Goal: Task Accomplishment & Management: Manage account settings

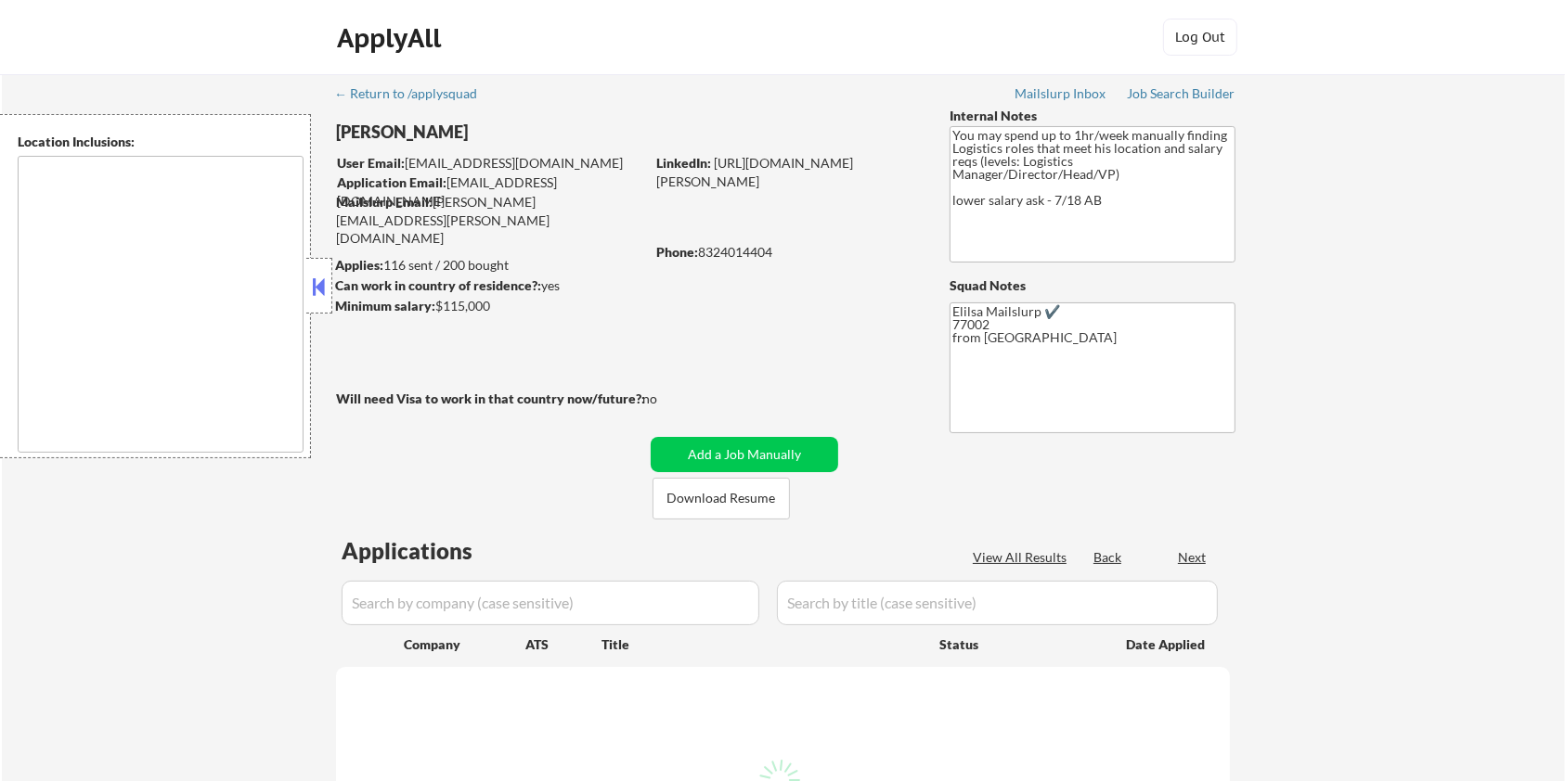
select select ""pending""
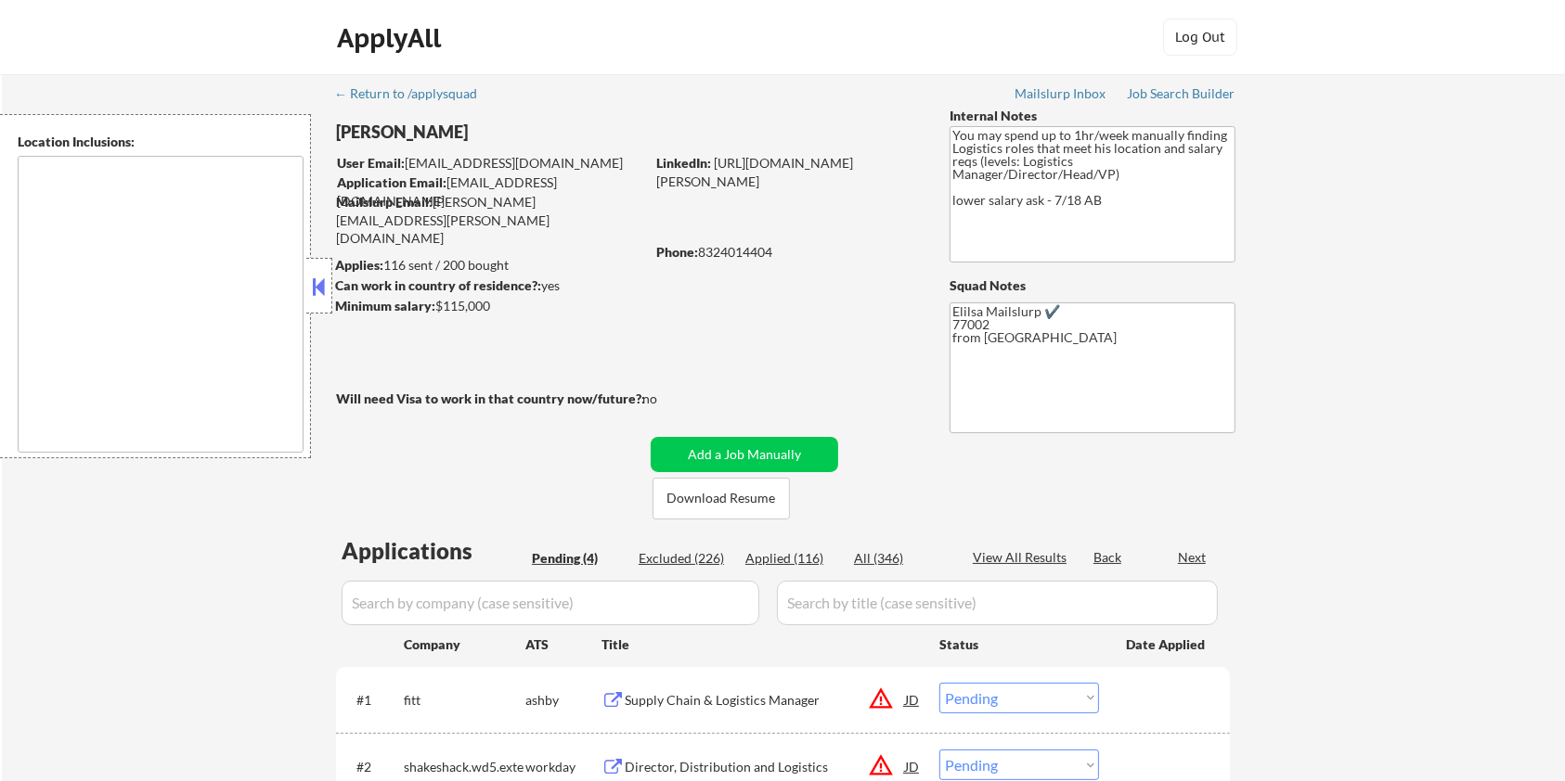
type textarea "Houston, TX Bellaire, TX West University Place, TX Southside Place, TX Hunters …"
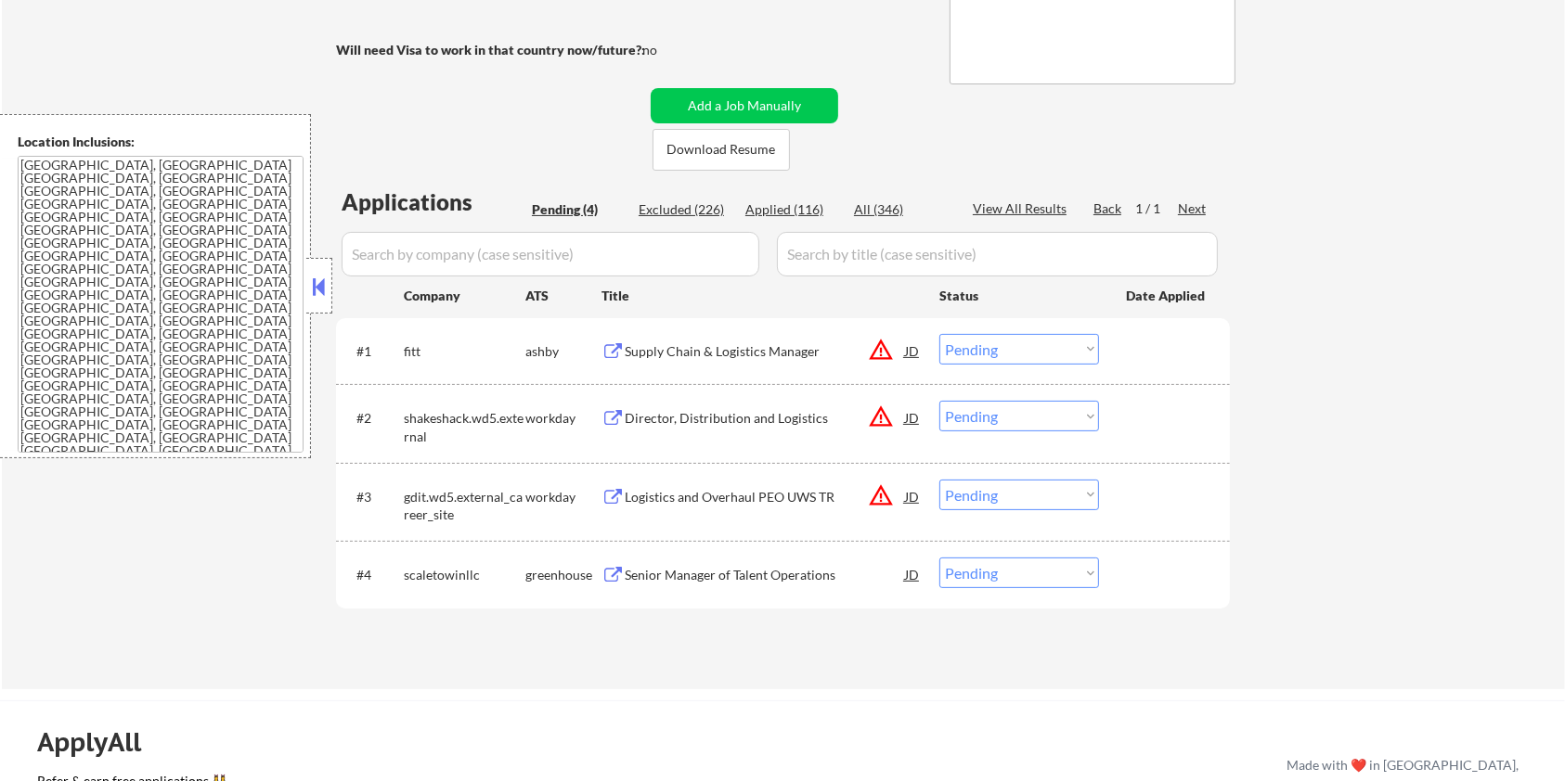
scroll to position [371, 0]
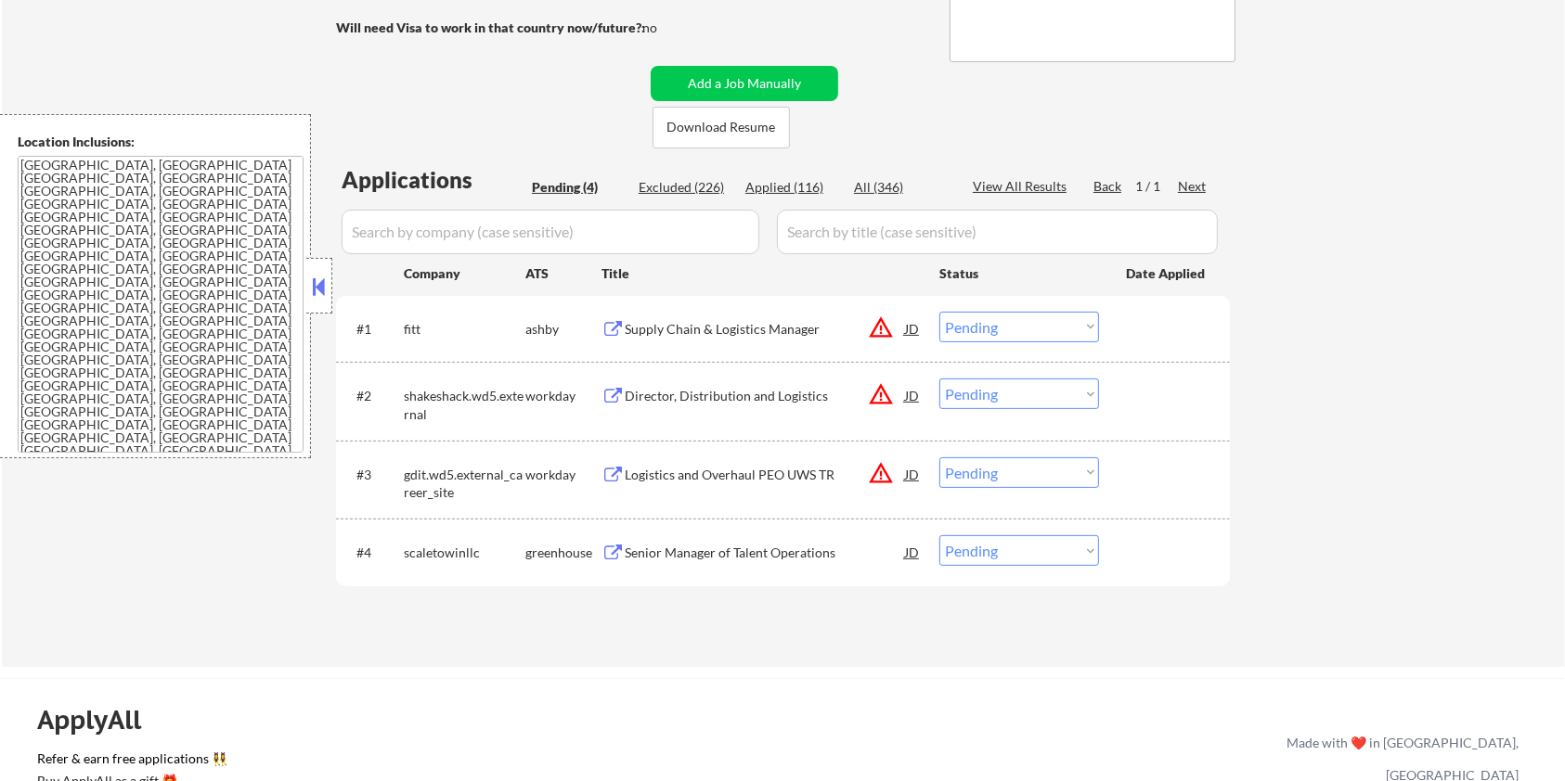
click at [669, 327] on div "Supply Chain & Logistics Manager" at bounding box center [765, 329] width 280 height 19
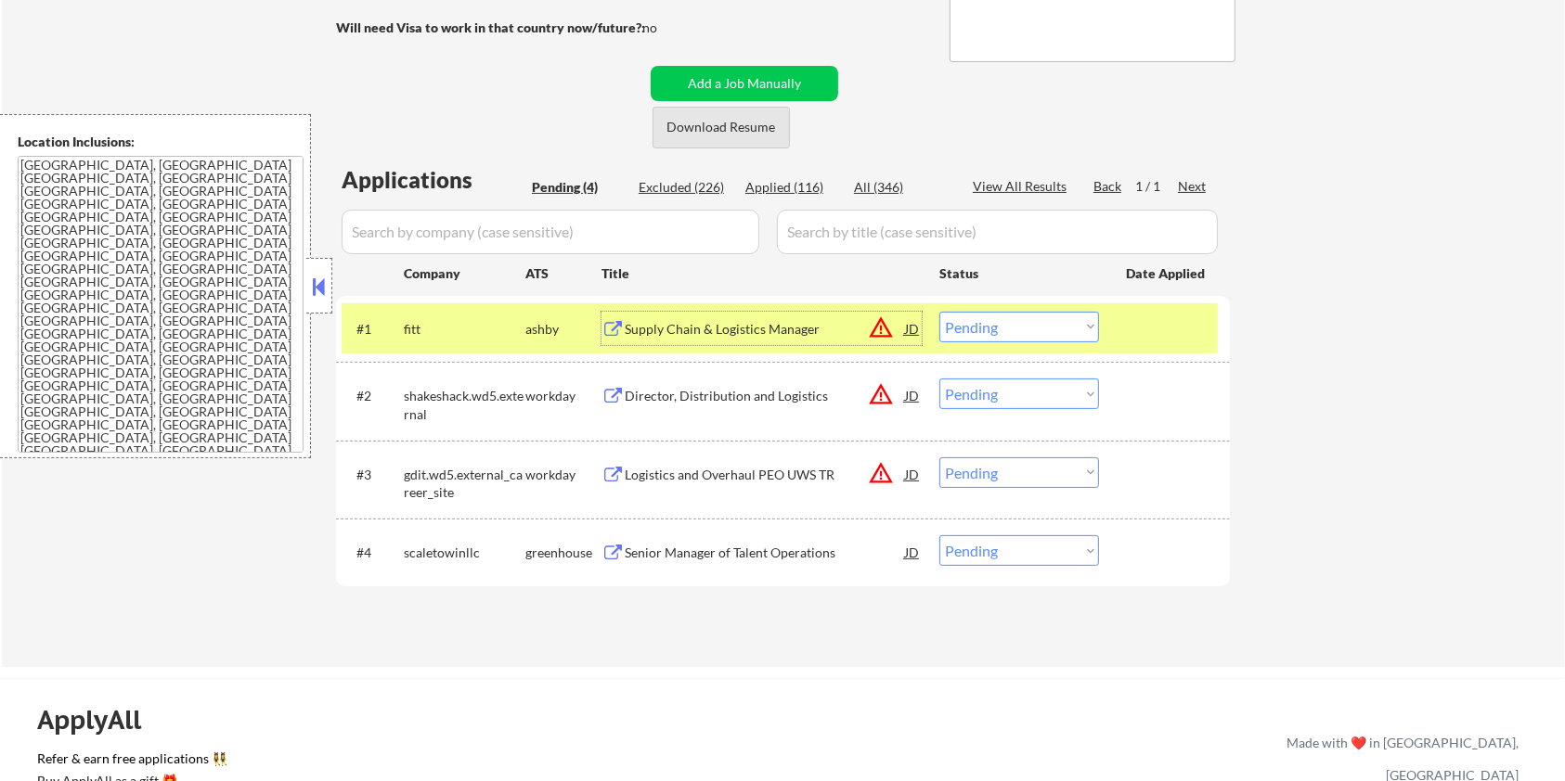
click at [686, 123] on button "Download Resume" at bounding box center [720, 128] width 137 height 42
click at [960, 323] on select "Choose an option... Pending Applied Excluded (Questions) Excluded (Expired) Exc…" at bounding box center [1019, 327] width 160 height 31
click at [939, 312] on select "Choose an option... Pending Applied Excluded (Questions) Excluded (Expired) Exc…" at bounding box center [1019, 327] width 160 height 31
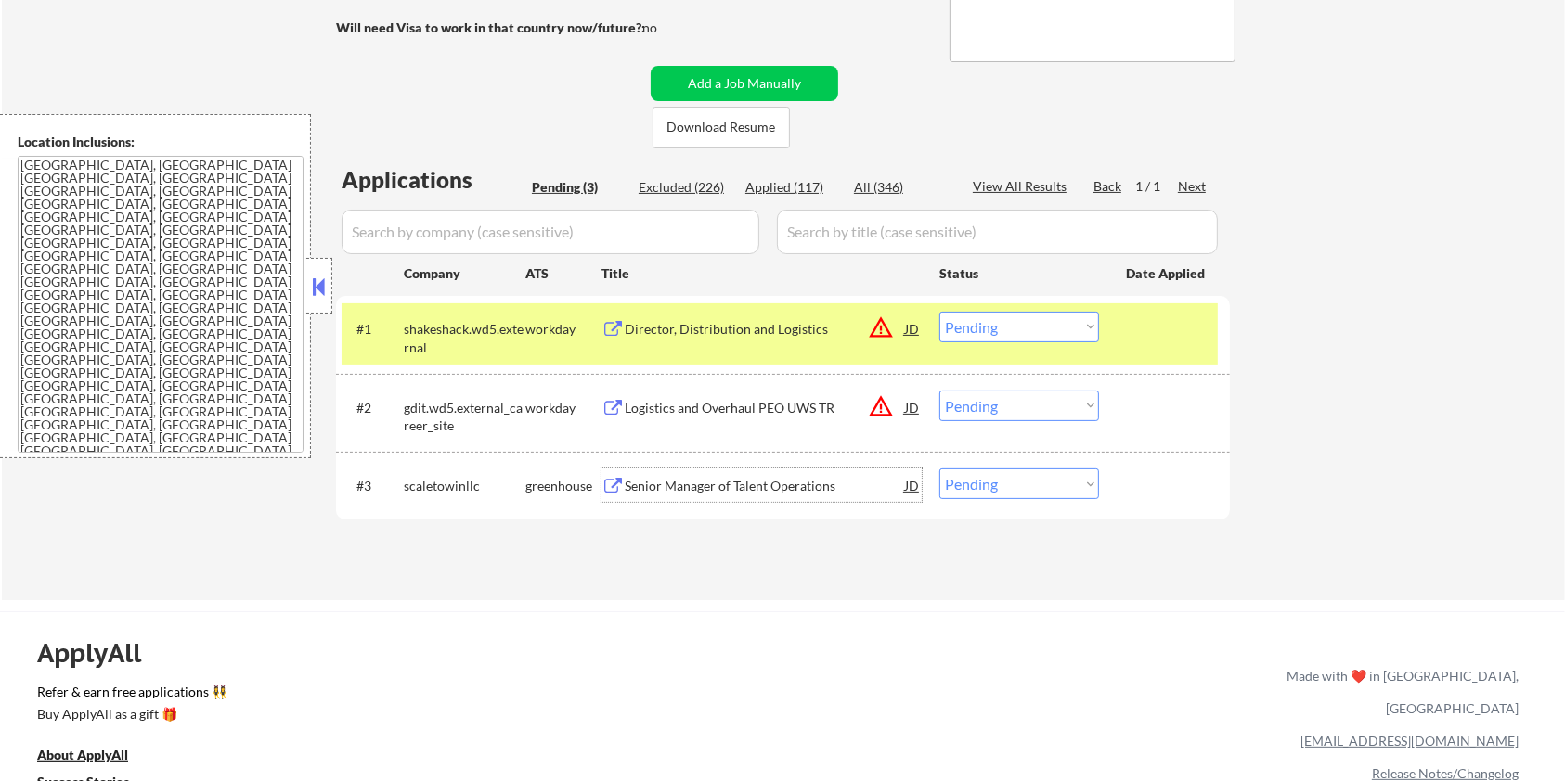
click at [677, 480] on div "Senior Manager of Talent Operations" at bounding box center [765, 486] width 280 height 19
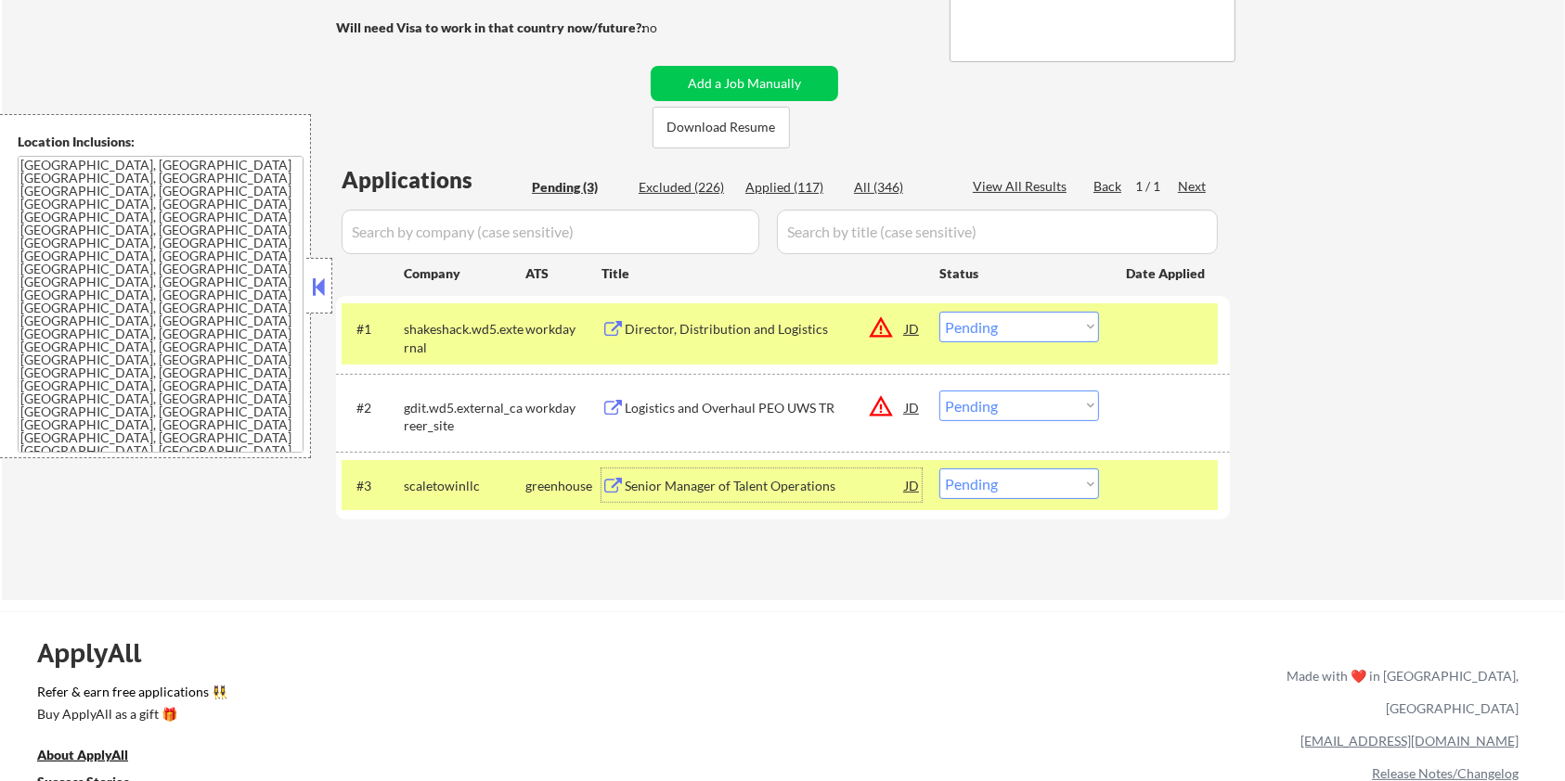
click at [1017, 315] on select "Choose an option... Pending Applied Excluded (Questions) Excluded (Expired) Exc…" at bounding box center [1019, 327] width 160 height 31
click at [939, 312] on select "Choose an option... Pending Applied Excluded (Questions) Excluded (Expired) Exc…" at bounding box center [1019, 327] width 160 height 31
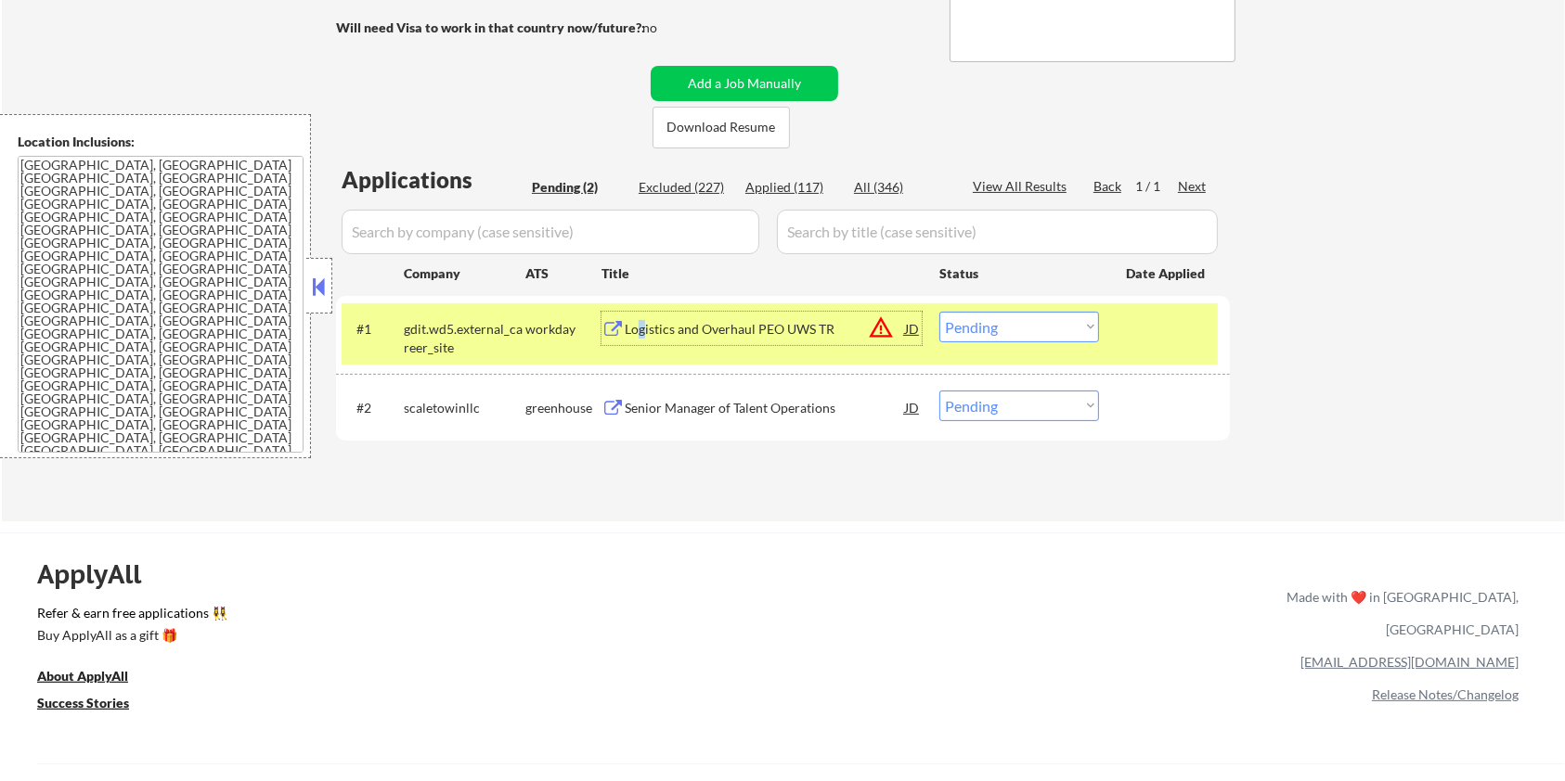
click at [641, 330] on div "Logistics and Overhaul PEO UWS TR" at bounding box center [765, 329] width 280 height 19
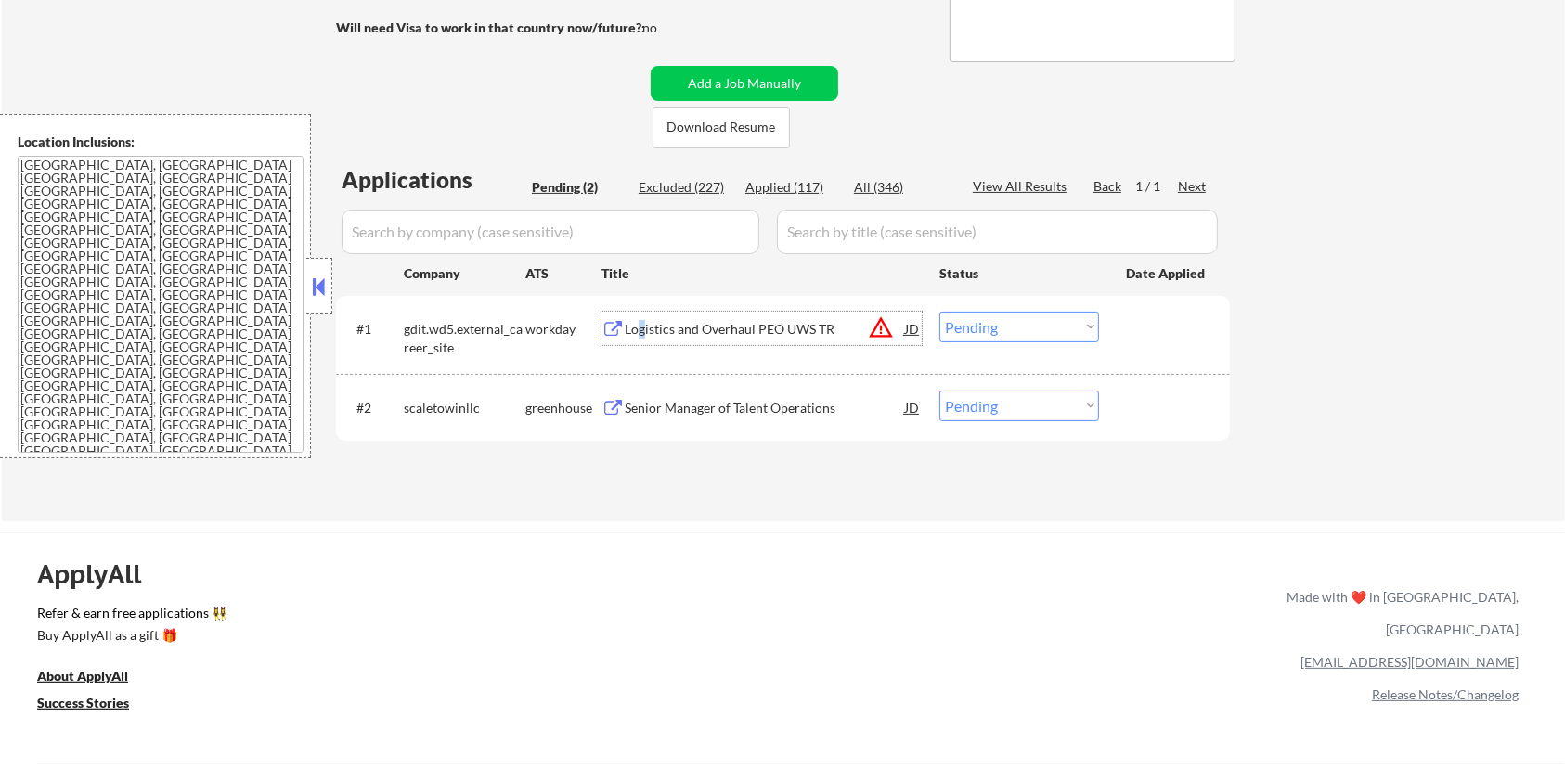
click at [983, 332] on select "Choose an option... Pending Applied Excluded (Questions) Excluded (Expired) Exc…" at bounding box center [1019, 327] width 160 height 31
click at [939, 312] on select "Choose an option... Pending Applied Excluded (Questions) Excluded (Expired) Exc…" at bounding box center [1019, 327] width 160 height 31
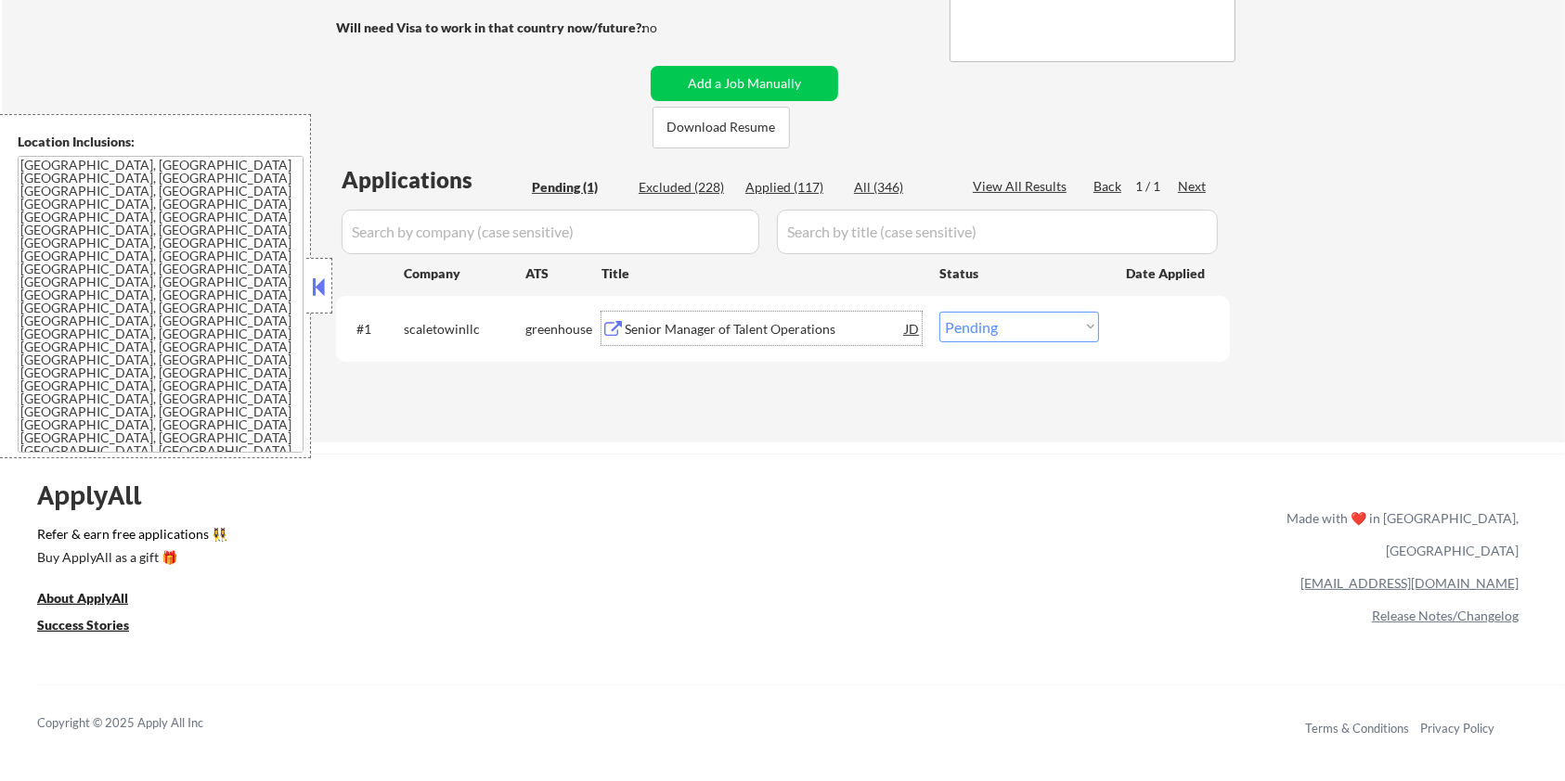
click at [787, 330] on div "Senior Manager of Talent Operations" at bounding box center [765, 329] width 280 height 19
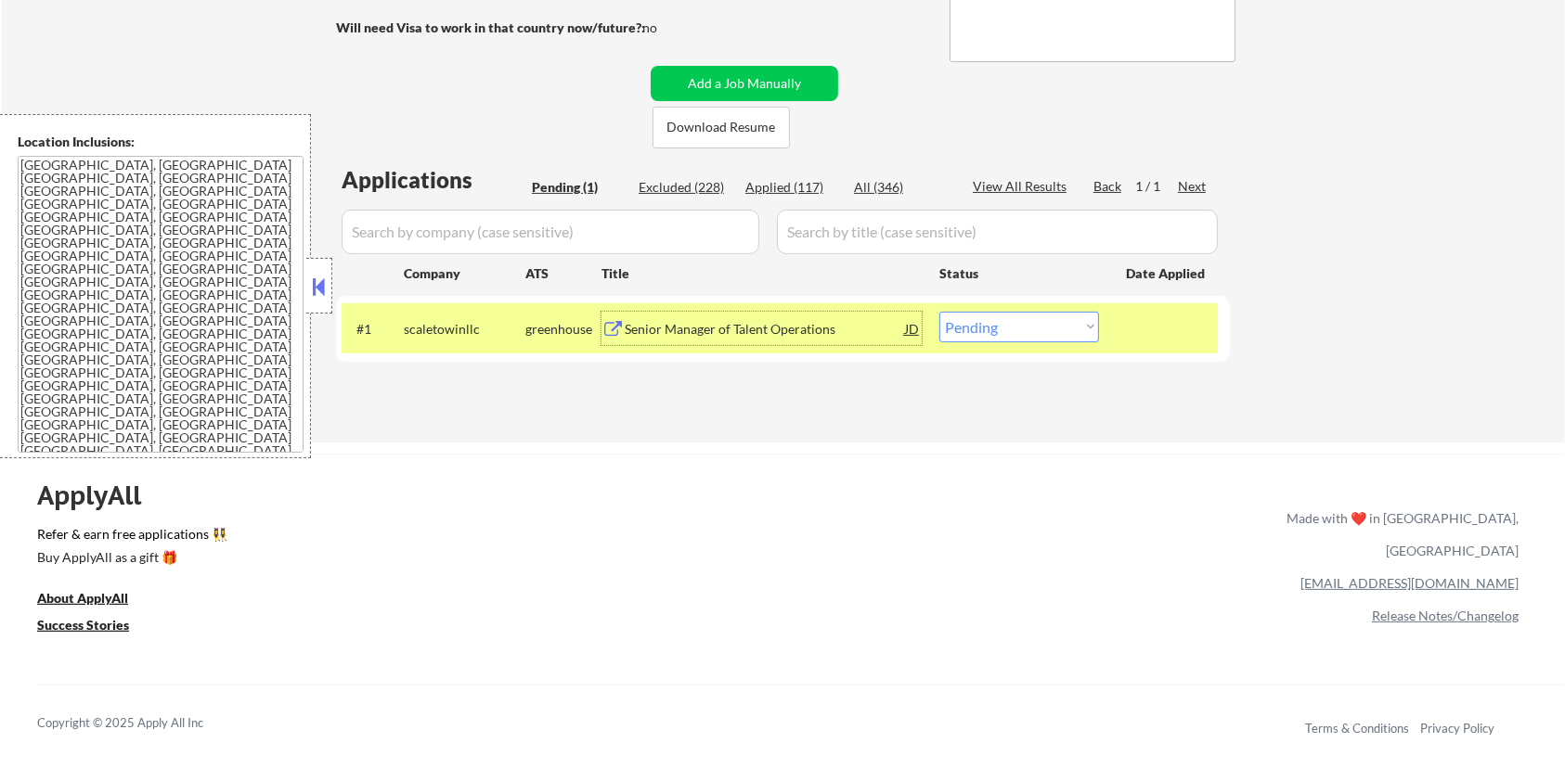
click at [1072, 334] on select "Choose an option... Pending Applied Excluded (Questions) Excluded (Expired) Exc…" at bounding box center [1019, 327] width 160 height 31
select select ""excluded__salary_""
click at [939, 312] on select "Choose an option... Pending Applied Excluded (Questions) Excluded (Expired) Exc…" at bounding box center [1019, 327] width 160 height 31
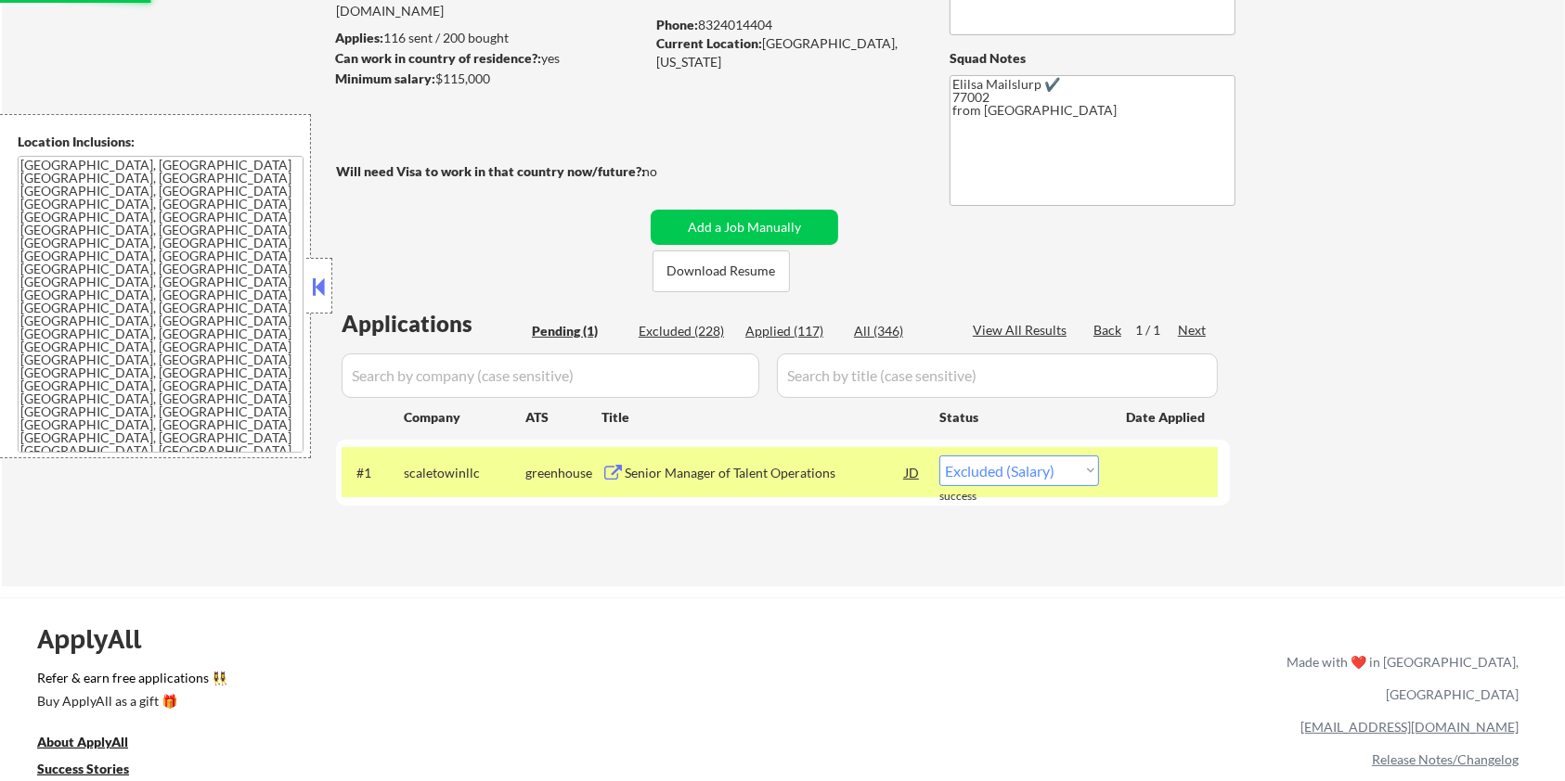
scroll to position [123, 0]
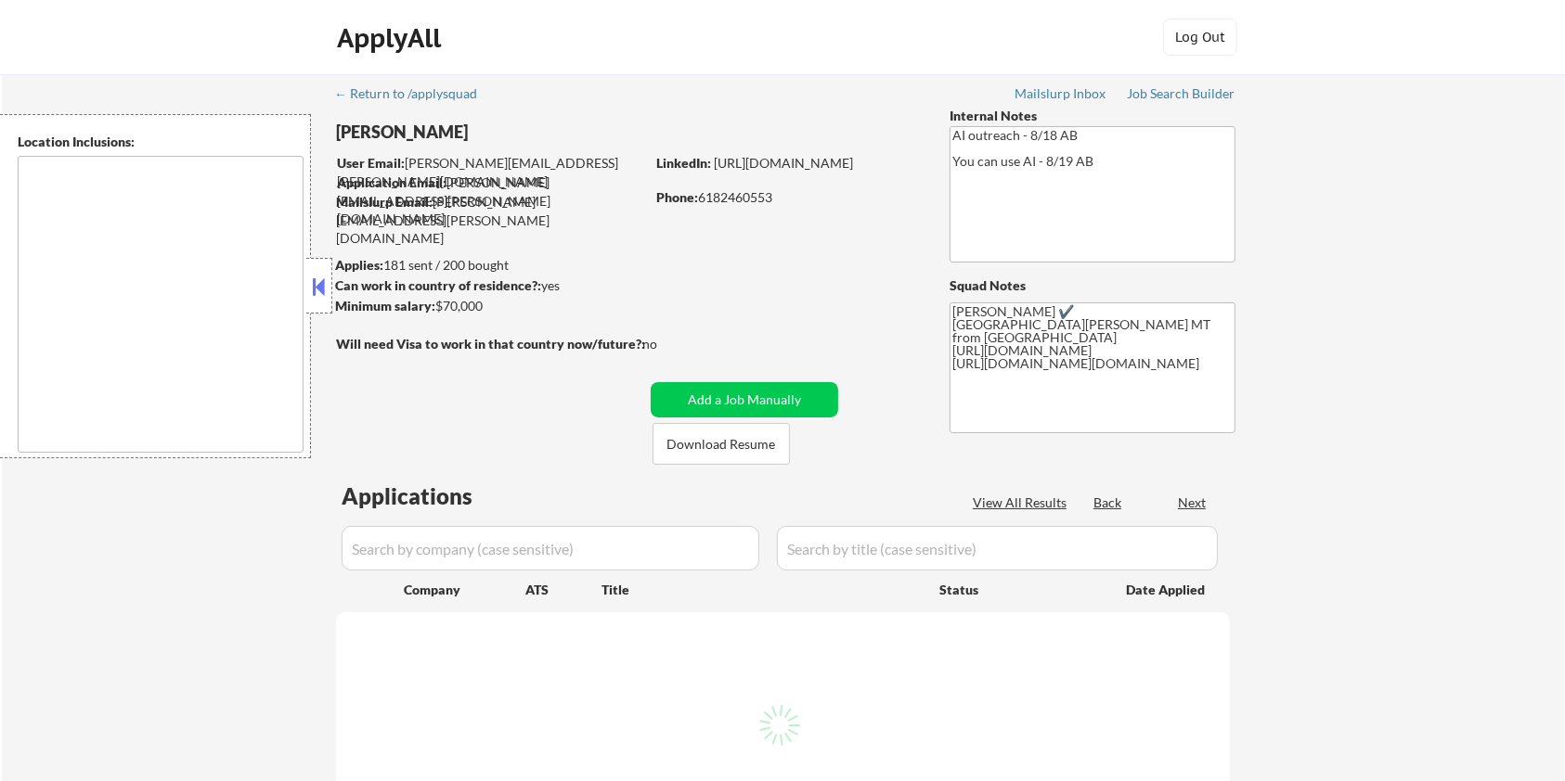
select select ""pending""
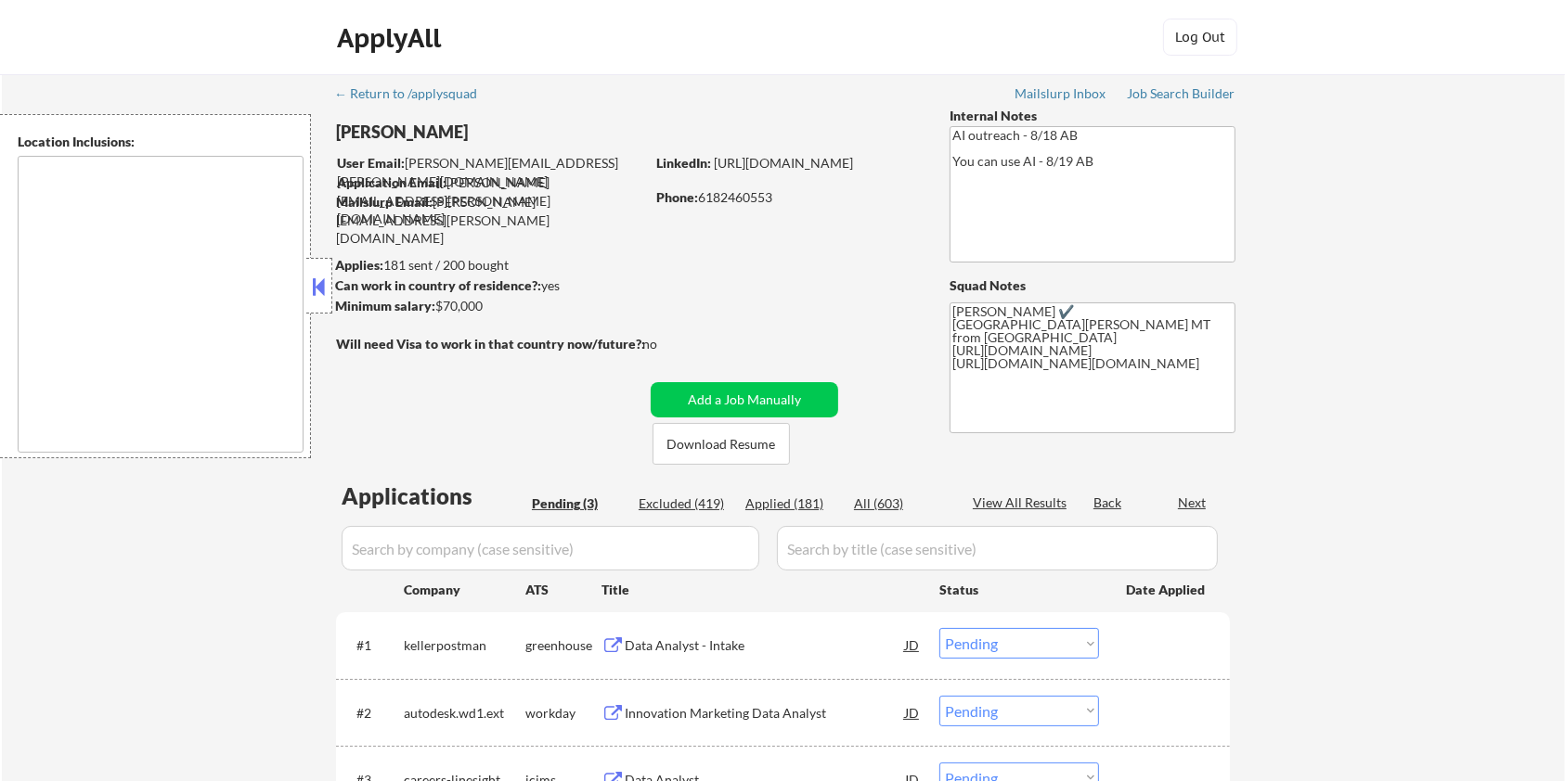
type textarea "[GEOGRAPHIC_DATA][PERSON_NAME], CO [PERSON_NAME], CO [GEOGRAPHIC_DATA], CO Timn…"
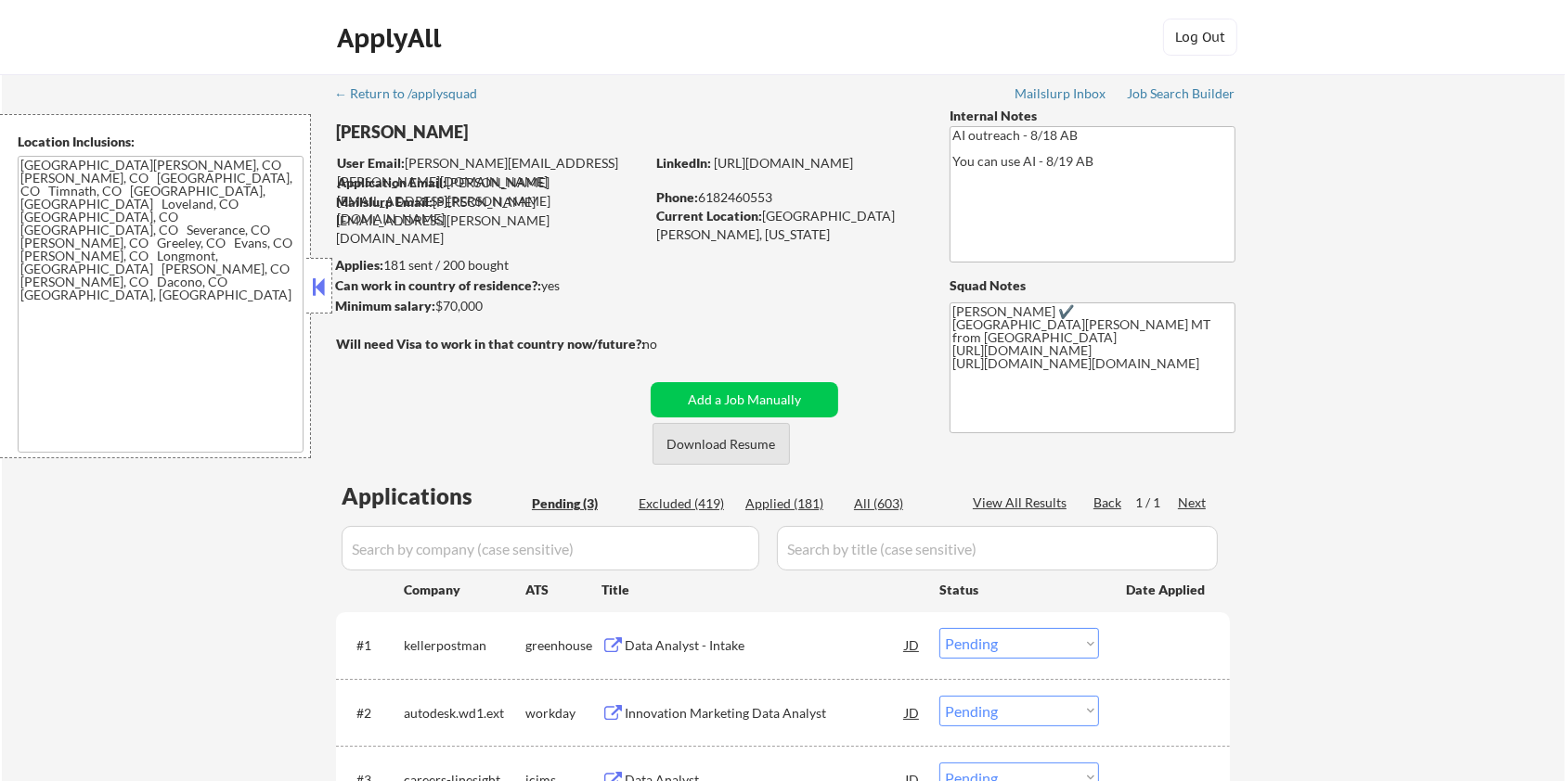
click at [755, 443] on button "Download Resume" at bounding box center [720, 444] width 137 height 42
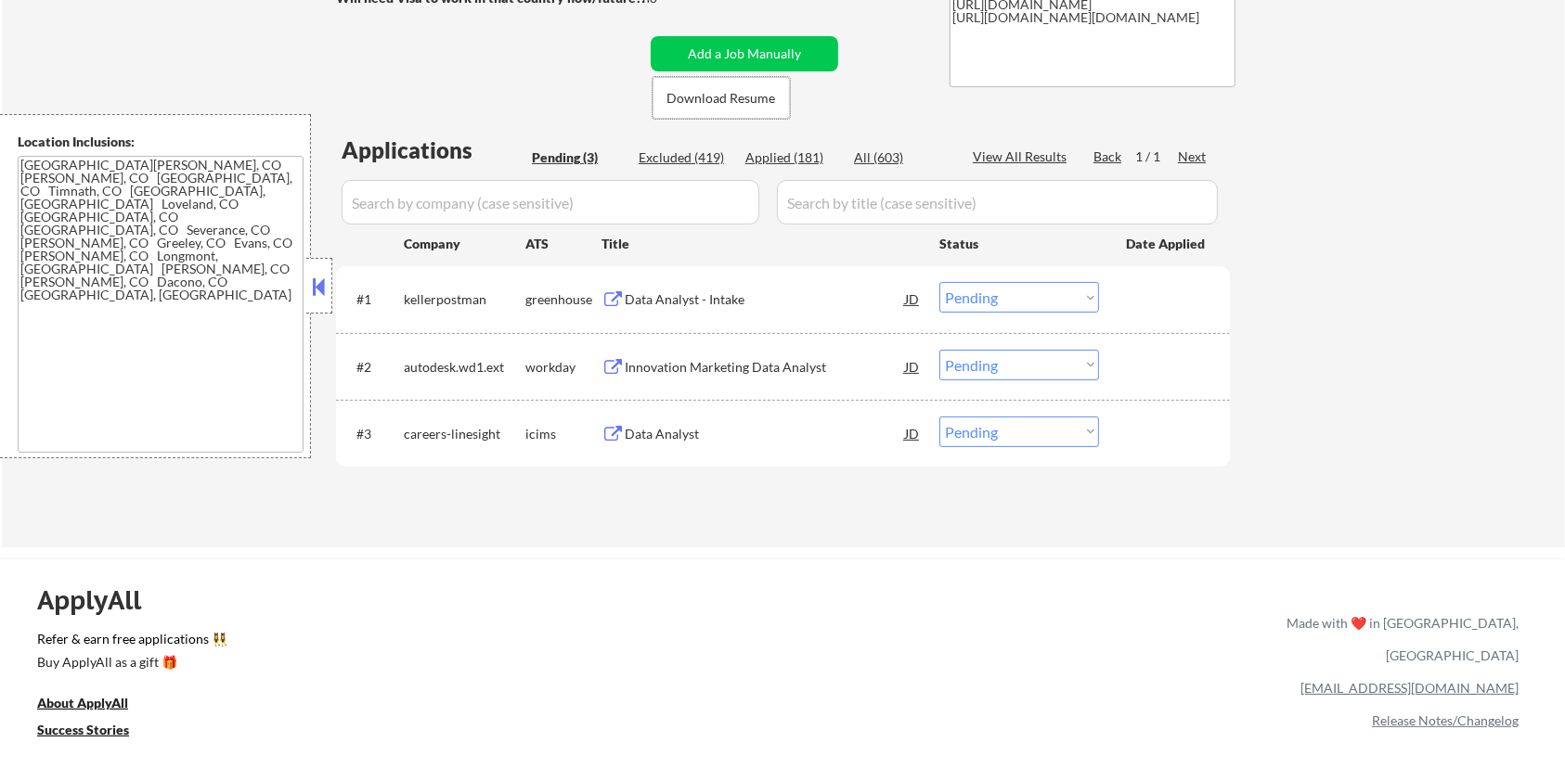
scroll to position [371, 0]
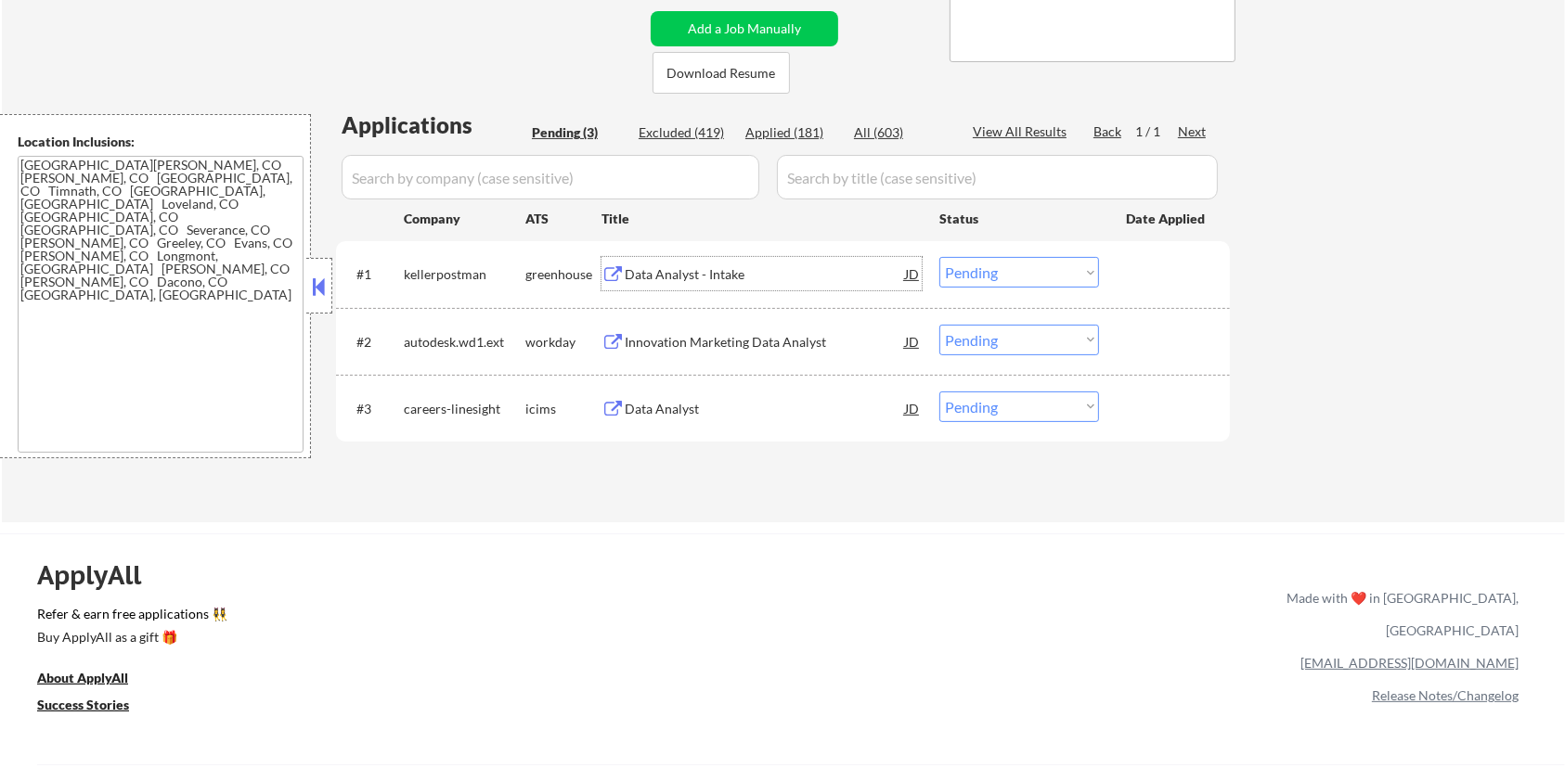
click at [665, 272] on div "Data Analyst - Intake" at bounding box center [765, 274] width 280 height 19
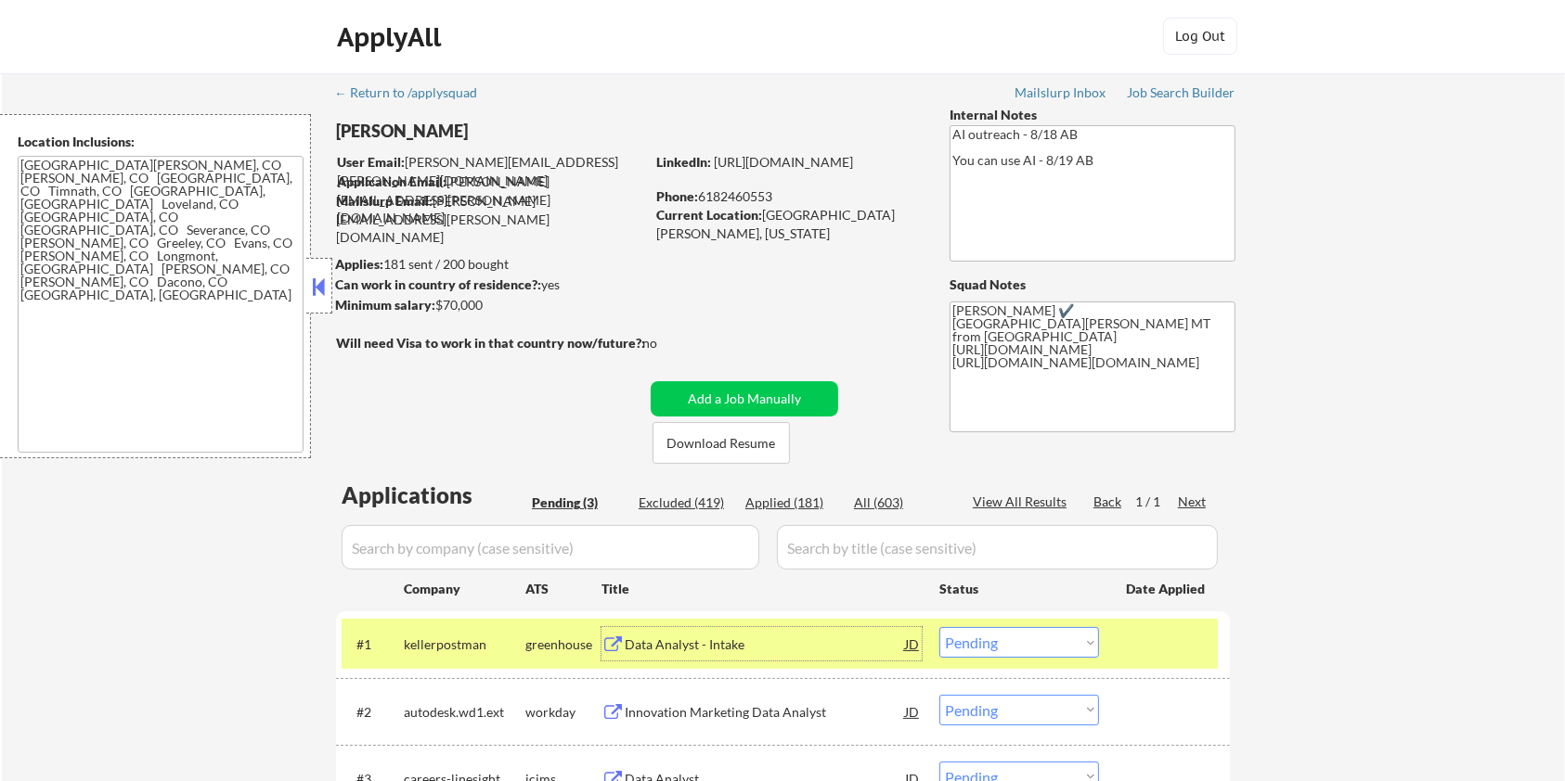
scroll to position [0, 0]
drag, startPoint x: 490, startPoint y: 645, endPoint x: 402, endPoint y: 637, distance: 88.6
click at [402, 637] on div "#1 kellerpostman greenhouse Data Analyst - Intake JD Choose an option... Pendin…" at bounding box center [780, 645] width 876 height 50
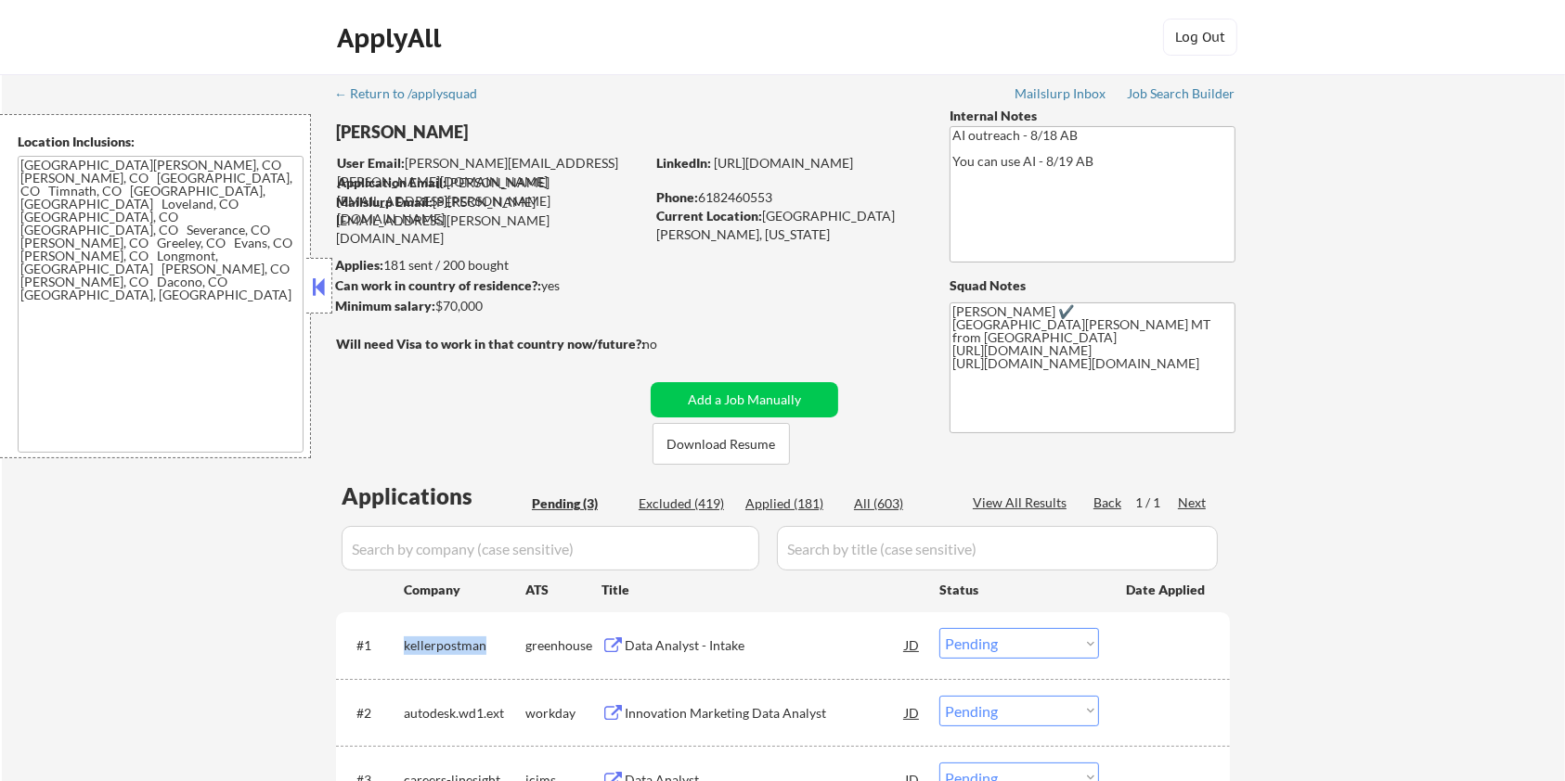
copy div "kellerpostman"
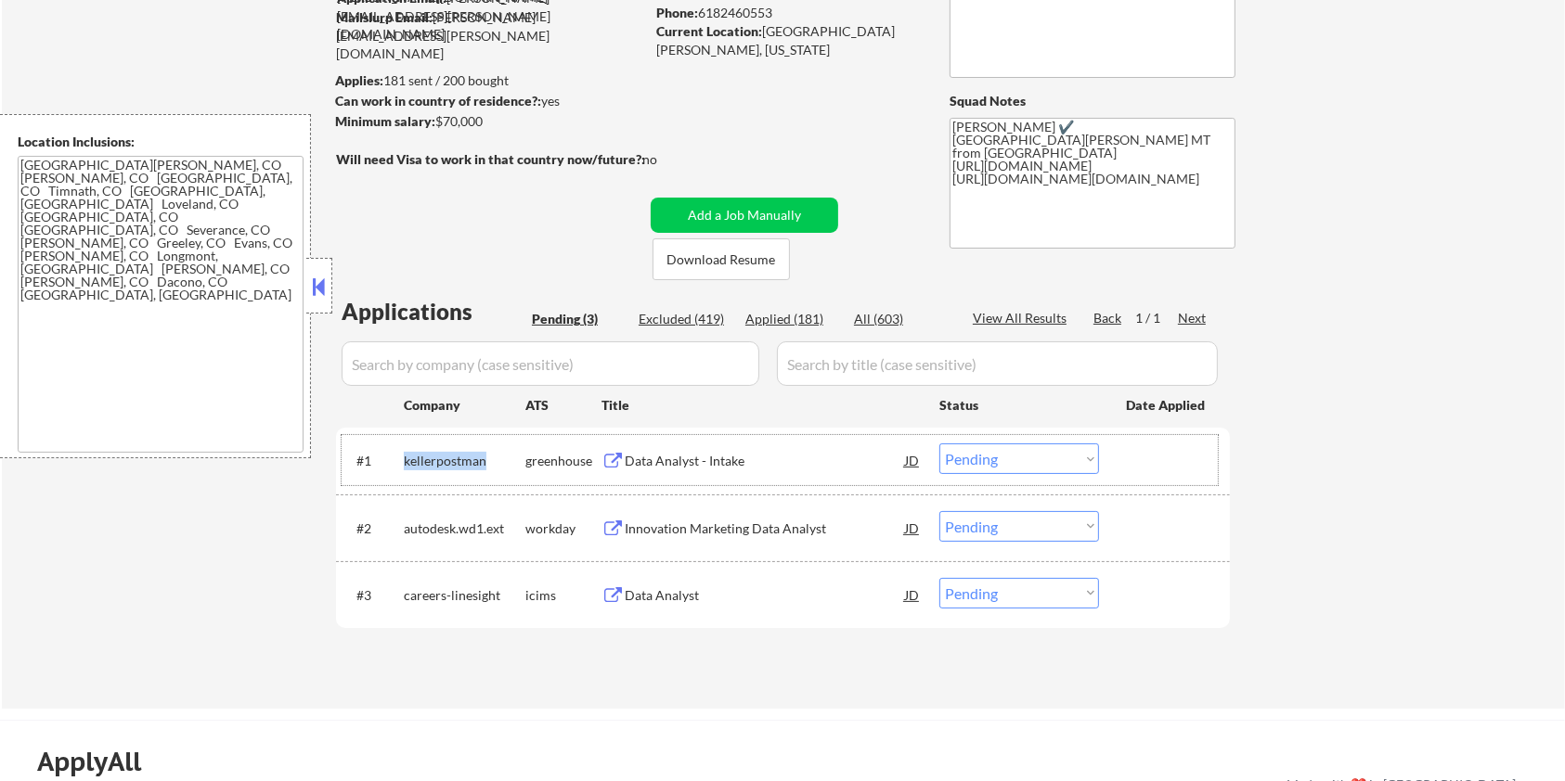
scroll to position [247, 0]
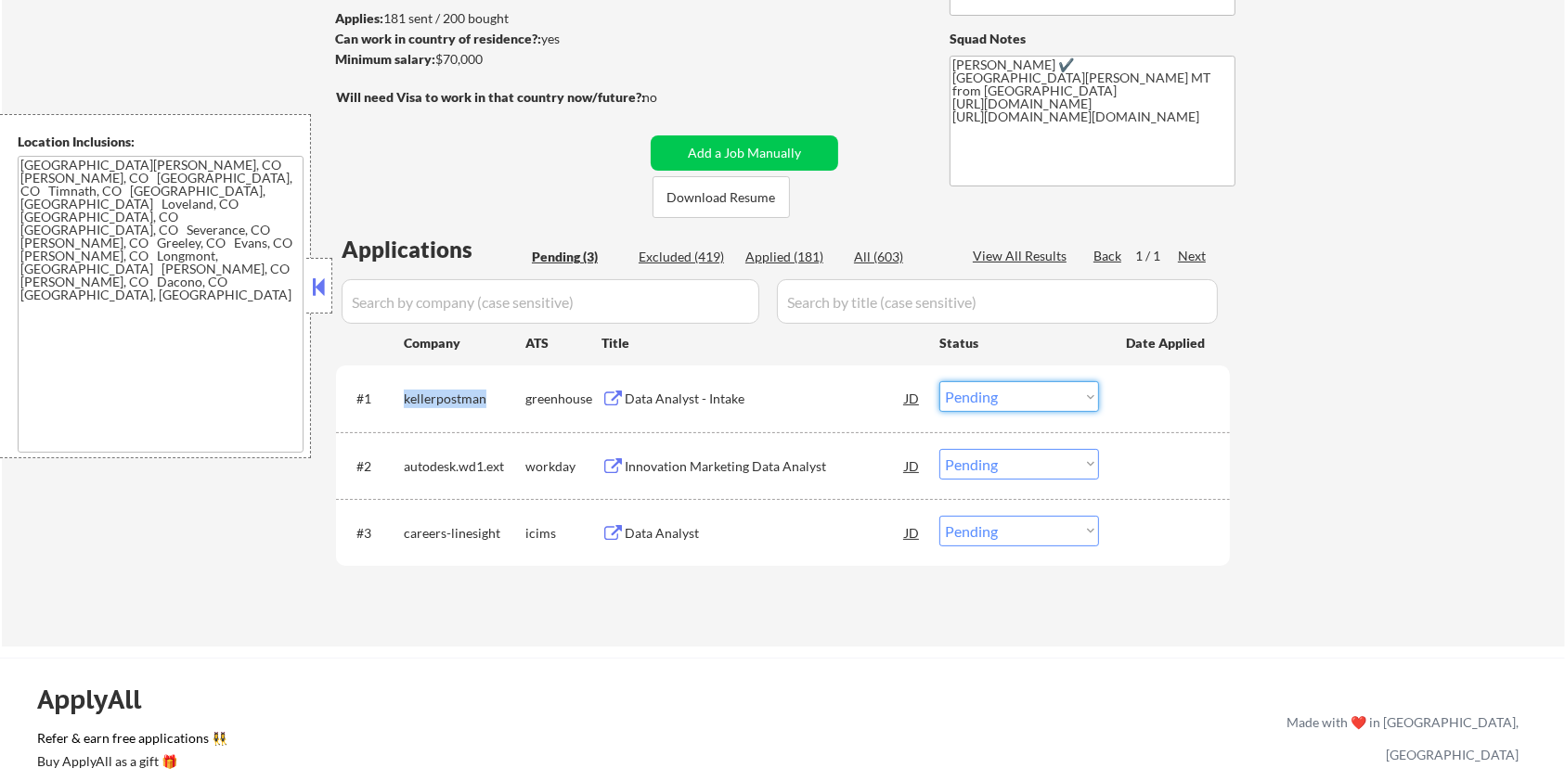
click at [1055, 405] on select "Choose an option... Pending Applied Excluded (Questions) Excluded (Expired) Exc…" at bounding box center [1019, 396] width 160 height 31
click at [939, 381] on select "Choose an option... Pending Applied Excluded (Questions) Excluded (Expired) Exc…" at bounding box center [1019, 396] width 160 height 31
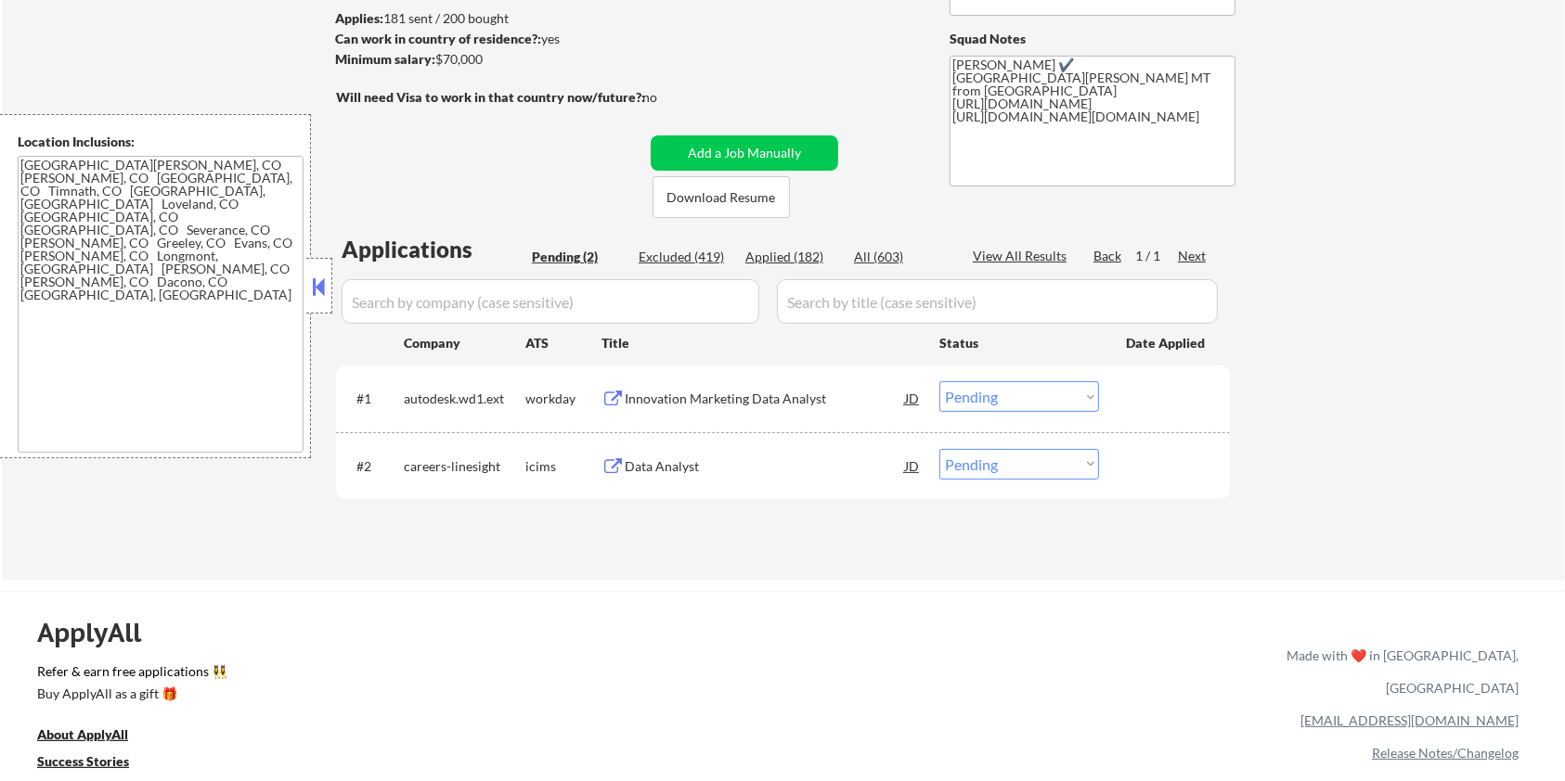
click at [644, 390] on div "Innovation Marketing Data Analyst" at bounding box center [765, 399] width 280 height 19
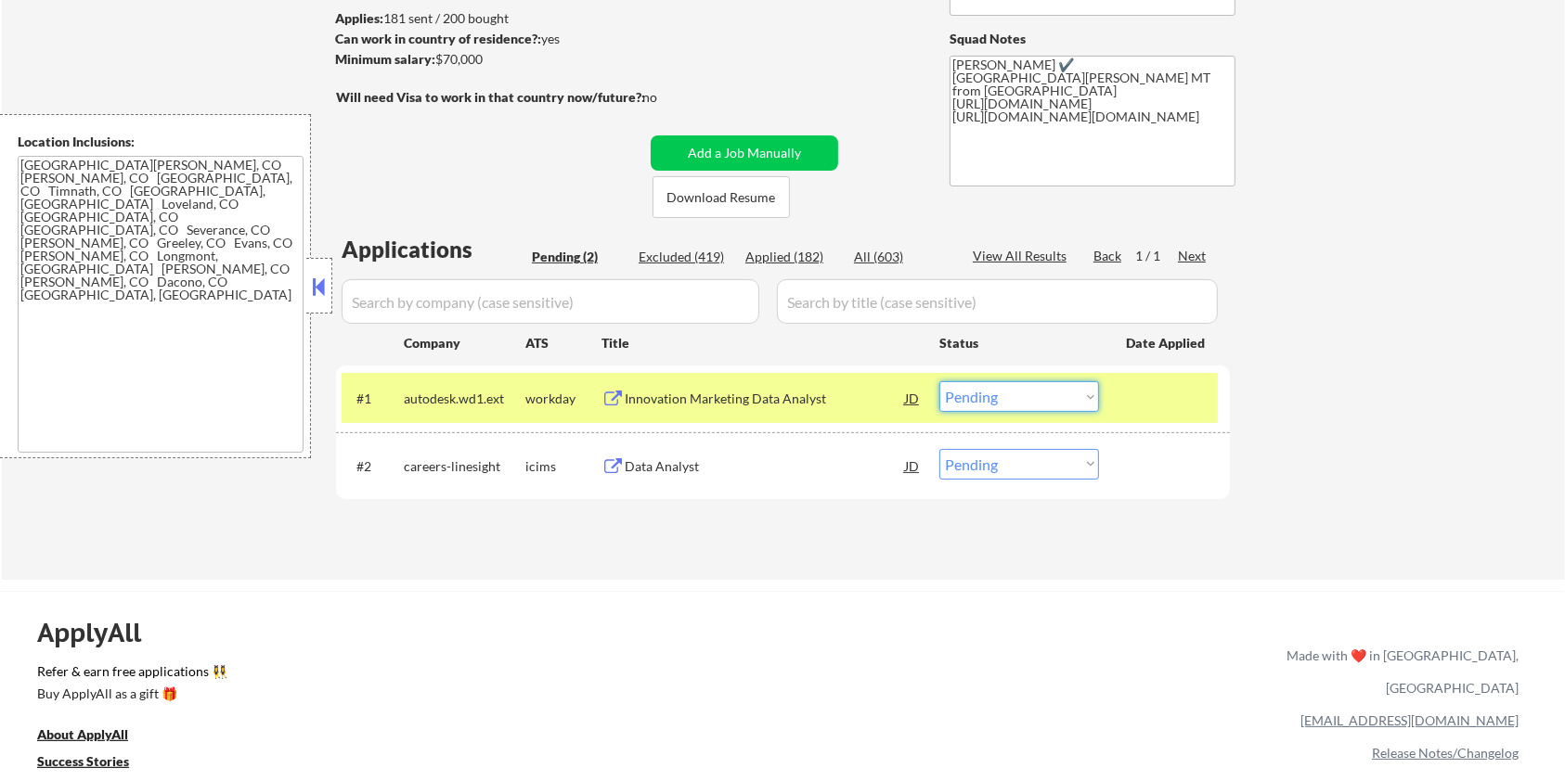
click at [1002, 394] on select "Choose an option... Pending Applied Excluded (Questions) Excluded (Expired) Exc…" at bounding box center [1019, 396] width 160 height 31
click at [939, 381] on select "Choose an option... Pending Applied Excluded (Questions) Excluded (Expired) Exc…" at bounding box center [1019, 396] width 160 height 31
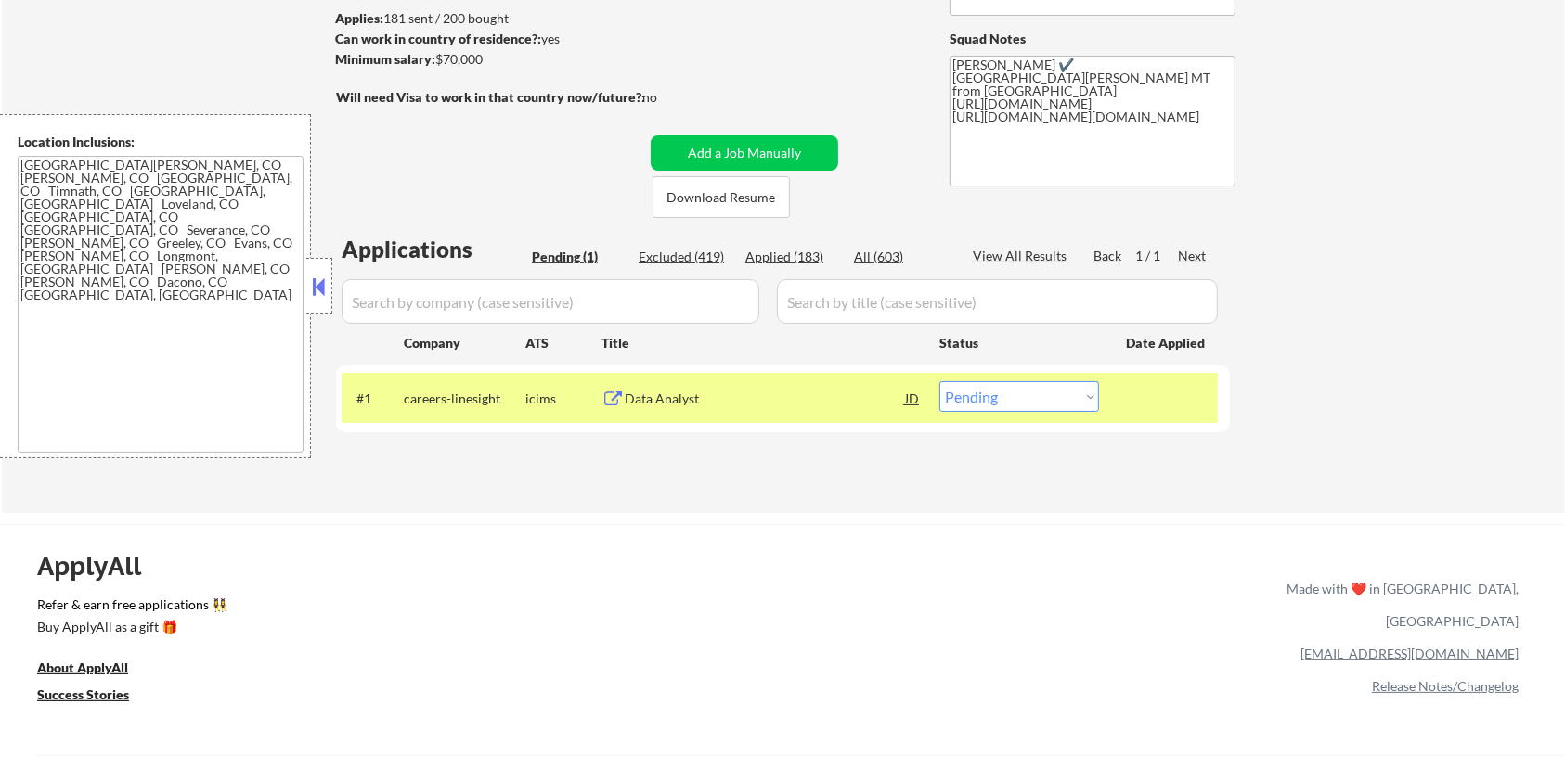
click at [663, 401] on div "Data Analyst" at bounding box center [765, 399] width 280 height 19
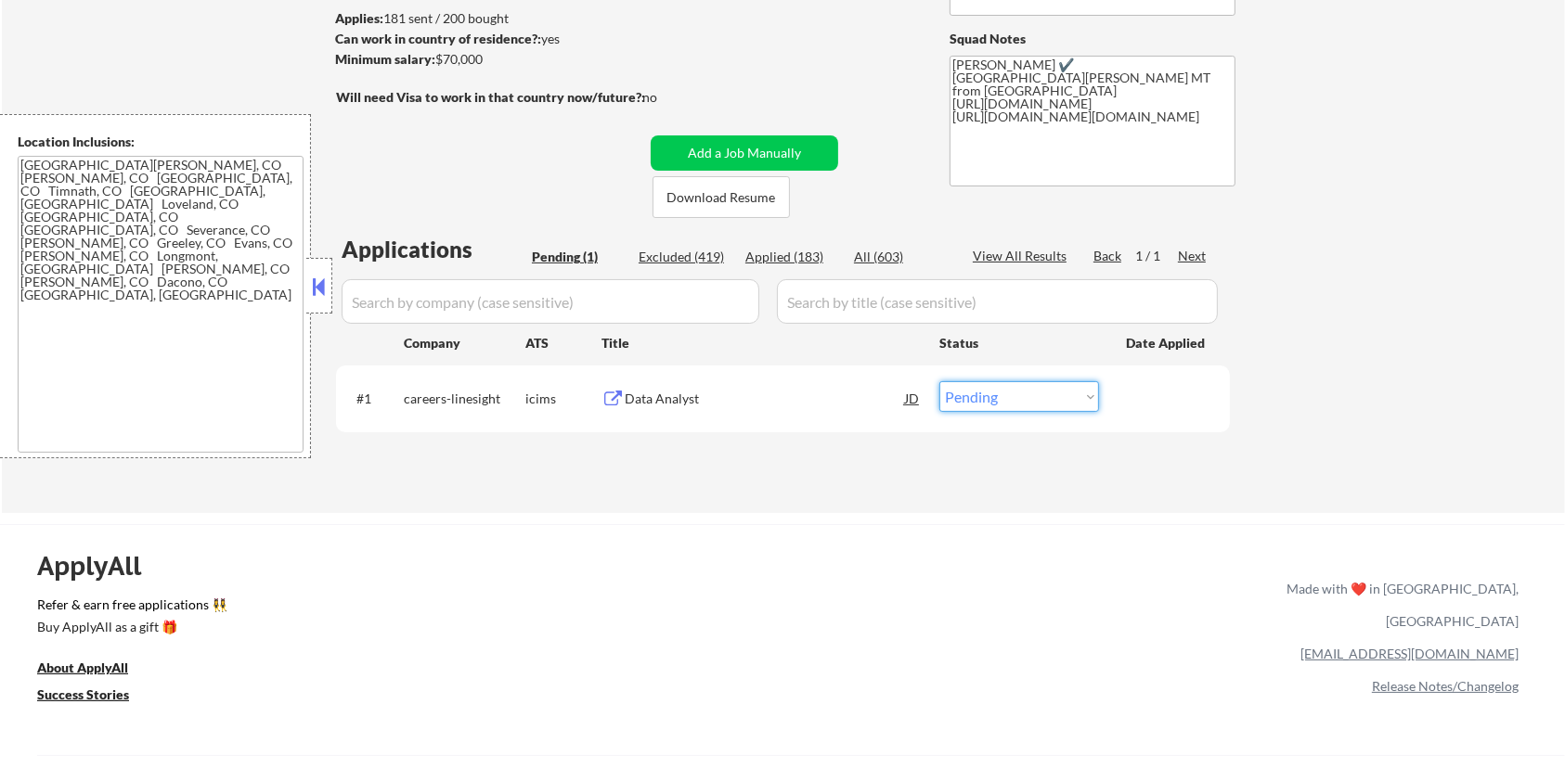
click at [1022, 396] on select "Choose an option... Pending Applied Excluded (Questions) Excluded (Expired) Exc…" at bounding box center [1019, 396] width 160 height 31
select select ""excluded__bad_match_""
click at [939, 381] on select "Choose an option... Pending Applied Excluded (Questions) Excluded (Expired) Exc…" at bounding box center [1019, 396] width 160 height 31
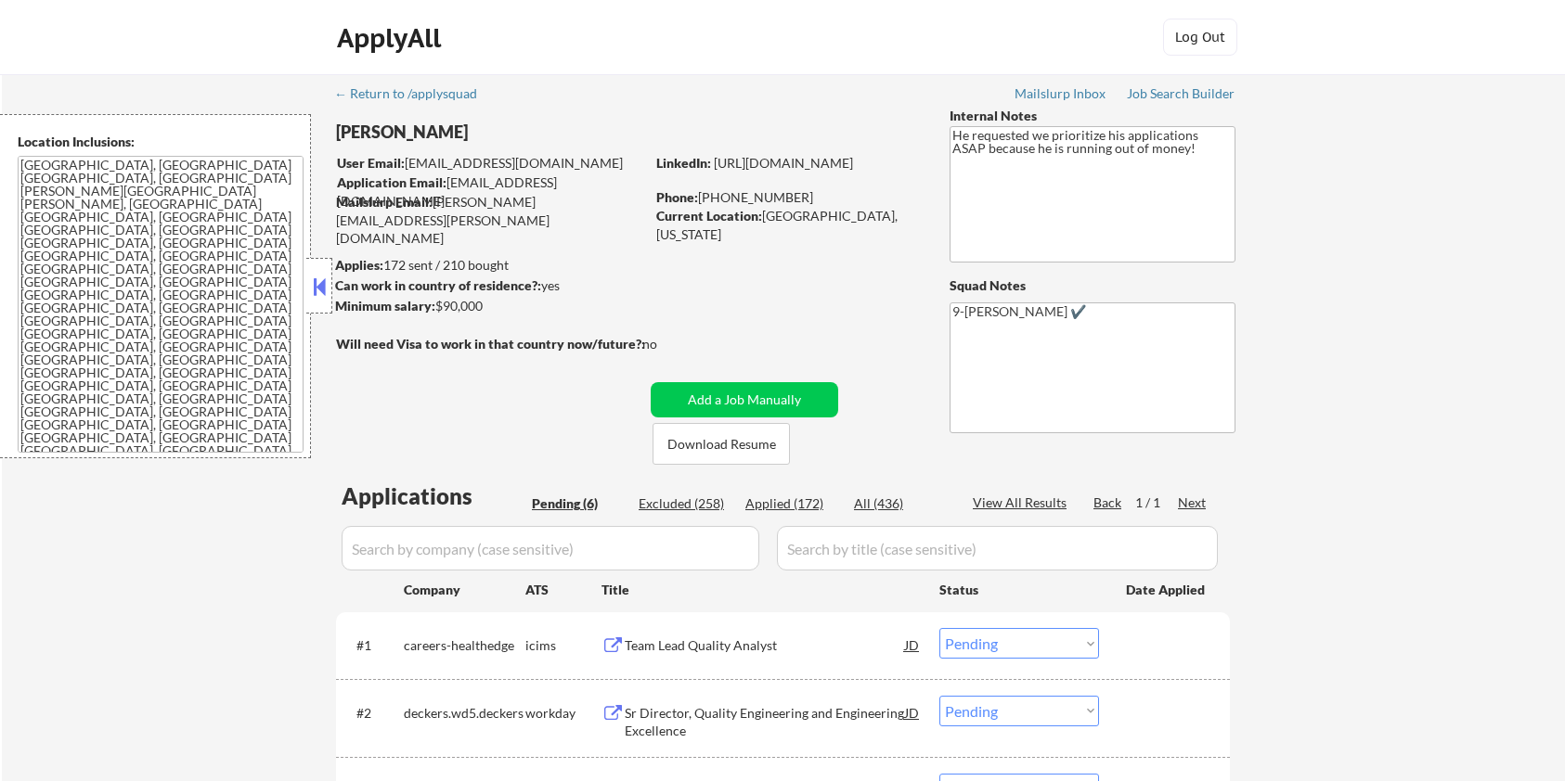
select select ""pending""
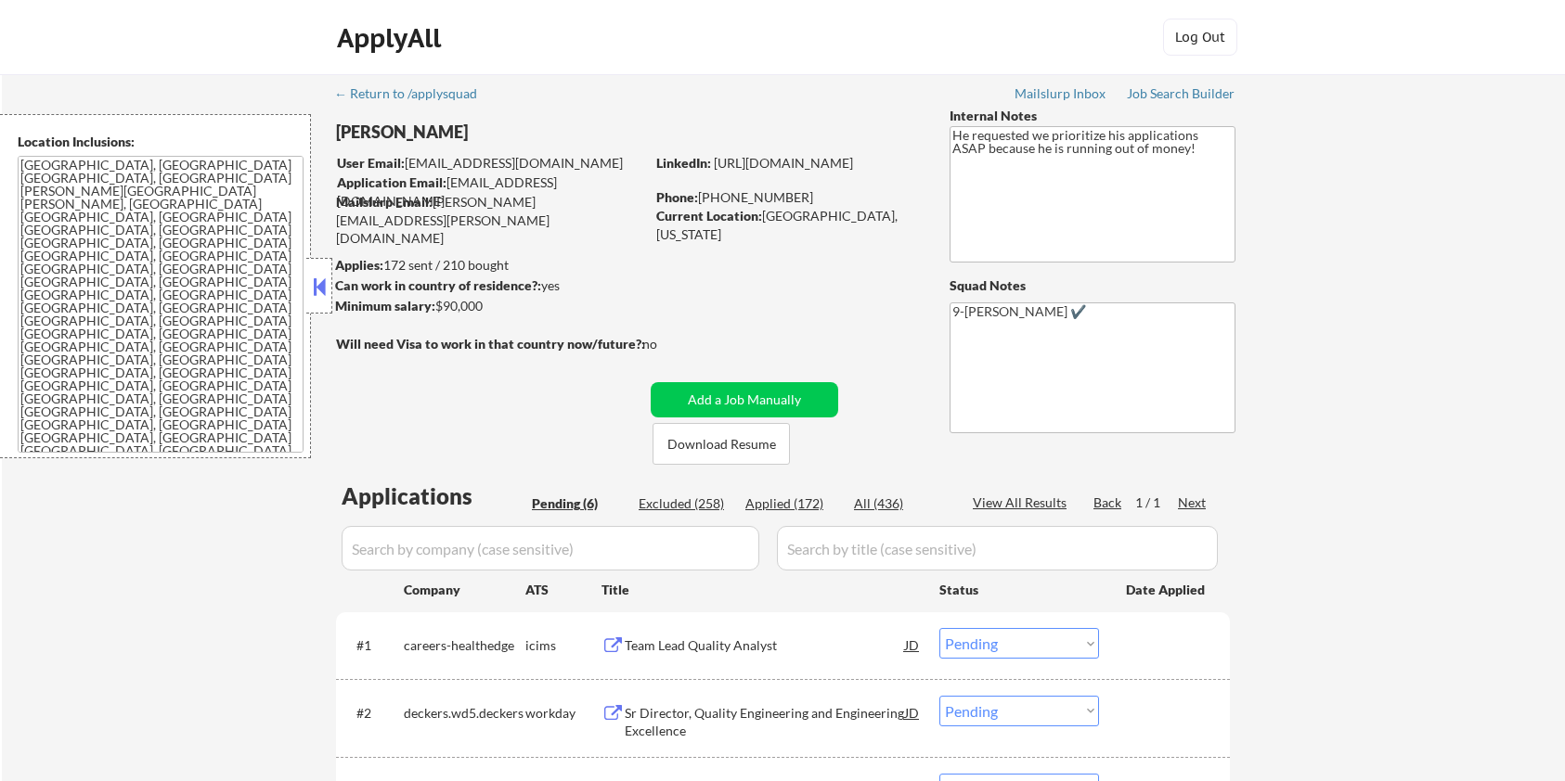
select select ""pending""
click at [723, 438] on button "Download Resume" at bounding box center [720, 444] width 137 height 42
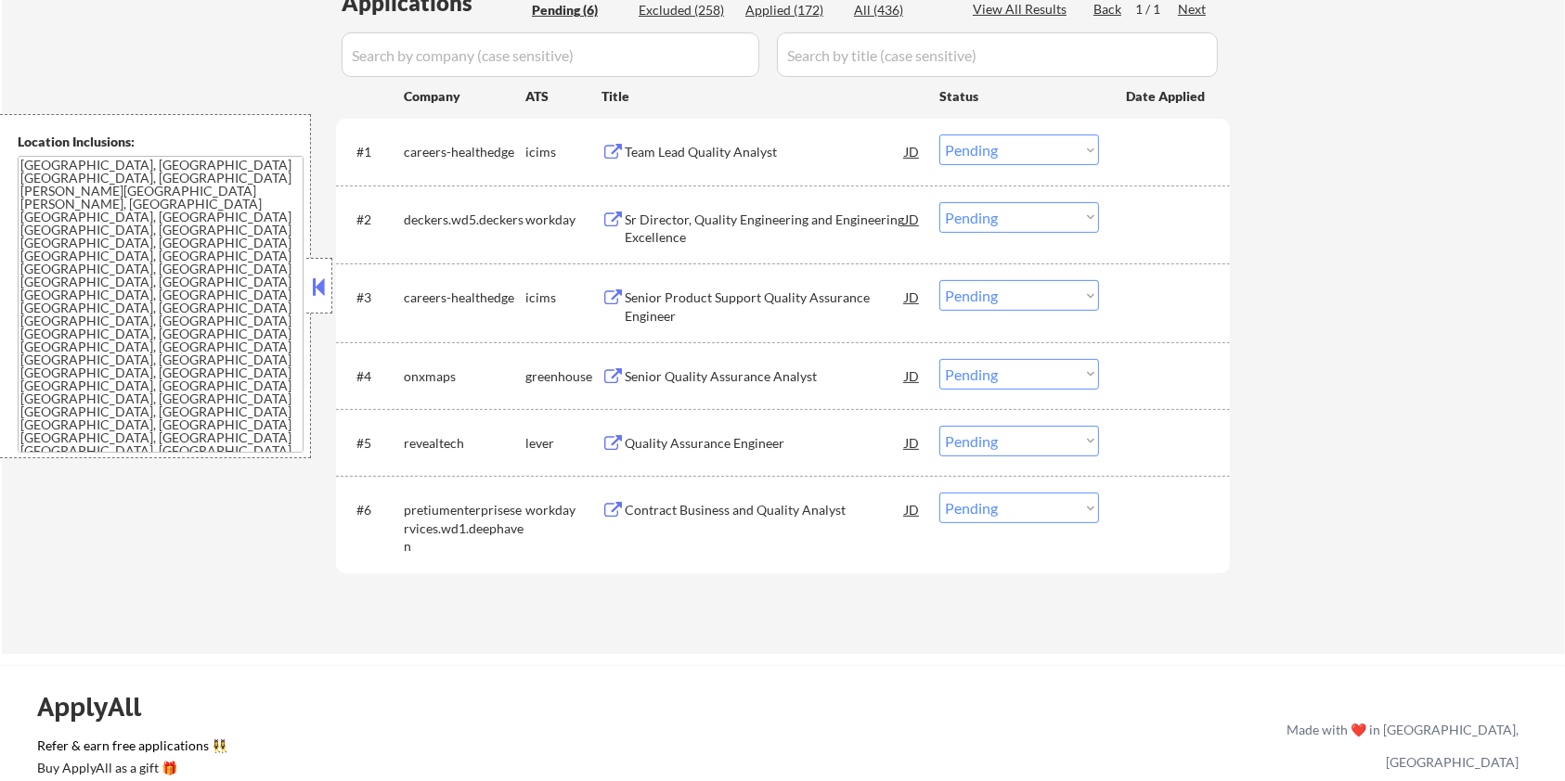
scroll to position [495, 0]
click at [673, 438] on div "Quality Assurance Engineer" at bounding box center [765, 442] width 280 height 19
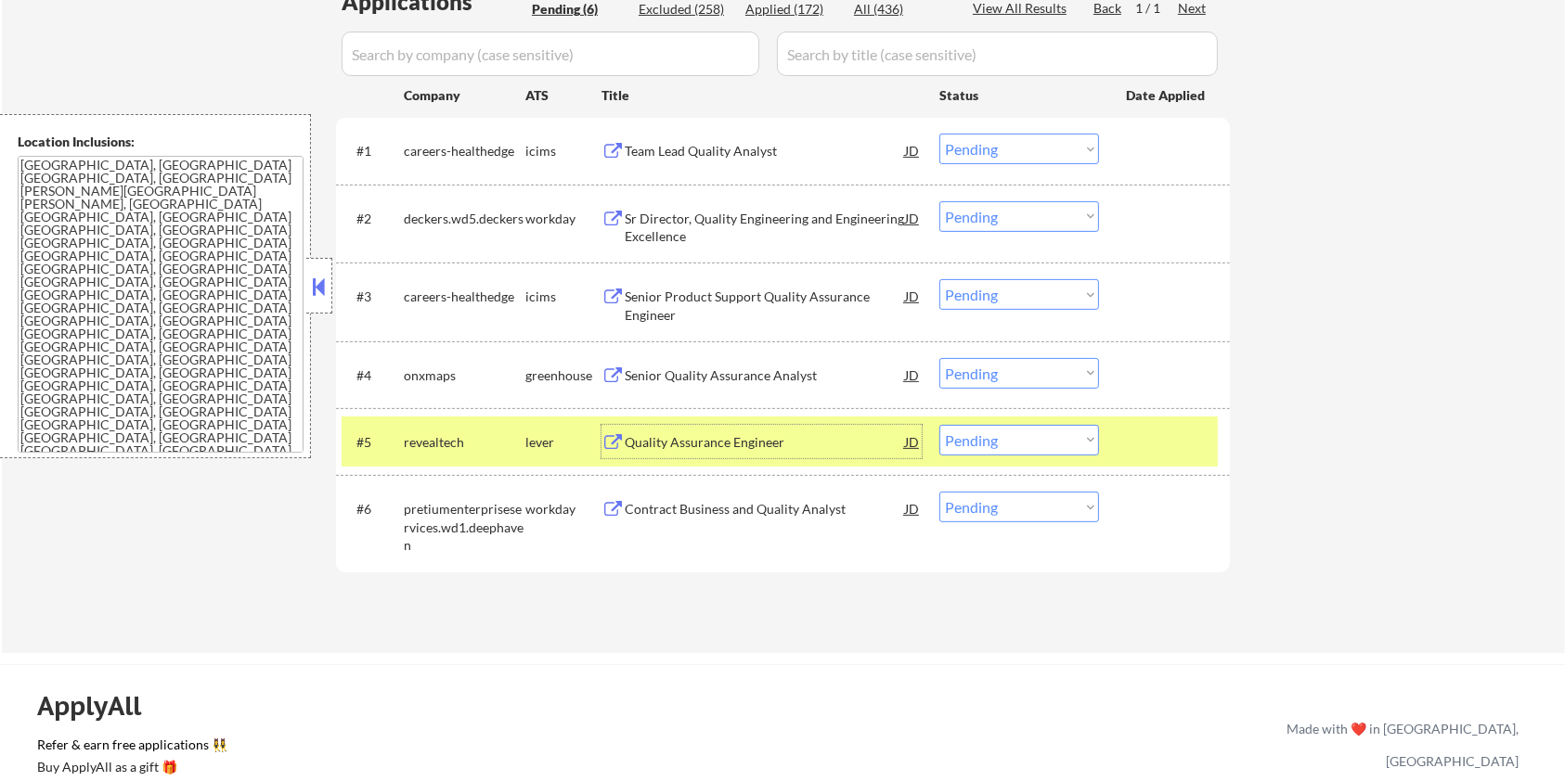
click at [1029, 438] on select "Choose an option... Pending Applied Excluded (Questions) Excluded (Expired) Exc…" at bounding box center [1019, 440] width 160 height 31
click at [939, 425] on select "Choose an option... Pending Applied Excluded (Questions) Excluded (Expired) Exc…" at bounding box center [1019, 440] width 160 height 31
select select ""pending""
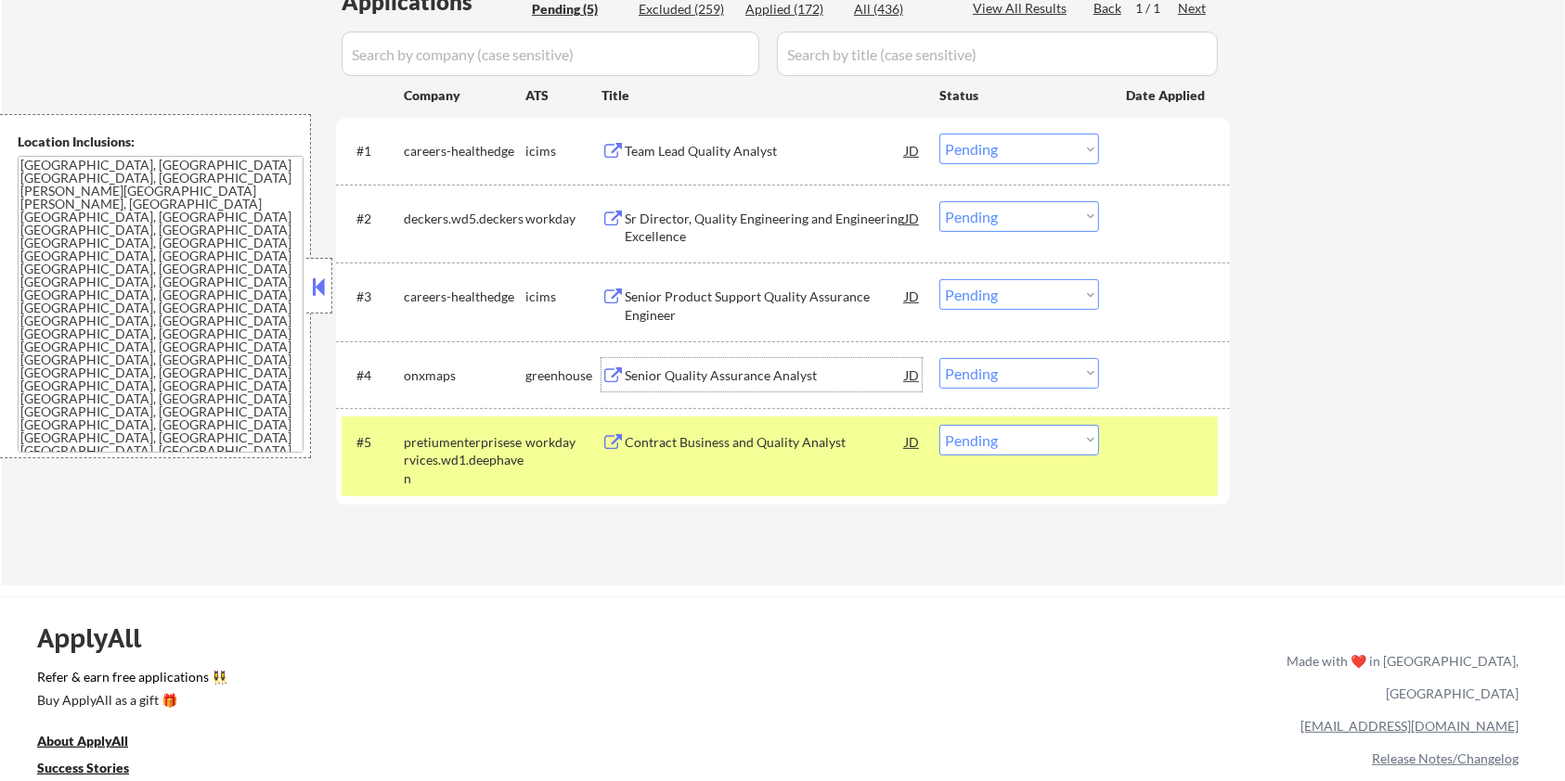
click at [687, 381] on div "Senior Quality Assurance Analyst" at bounding box center [765, 376] width 280 height 19
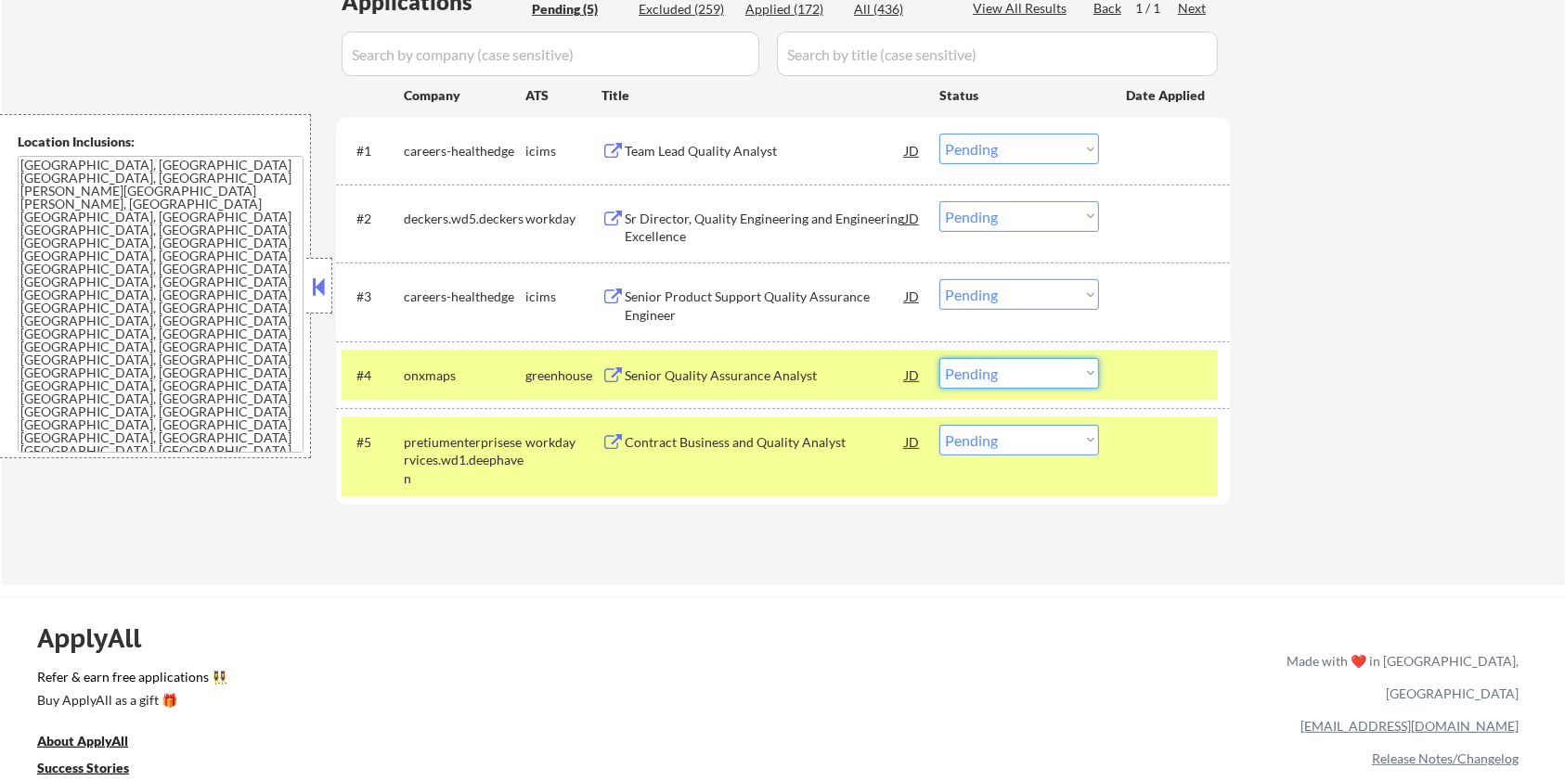
click at [1054, 379] on select "Choose an option... Pending Applied Excluded (Questions) Excluded (Expired) Exc…" at bounding box center [1019, 373] width 160 height 31
click at [939, 358] on select "Choose an option... Pending Applied Excluded (Questions) Excluded (Expired) Exc…" at bounding box center [1019, 373] width 160 height 31
select select ""pending""
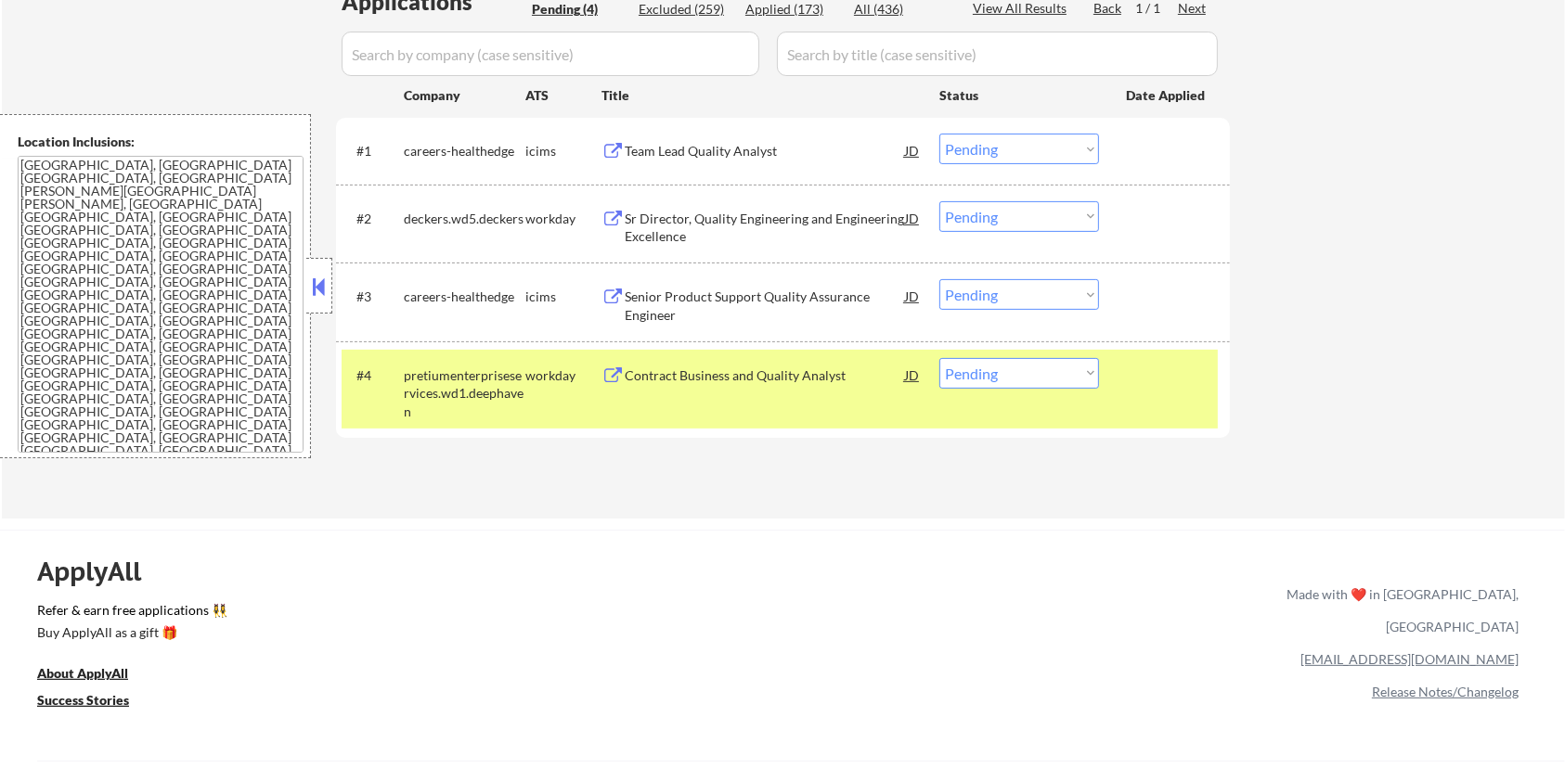
click at [697, 299] on div "Senior Product Support Quality Assurance Engineer" at bounding box center [765, 306] width 280 height 36
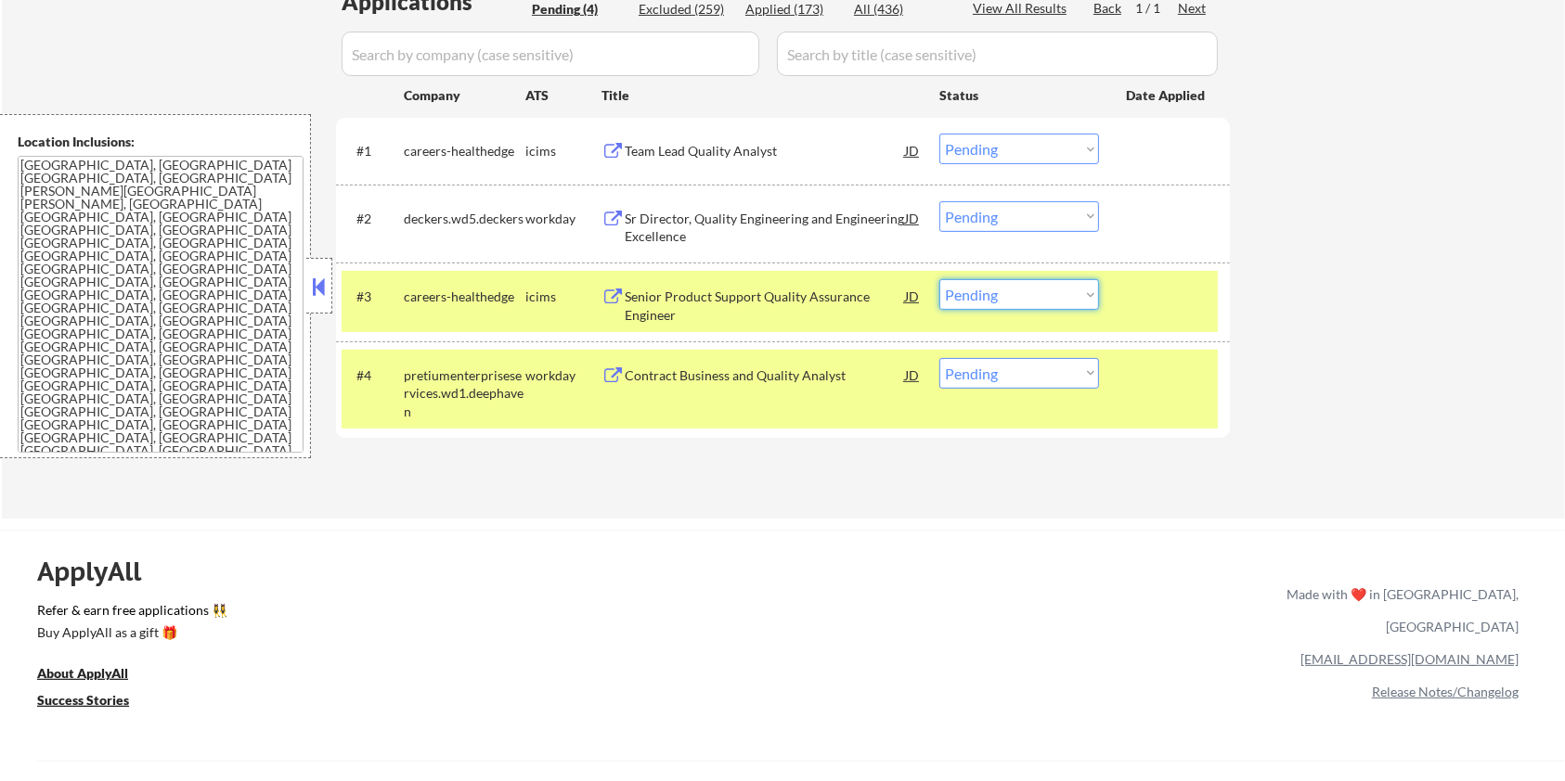
click at [1043, 299] on select "Choose an option... Pending Applied Excluded (Questions) Excluded (Expired) Exc…" at bounding box center [1019, 294] width 160 height 31
click at [939, 279] on select "Choose an option... Pending Applied Excluded (Questions) Excluded (Expired) Exc…" at bounding box center [1019, 294] width 160 height 31
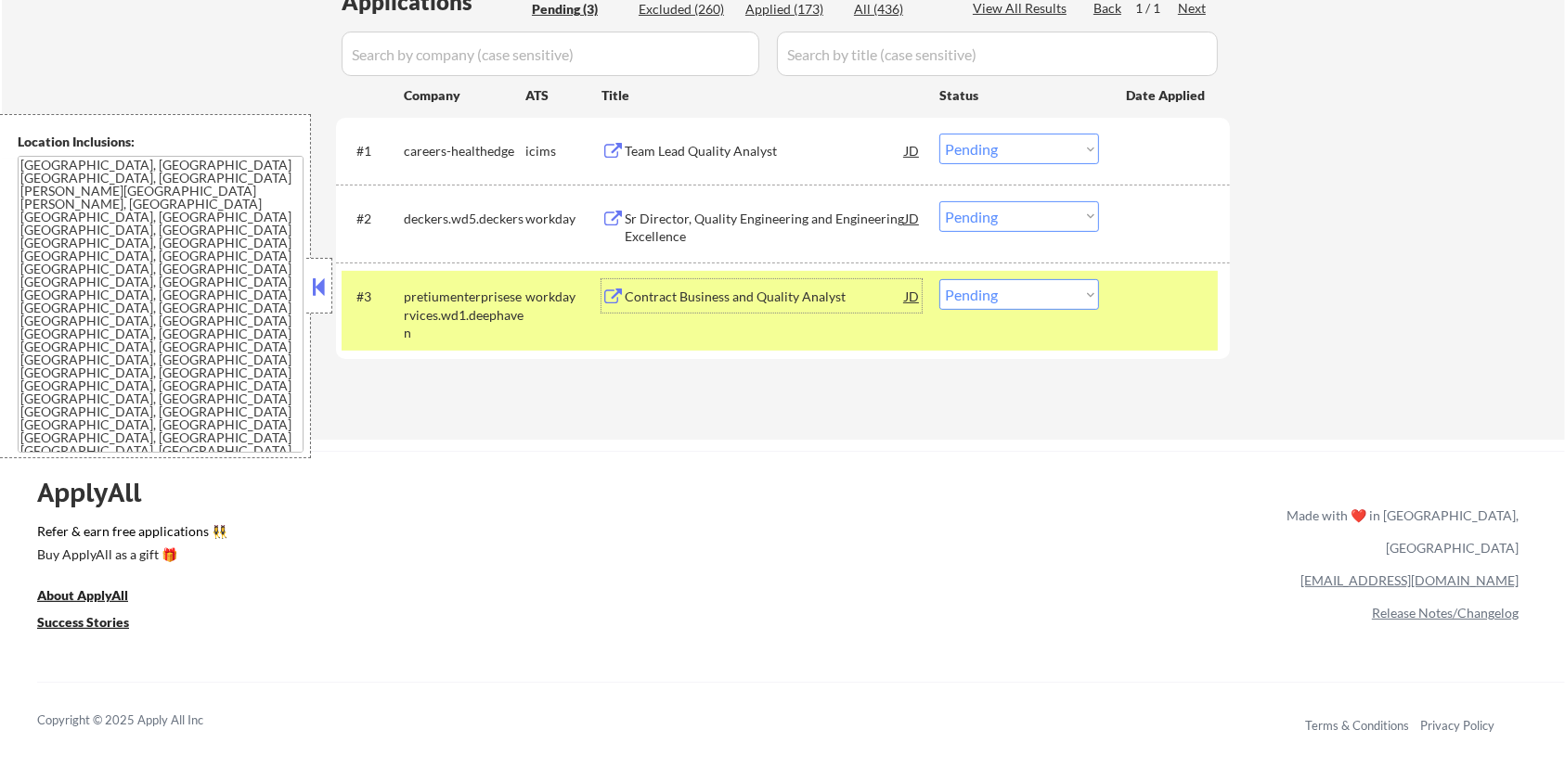
click at [683, 294] on div "Contract Business and Quality Analyst" at bounding box center [765, 297] width 280 height 19
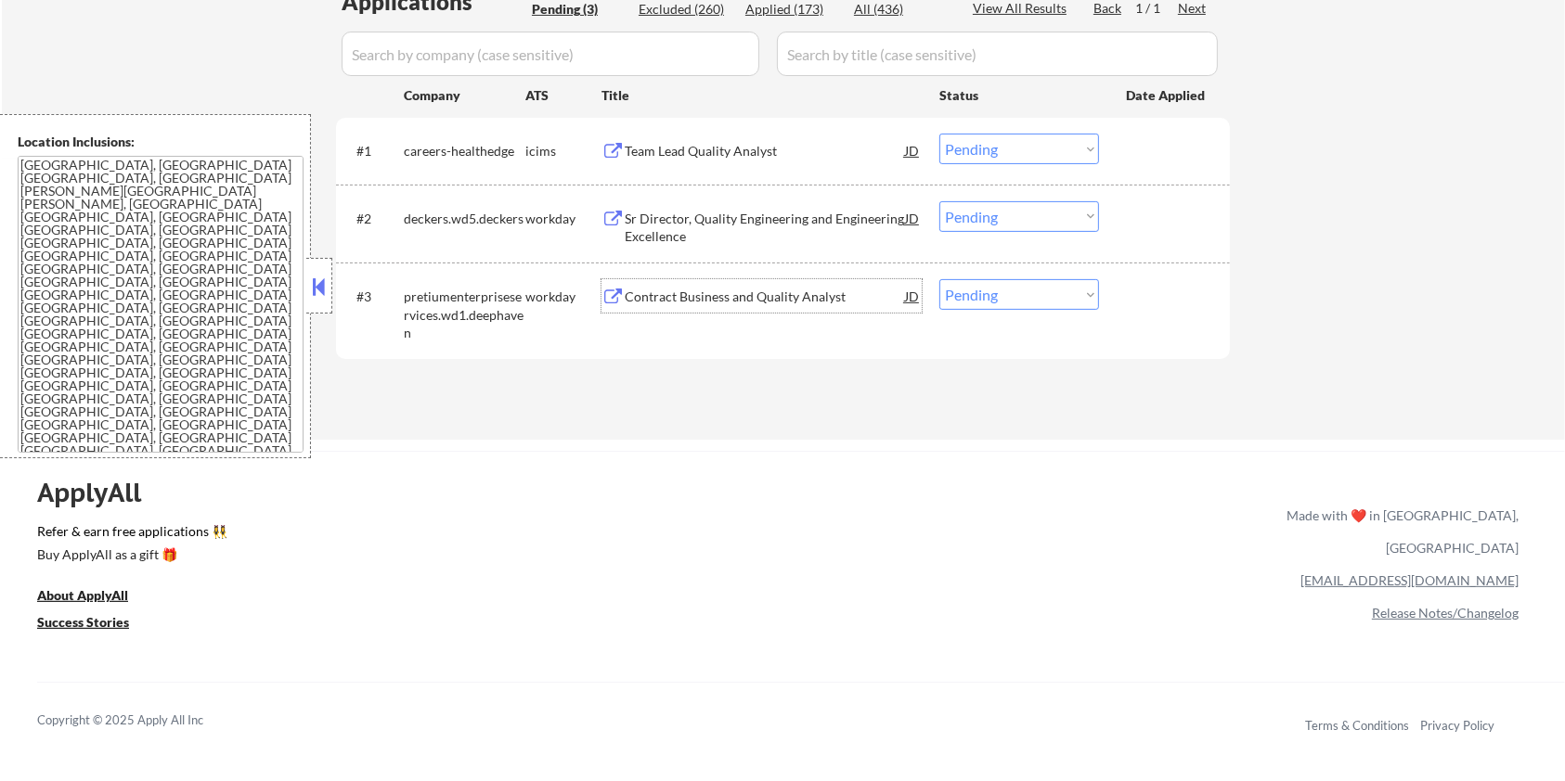
click at [1081, 295] on select "Choose an option... Pending Applied Excluded (Questions) Excluded (Expired) Exc…" at bounding box center [1019, 294] width 160 height 31
select select ""excluded__salary_""
click at [939, 279] on select "Choose an option... Pending Applied Excluded (Questions) Excluded (Expired) Exc…" at bounding box center [1019, 294] width 160 height 31
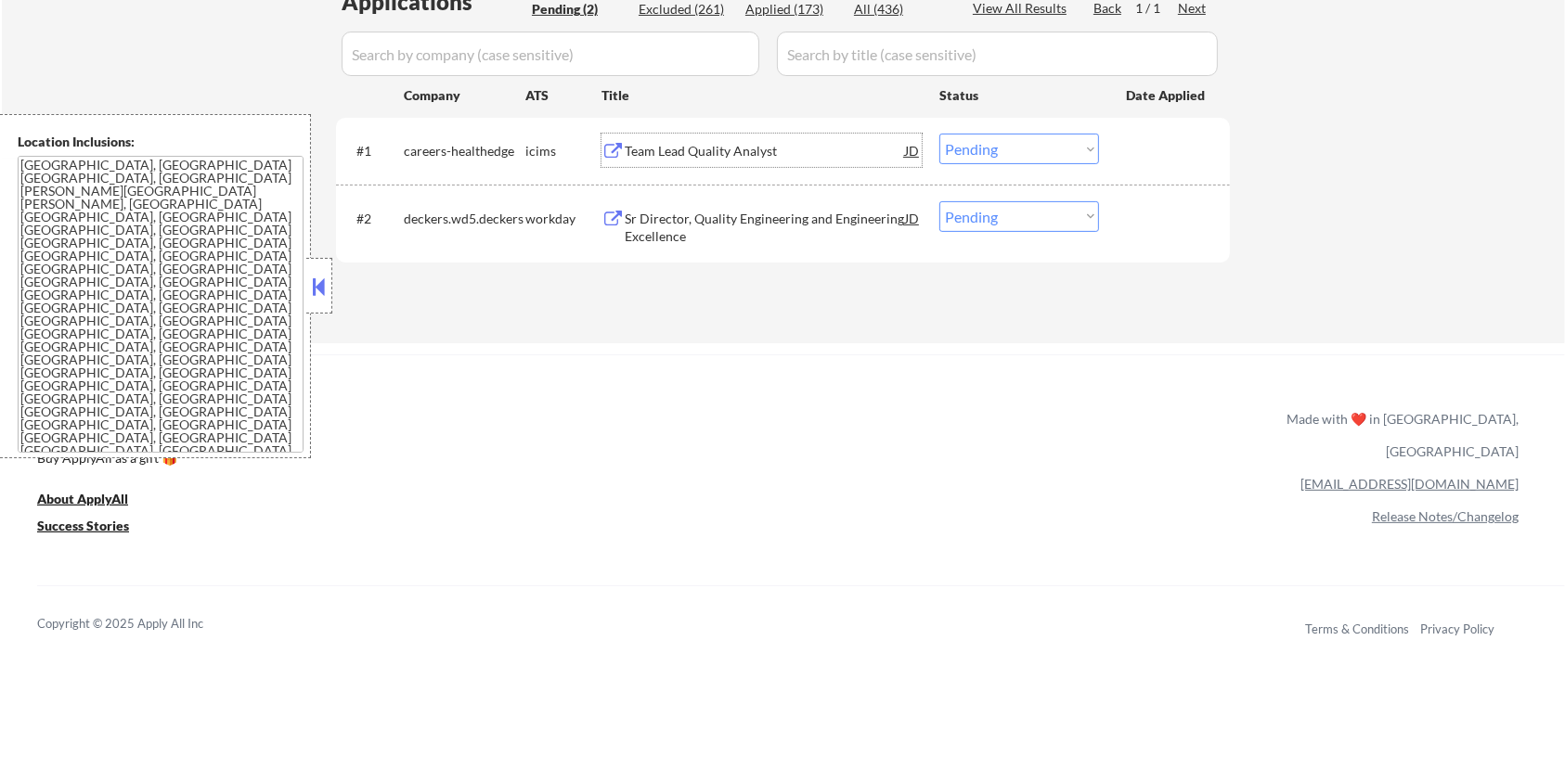
click at [713, 153] on div "Team Lead Quality Analyst" at bounding box center [765, 151] width 280 height 19
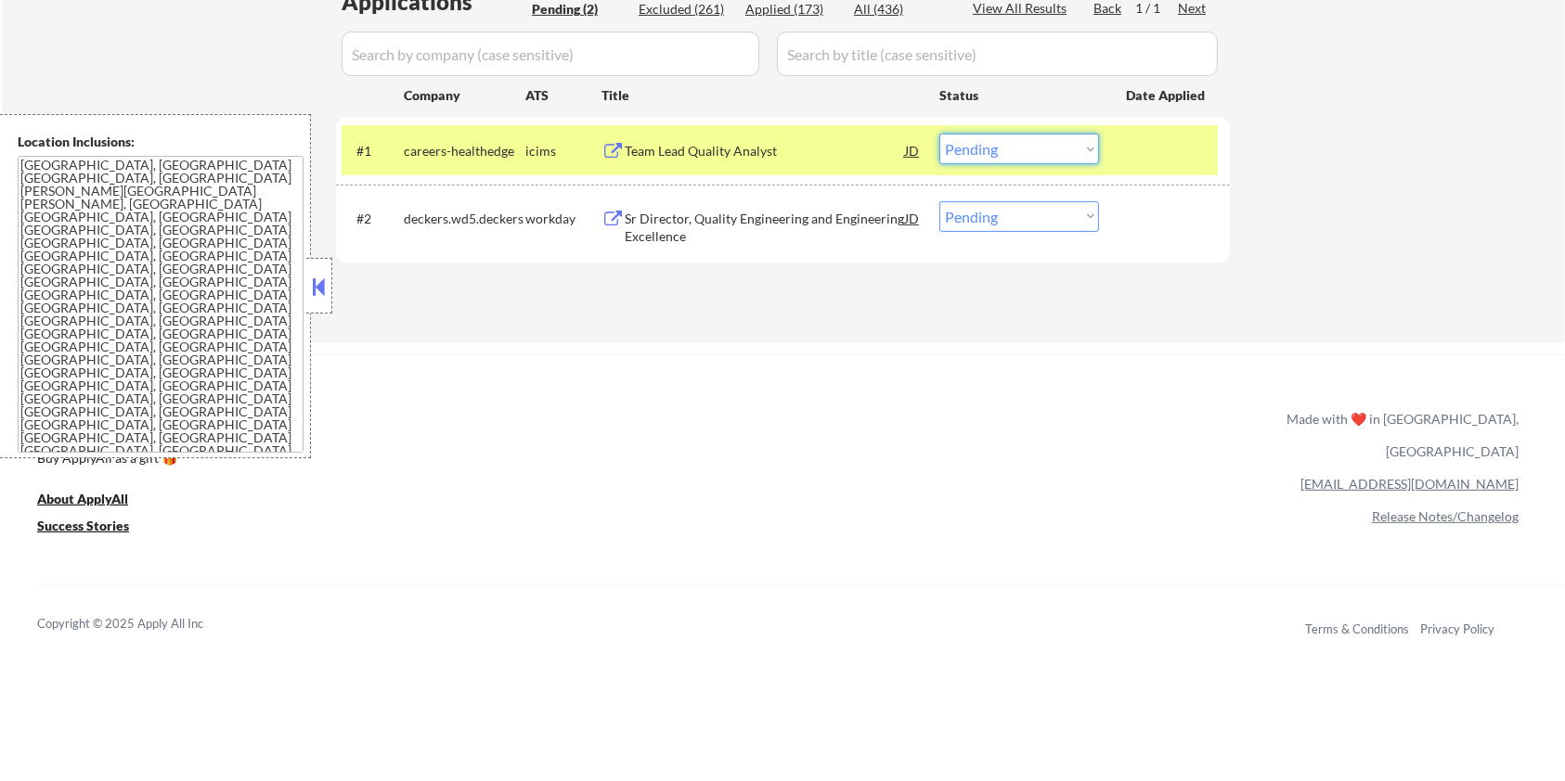
click at [1065, 147] on select "Choose an option... Pending Applied Excluded (Questions) Excluded (Expired) Exc…" at bounding box center [1019, 149] width 160 height 31
click at [939, 134] on select "Choose an option... Pending Applied Excluded (Questions) Excluded (Expired) Exc…" at bounding box center [1019, 149] width 160 height 31
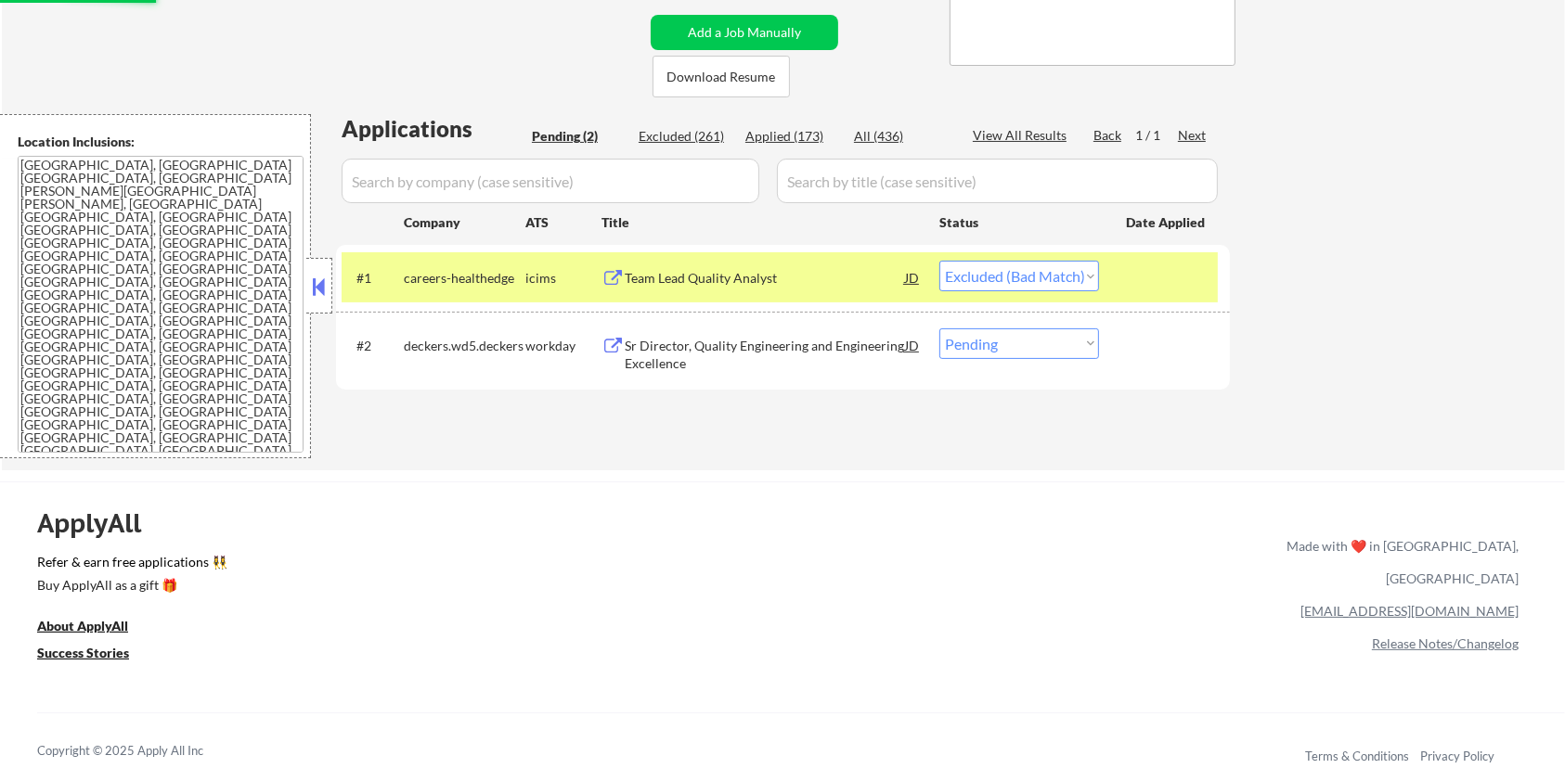
scroll to position [247, 0]
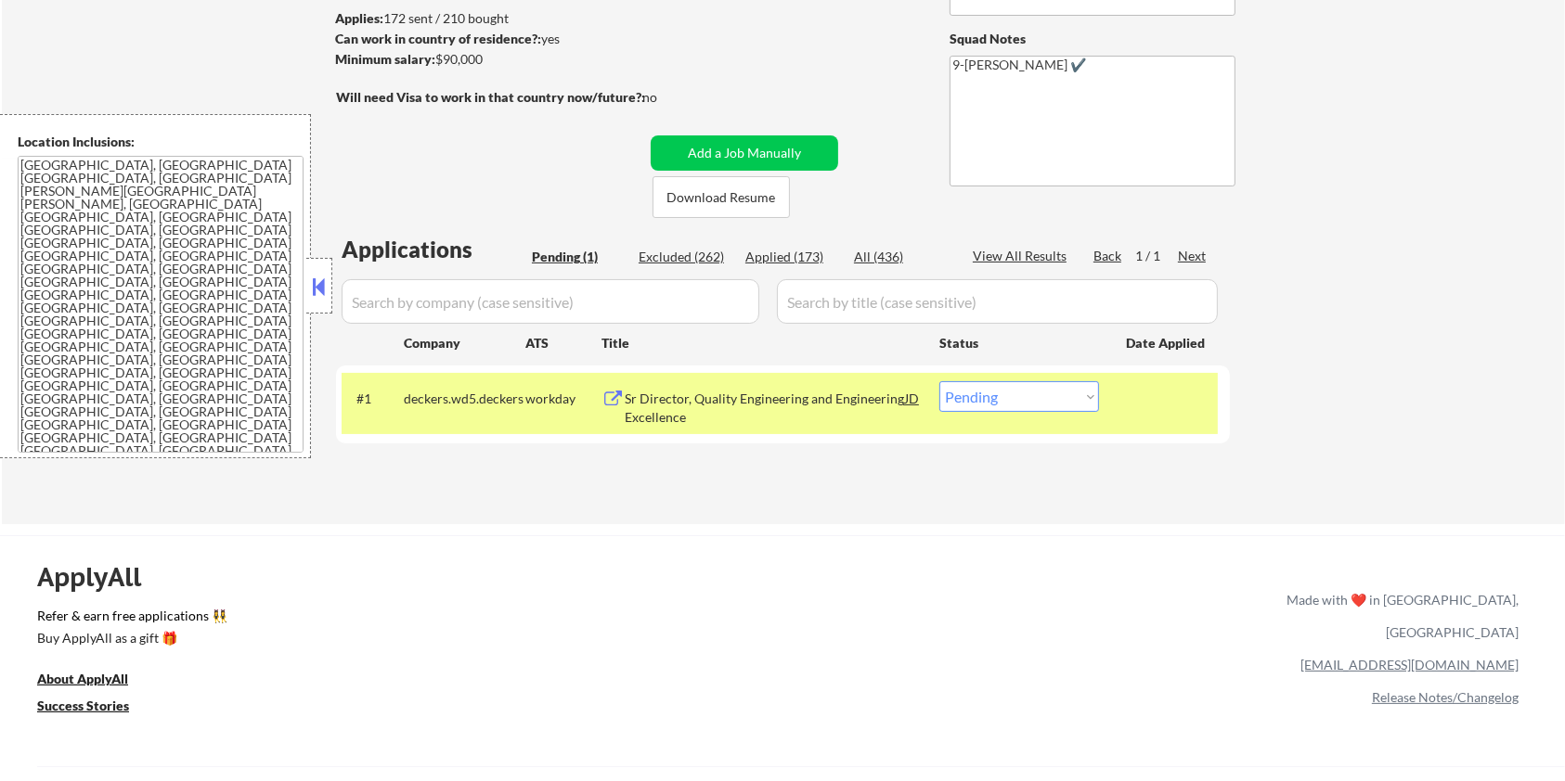
click at [698, 398] on div "Sr Director, Quality Engineering and Engineering Excellence" at bounding box center [765, 408] width 280 height 36
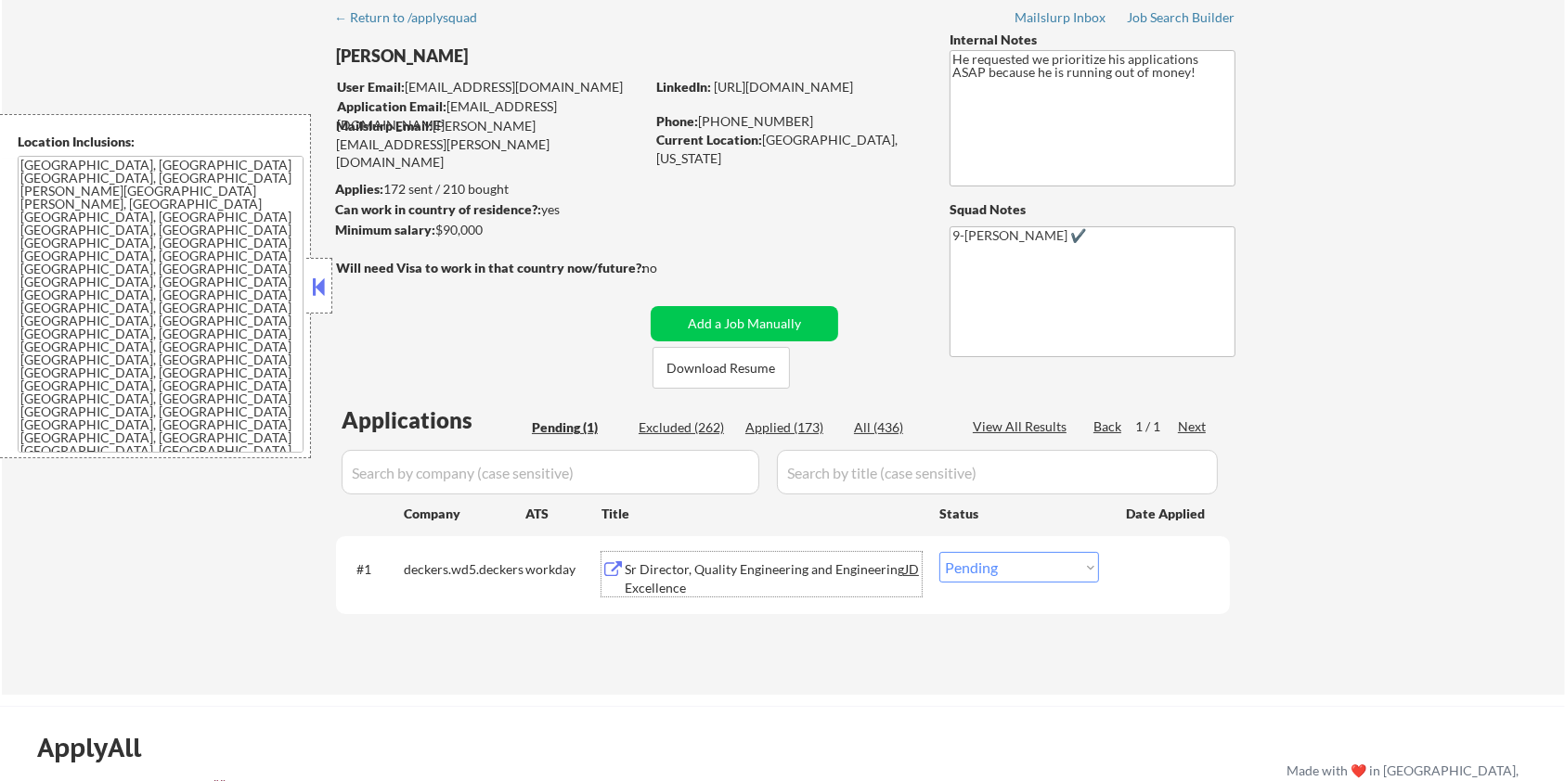
scroll to position [0, 0]
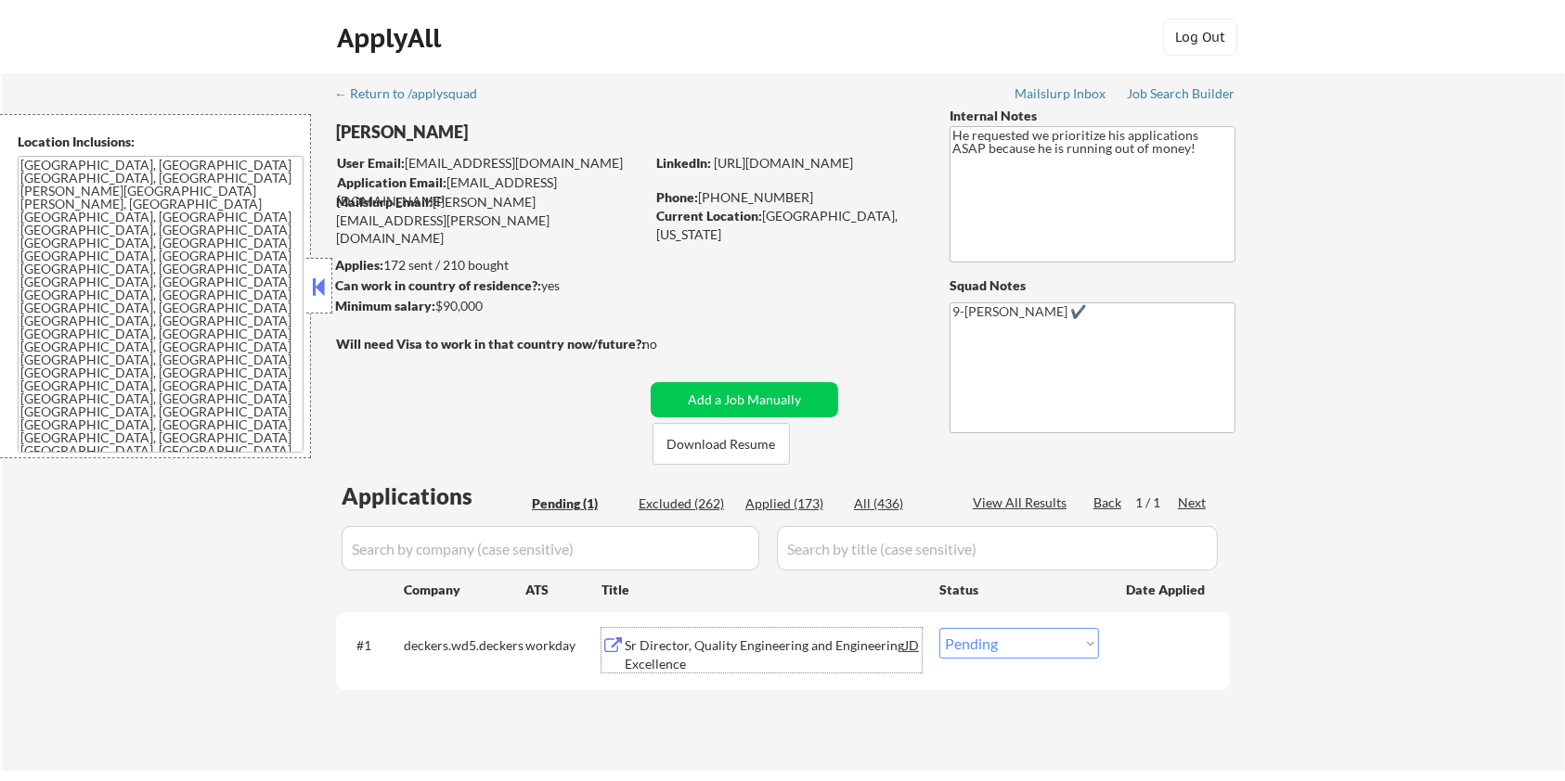
click at [681, 650] on div "Sr Director, Quality Engineering and Engineering Excellence" at bounding box center [765, 655] width 280 height 36
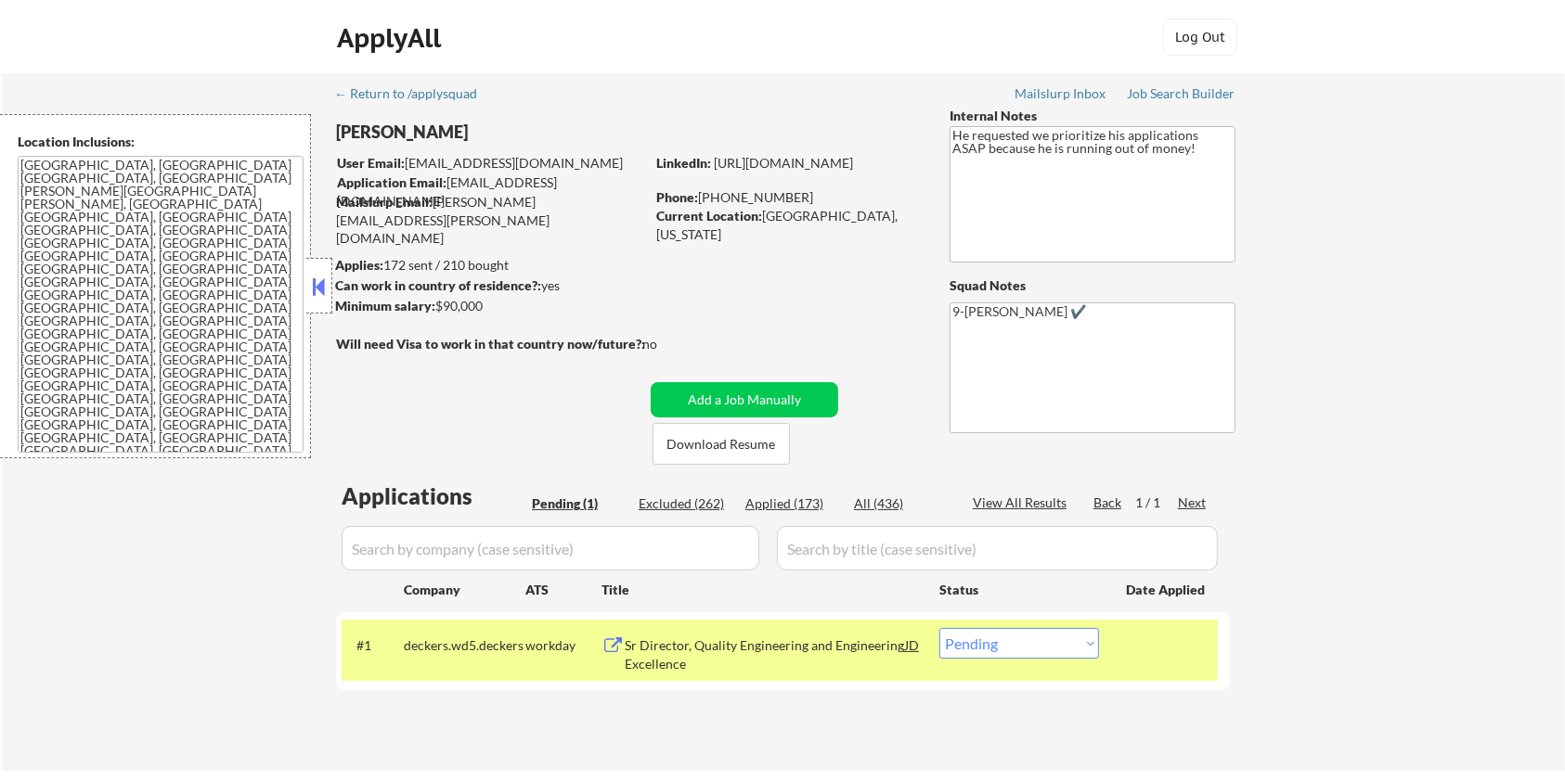
drag, startPoint x: 491, startPoint y: 308, endPoint x: 437, endPoint y: 316, distance: 54.3
click at [437, 316] on div "Minimum salary: $90,000" at bounding box center [489, 306] width 309 height 19
copy div "$90,000"
click at [1073, 654] on select "Choose an option... Pending Applied Excluded (Questions) Excluded (Expired) Exc…" at bounding box center [1019, 643] width 160 height 31
select select ""applied""
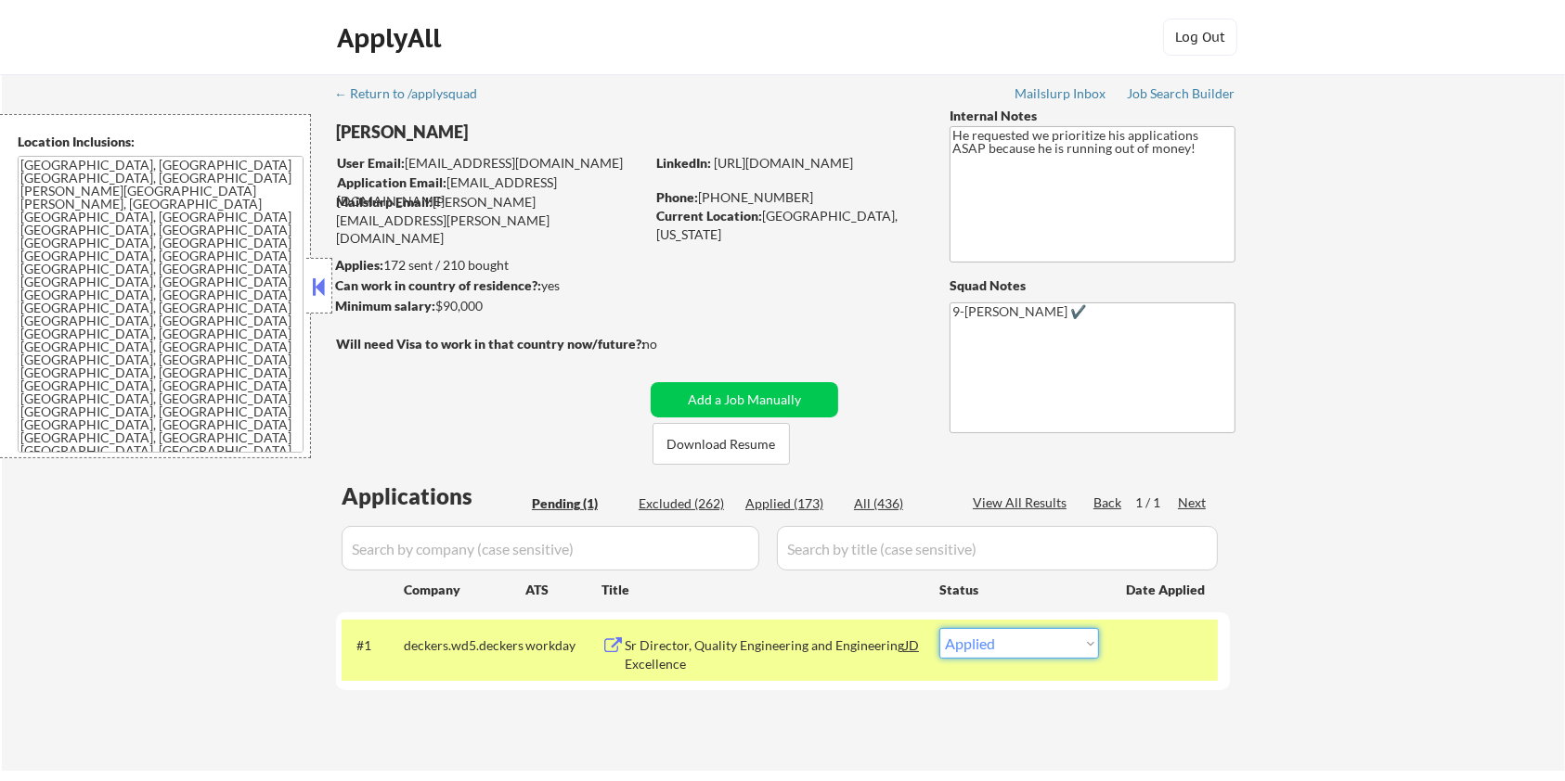
click at [939, 628] on select "Choose an option... Pending Applied Excluded (Questions) Excluded (Expired) Exc…" at bounding box center [1019, 643] width 160 height 31
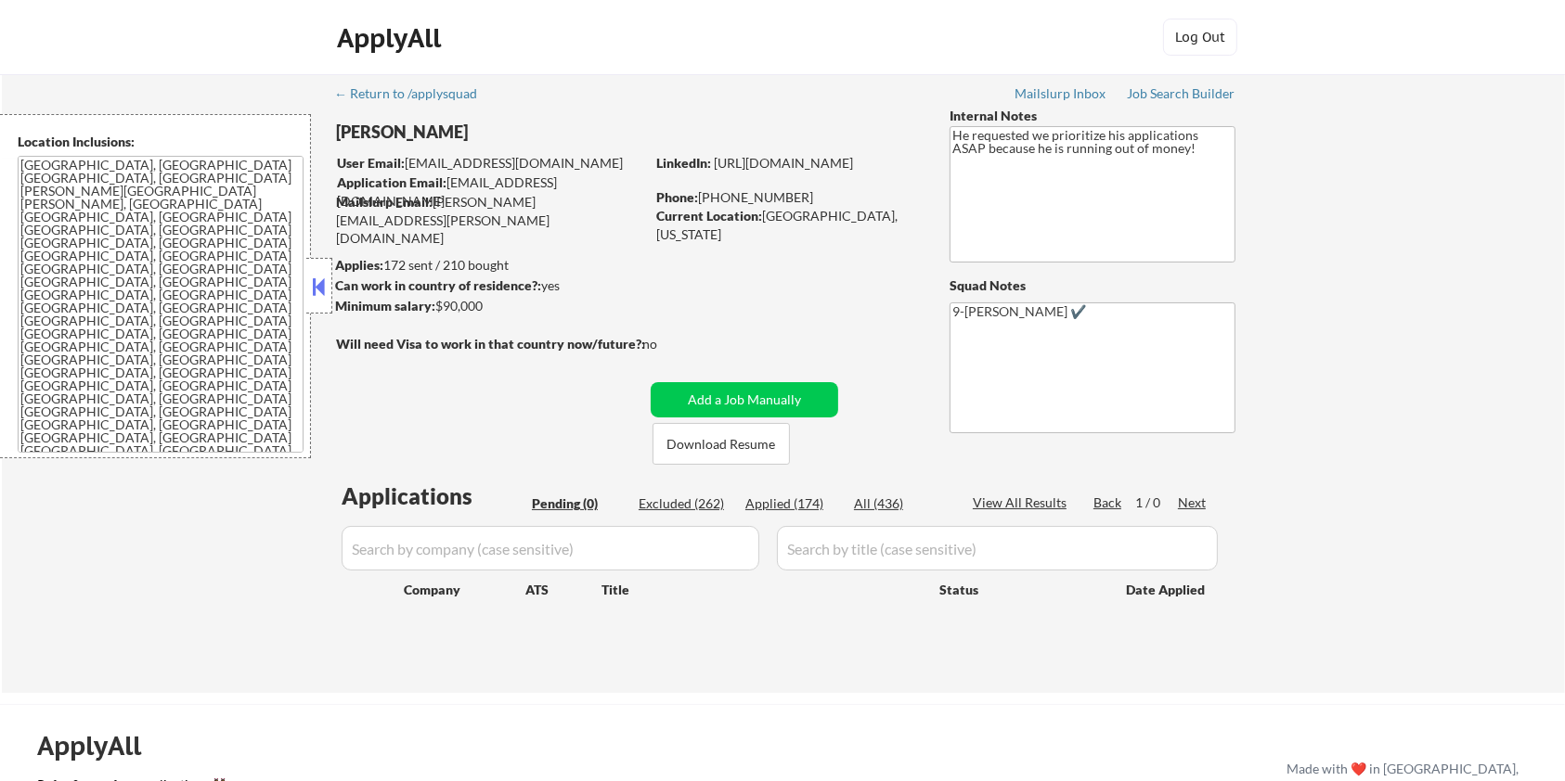
click at [789, 504] on div "Applied (174)" at bounding box center [791, 504] width 93 height 19
select select ""applied""
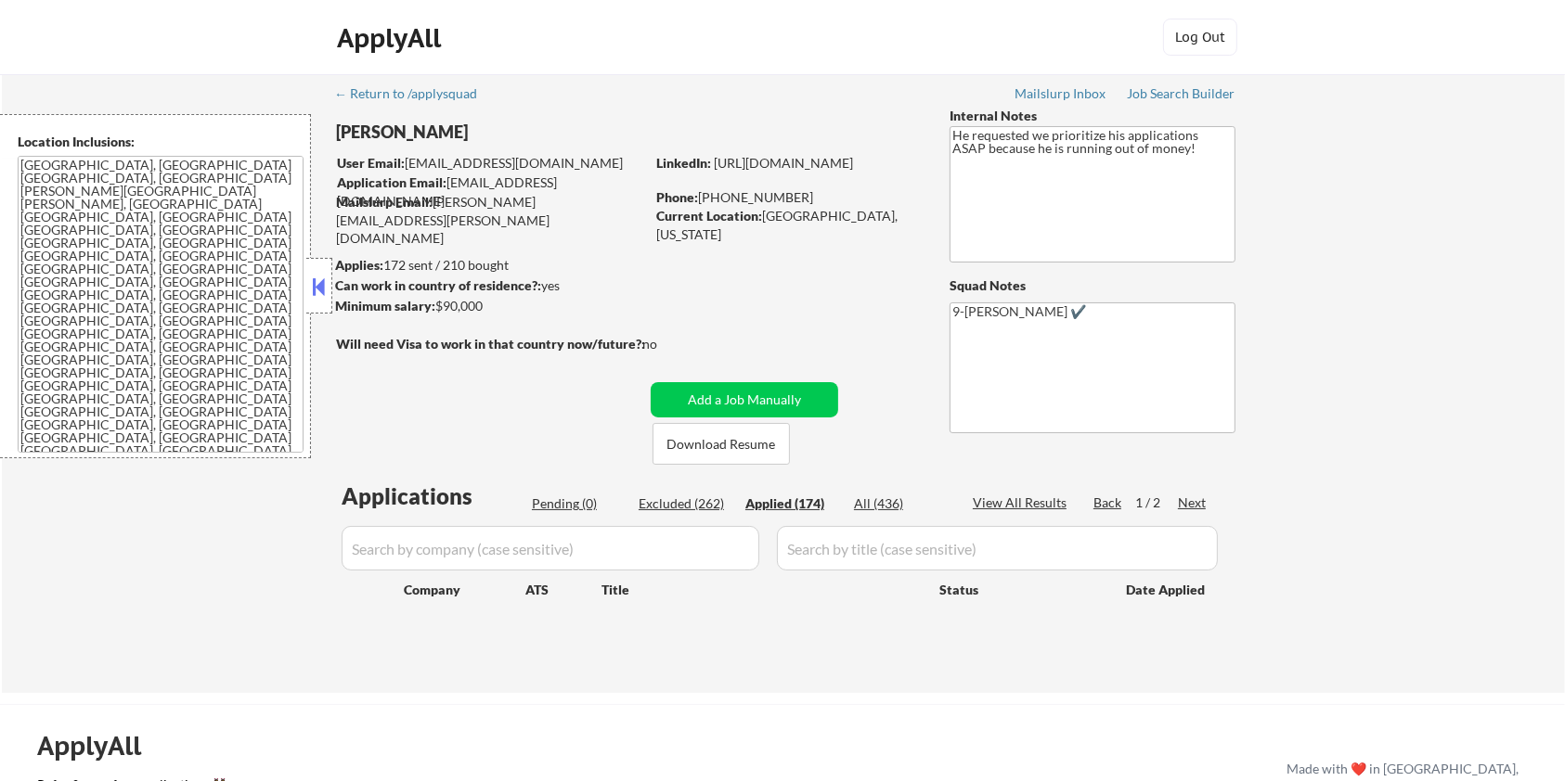
select select ""applied""
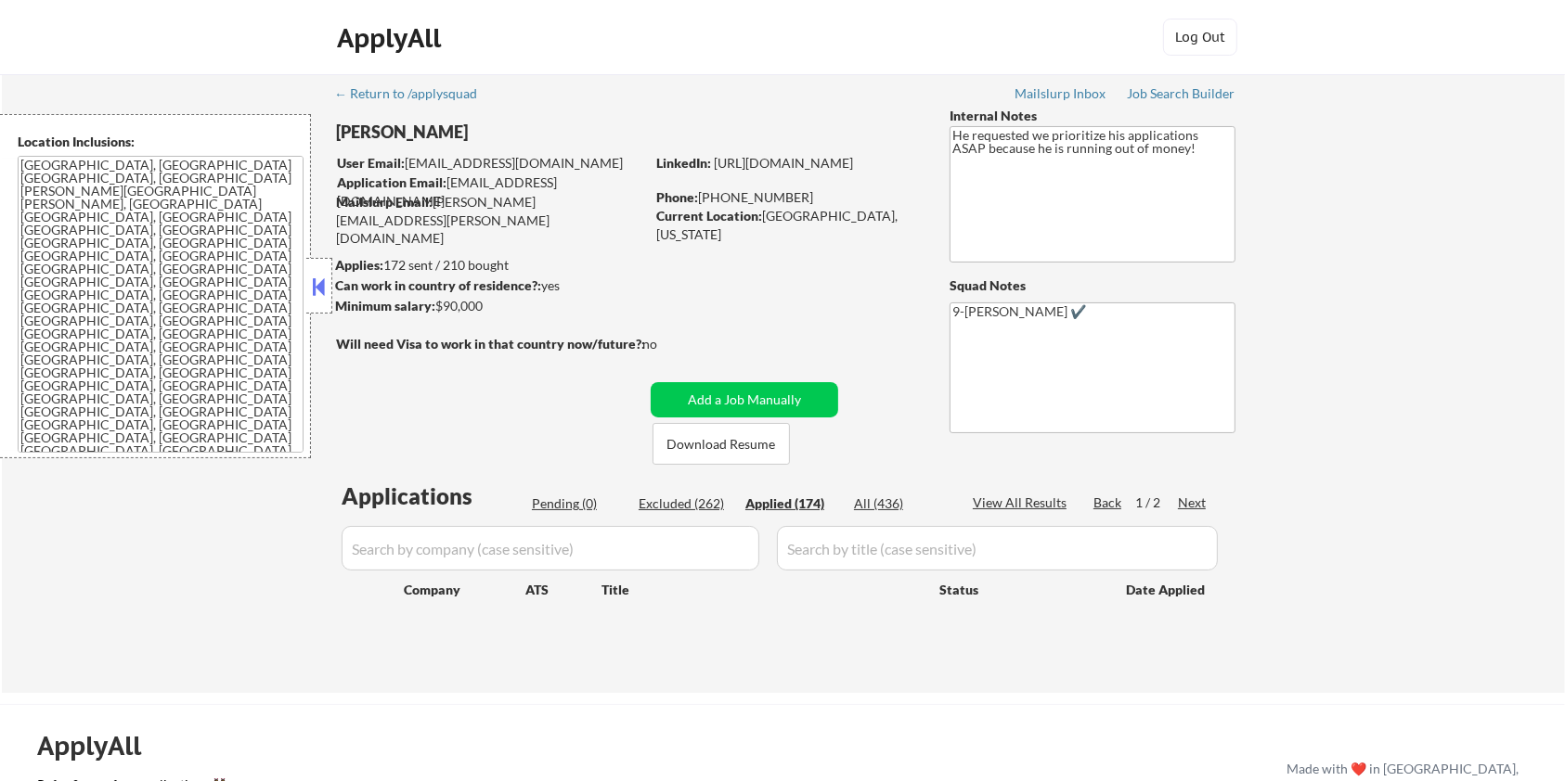
select select ""applied""
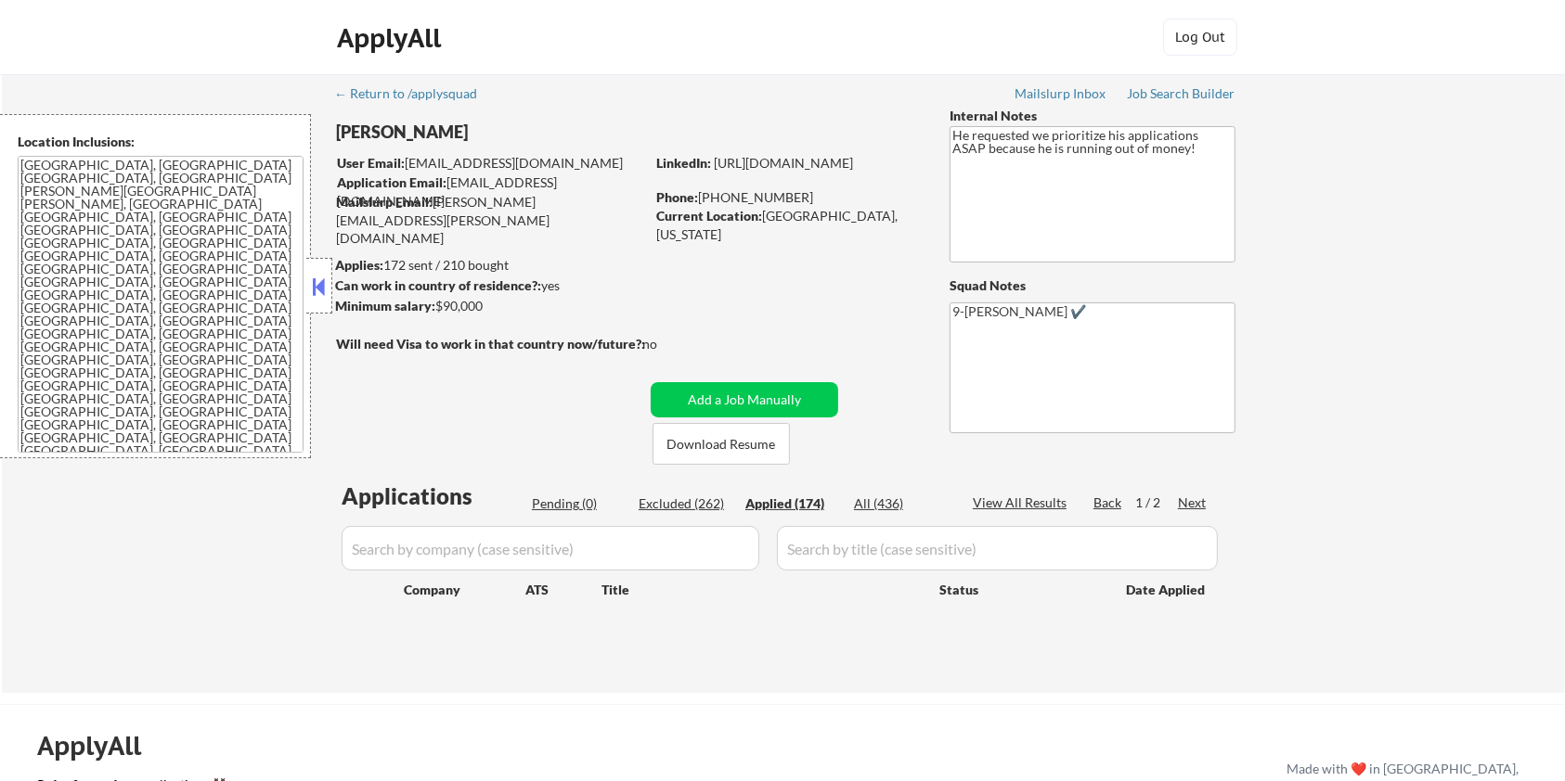
select select ""applied""
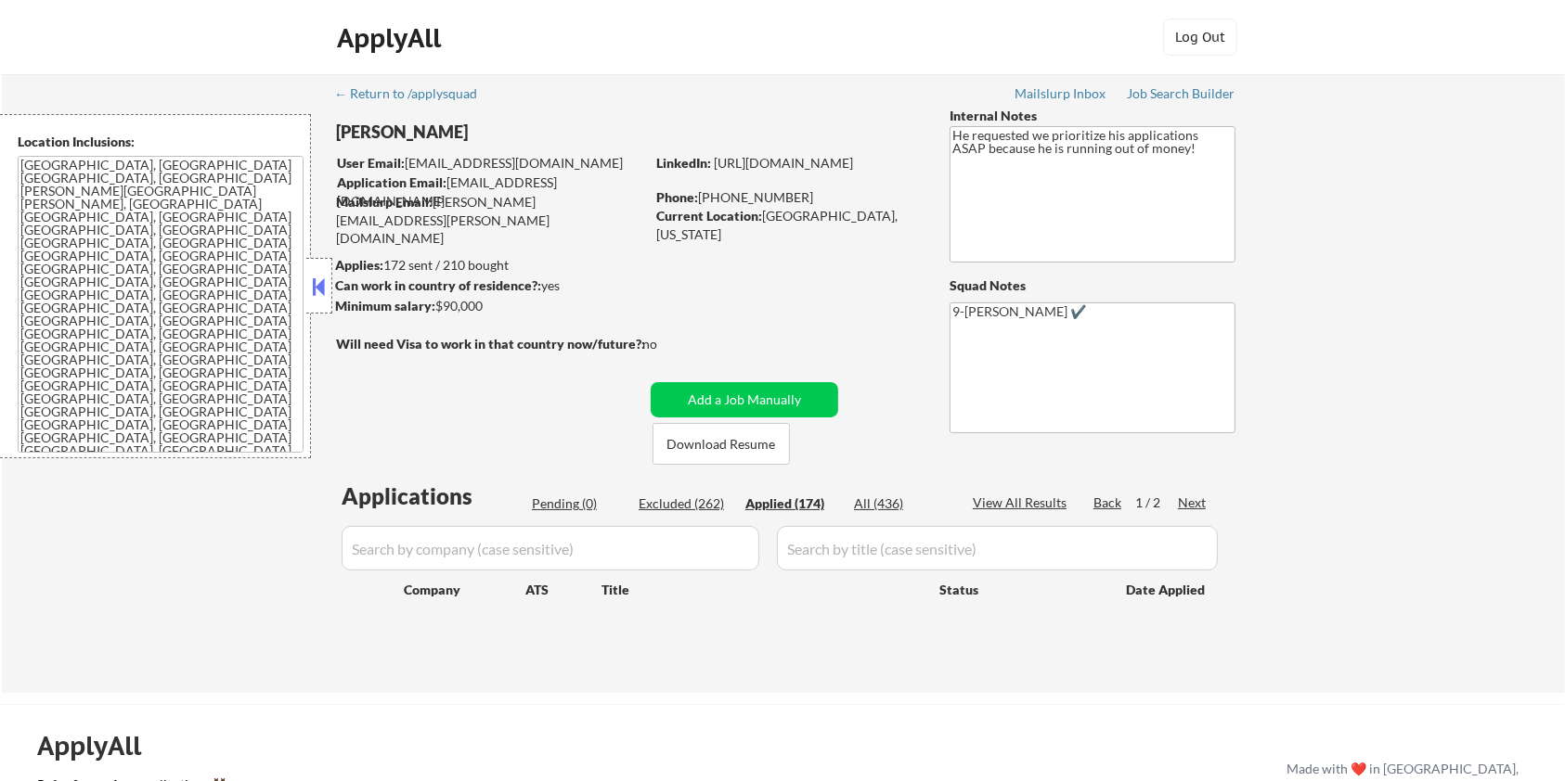
select select ""applied""
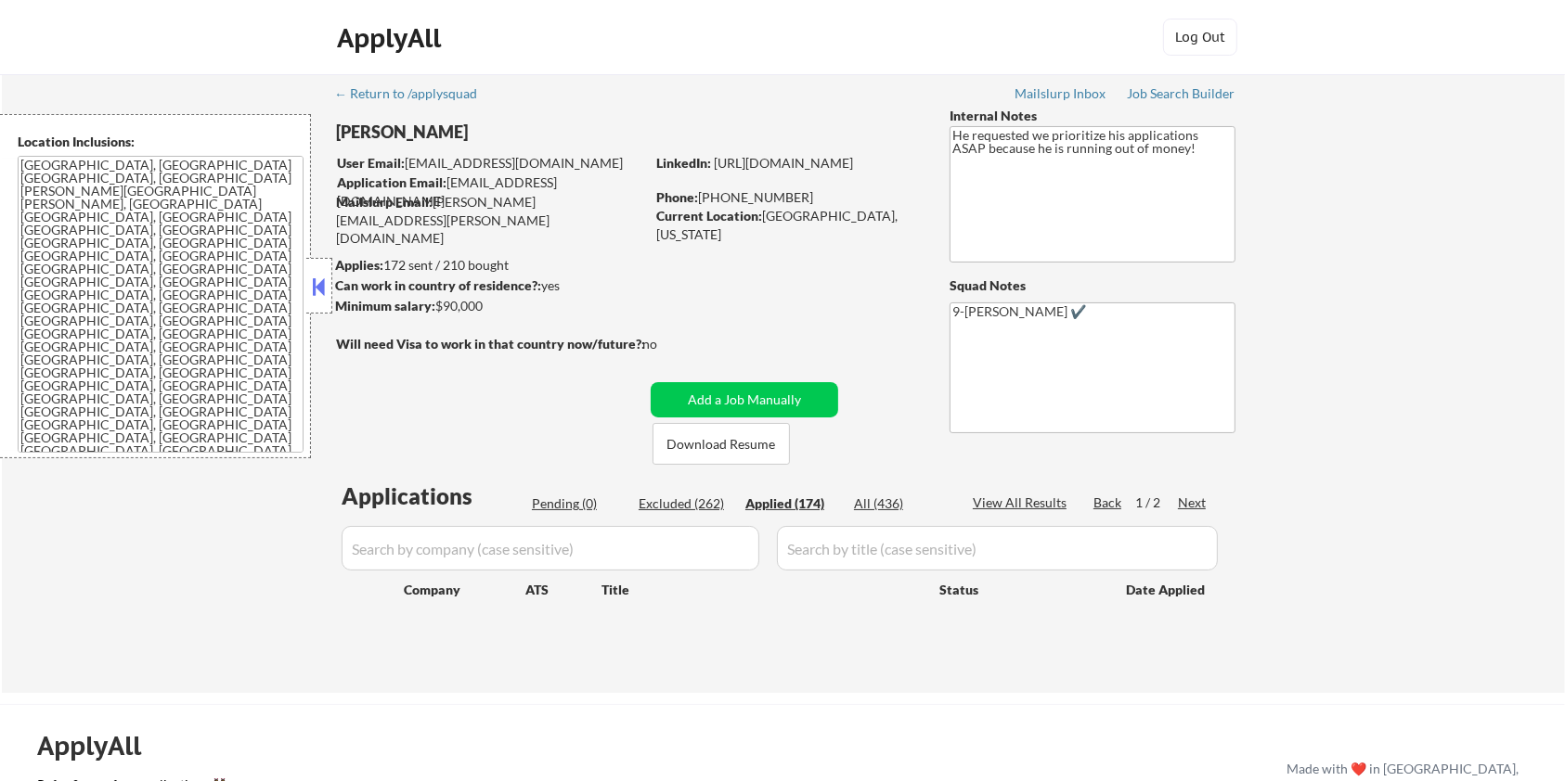
select select ""applied""
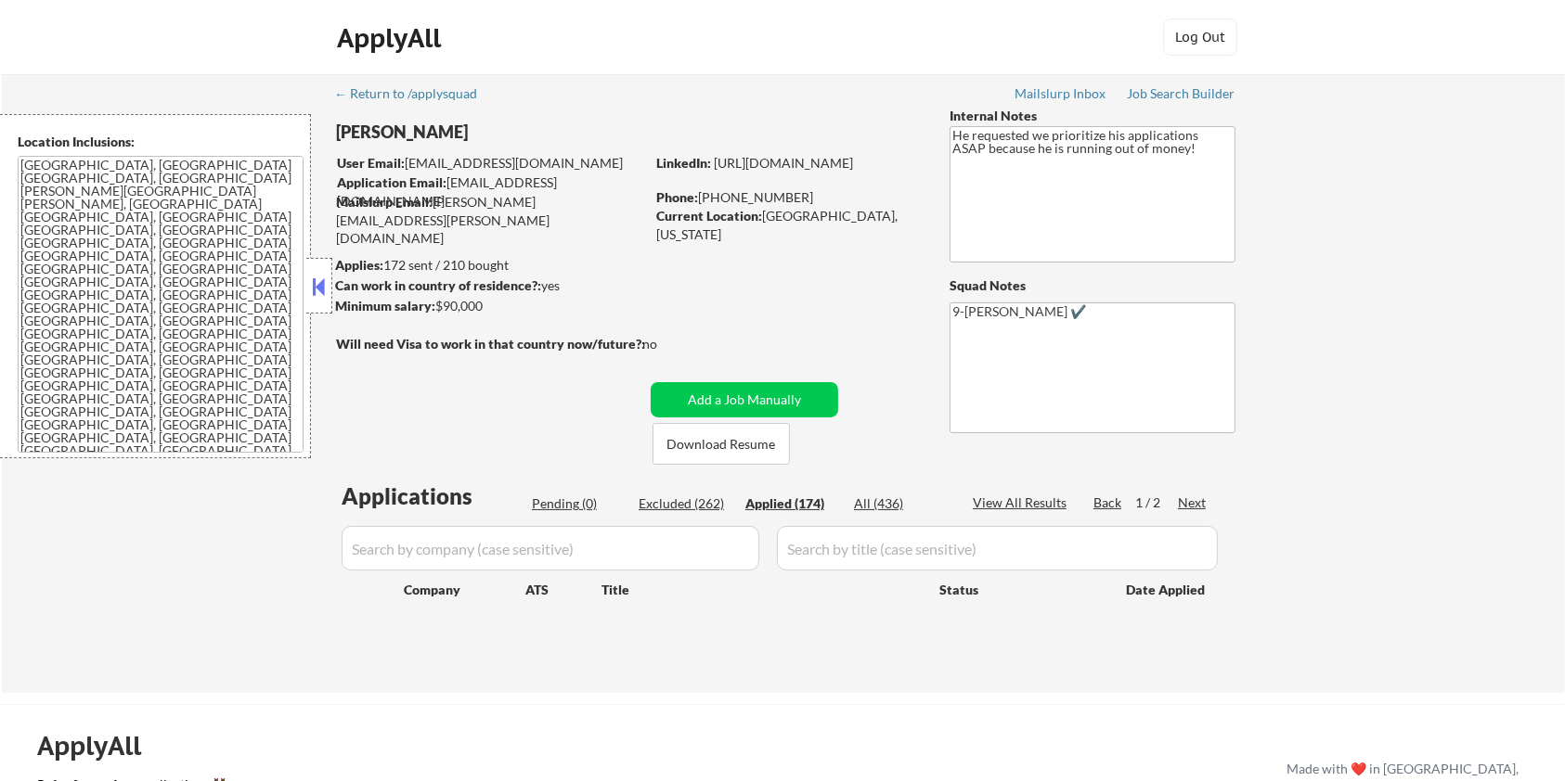
select select ""applied""
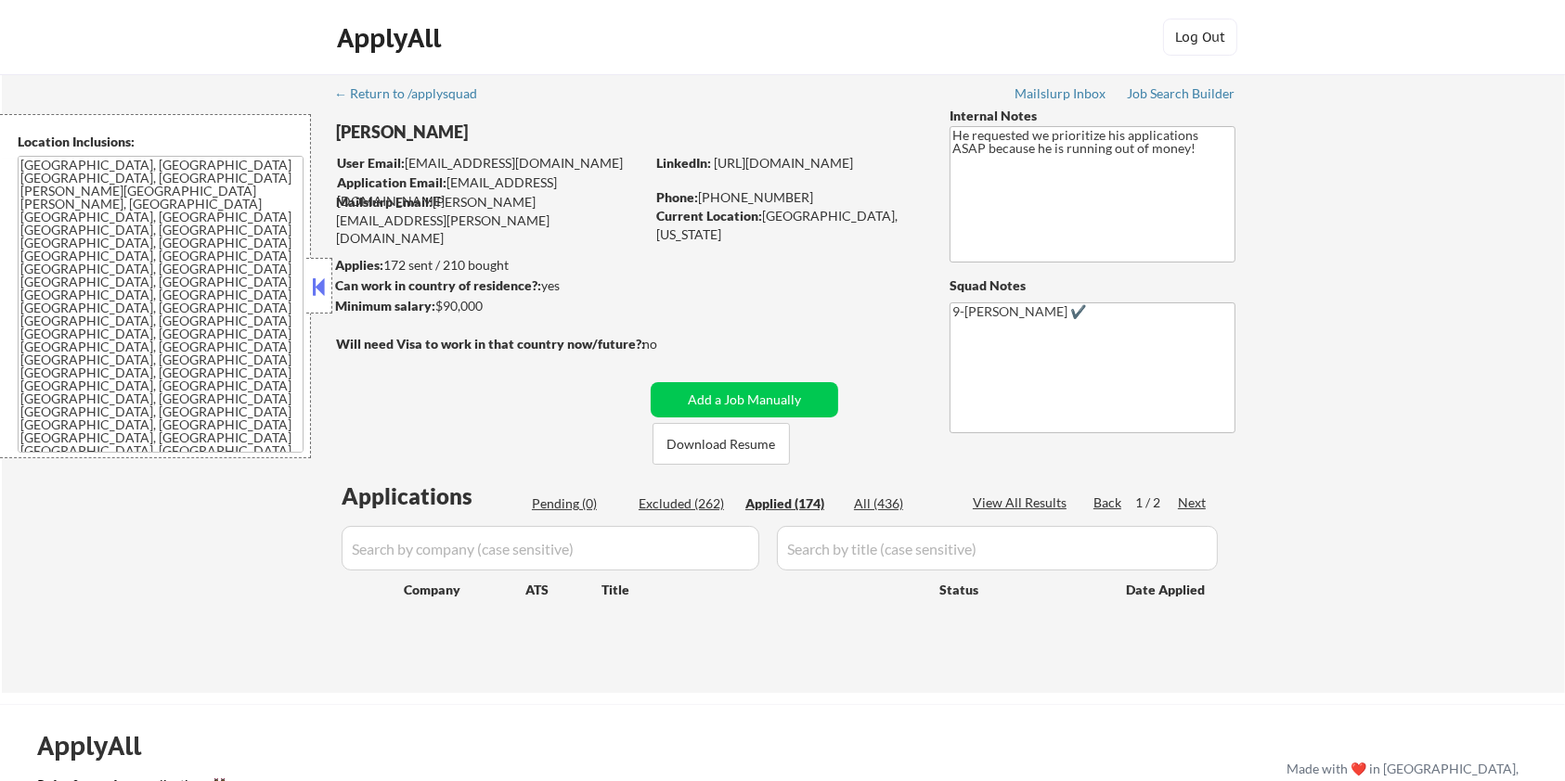
select select ""applied""
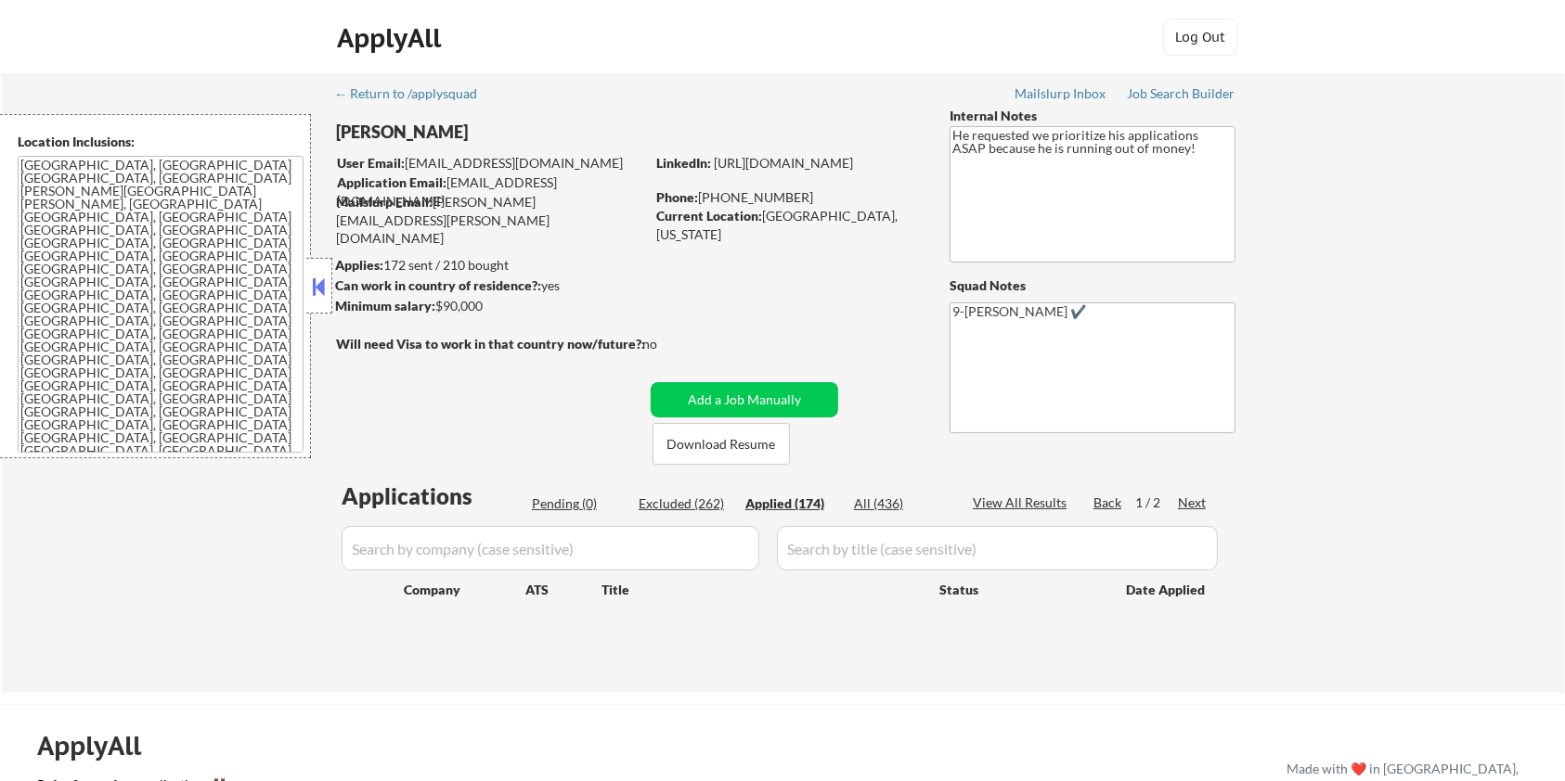
select select ""applied""
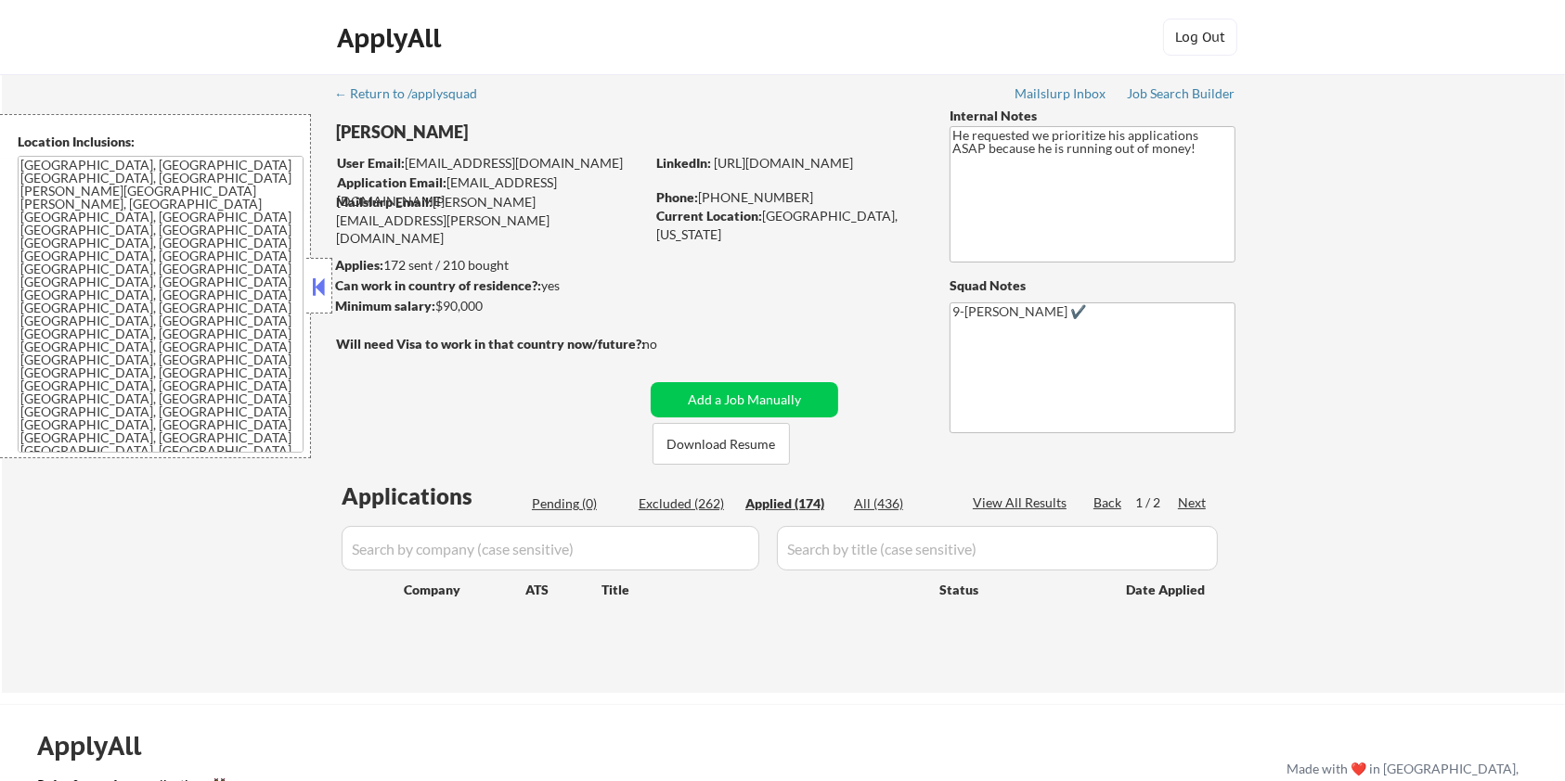
select select ""applied""
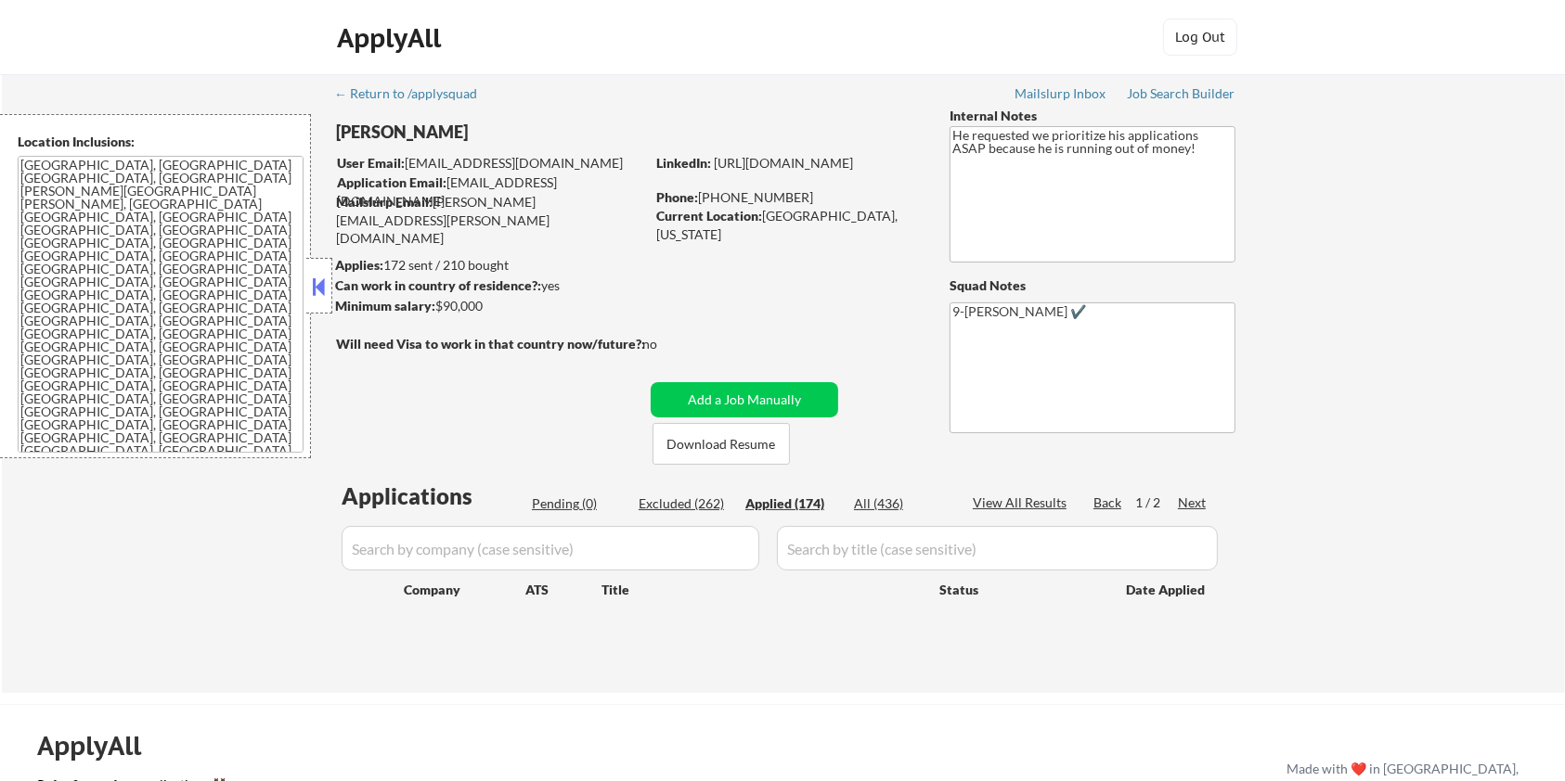
select select ""applied""
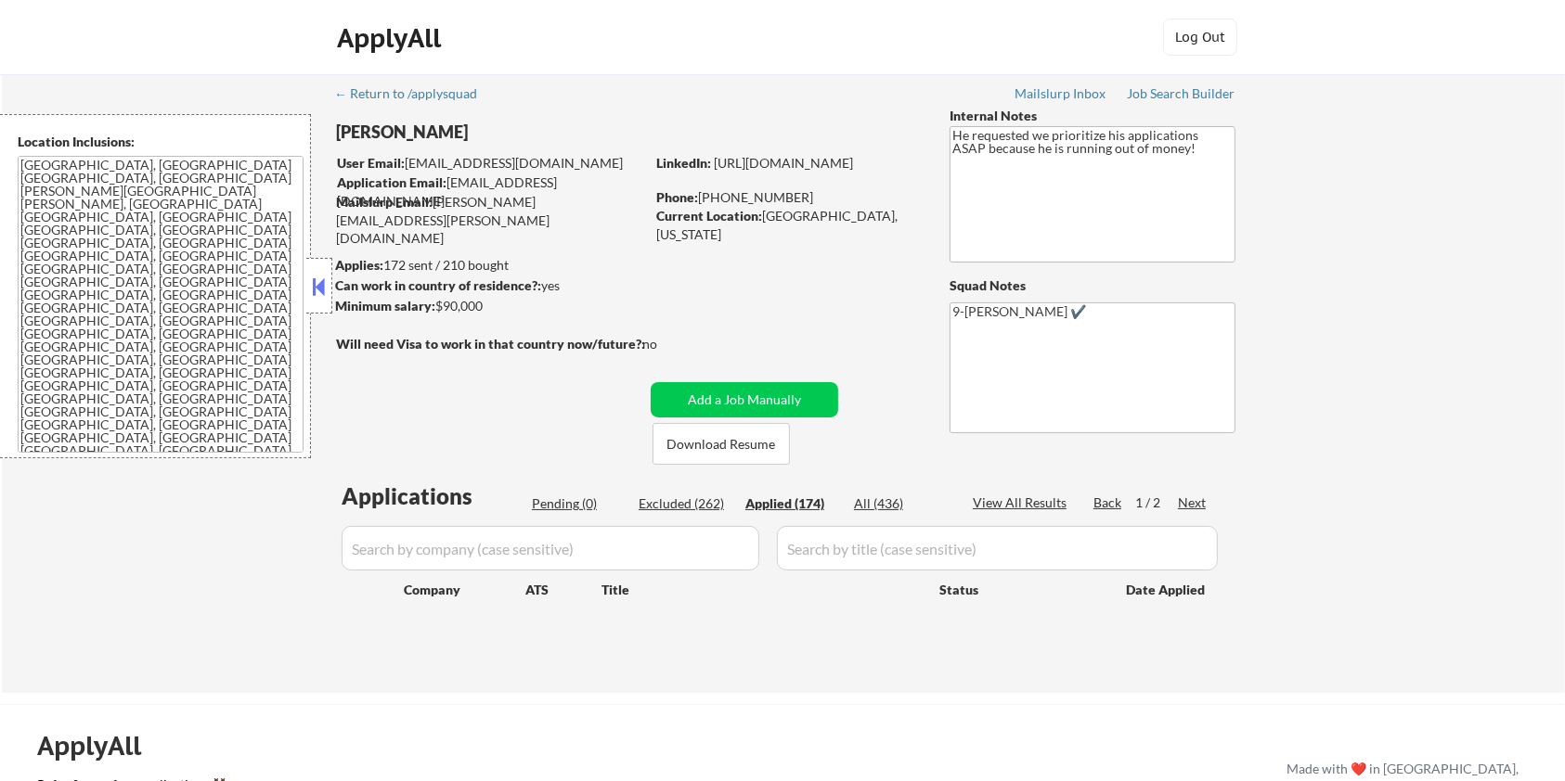
select select ""applied""
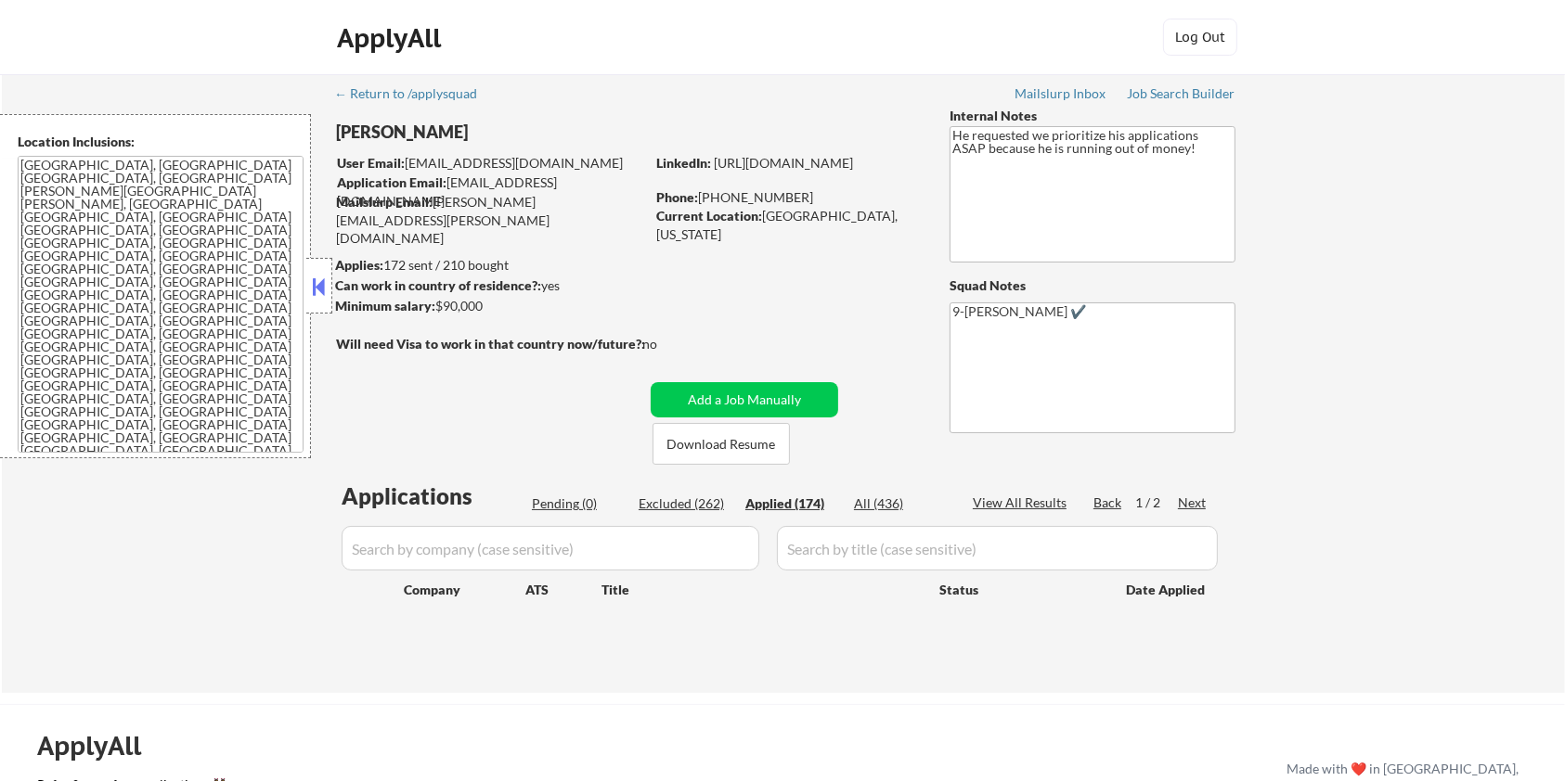
select select ""applied""
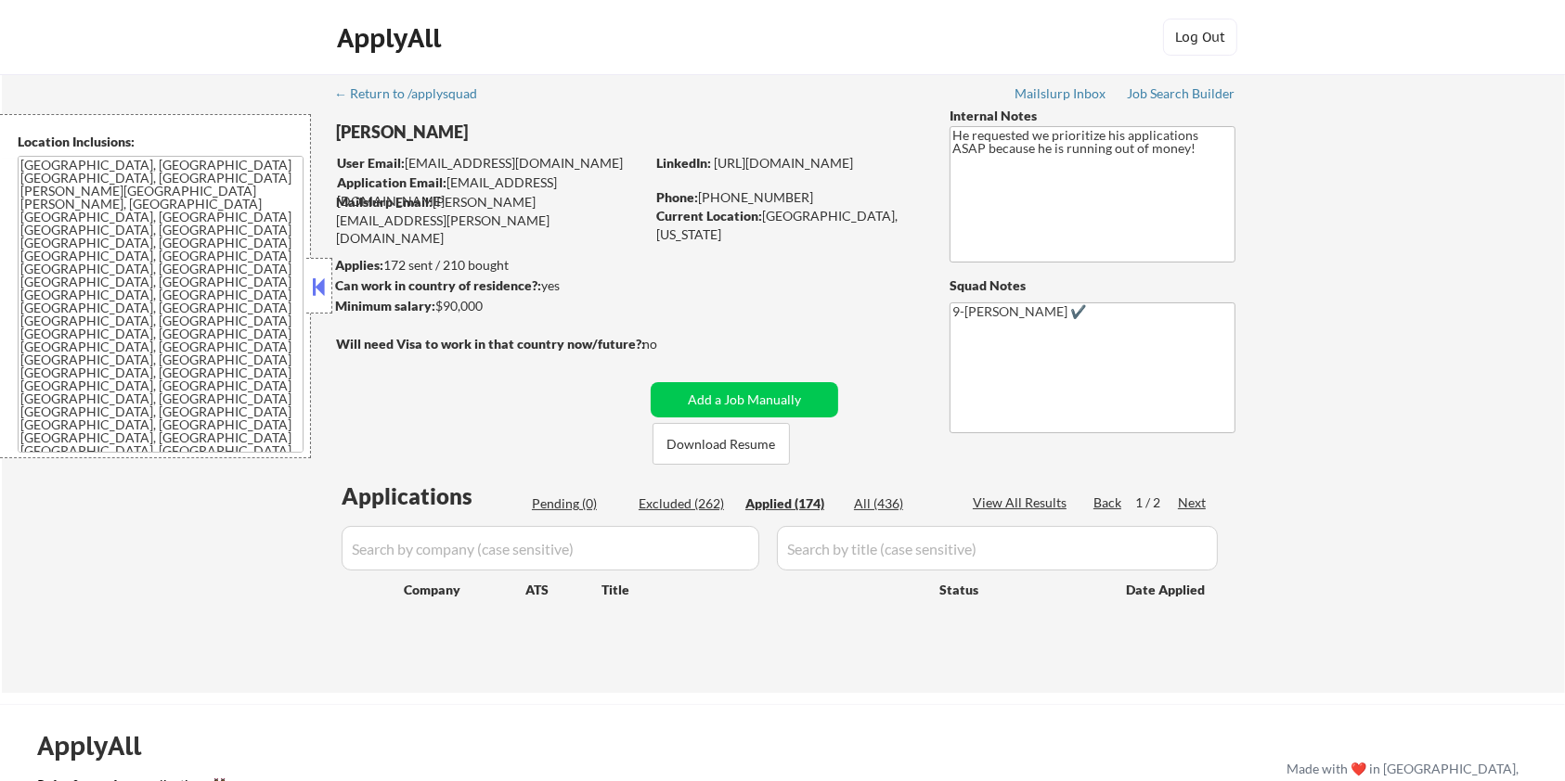
select select ""applied""
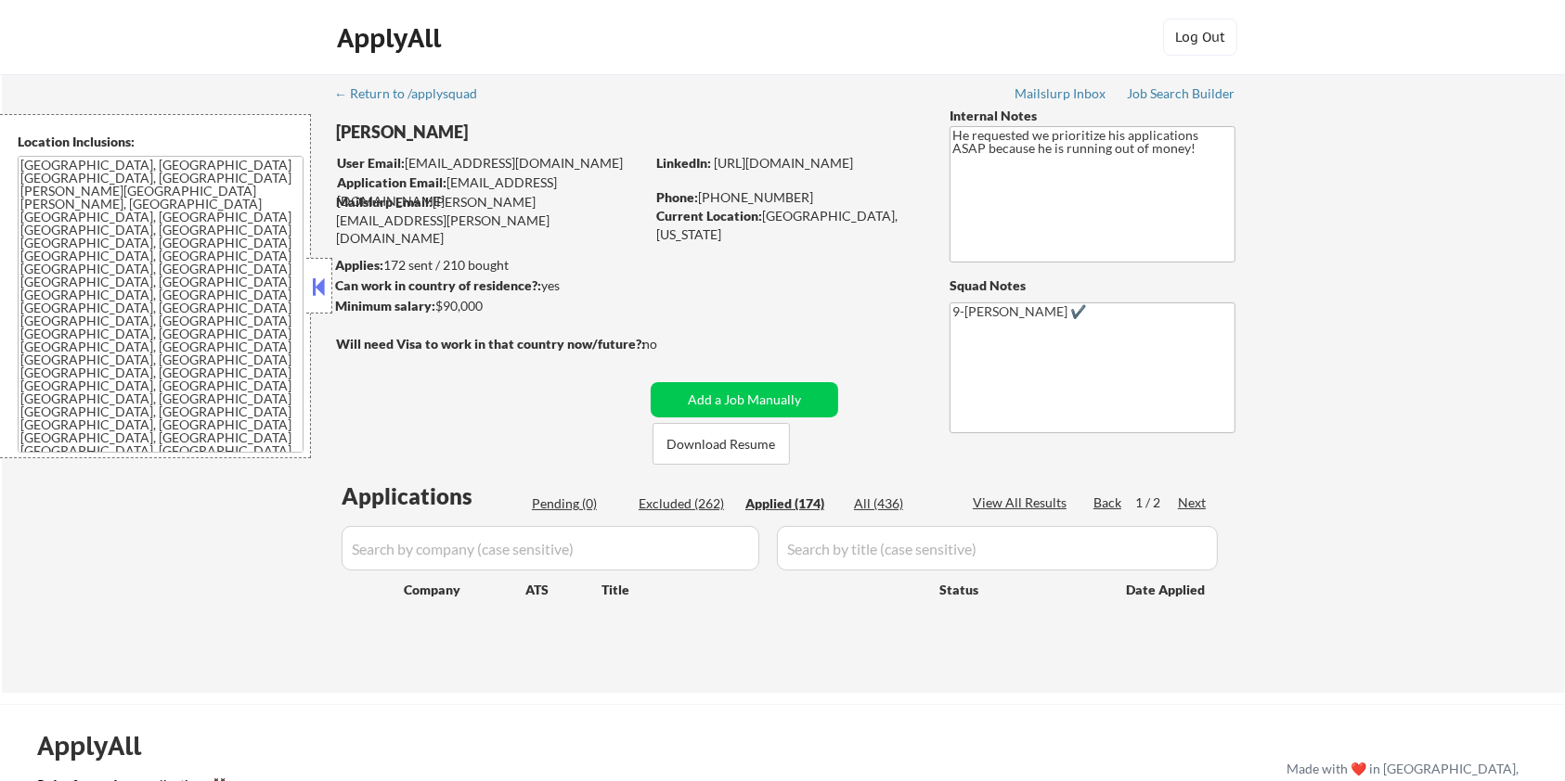
select select ""applied""
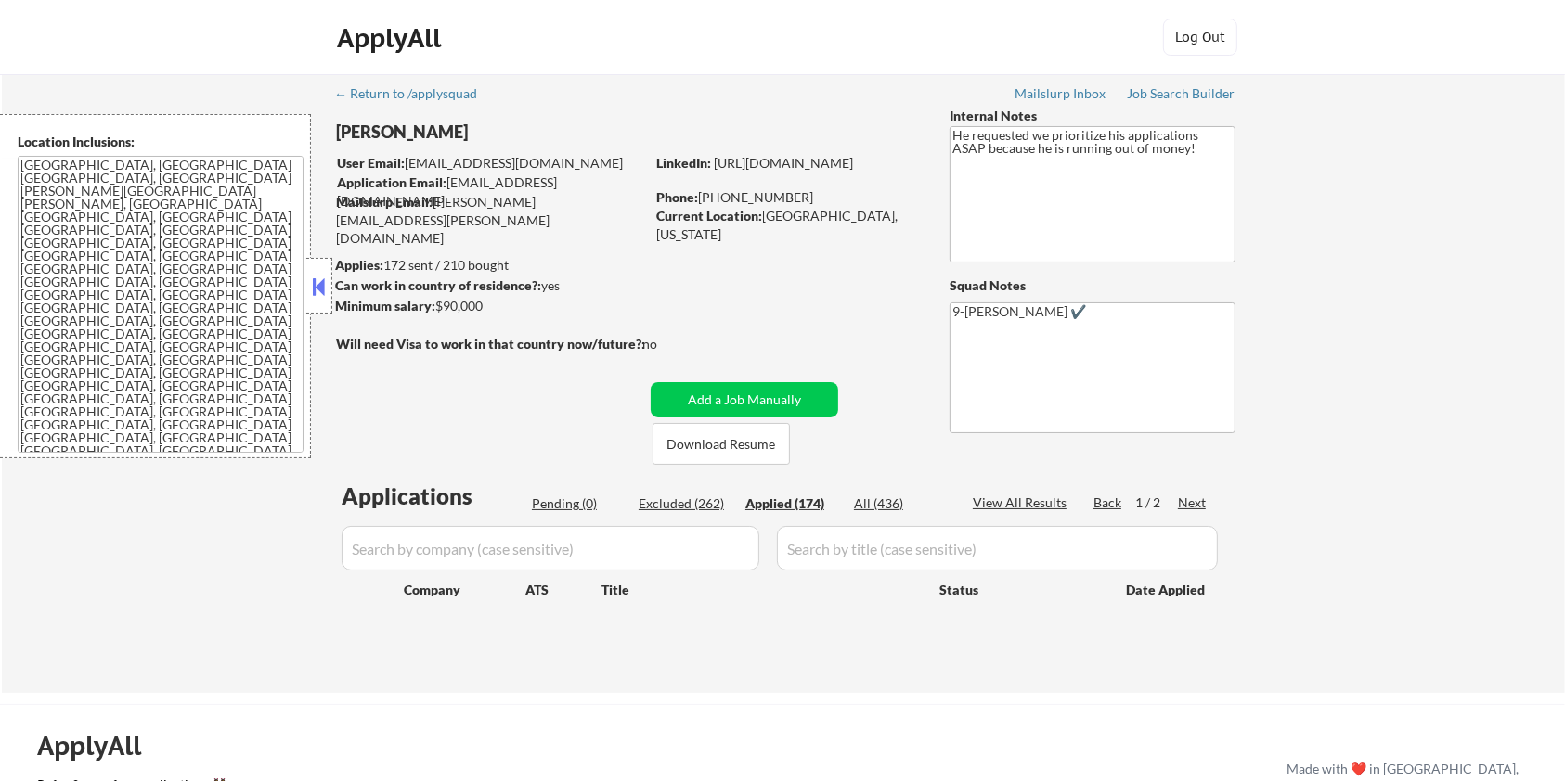
select select ""applied""
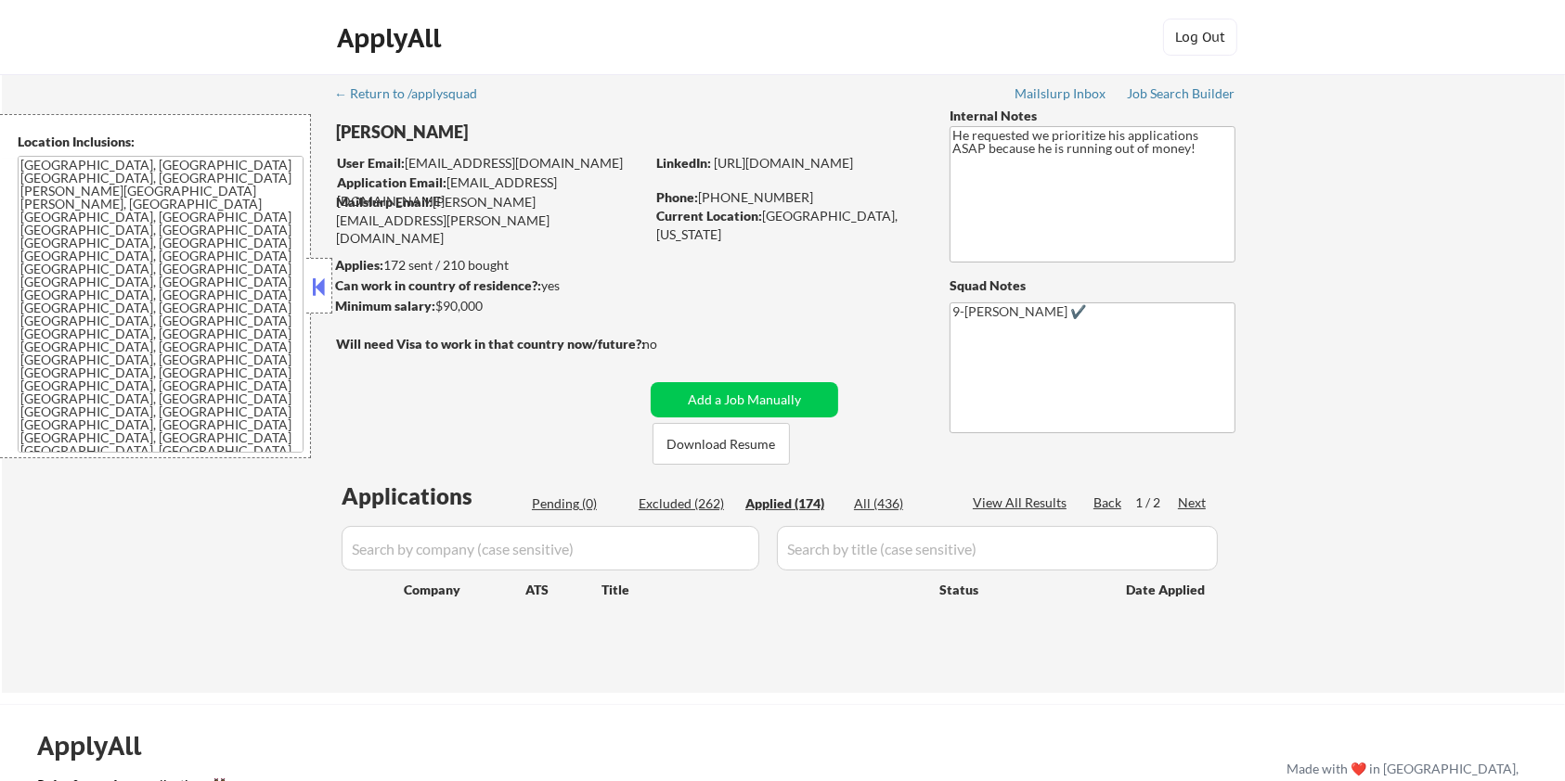
select select ""applied""
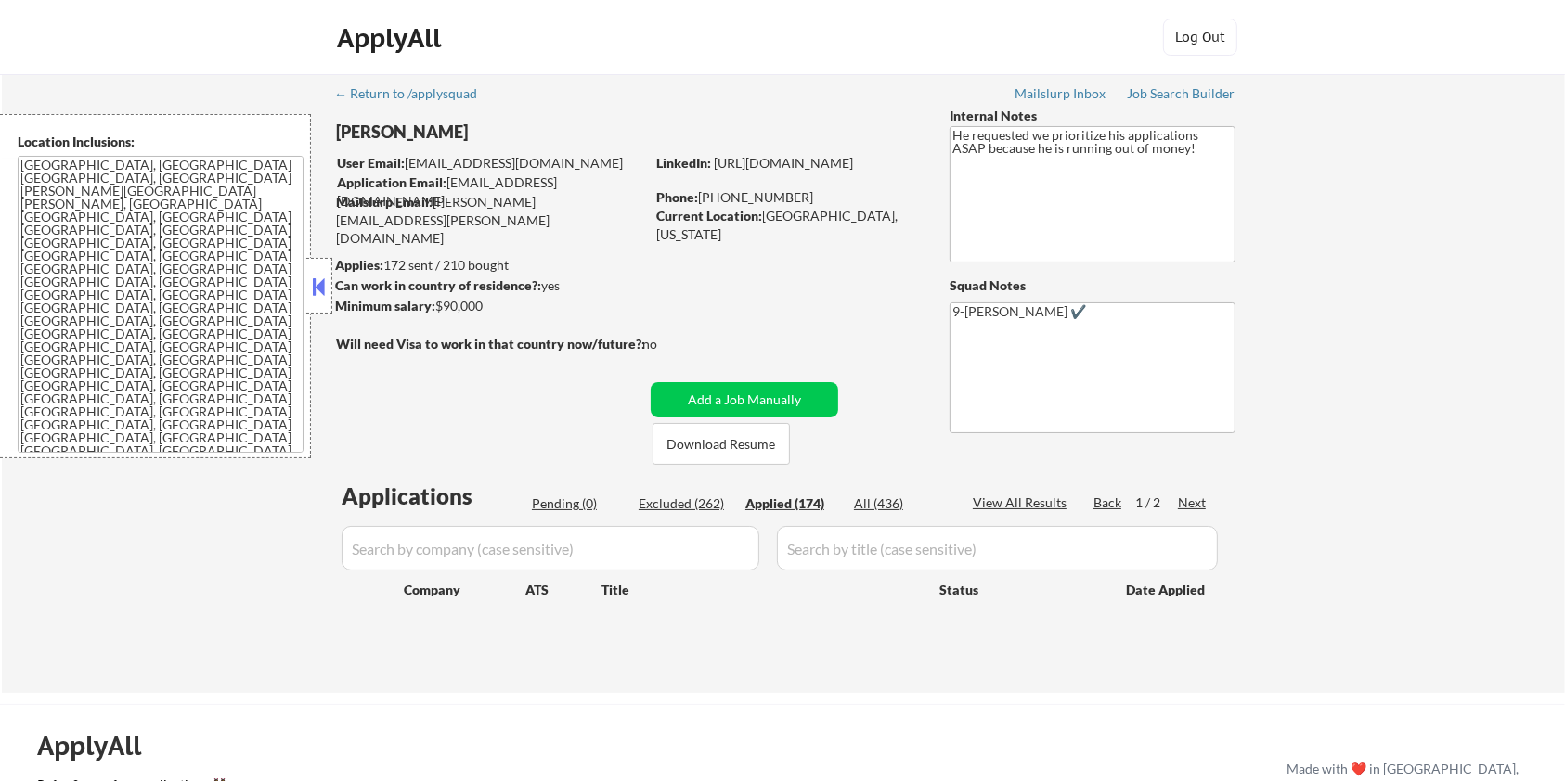
select select ""applied""
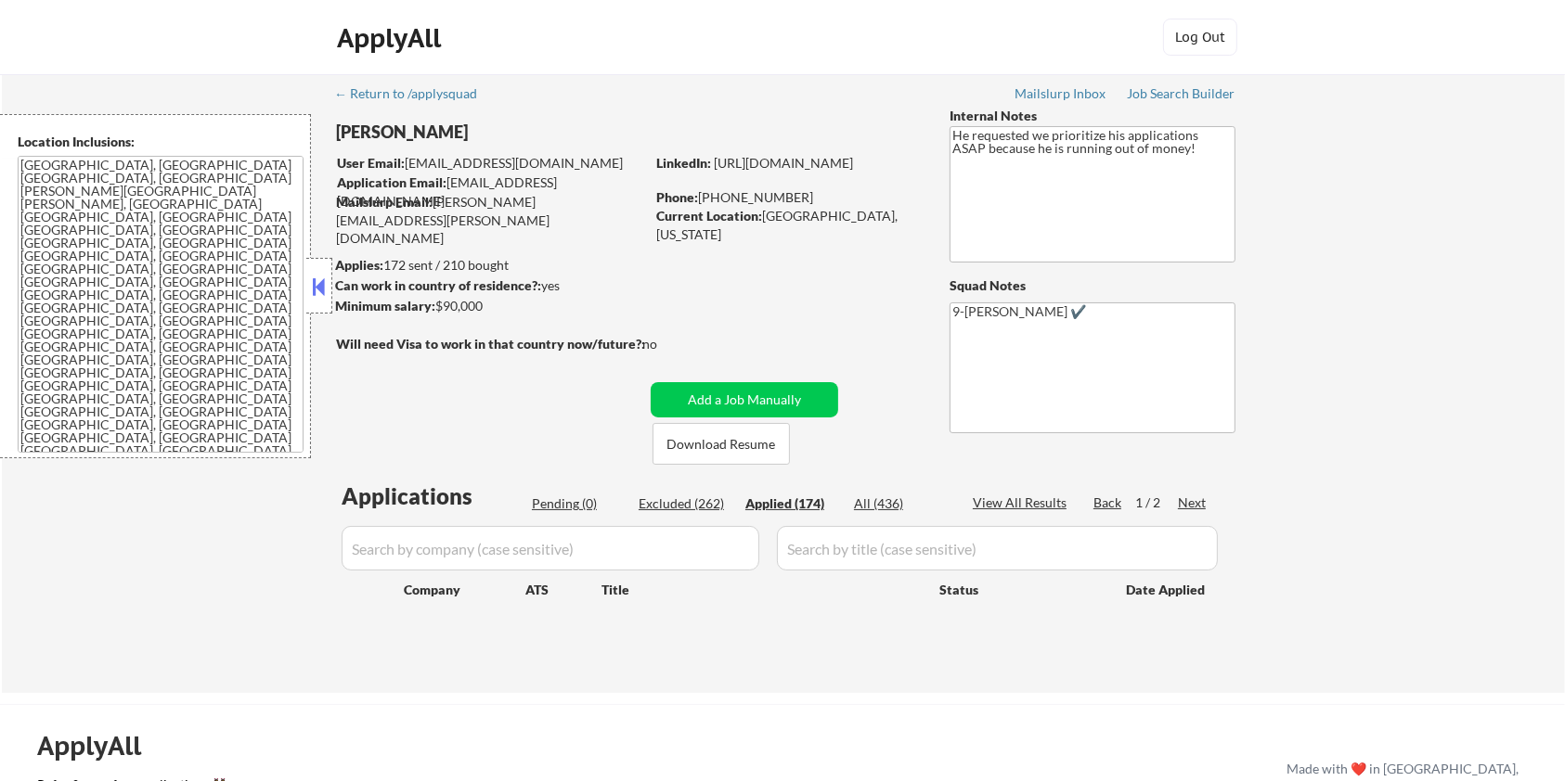
select select ""applied""
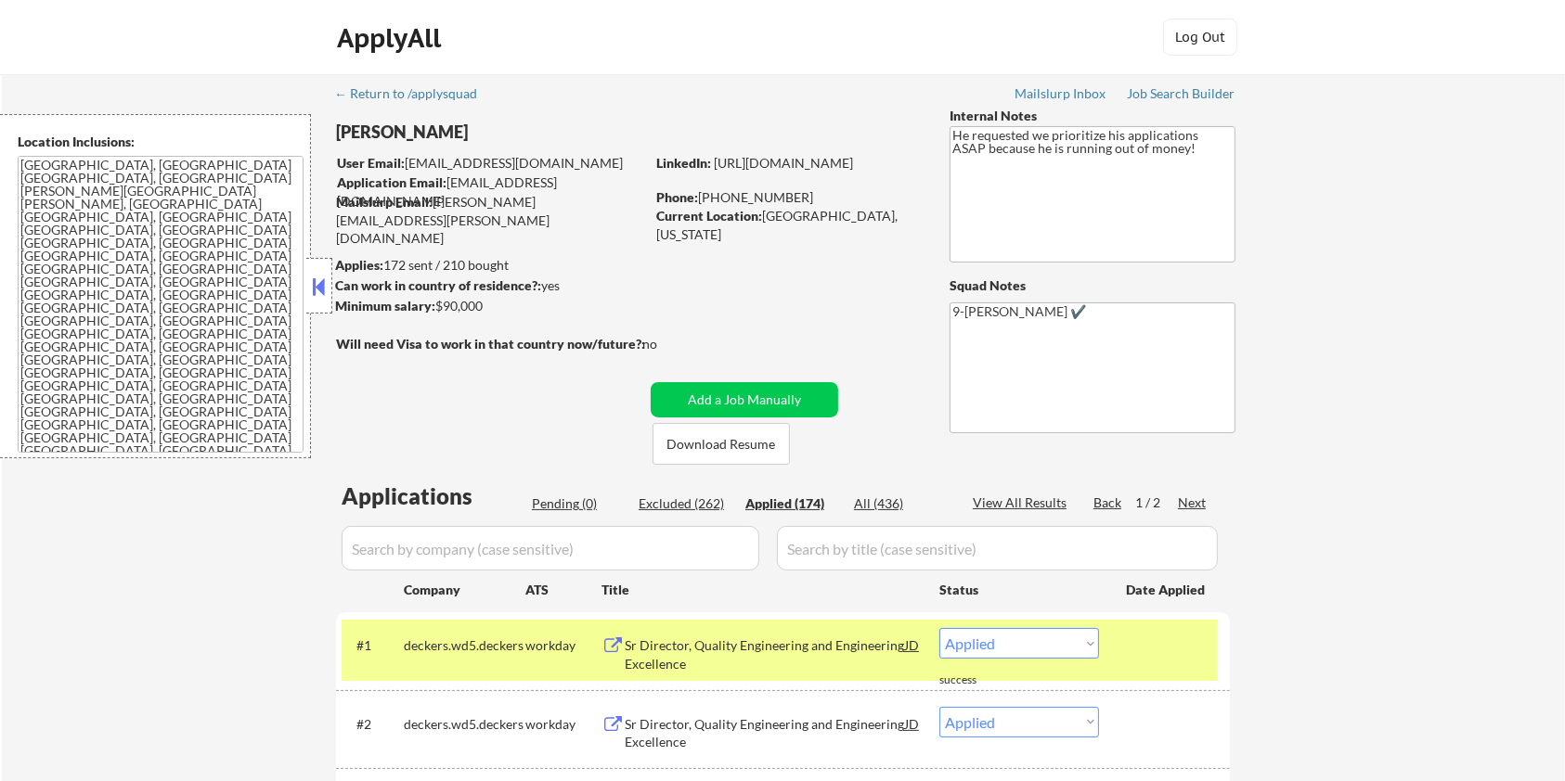
select select ""applied""
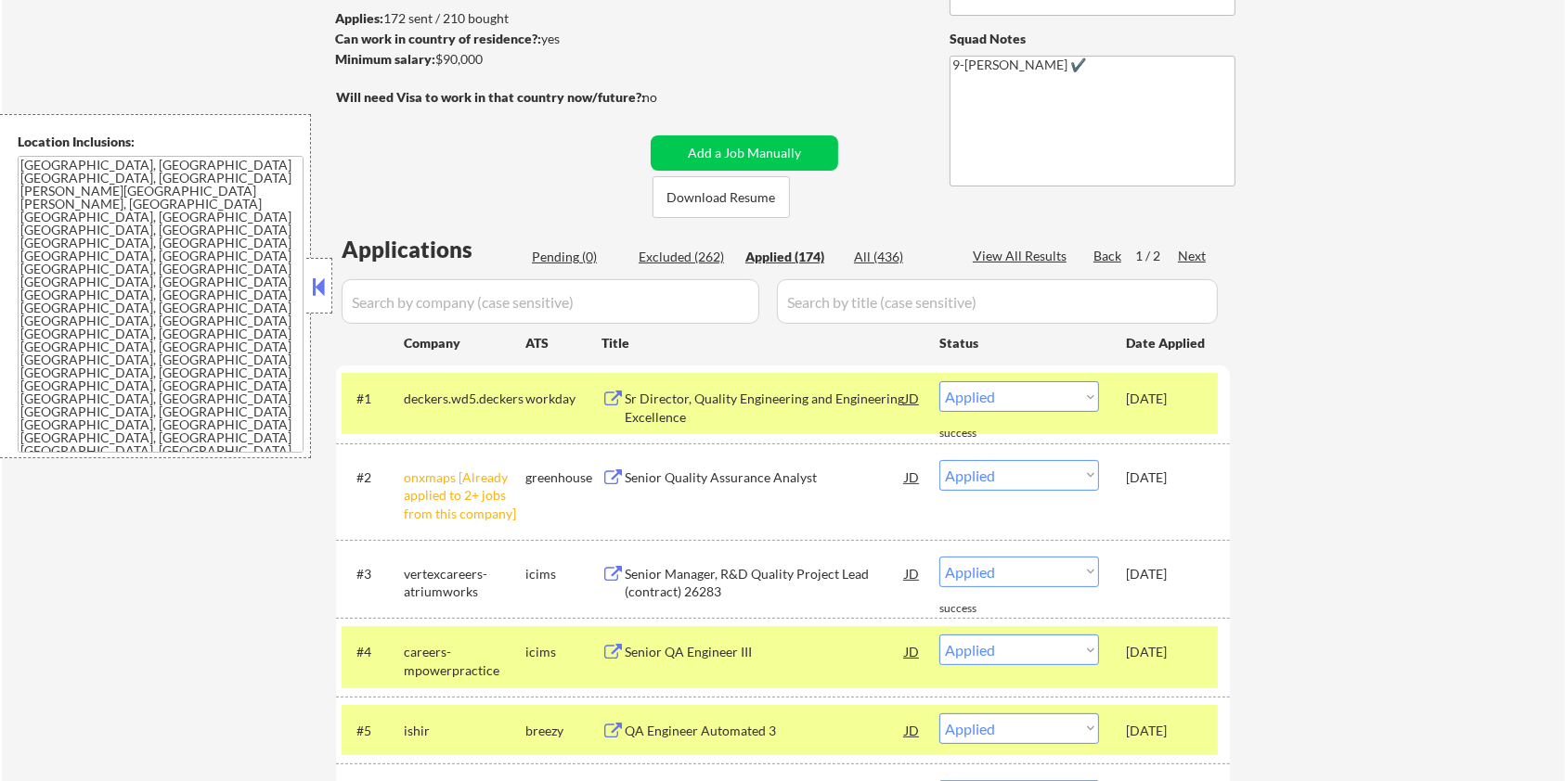
click at [742, 466] on div "Senior Quality Assurance Analyst" at bounding box center [765, 476] width 280 height 33
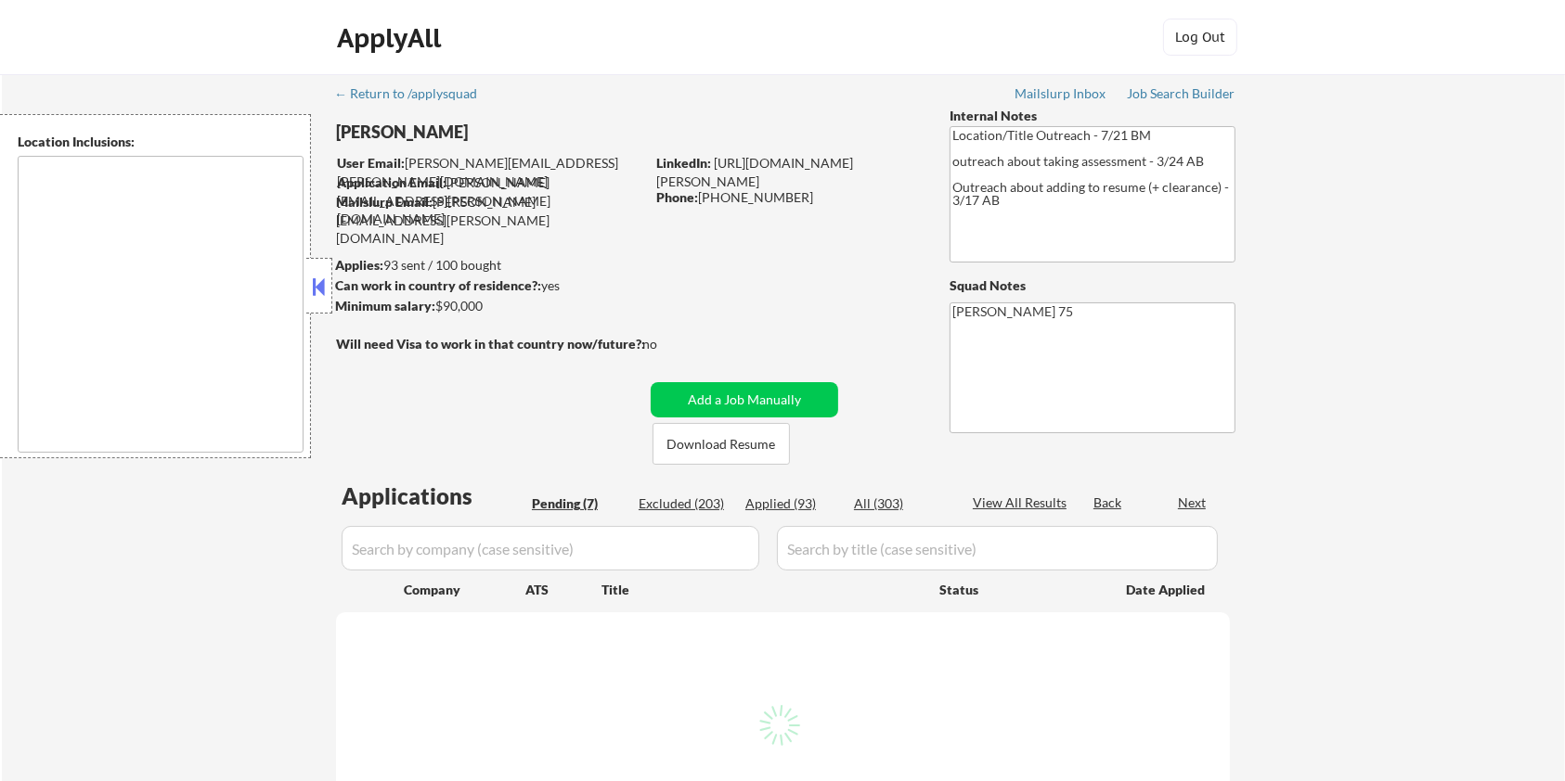
select select ""pending""
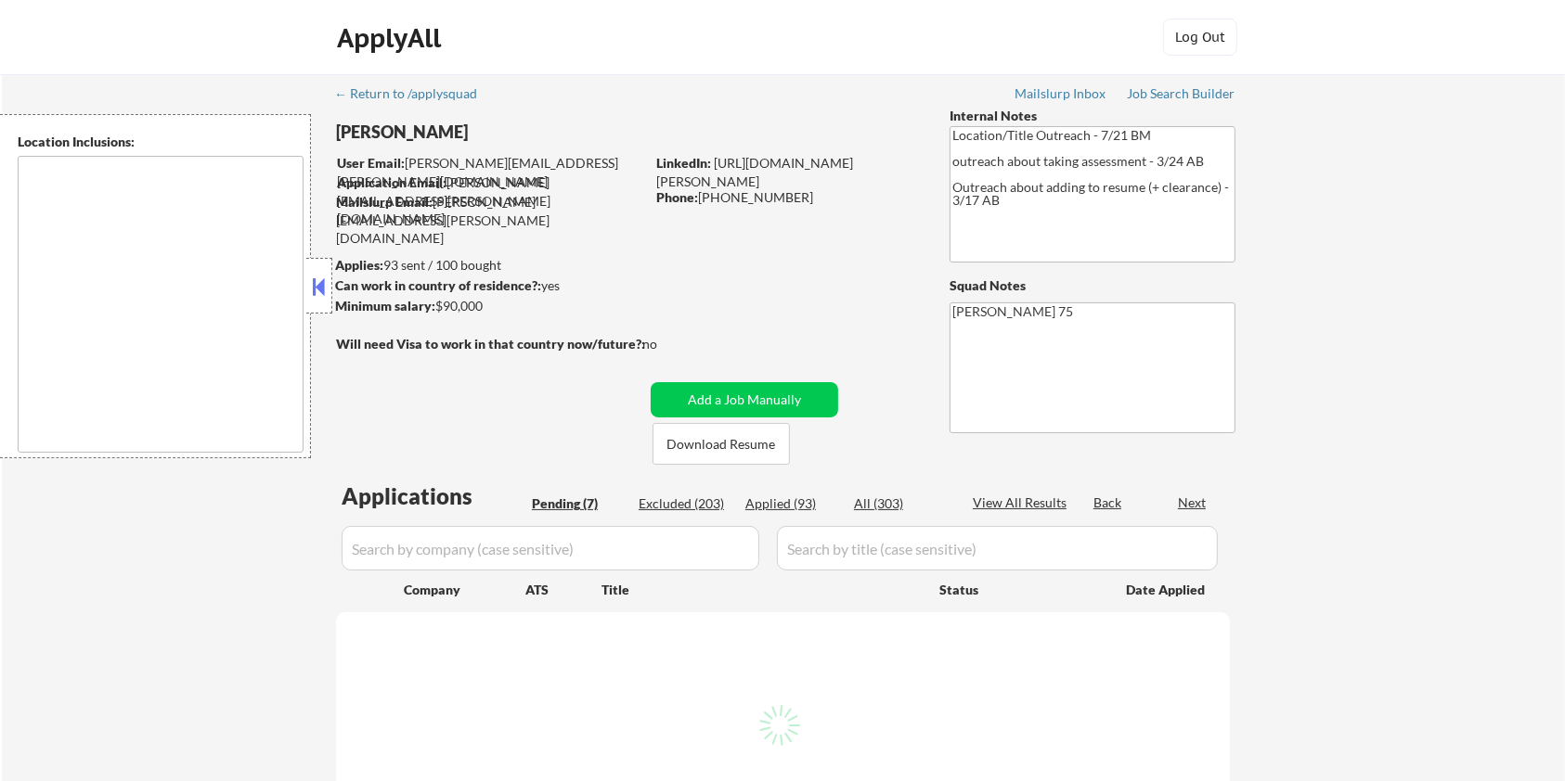
select select ""pending""
type textarea "remote"
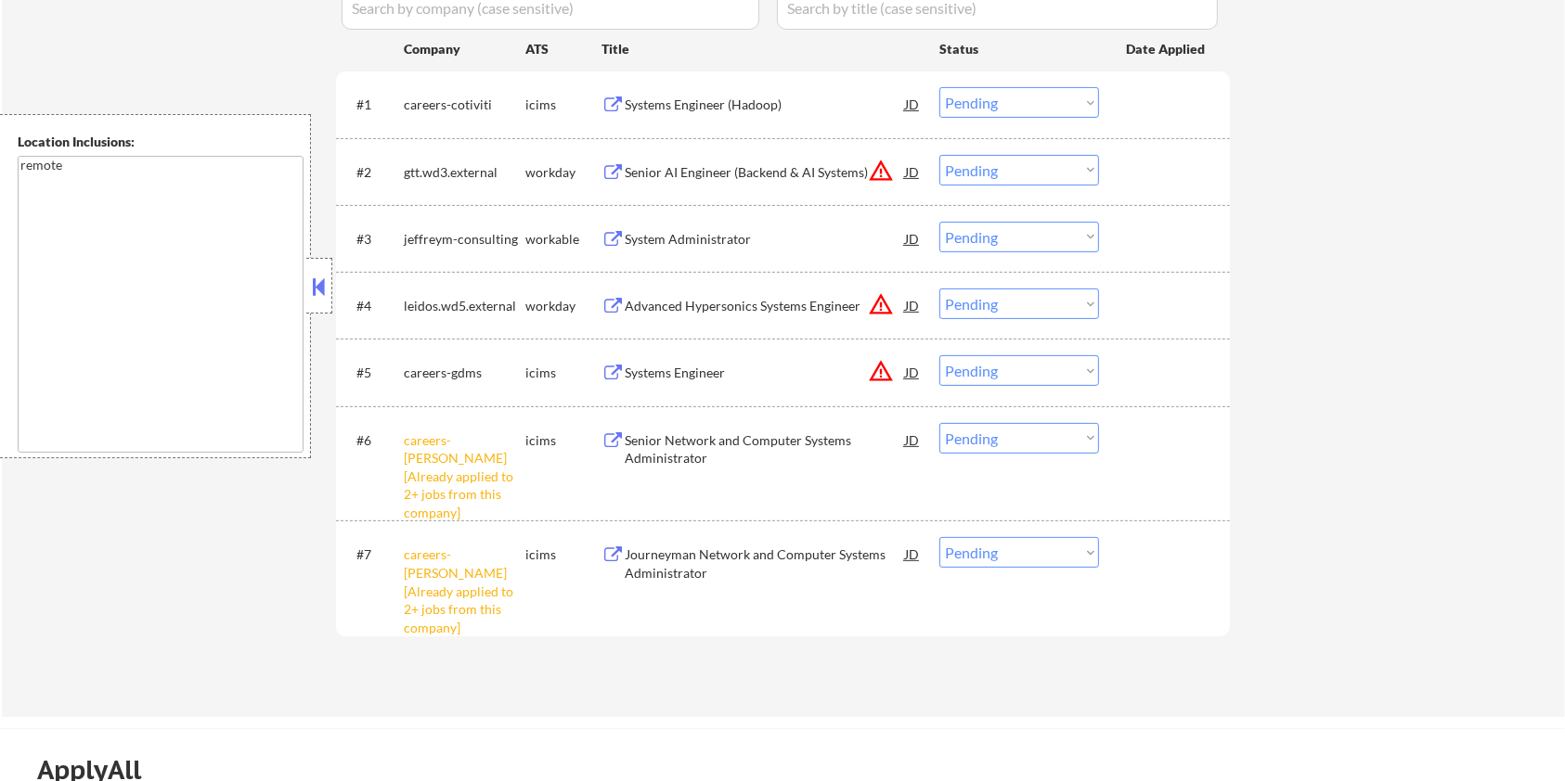
scroll to position [495, 0]
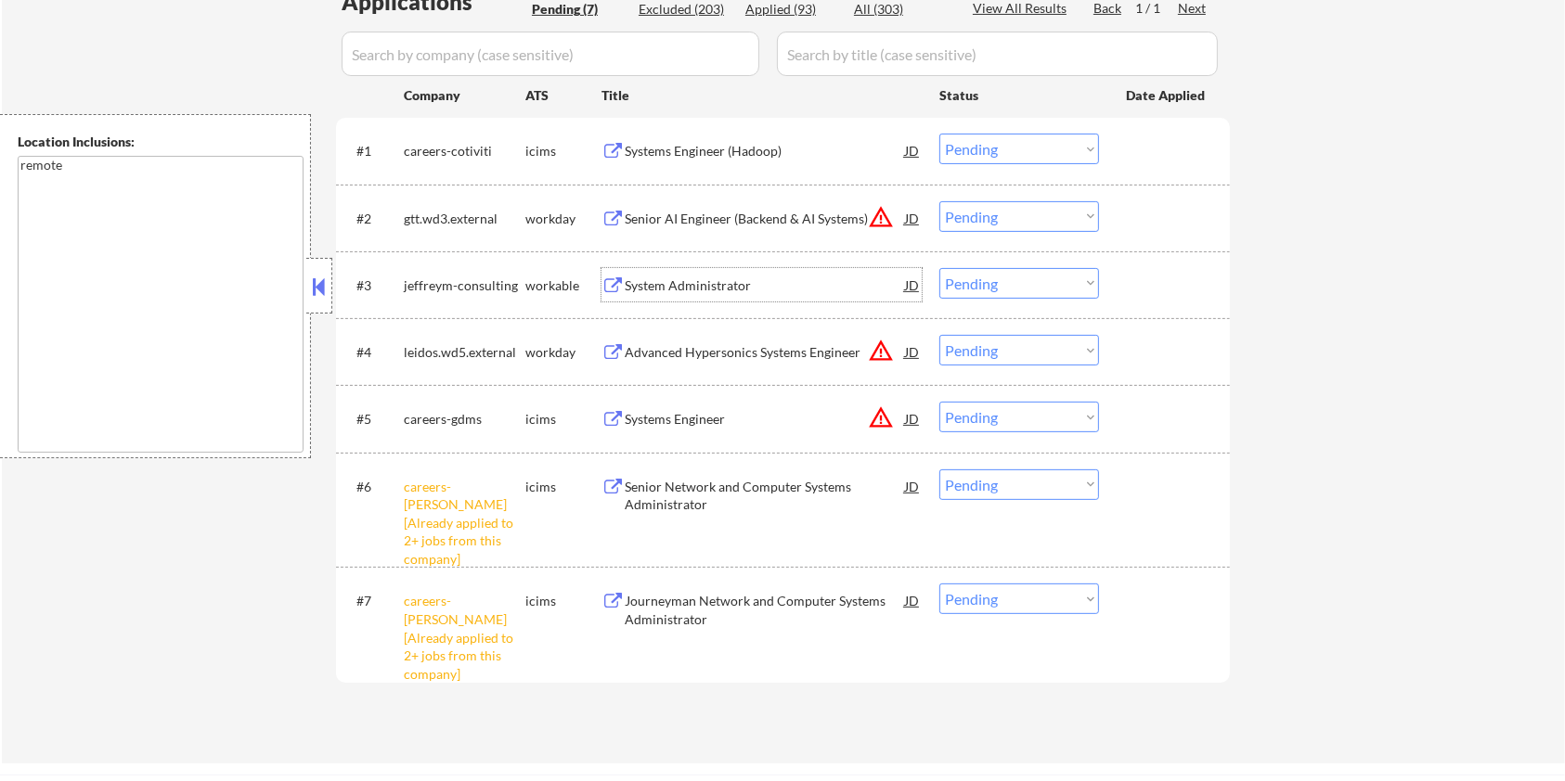
click at [649, 277] on div "System Administrator" at bounding box center [765, 286] width 280 height 19
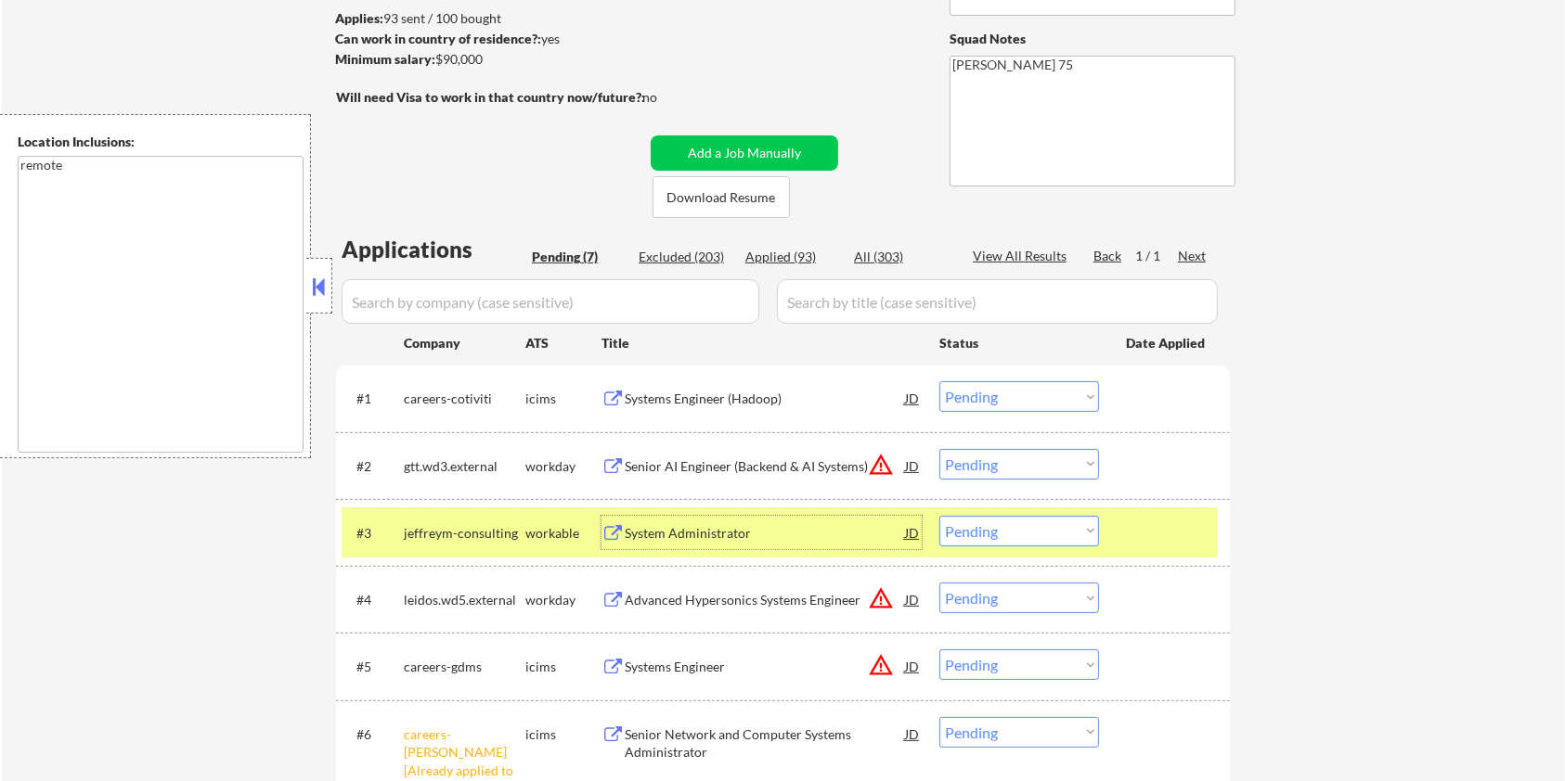
scroll to position [123, 0]
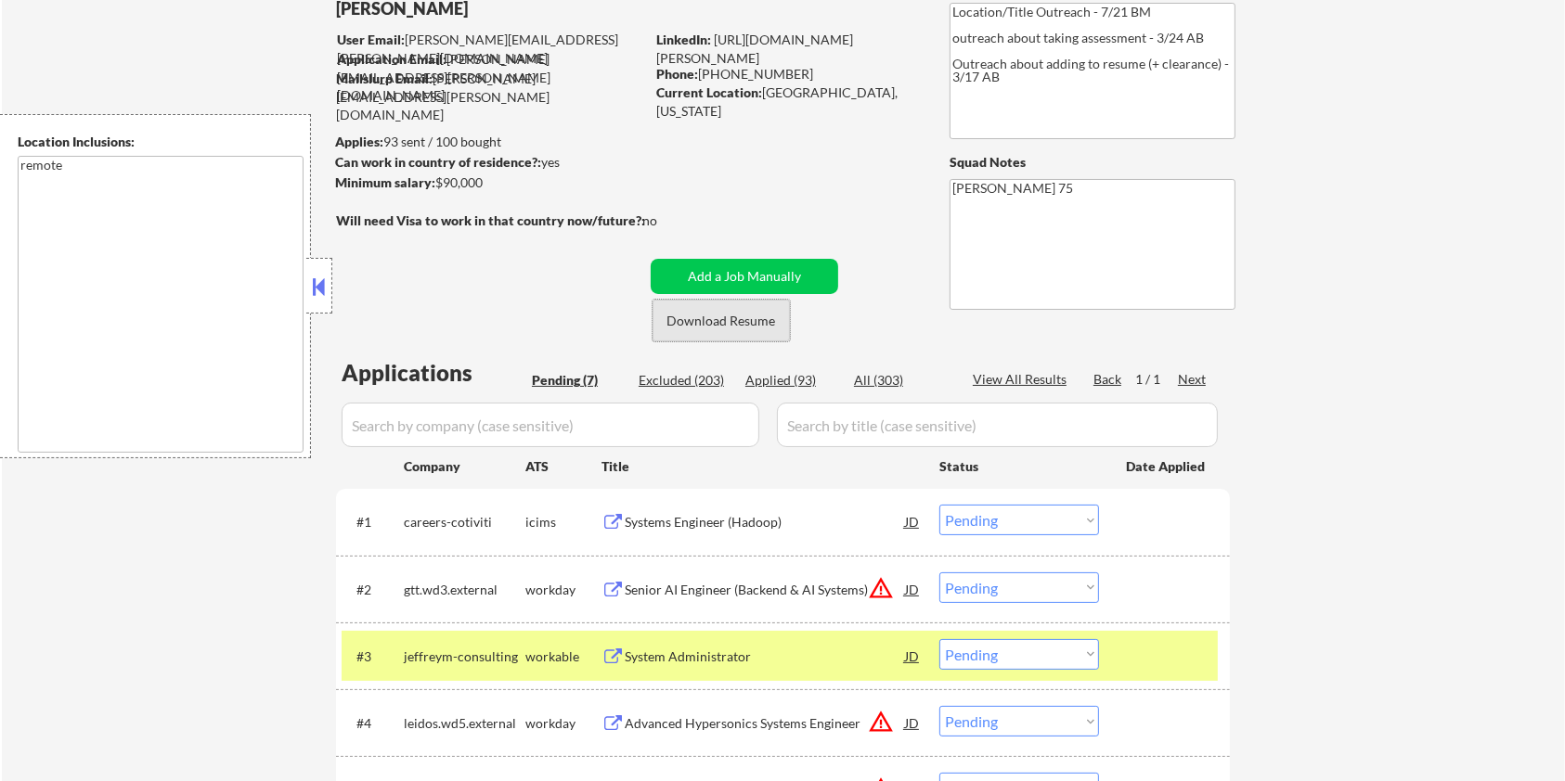
click at [701, 318] on button "Download Resume" at bounding box center [720, 321] width 137 height 42
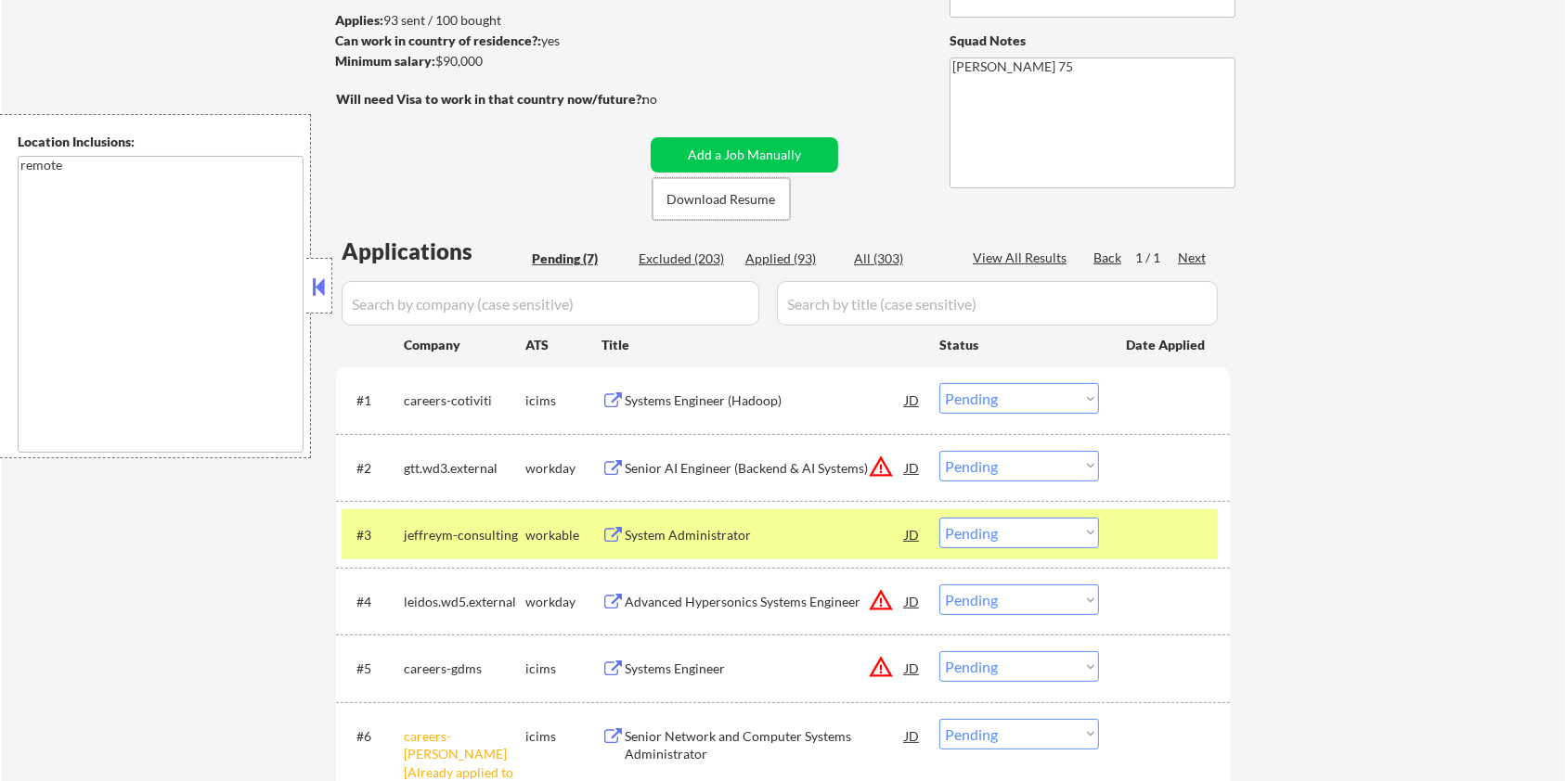
scroll to position [247, 0]
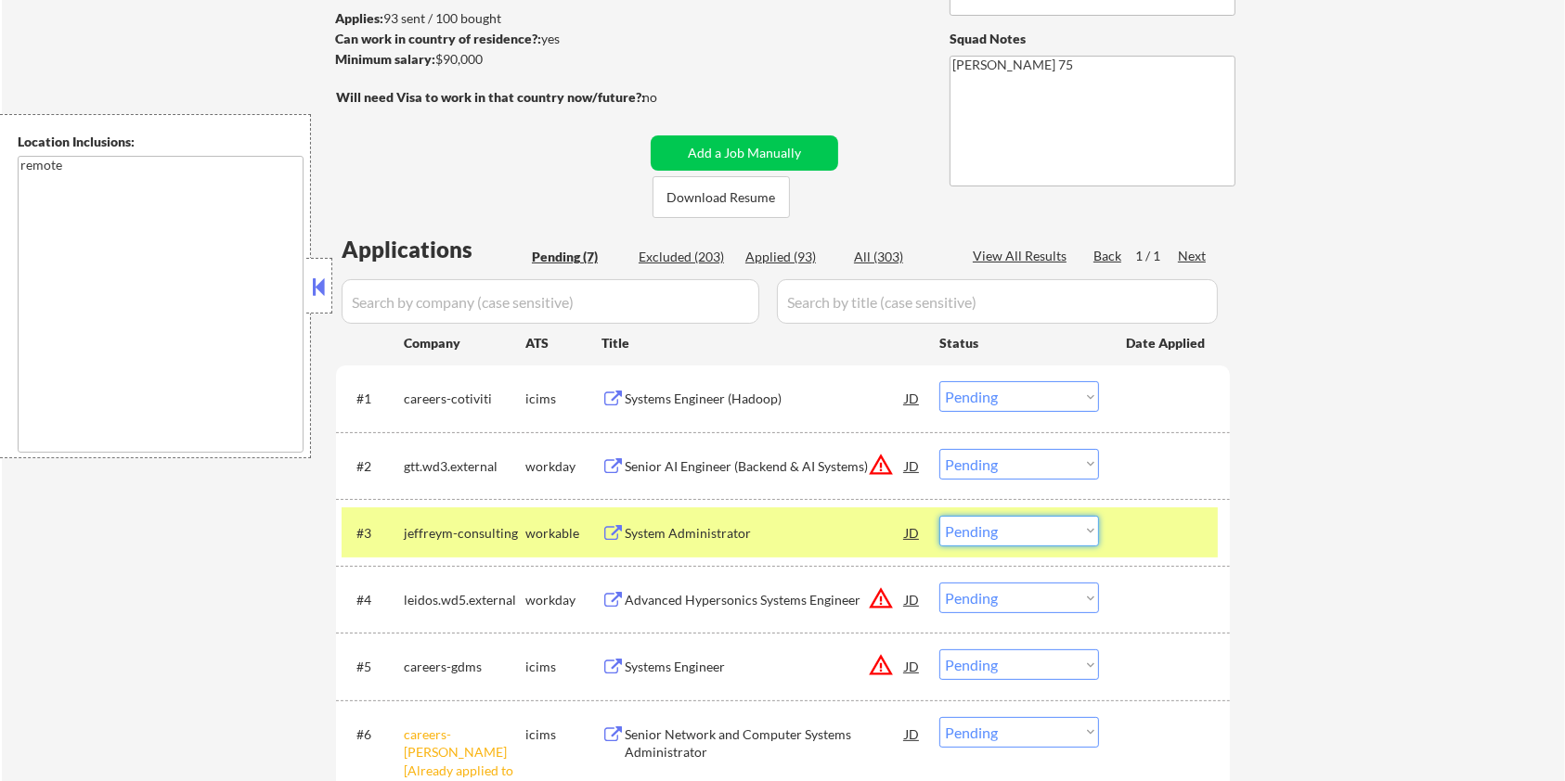
click at [1041, 532] on select "Choose an option... Pending Applied Excluded (Questions) Excluded (Expired) Exc…" at bounding box center [1019, 531] width 160 height 31
click at [939, 516] on select "Choose an option... Pending Applied Excluded (Questions) Excluded (Expired) Exc…" at bounding box center [1019, 531] width 160 height 31
select select ""pending""
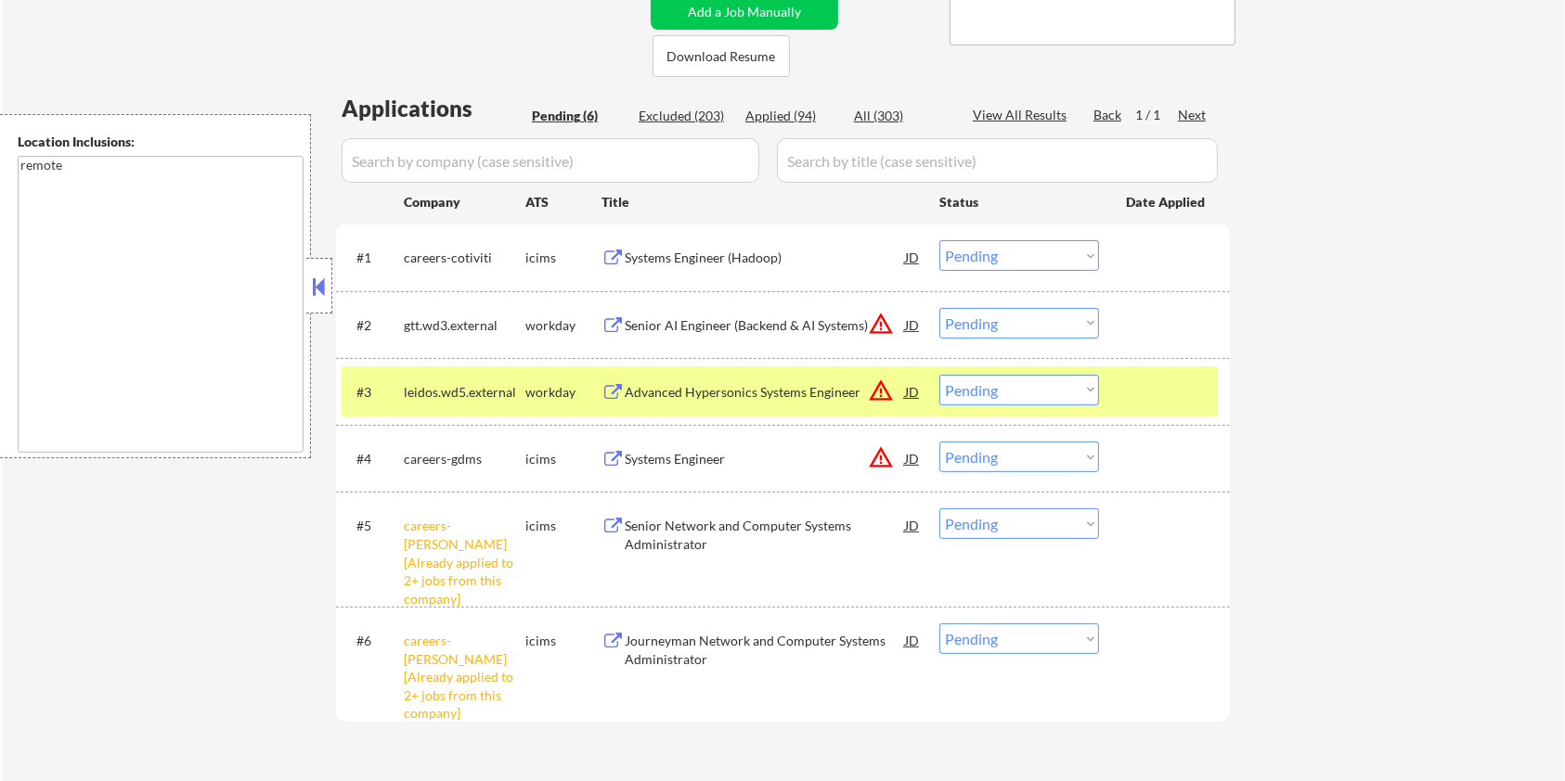
scroll to position [371, 0]
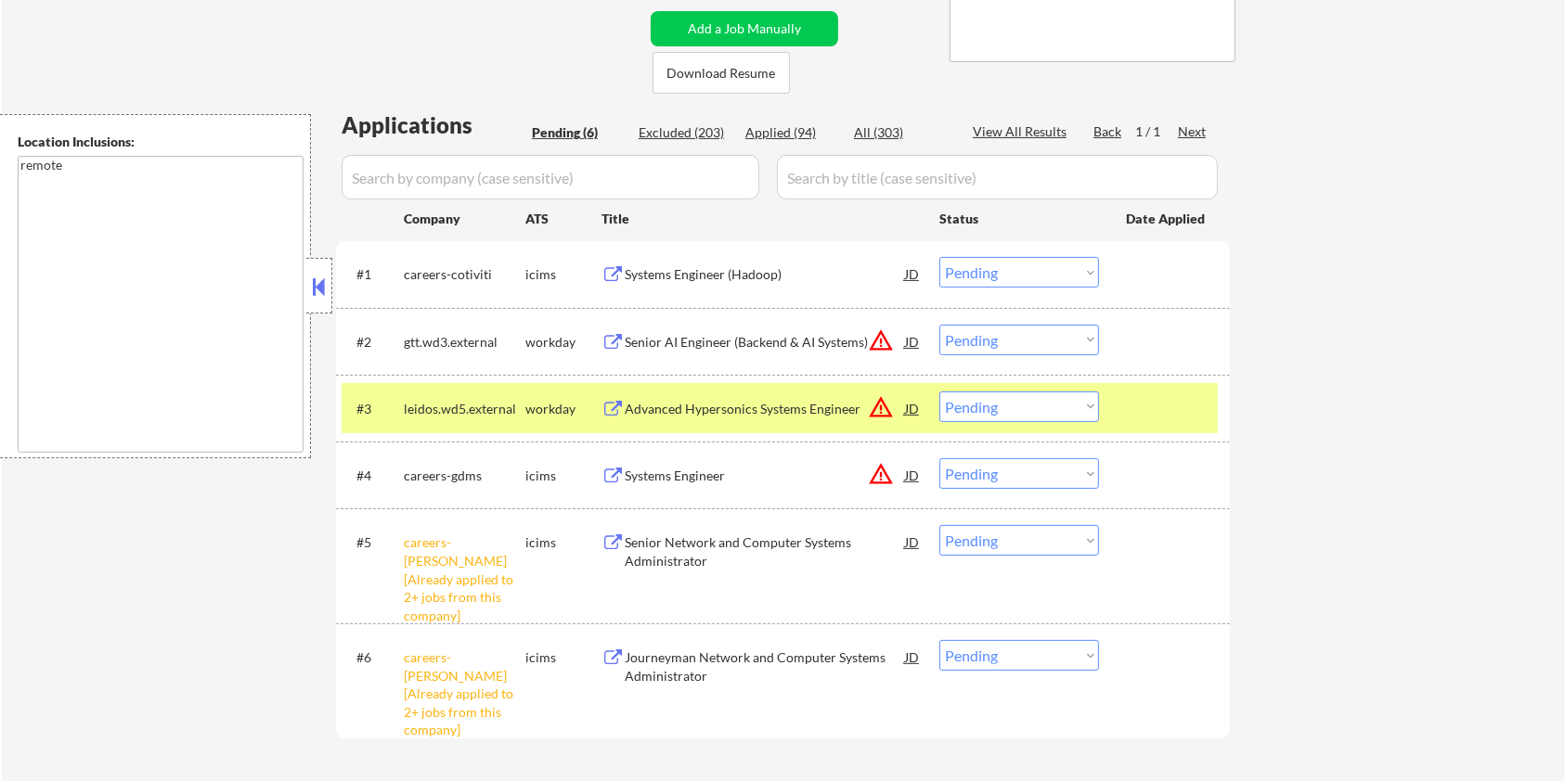
click at [675, 274] on div "Systems Engineer (Hadoop)" at bounding box center [765, 274] width 280 height 19
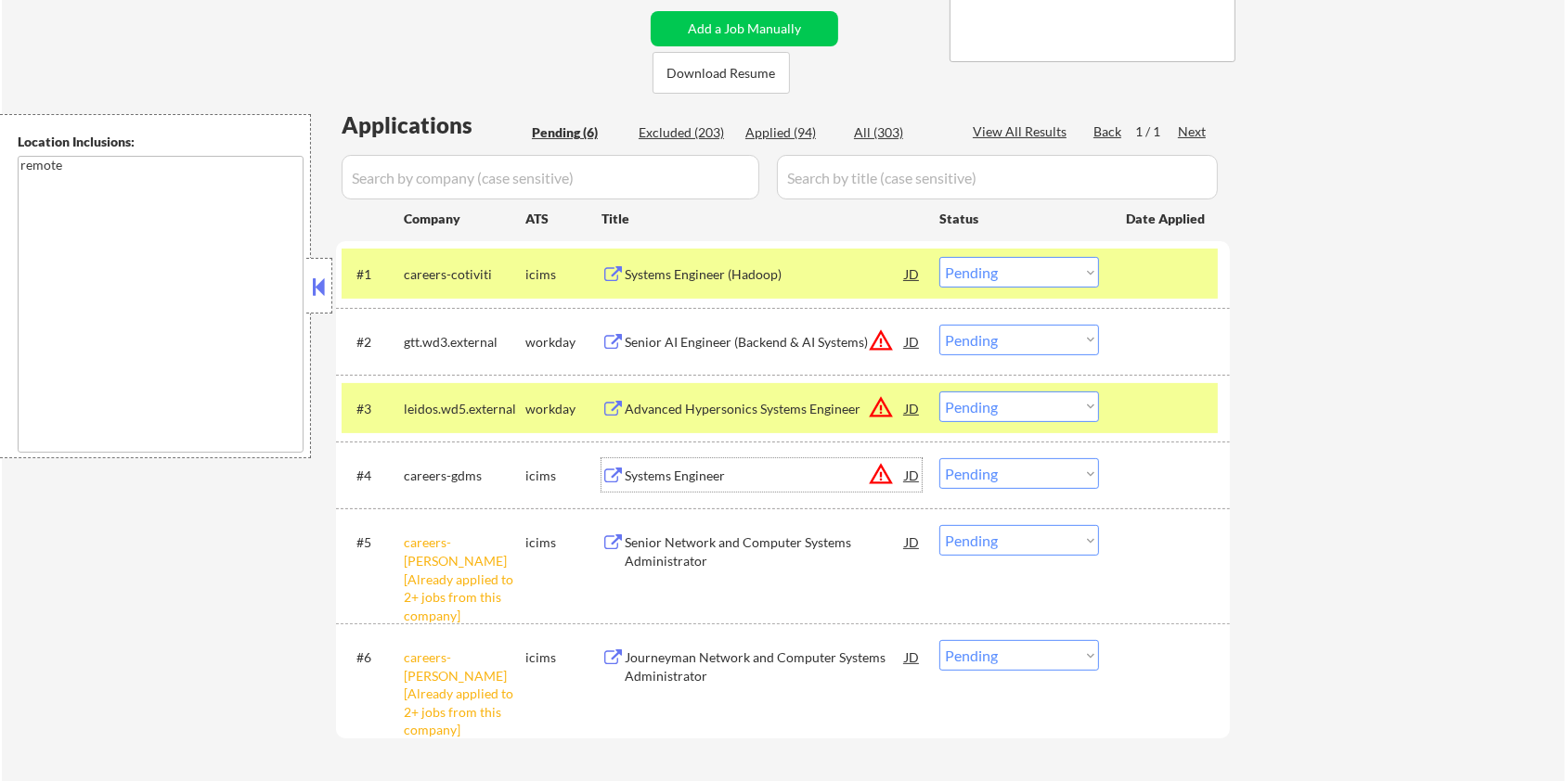
click at [665, 471] on div "Systems Engineer" at bounding box center [765, 476] width 280 height 19
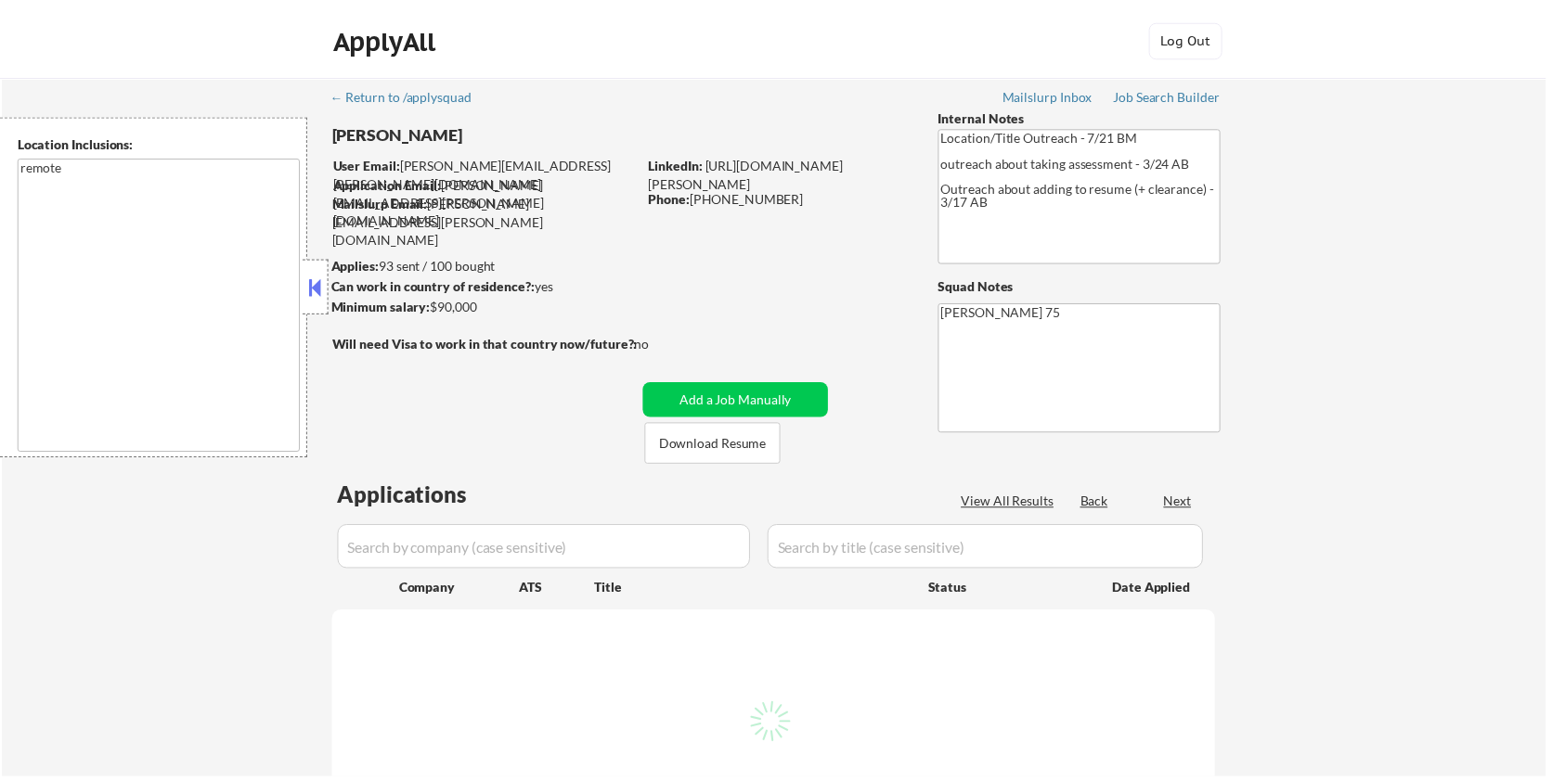
scroll to position [445, 0]
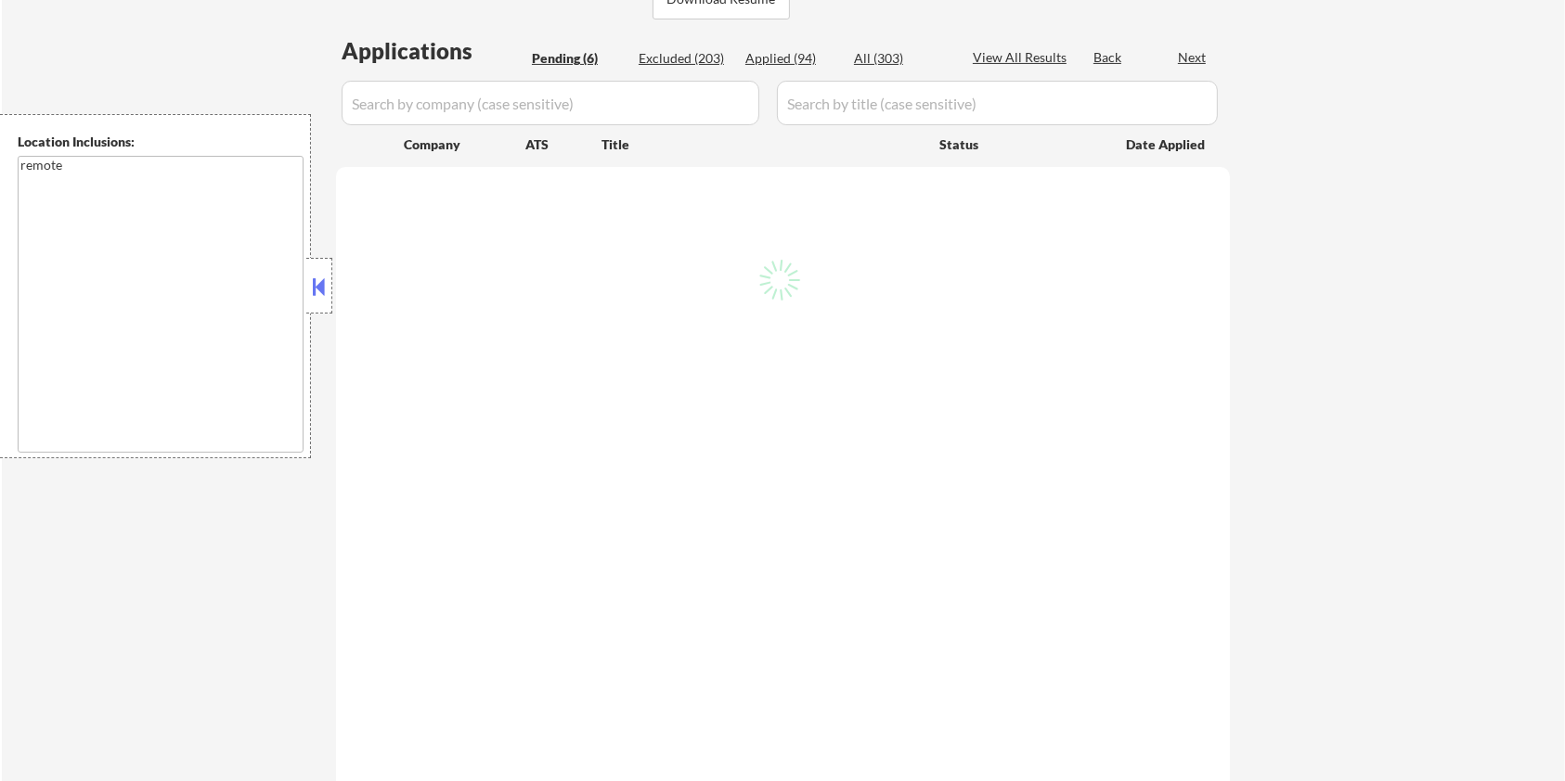
select select ""pending""
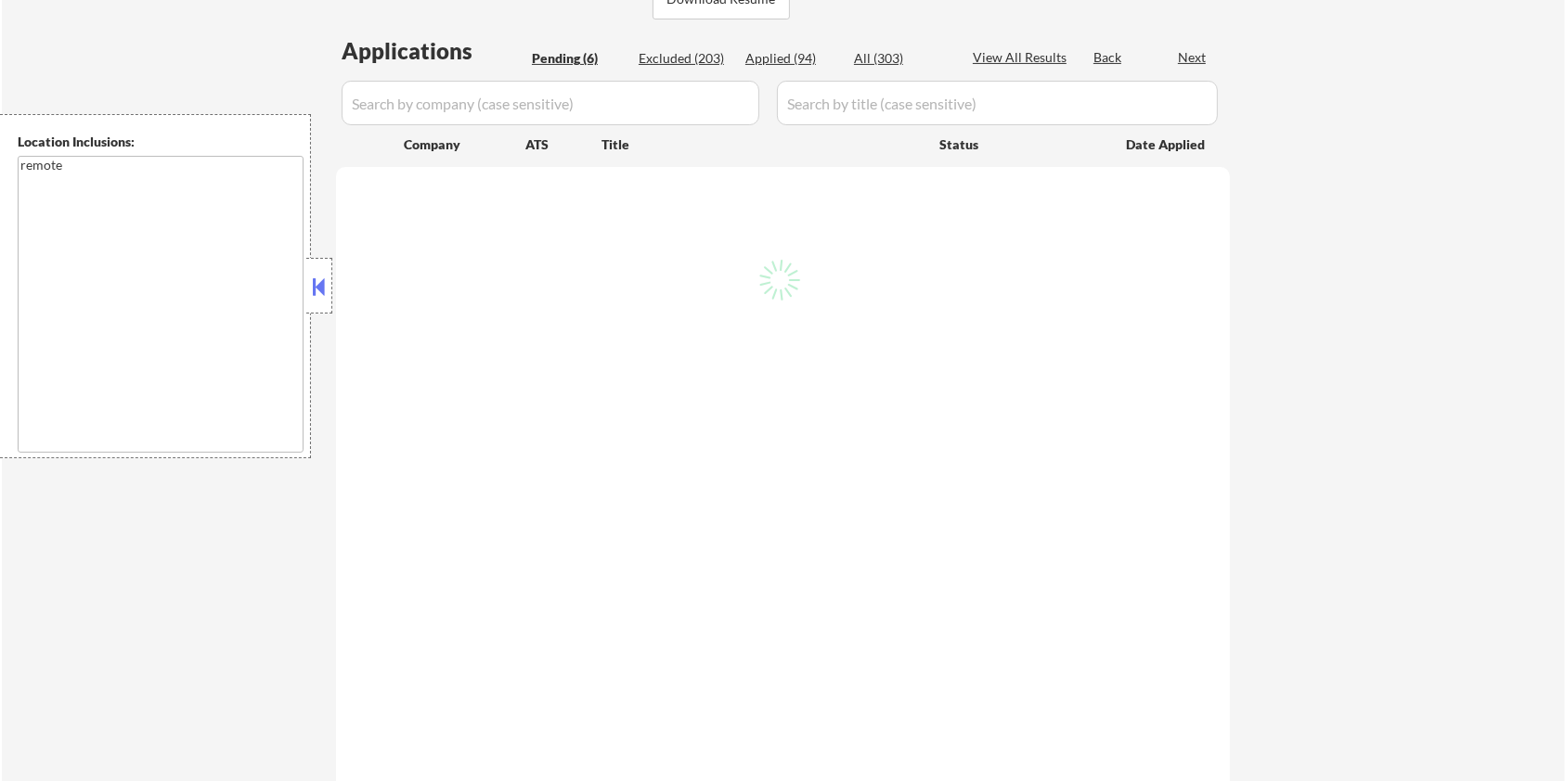
select select ""pending""
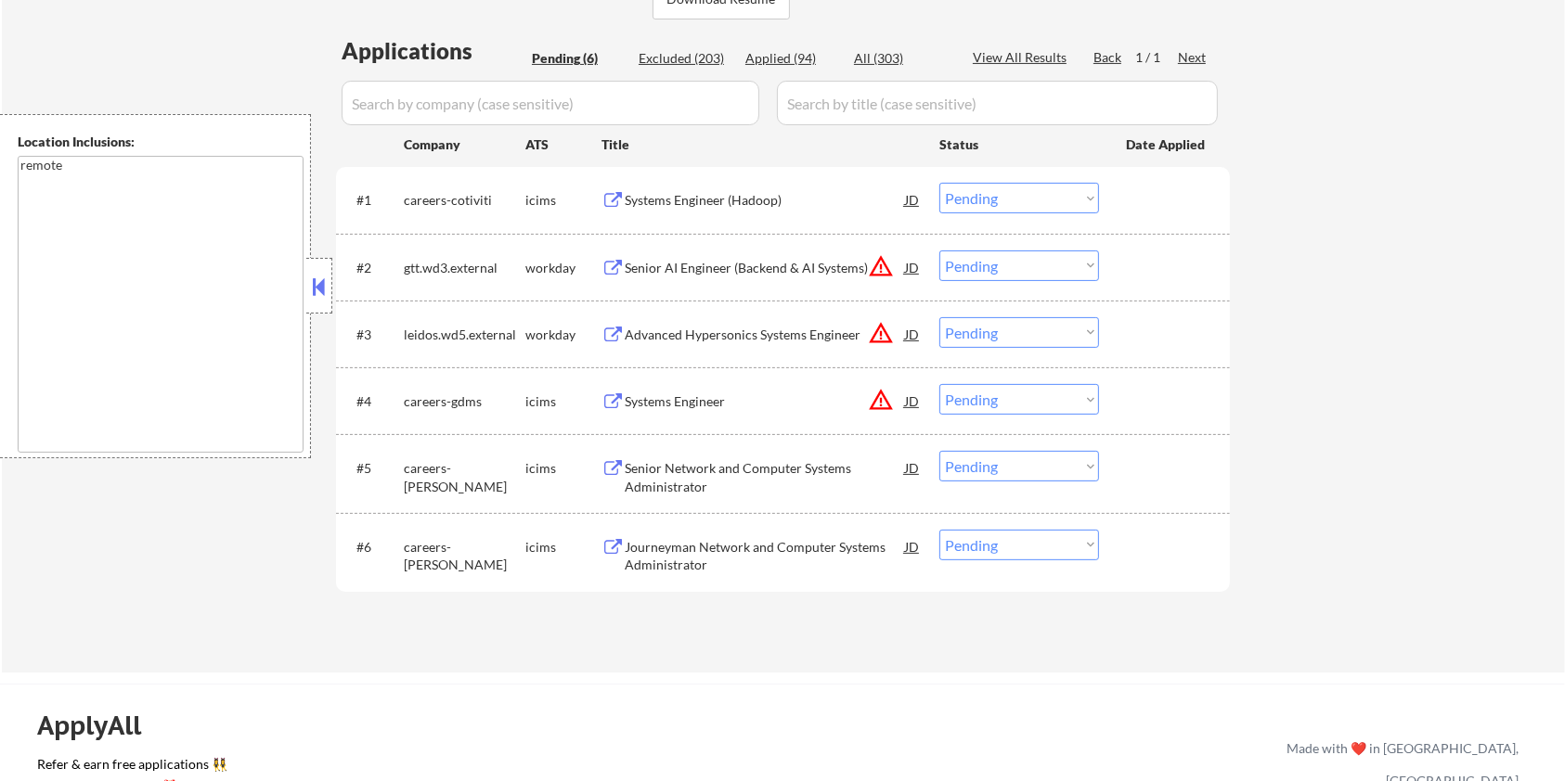
scroll to position [371, 0]
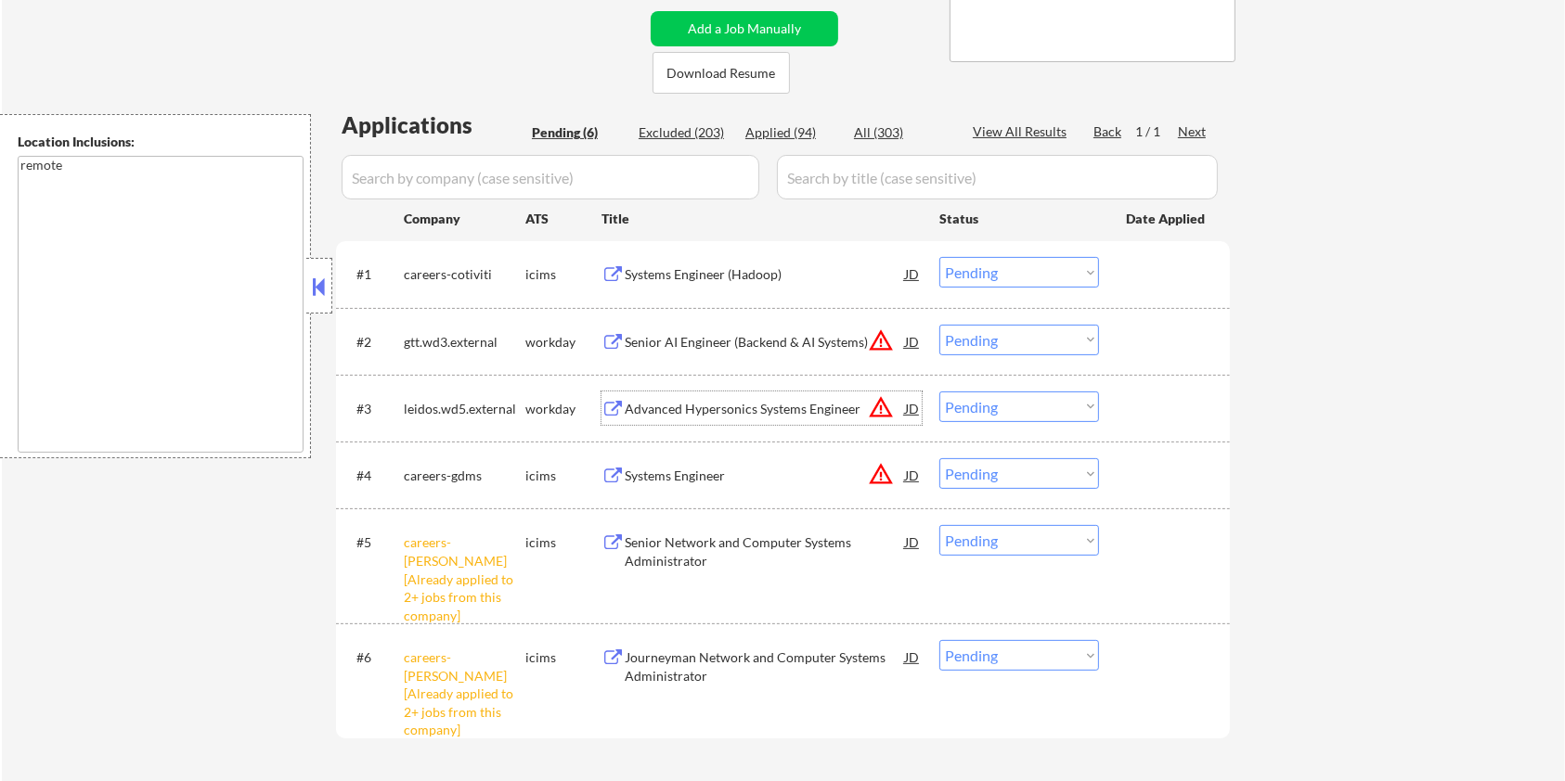
click at [684, 410] on div "Advanced Hypersonics Systems Engineer" at bounding box center [765, 409] width 280 height 19
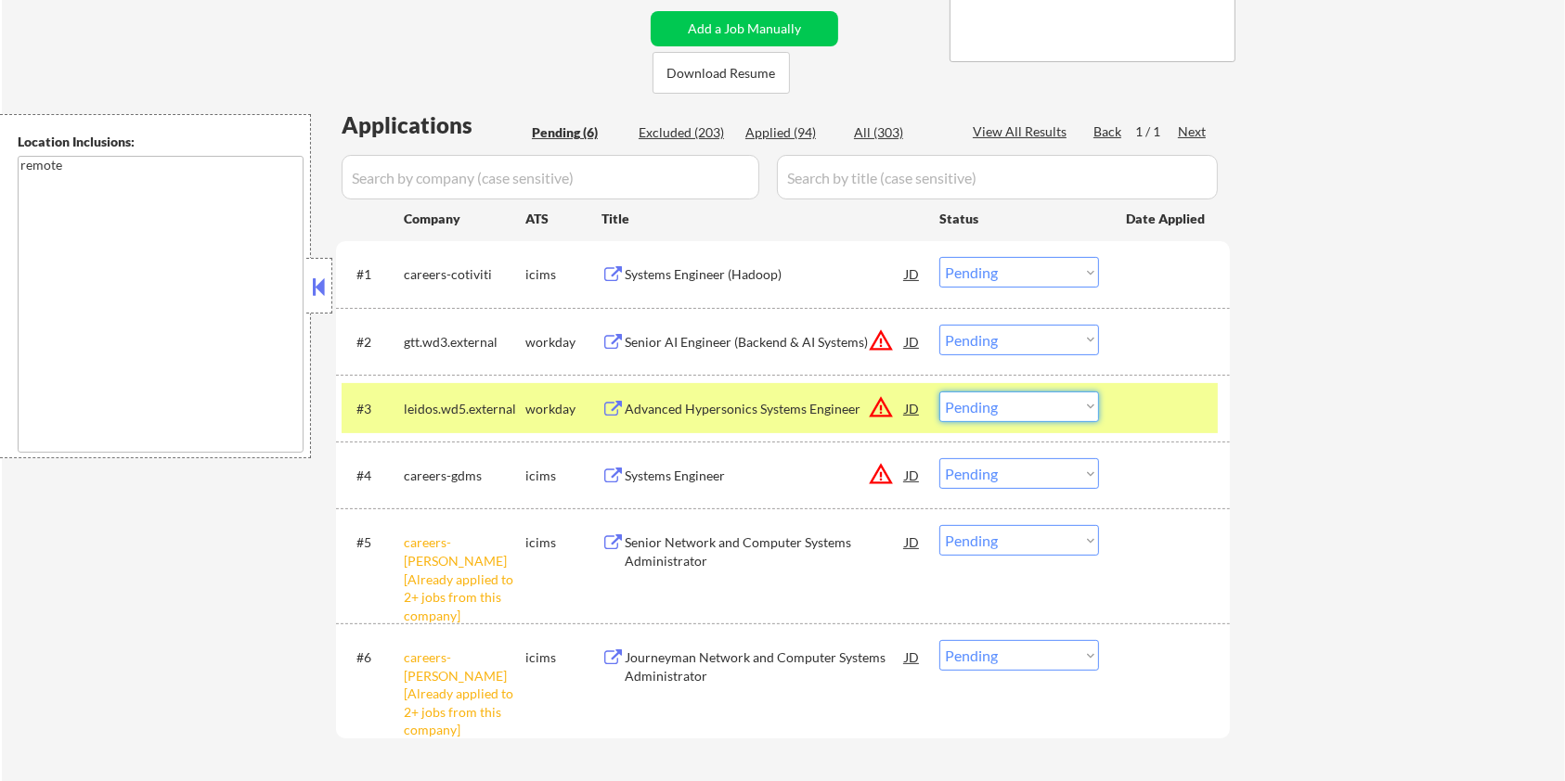
click at [1031, 407] on select "Choose an option... Pending Applied Excluded (Questions) Excluded (Expired) Exc…" at bounding box center [1019, 407] width 160 height 31
click at [1011, 408] on select "Choose an option... Pending Applied Excluded (Questions) Excluded (Expired) Exc…" at bounding box center [1019, 407] width 160 height 31
click at [939, 392] on select "Choose an option... Pending Applied Excluded (Questions) Excluded (Expired) Exc…" at bounding box center [1019, 407] width 160 height 31
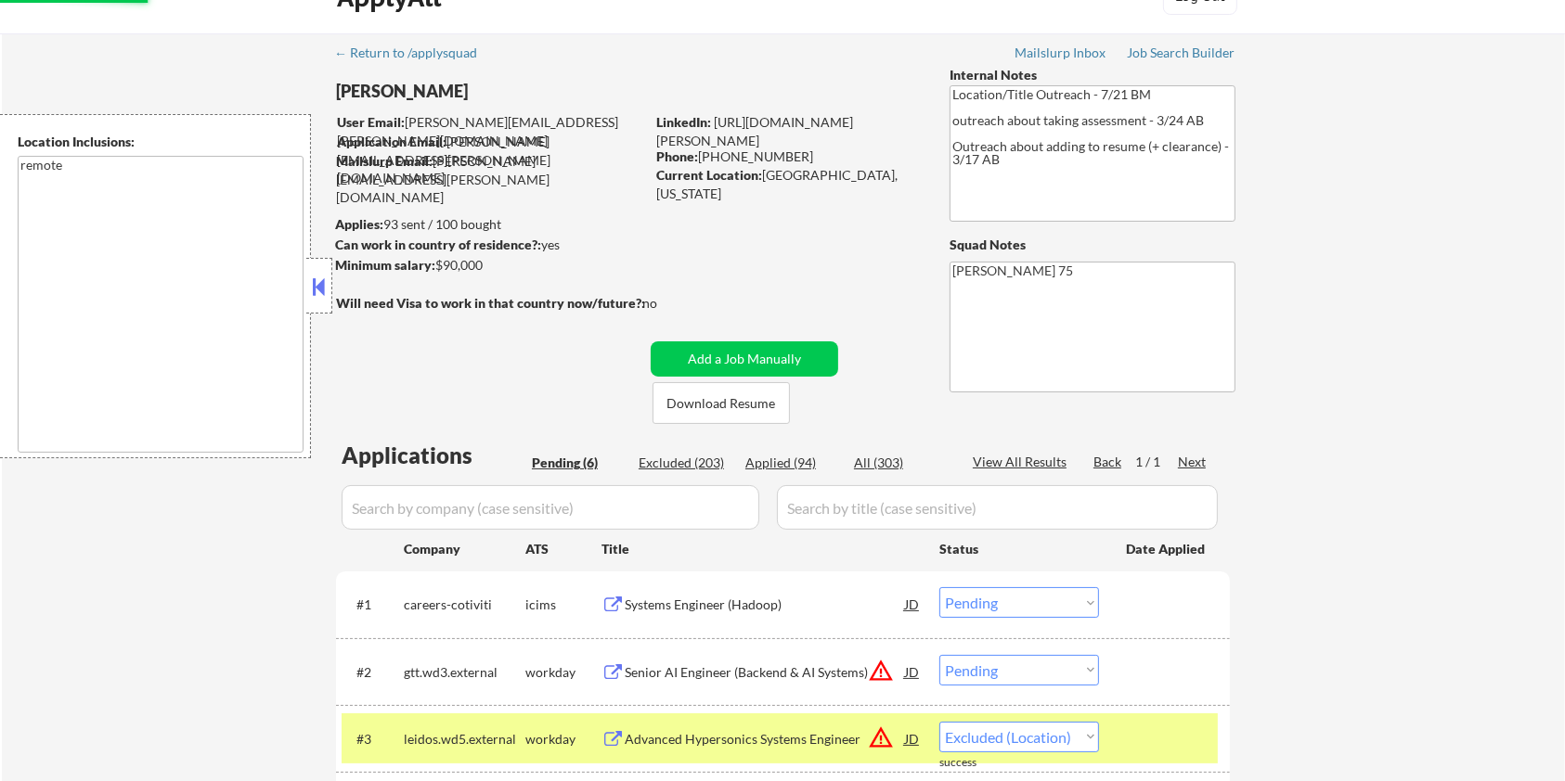
scroll to position [0, 0]
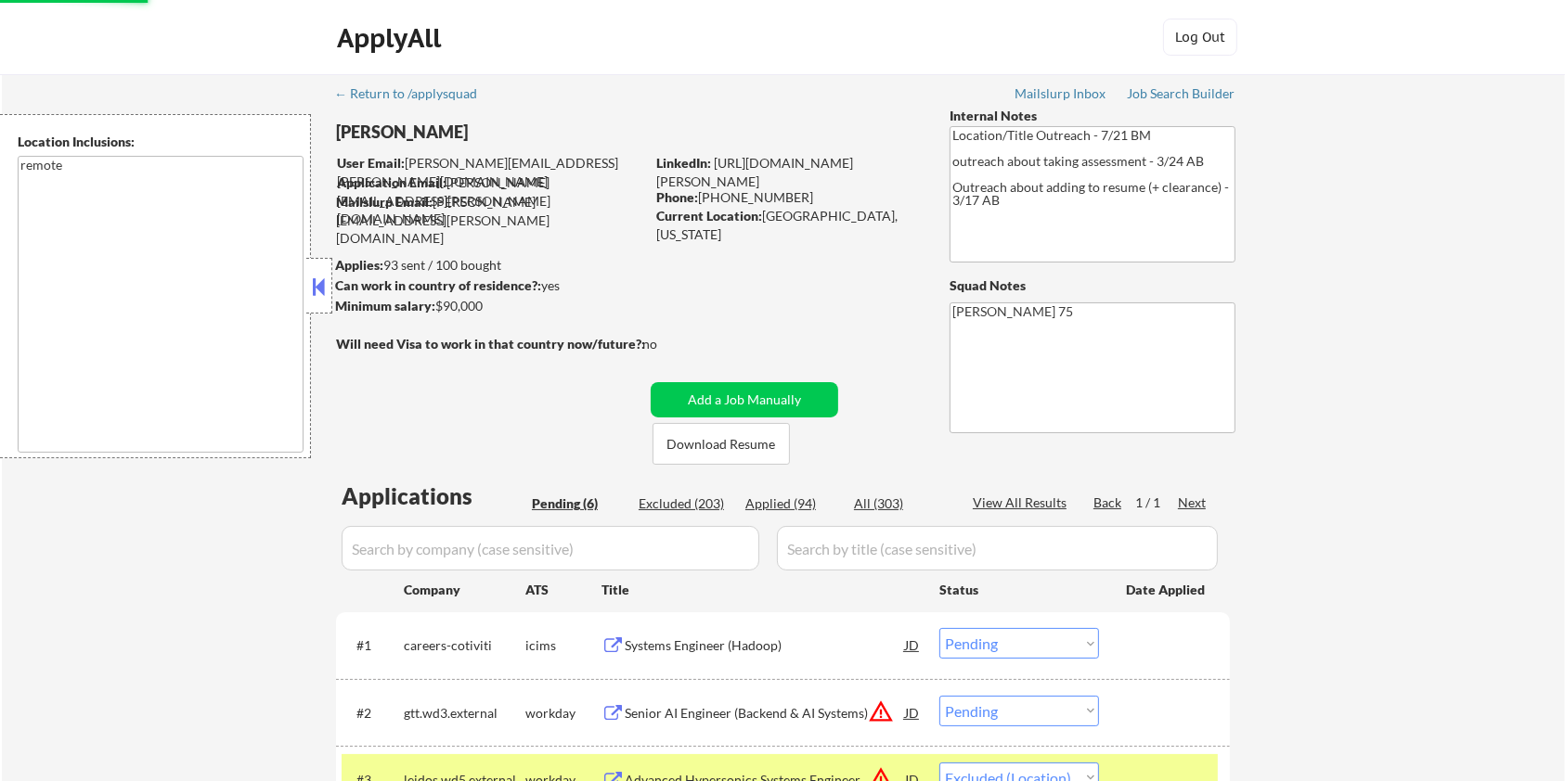
select select ""pending""
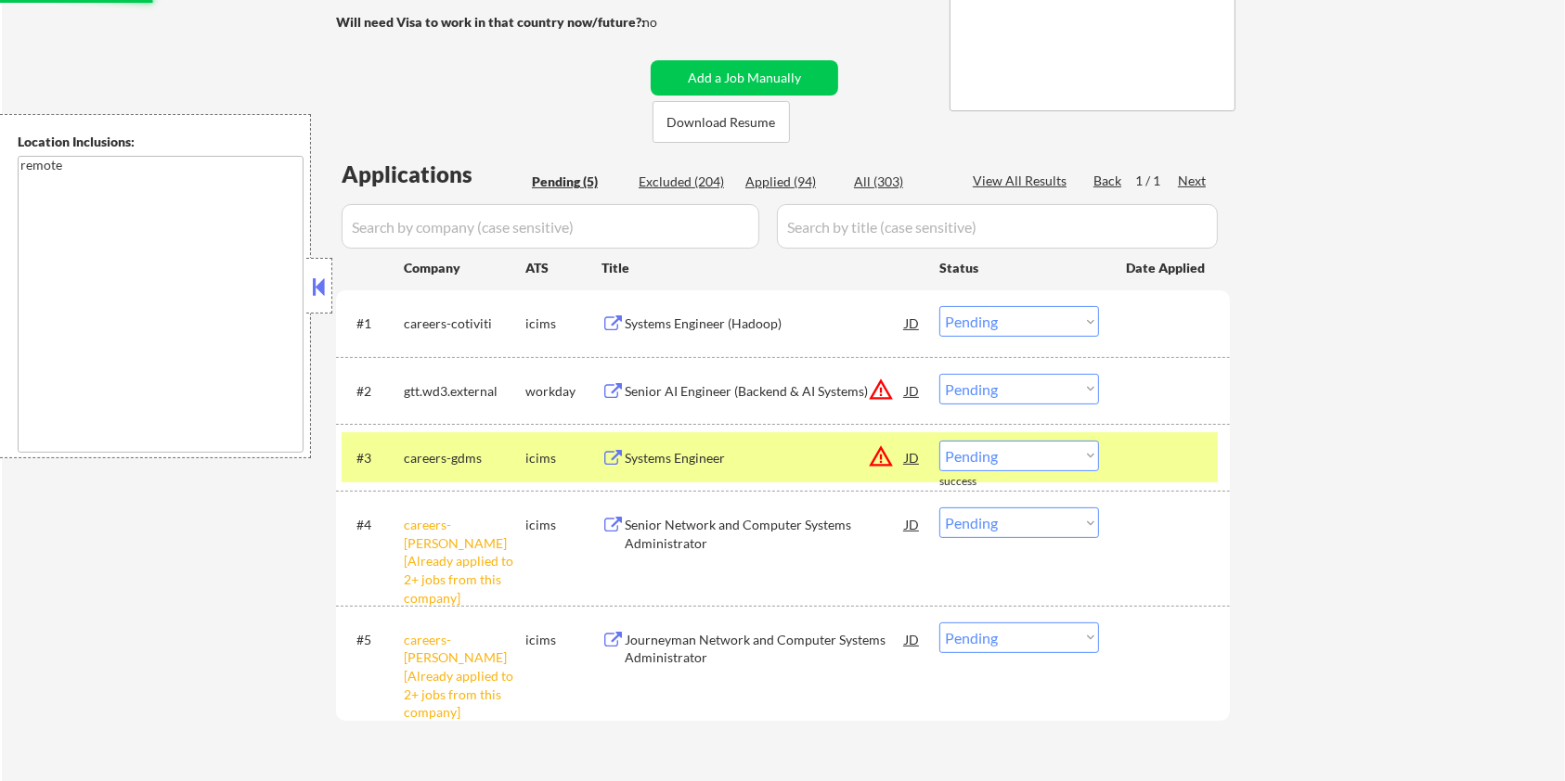
scroll to position [371, 0]
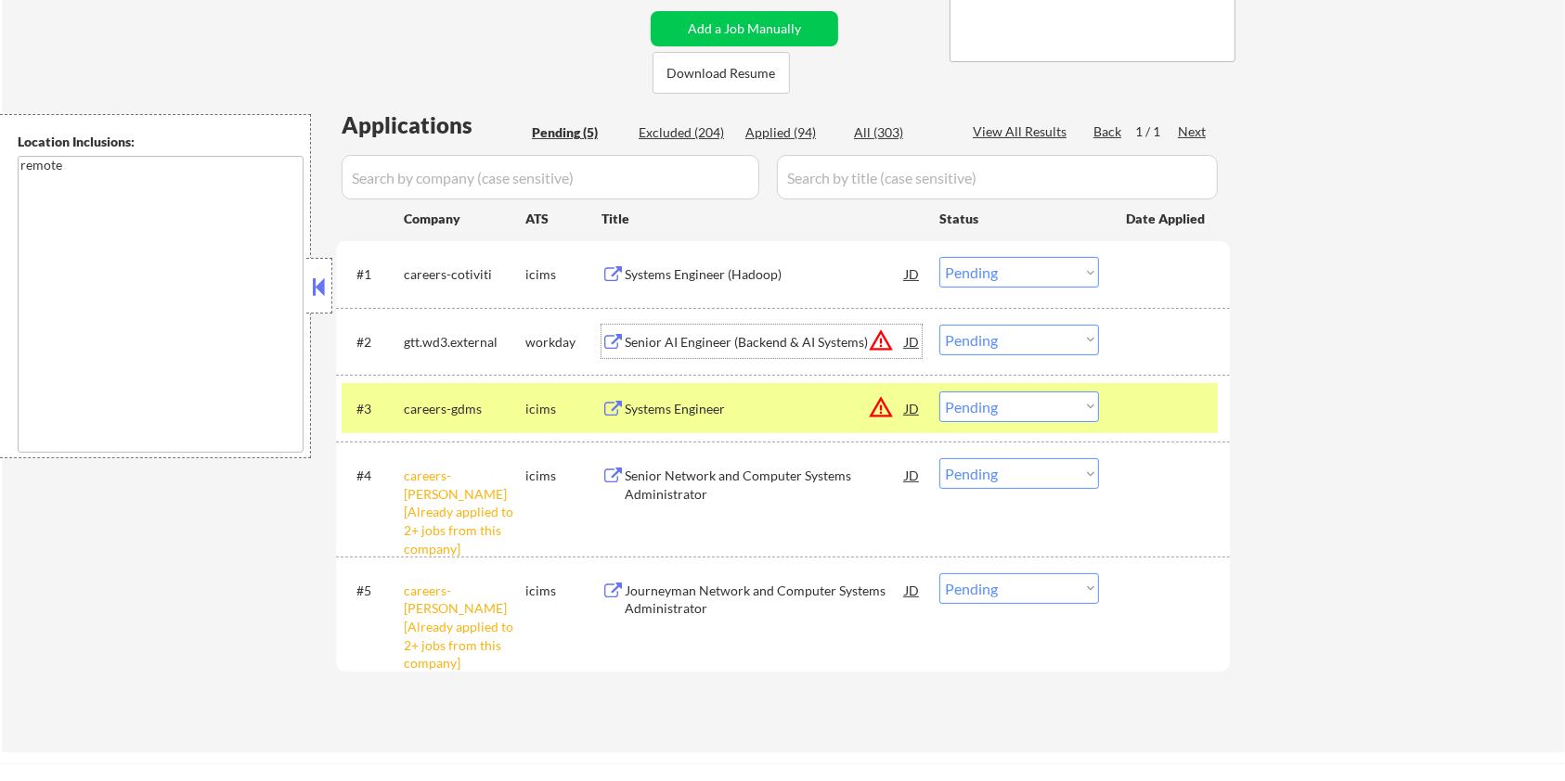
click at [706, 339] on div "Senior AI Engineer (Backend & AI Systems)" at bounding box center [765, 342] width 280 height 19
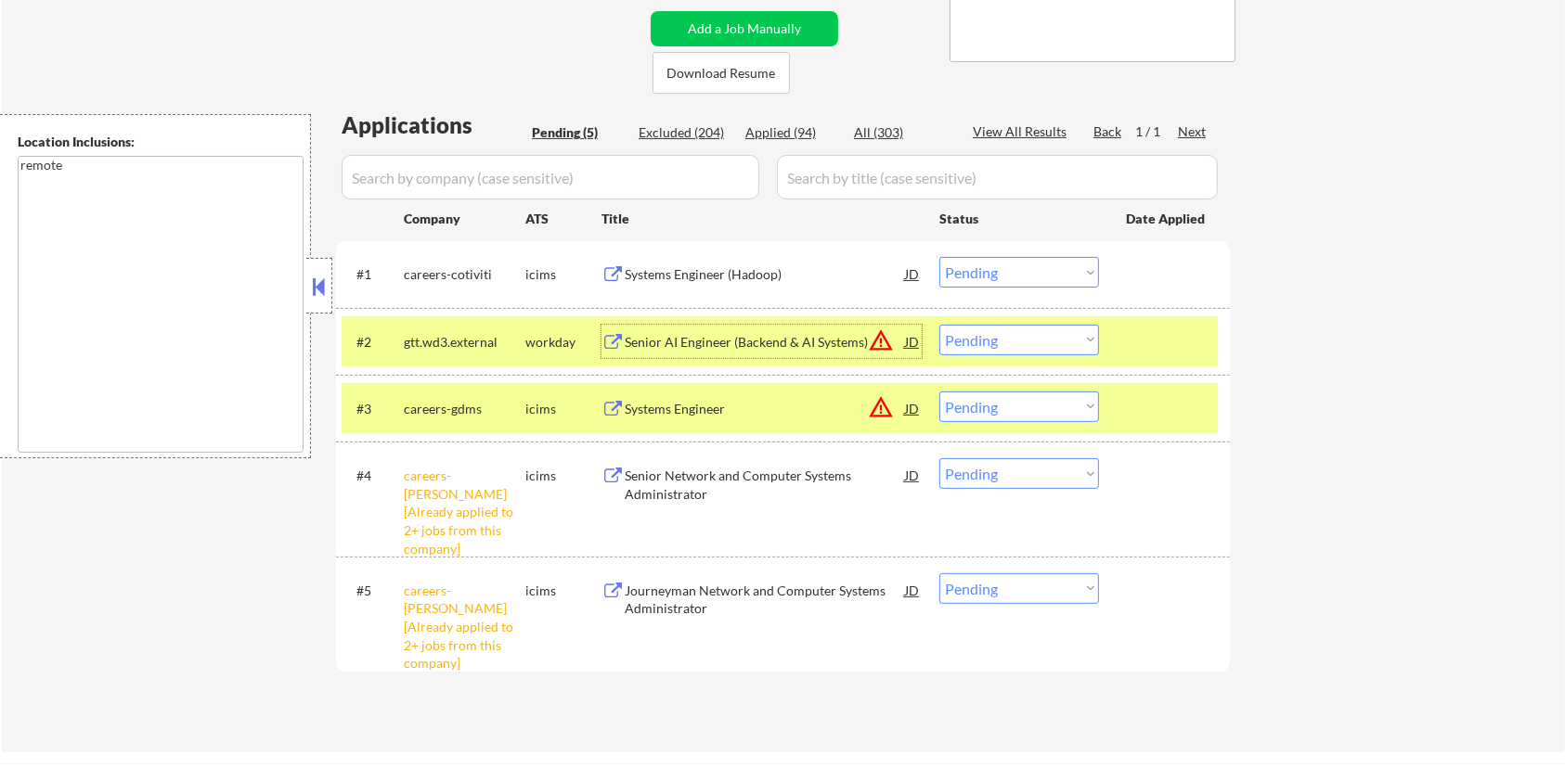
click at [987, 340] on select "Choose an option... Pending Applied Excluded (Questions) Excluded (Expired) Exc…" at bounding box center [1019, 340] width 160 height 31
click at [956, 333] on select "Choose an option... Pending Applied Excluded (Questions) Excluded (Expired) Exc…" at bounding box center [1019, 340] width 160 height 31
click at [939, 325] on select "Choose an option... Pending Applied Excluded (Questions) Excluded (Expired) Exc…" at bounding box center [1019, 340] width 160 height 31
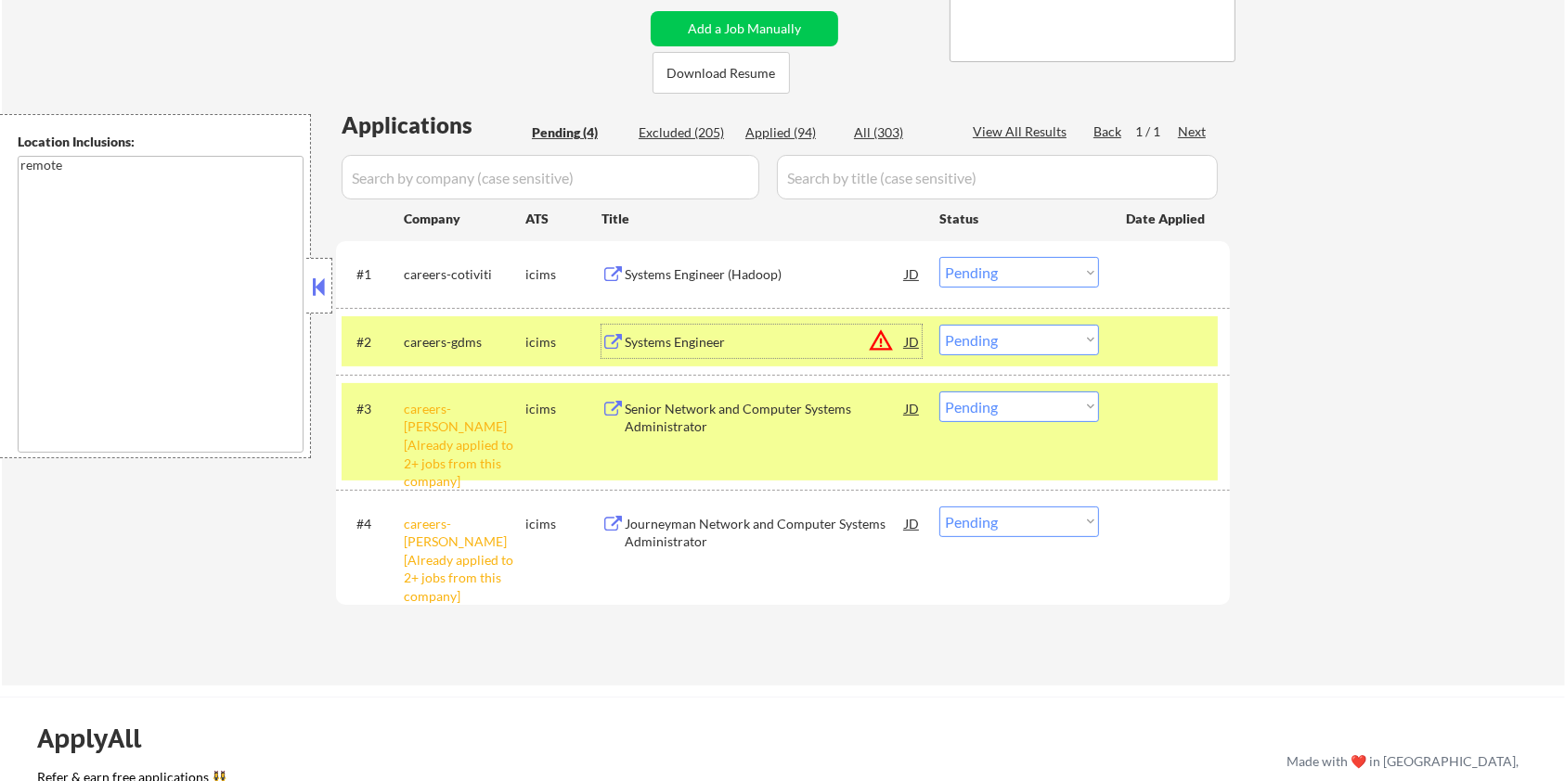
click at [683, 327] on div "Systems Engineer" at bounding box center [765, 341] width 280 height 33
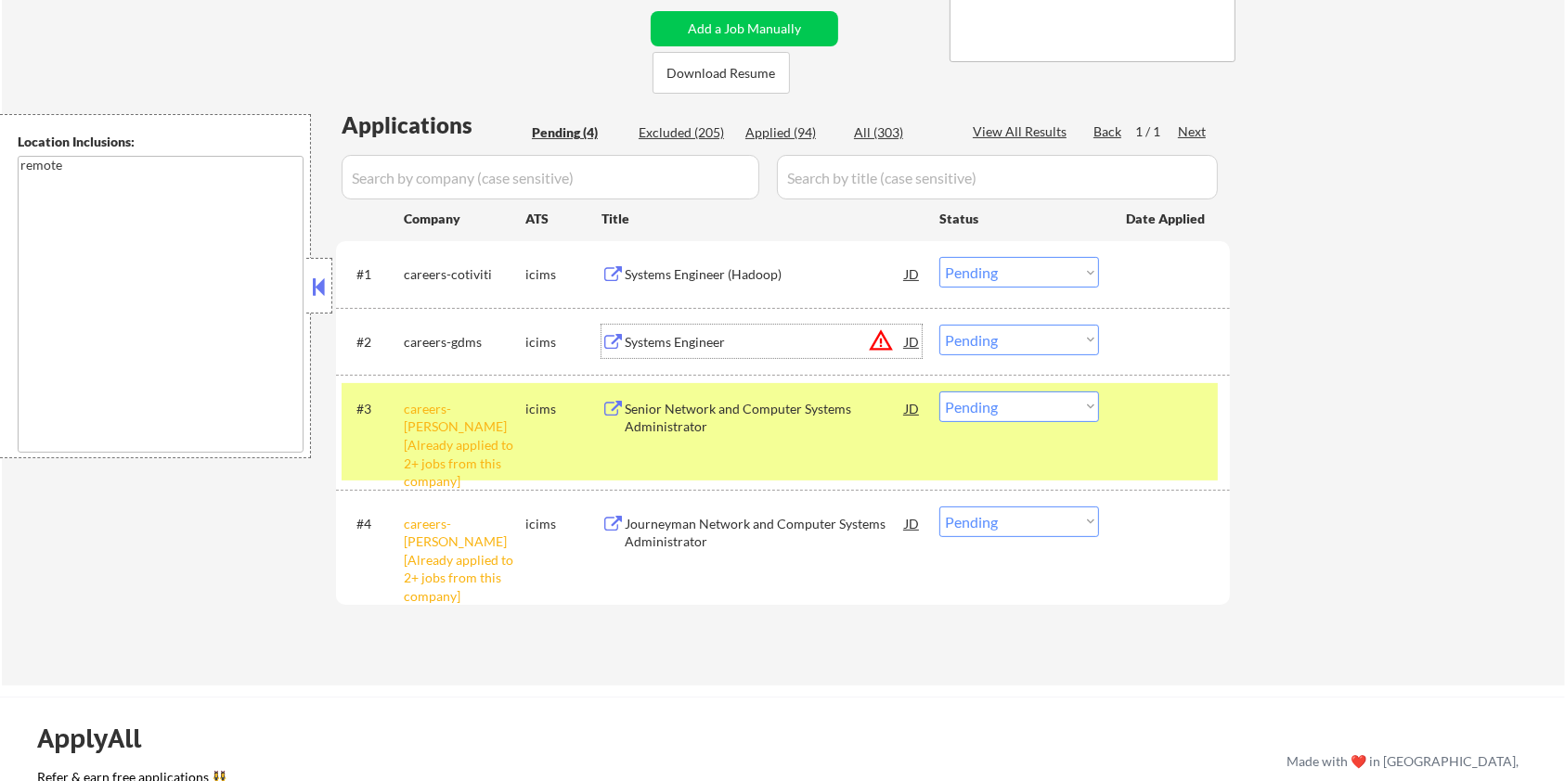
click at [1031, 341] on select "Choose an option... Pending Applied Excluded (Questions) Excluded (Expired) Exc…" at bounding box center [1019, 340] width 160 height 31
click at [939, 325] on select "Choose an option... Pending Applied Excluded (Questions) Excluded (Expired) Exc…" at bounding box center [1019, 340] width 160 height 31
select select ""pending""
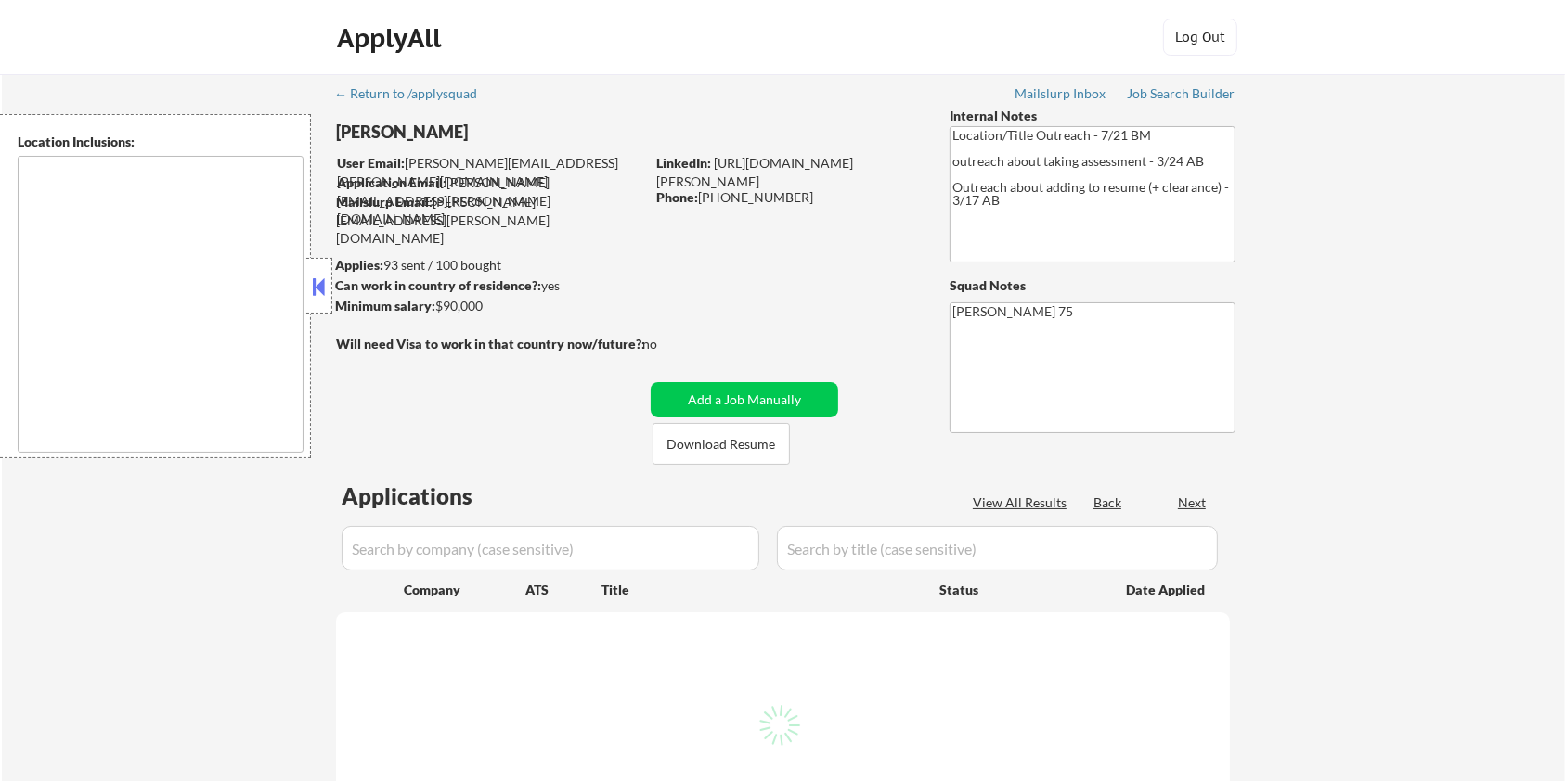
select select ""pending""
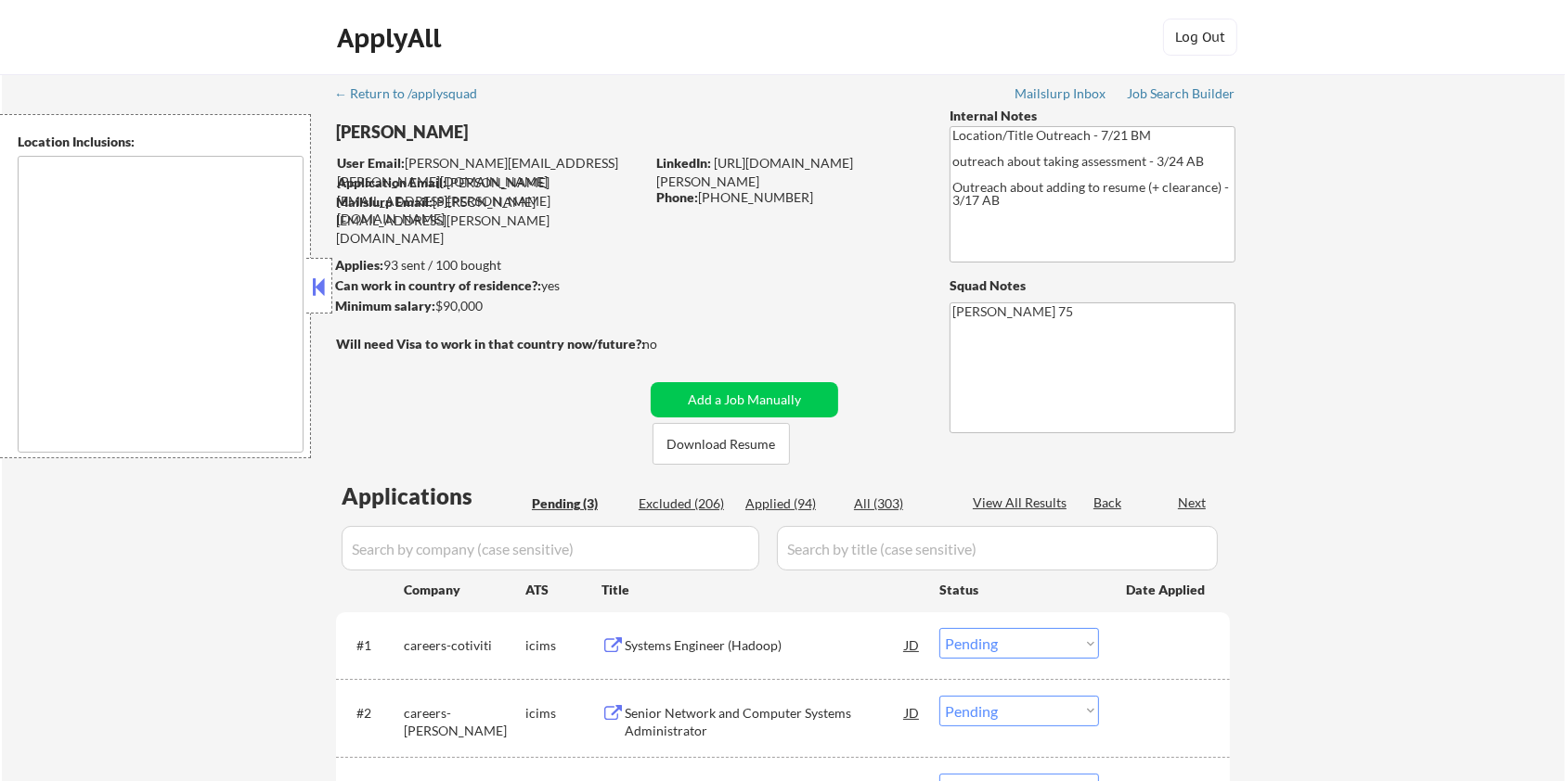
type textarea "remote"
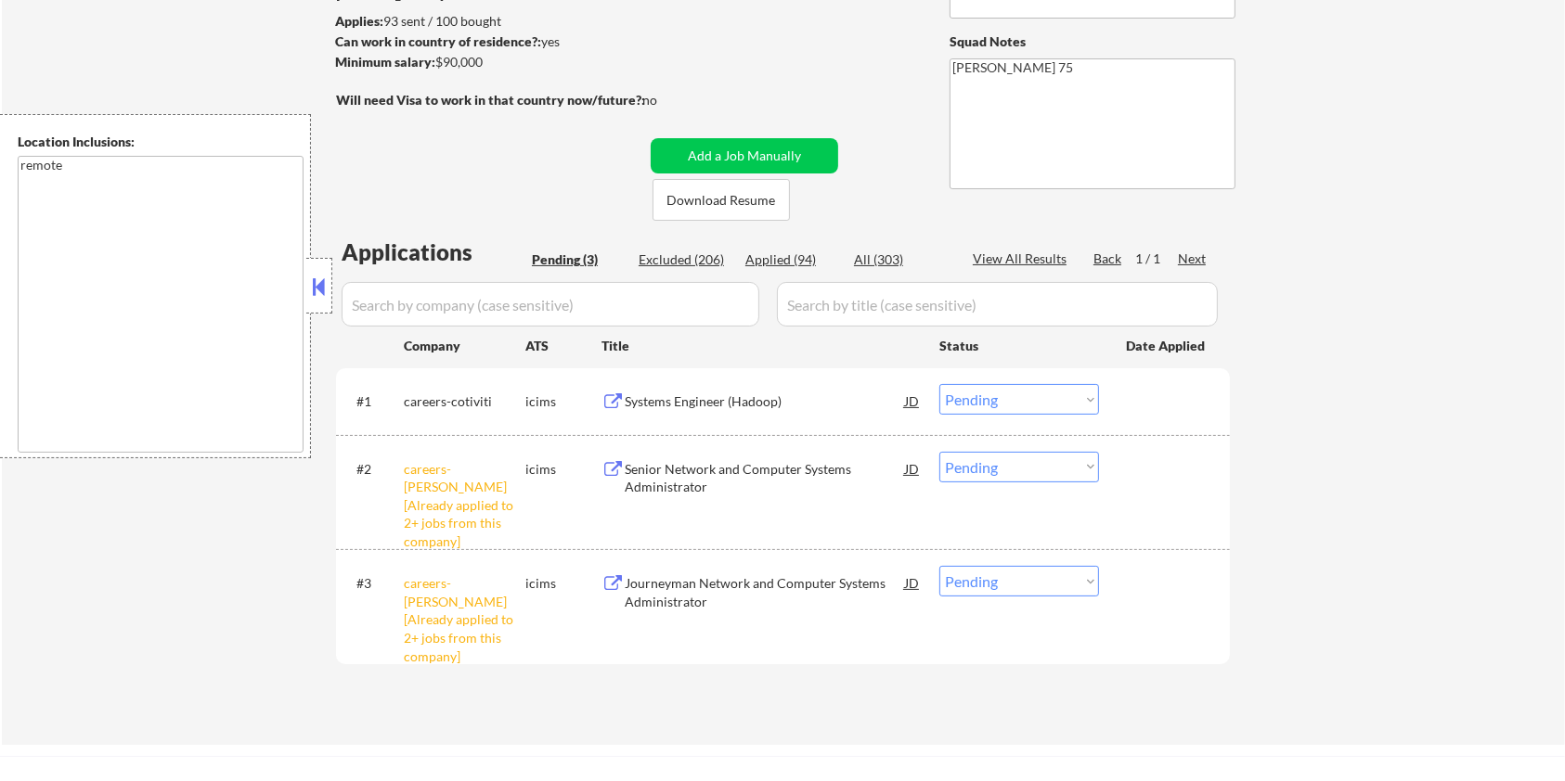
scroll to position [247, 0]
click at [716, 471] on div "Senior Network and Computer Systems Administrator" at bounding box center [765, 476] width 280 height 36
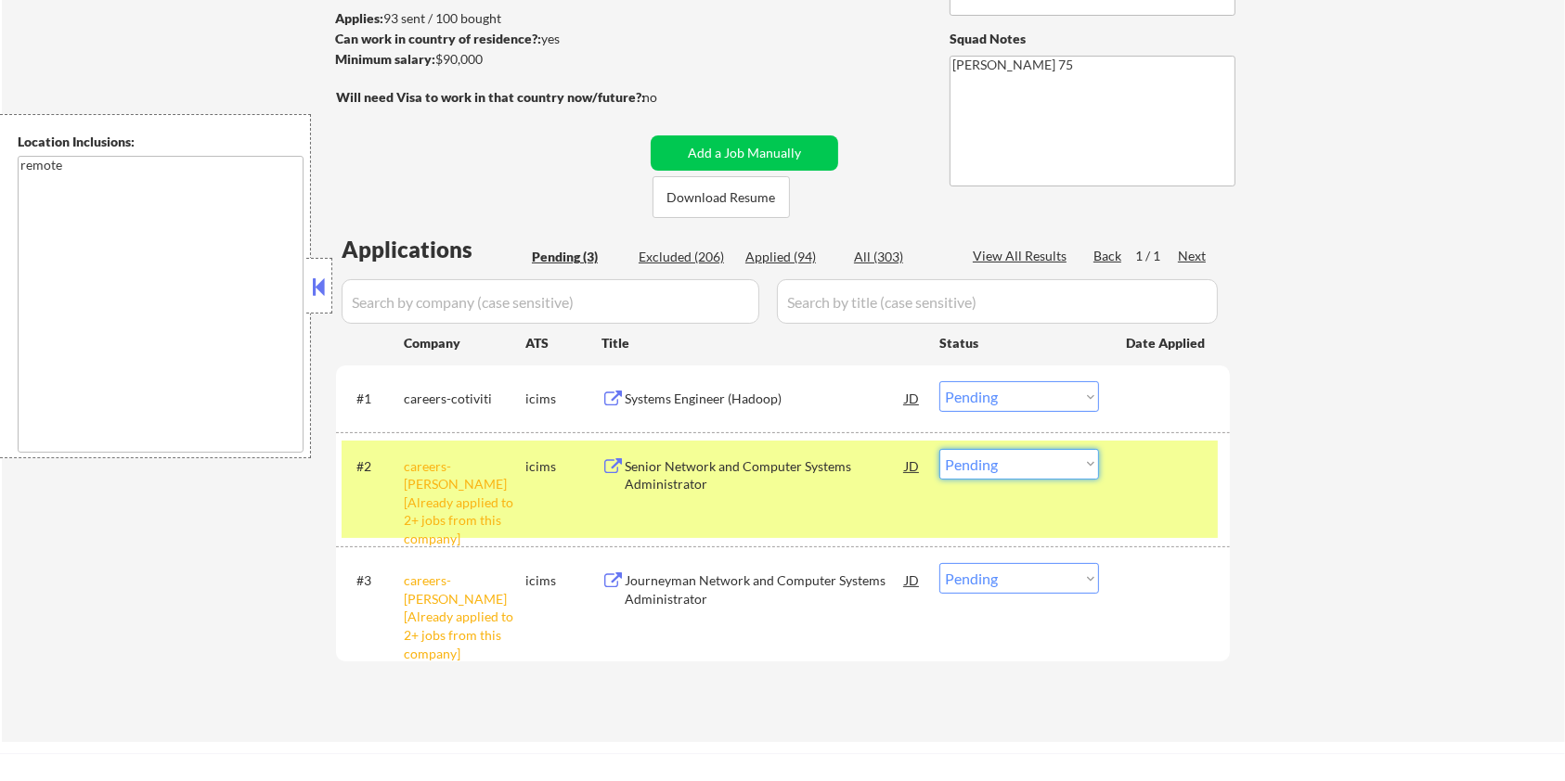
click at [981, 475] on select "Choose an option... Pending Applied Excluded (Questions) Excluded (Expired) Exc…" at bounding box center [1019, 464] width 160 height 31
click at [939, 449] on select "Choose an option... Pending Applied Excluded (Questions) Excluded (Expired) Exc…" at bounding box center [1019, 464] width 160 height 31
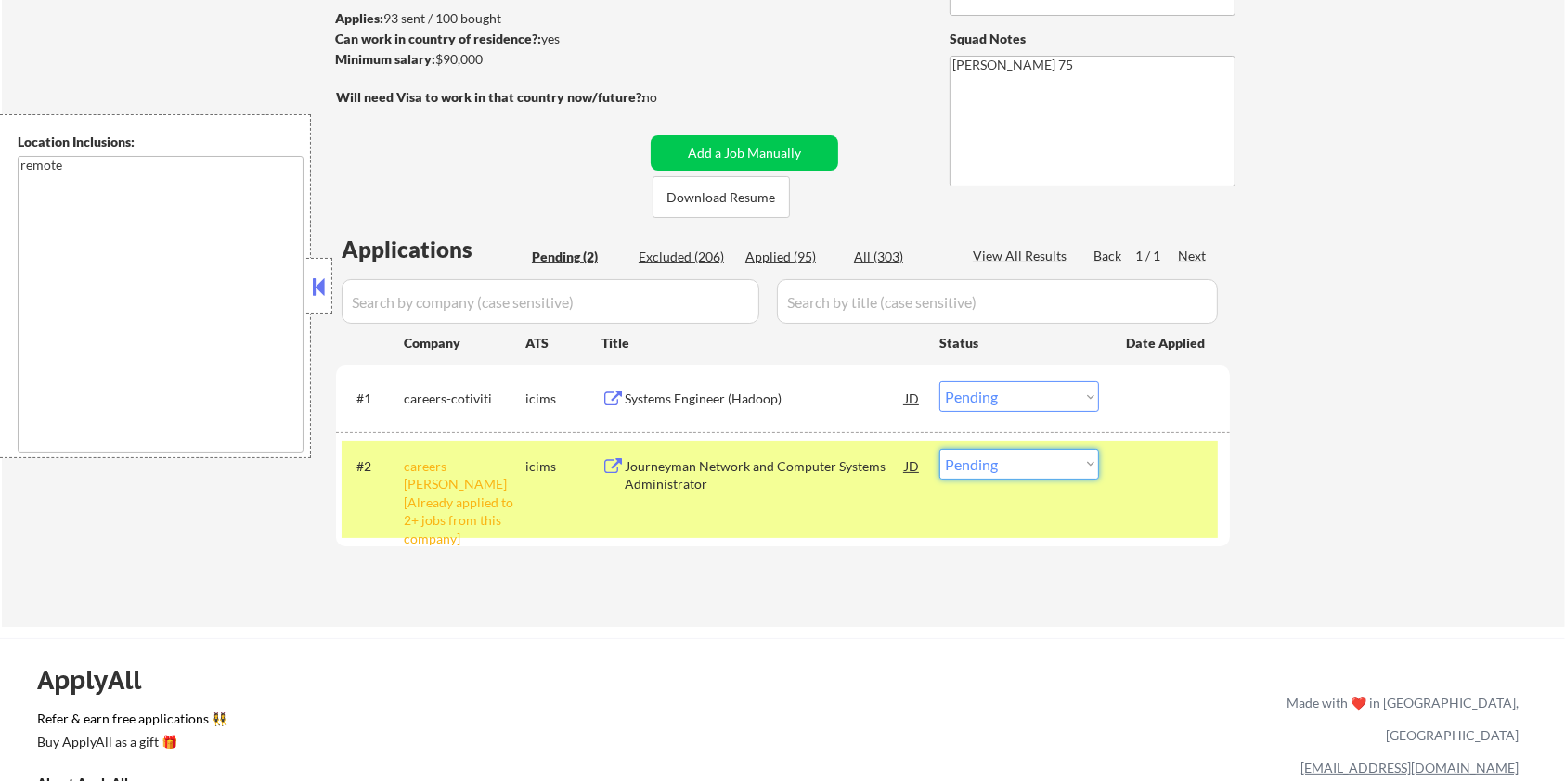
click at [1013, 473] on select "Choose an option... Pending Applied Excluded (Questions) Excluded (Expired) Exc…" at bounding box center [1019, 464] width 160 height 31
select select ""applied""
click at [939, 449] on select "Choose an option... Pending Applied Excluded (Questions) Excluded (Expired) Exc…" at bounding box center [1019, 464] width 160 height 31
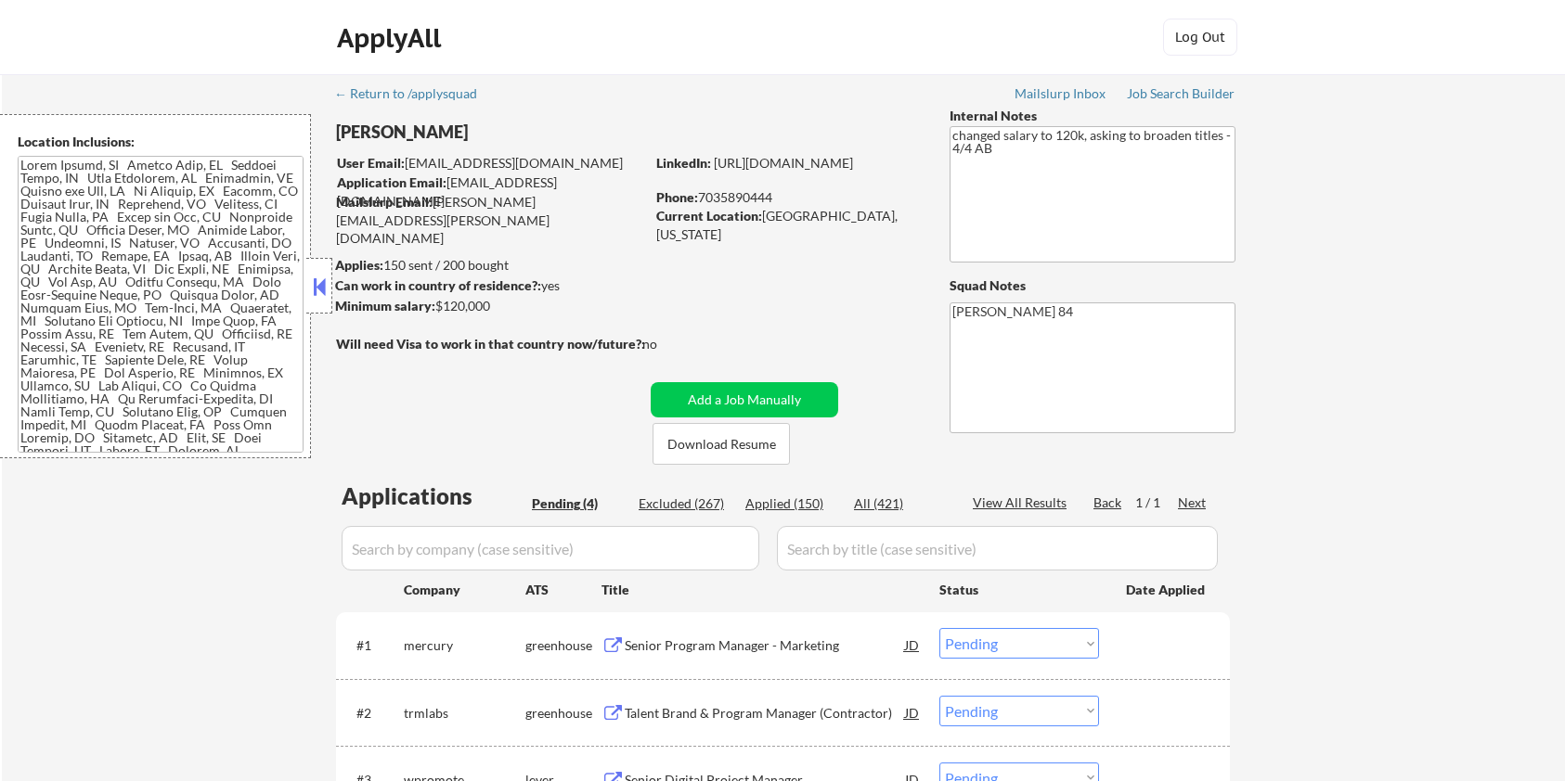
select select ""pending""
click at [758, 444] on button "Download Resume" at bounding box center [720, 444] width 137 height 42
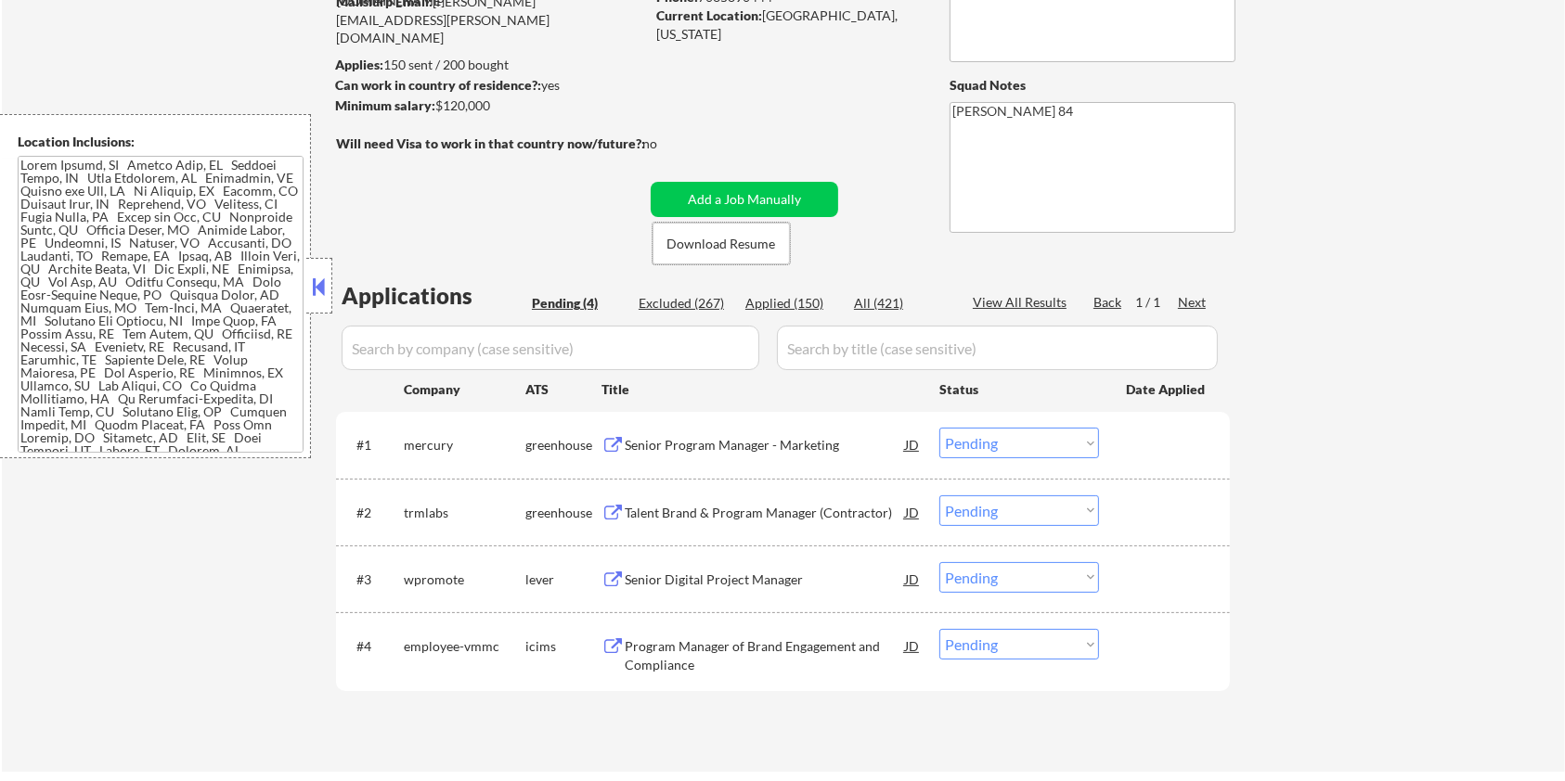
scroll to position [247, 0]
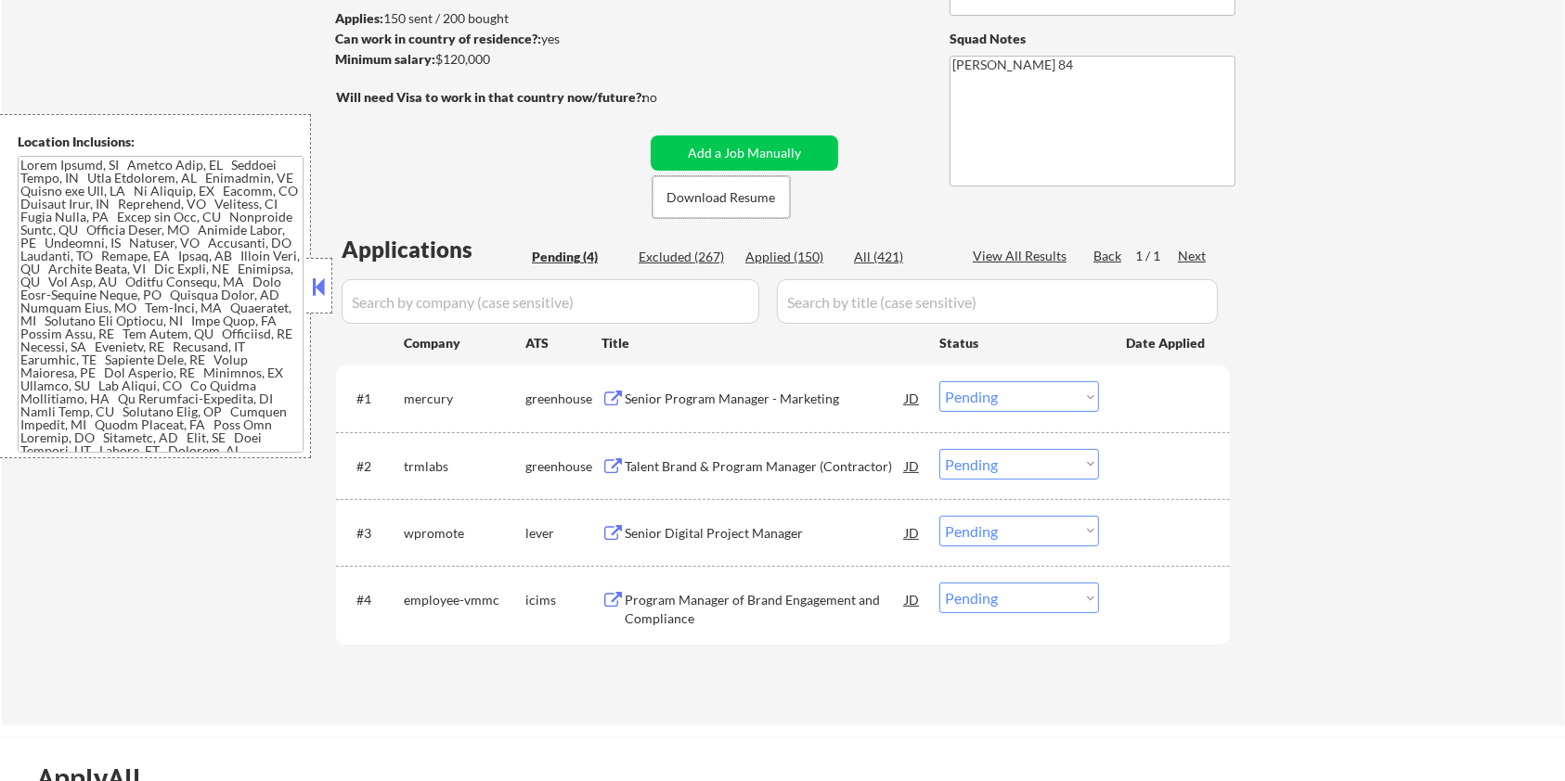
click at [662, 400] on div "Senior Program Manager - Marketing" at bounding box center [765, 399] width 280 height 19
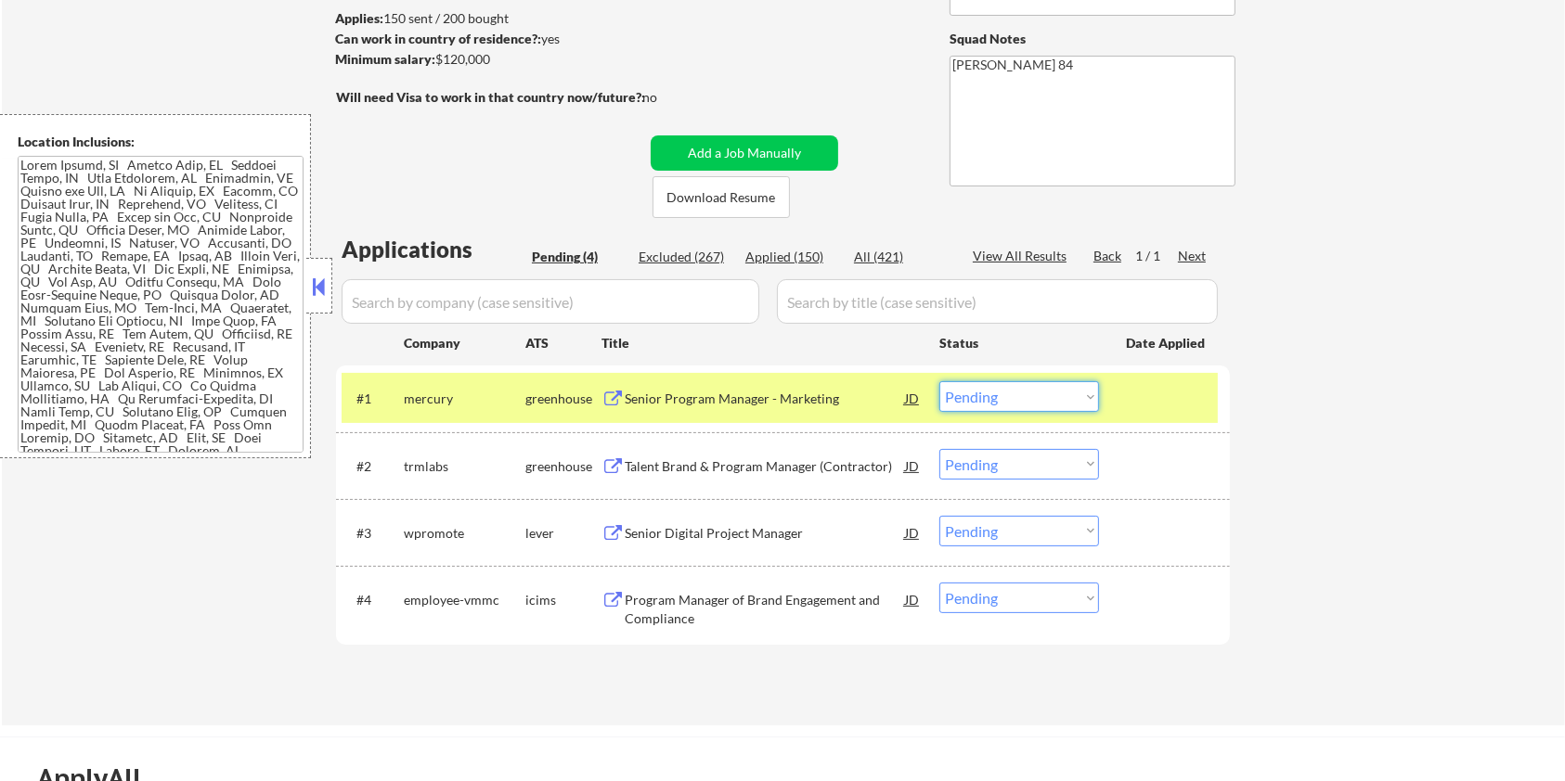
click at [1011, 406] on select "Choose an option... Pending Applied Excluded (Questions) Excluded (Expired) Exc…" at bounding box center [1019, 396] width 160 height 31
click at [939, 381] on select "Choose an option... Pending Applied Excluded (Questions) Excluded (Expired) Exc…" at bounding box center [1019, 396] width 160 height 31
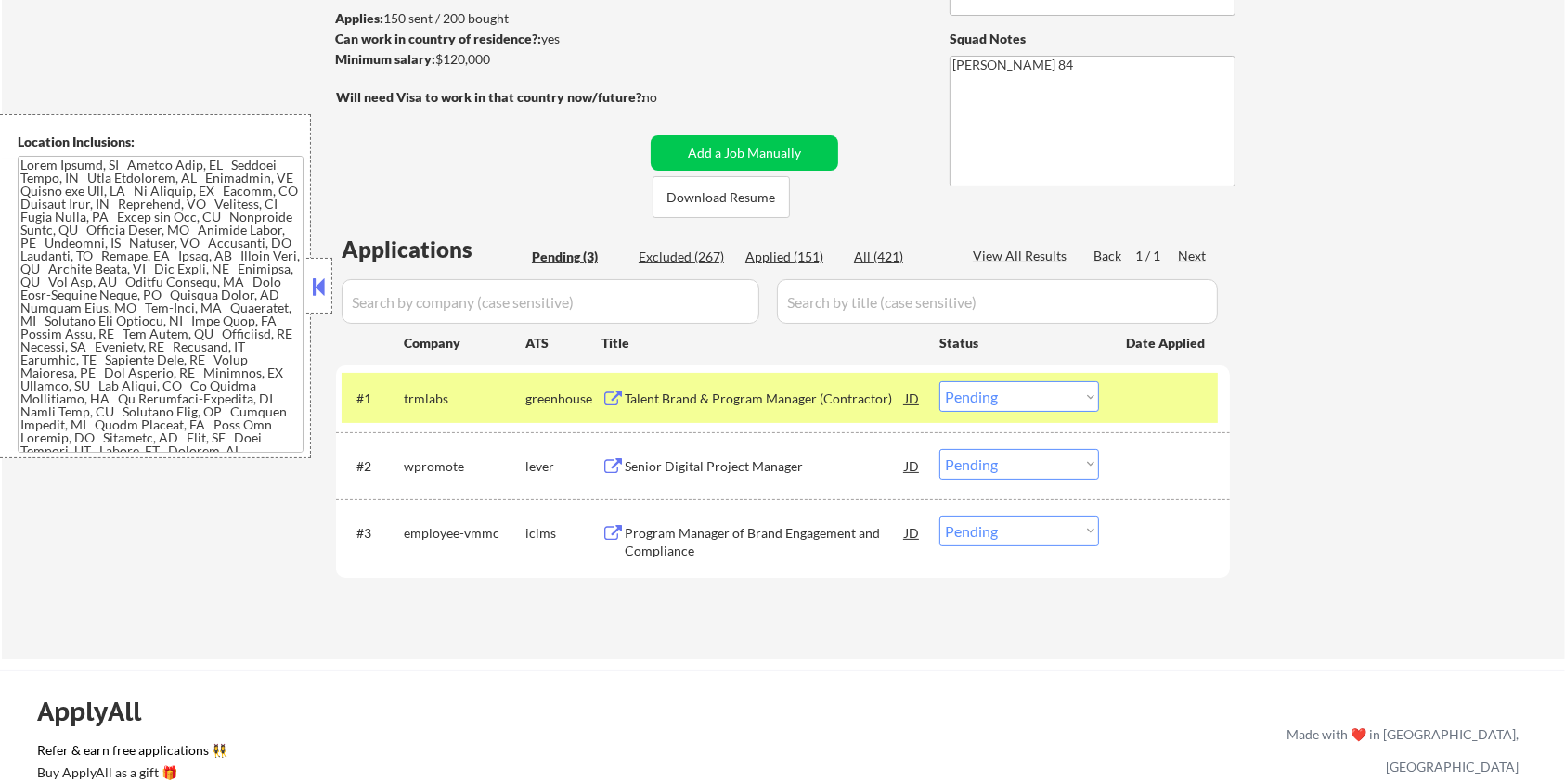
click at [728, 388] on div "Talent Brand & Program Manager (Contractor)" at bounding box center [765, 397] width 280 height 33
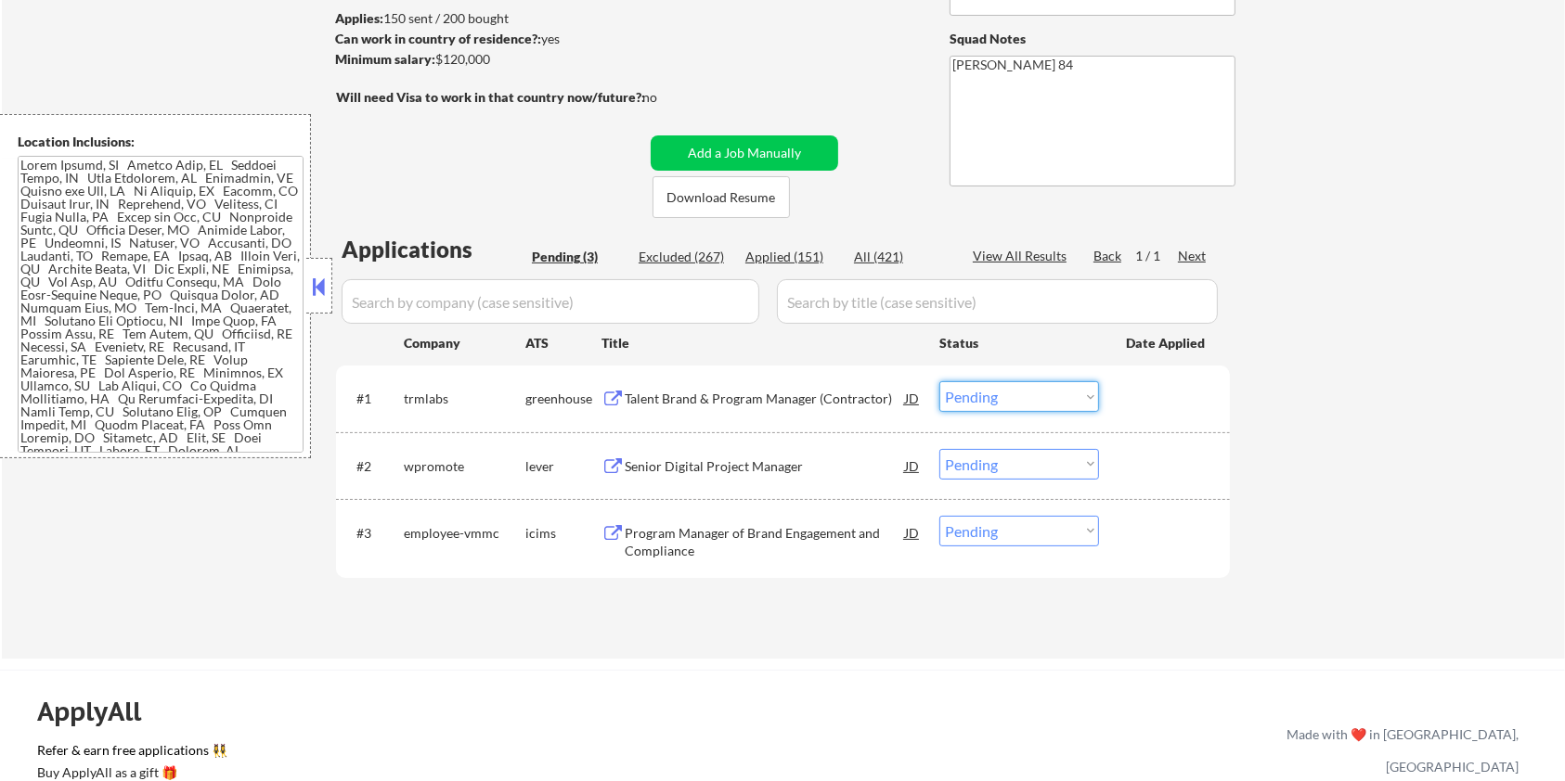
click at [1013, 394] on select "Choose an option... Pending Applied Excluded (Questions) Excluded (Expired) Exc…" at bounding box center [1019, 396] width 160 height 31
click at [939, 381] on select "Choose an option... Pending Applied Excluded (Questions) Excluded (Expired) Exc…" at bounding box center [1019, 396] width 160 height 31
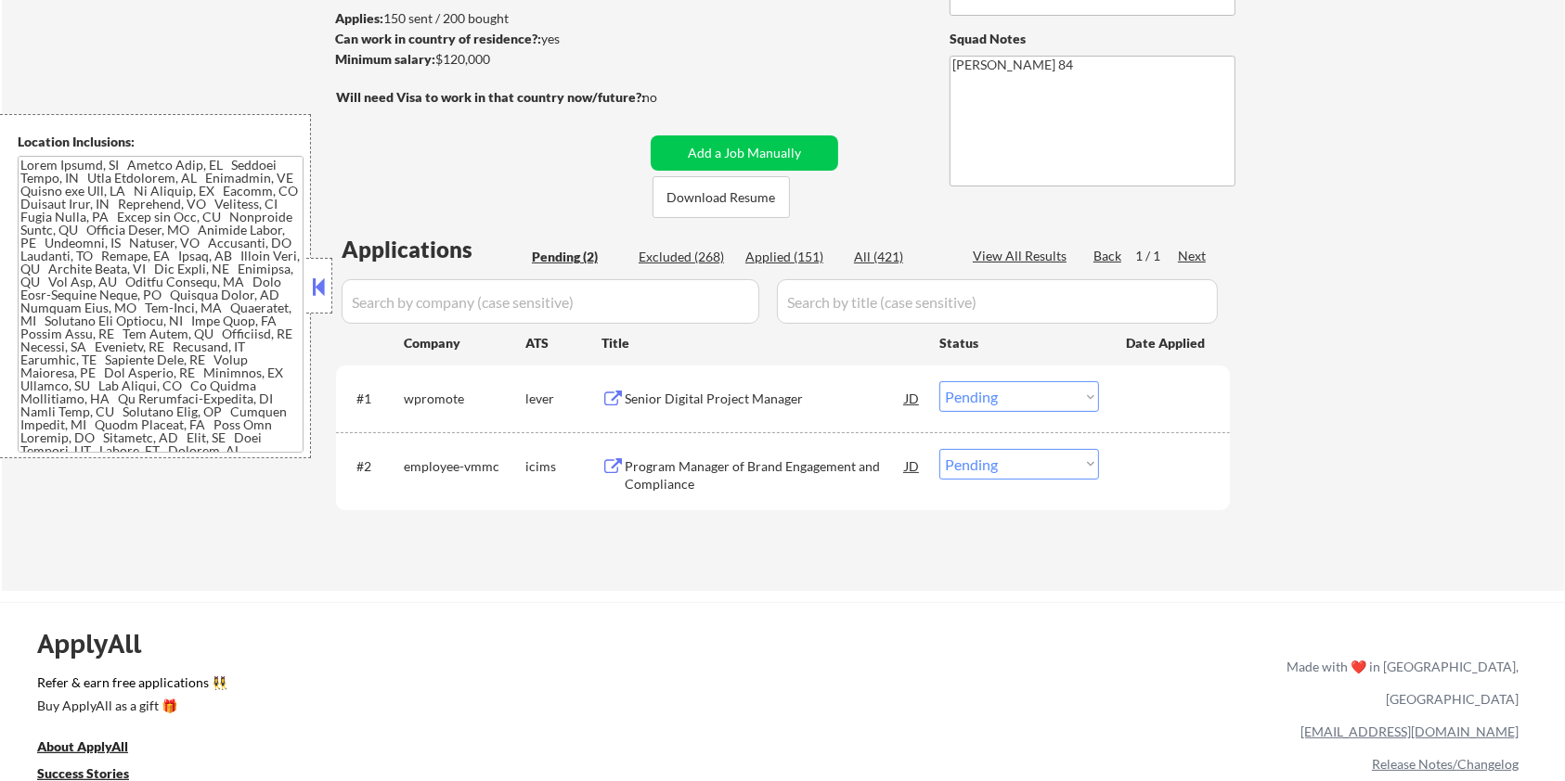
click at [716, 394] on div "Senior Digital Project Manager" at bounding box center [765, 399] width 280 height 19
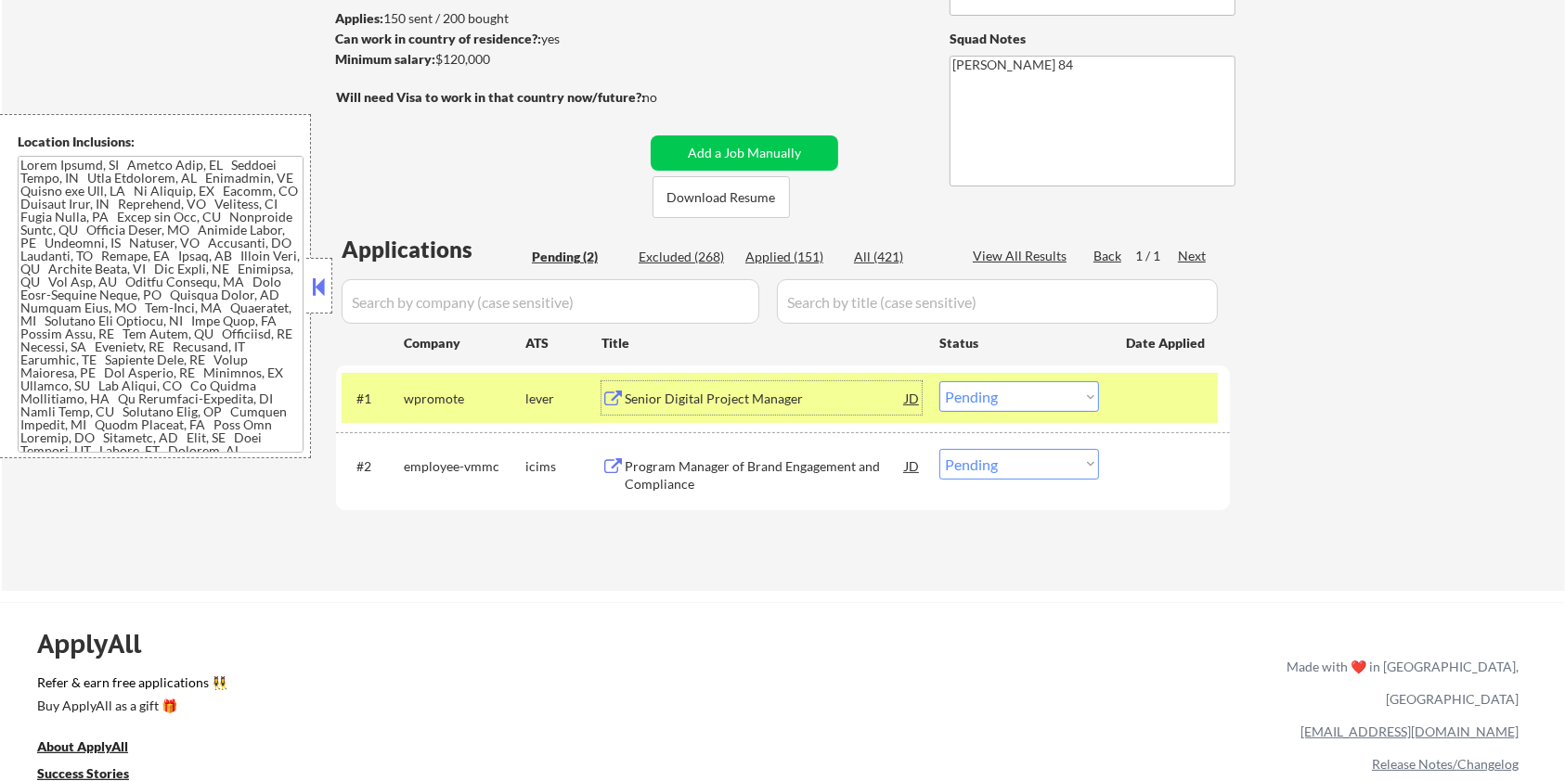
click at [1066, 394] on select "Choose an option... Pending Applied Excluded (Questions) Excluded (Expired) Exc…" at bounding box center [1019, 396] width 160 height 31
click at [939, 381] on select "Choose an option... Pending Applied Excluded (Questions) Excluded (Expired) Exc…" at bounding box center [1019, 396] width 160 height 31
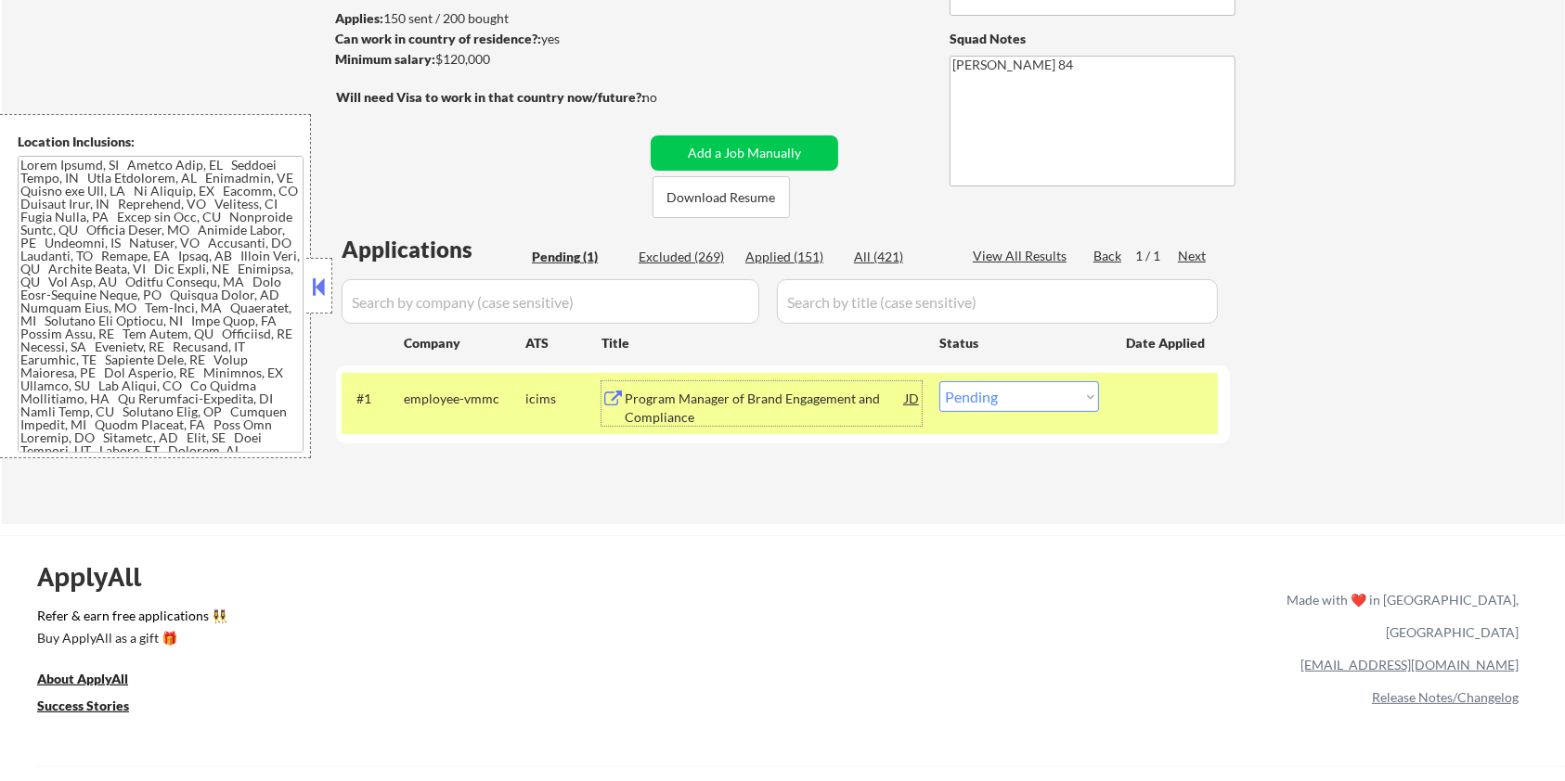
click at [727, 408] on div "Program Manager of Brand Engagement and Compliance" at bounding box center [765, 408] width 280 height 36
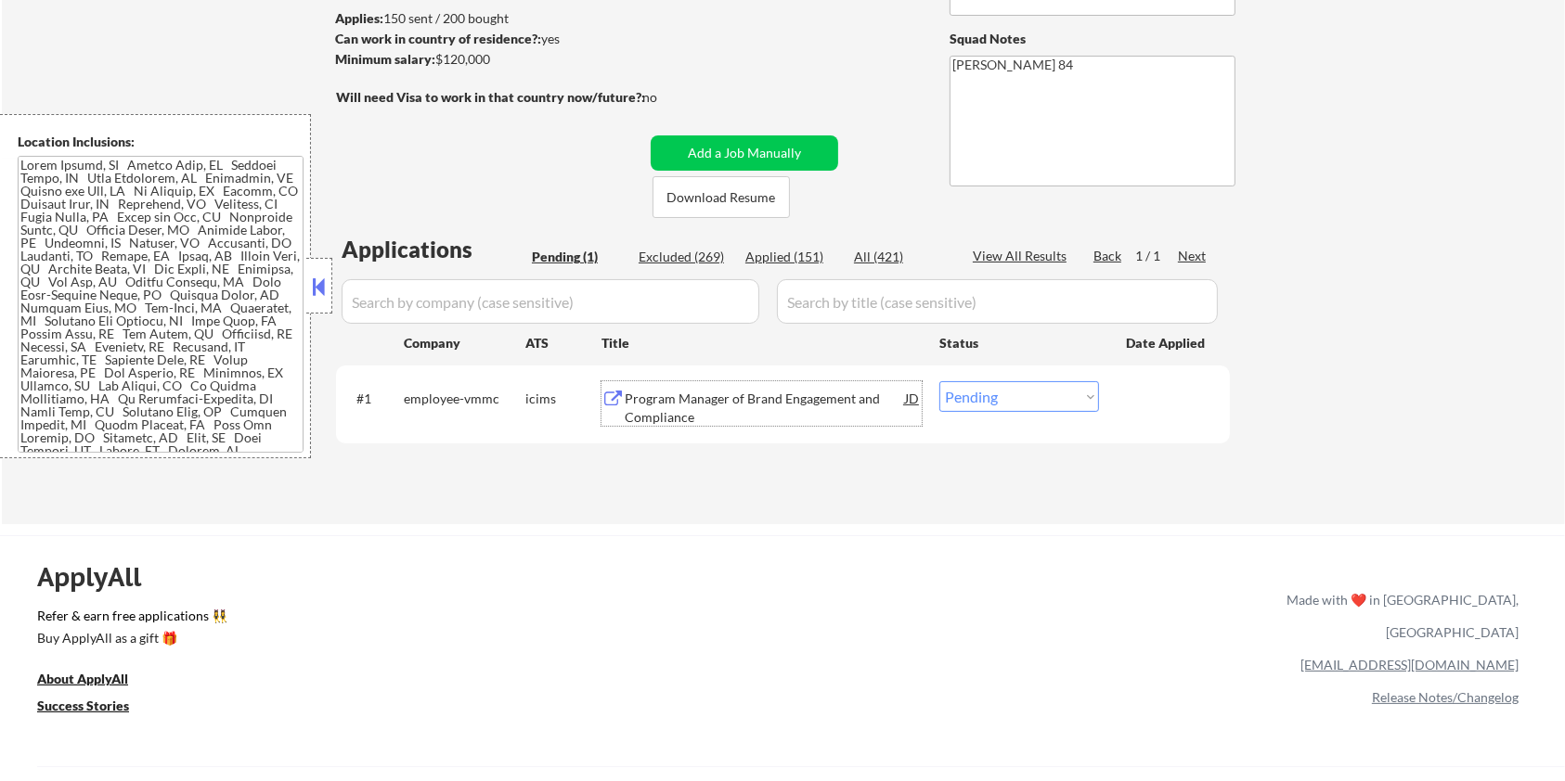
click at [1037, 406] on select "Choose an option... Pending Applied Excluded (Questions) Excluded (Expired) Exc…" at bounding box center [1019, 396] width 160 height 31
select select ""excluded__bad_match_""
click at [939, 381] on select "Choose an option... Pending Applied Excluded (Questions) Excluded (Expired) Exc…" at bounding box center [1019, 396] width 160 height 31
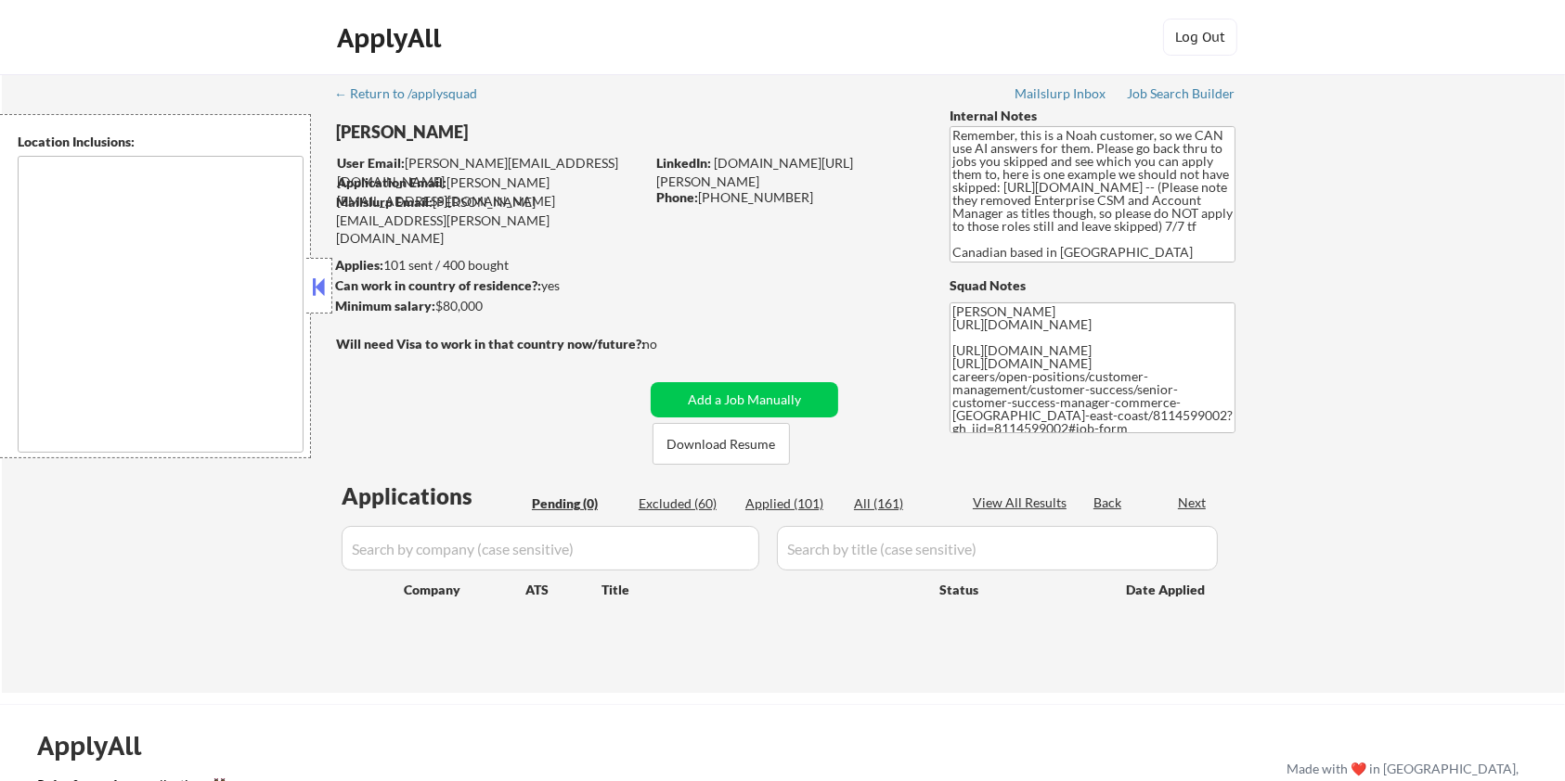
type textarea "[GEOGRAPHIC_DATA], ON [GEOGRAPHIC_DATA], ON [GEOGRAPHIC_DATA], ON [GEOGRAPHIC_D…"
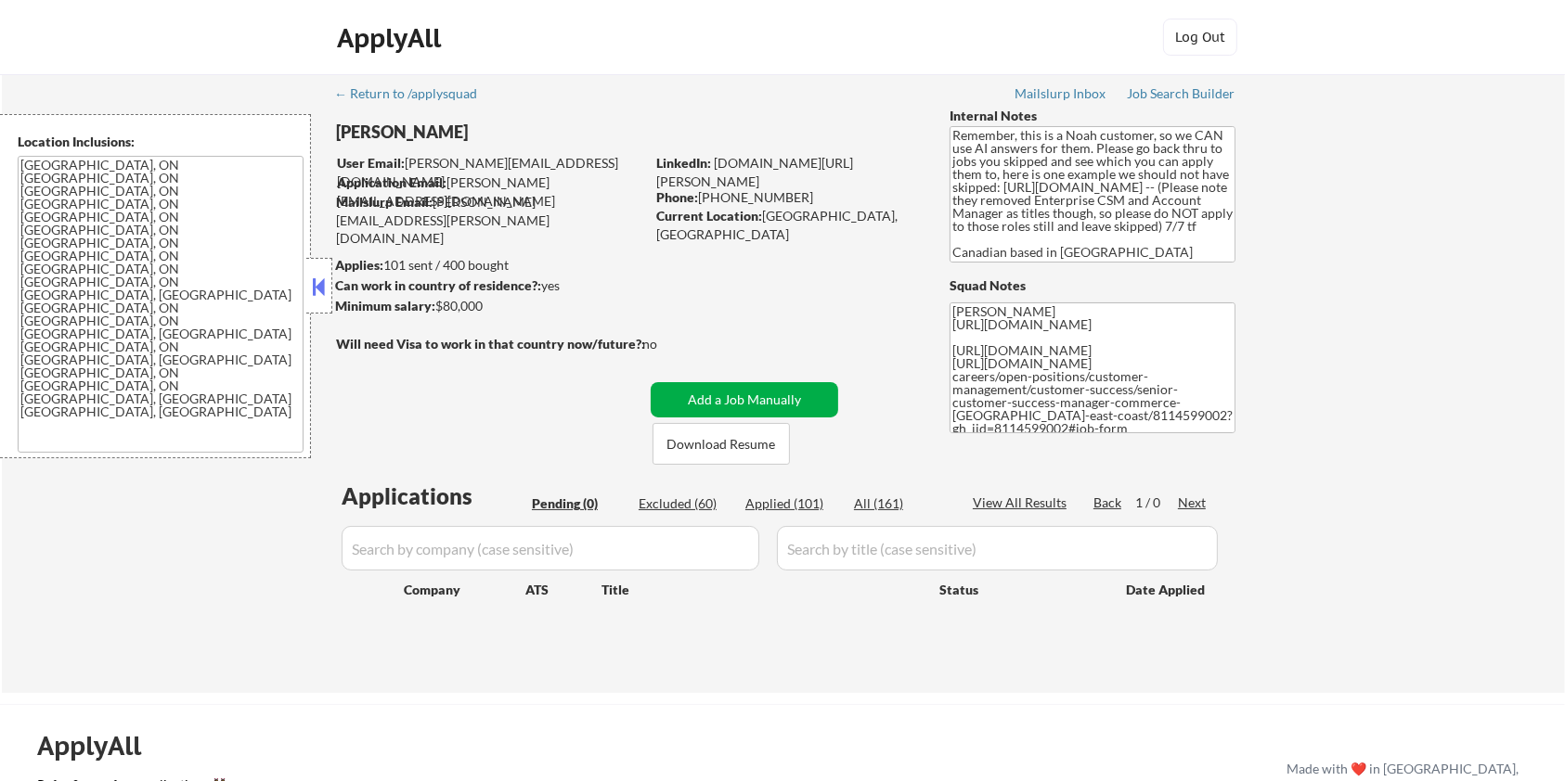
click at [715, 394] on button "Add a Job Manually" at bounding box center [744, 399] width 187 height 35
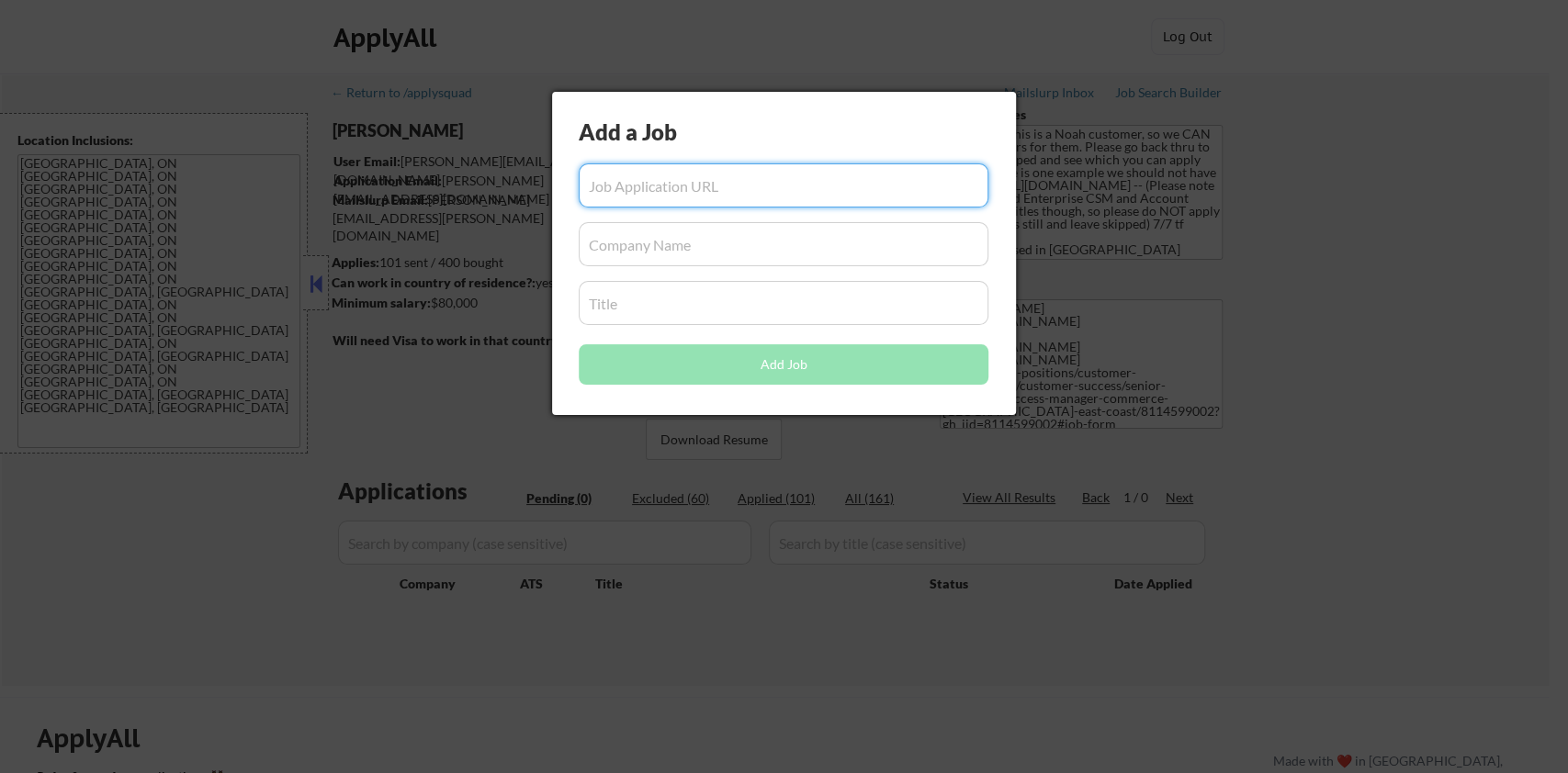
click at [627, 184] on input "input" at bounding box center [784, 185] width 410 height 45
paste input "[URL][DOMAIN_NAME]"
type input "[URL][DOMAIN_NAME]"
drag, startPoint x: 773, startPoint y: 180, endPoint x: 396, endPoint y: 177, distance: 377.0
click at [396, 177] on body "← Return to /applysquad Mailslurp Inbox Job Search Builder [PERSON_NAME] User E…" at bounding box center [784, 386] width 1568 height 773
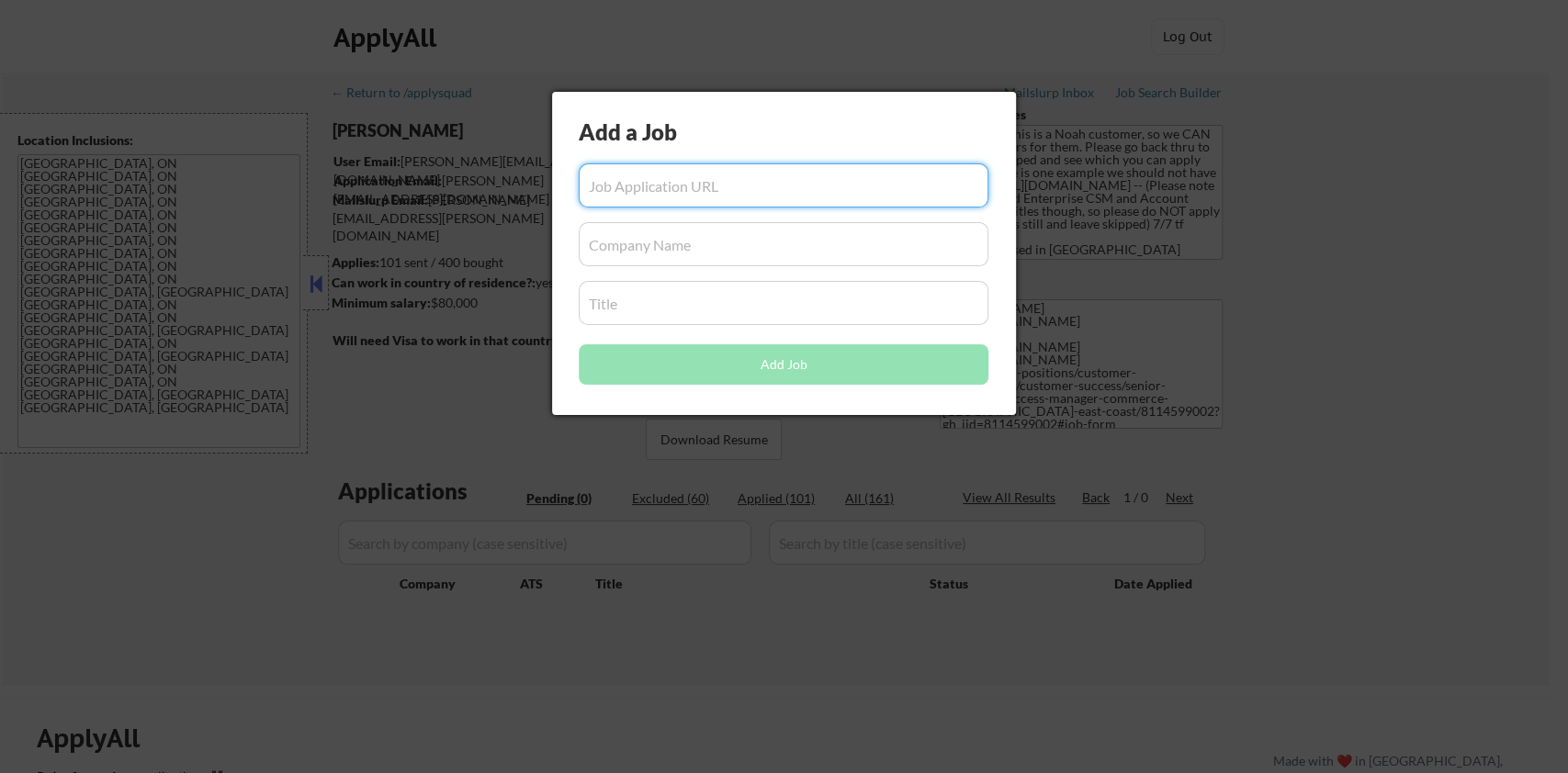
click at [610, 183] on input "input" at bounding box center [784, 185] width 410 height 45
paste input "[URL][DOMAIN_NAME]"
type input "[URL][DOMAIN_NAME]"
click at [665, 240] on input "input" at bounding box center [784, 244] width 410 height 45
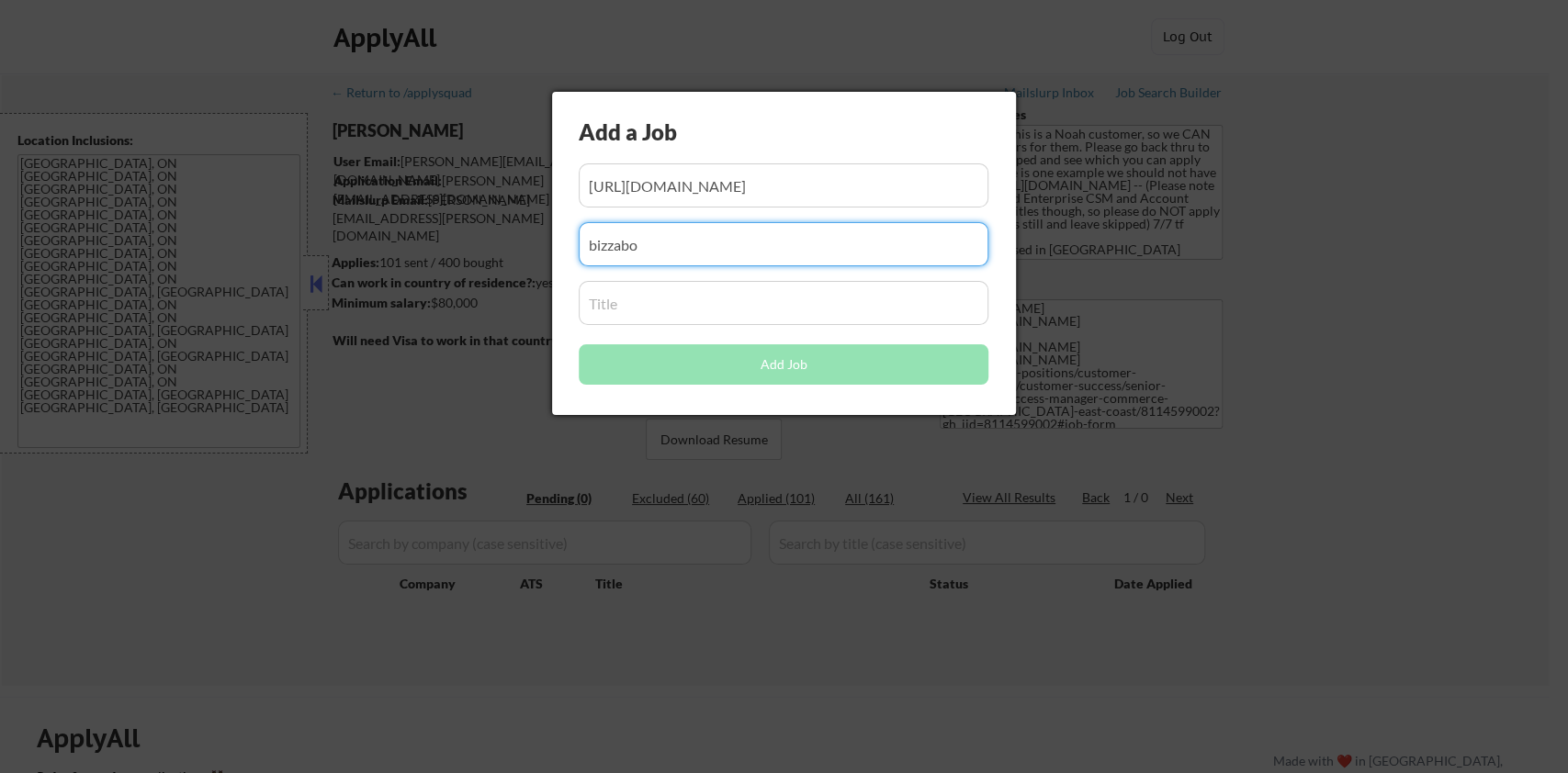
type input "bizzabo"
click at [649, 328] on div "Add a Job Add Job" at bounding box center [784, 253] width 464 height 324
click at [650, 313] on input "input" at bounding box center [784, 303] width 410 height 45
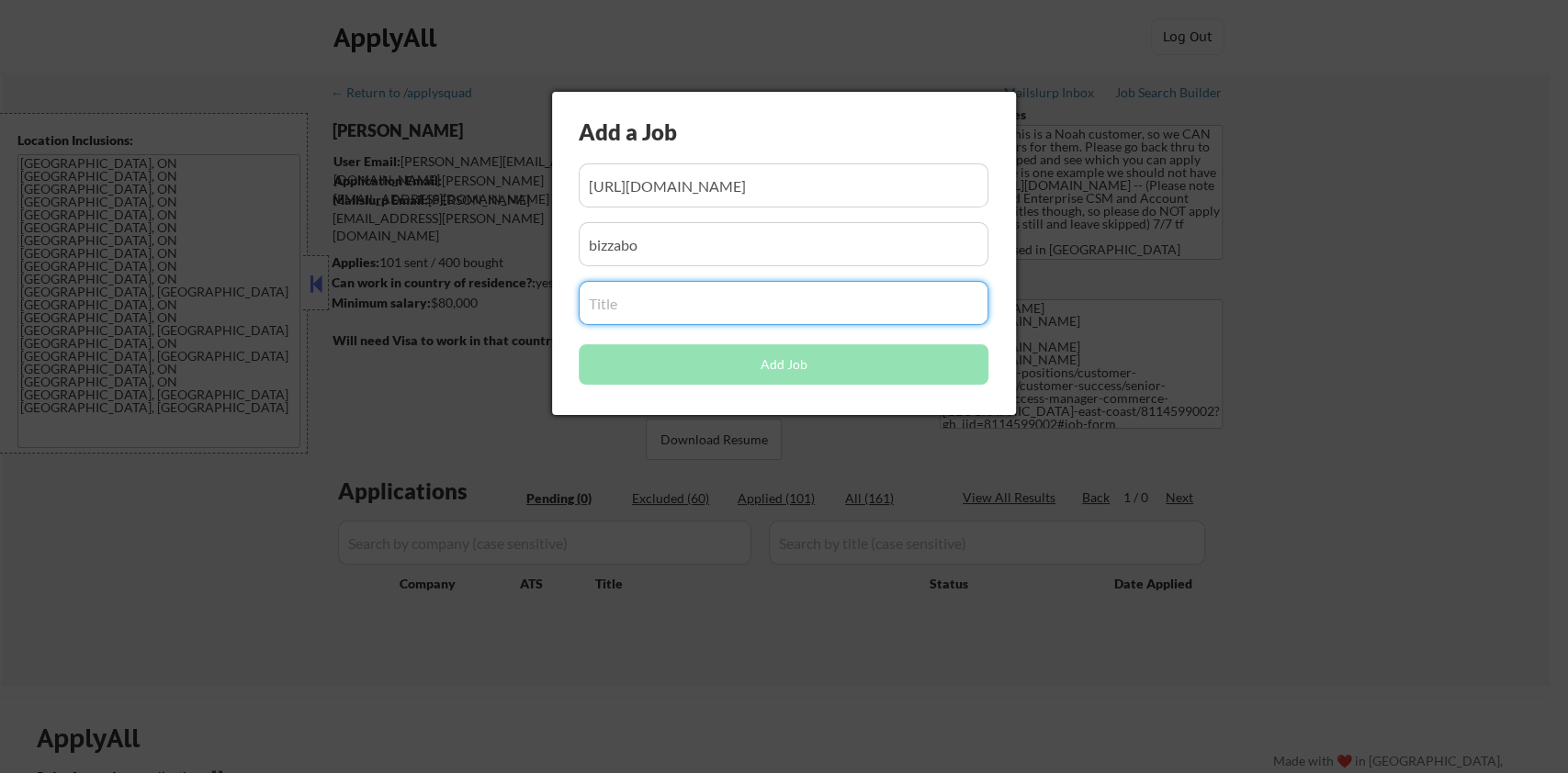
click at [626, 311] on input "input" at bounding box center [784, 303] width 410 height 45
paste input "Customer Success Manager"
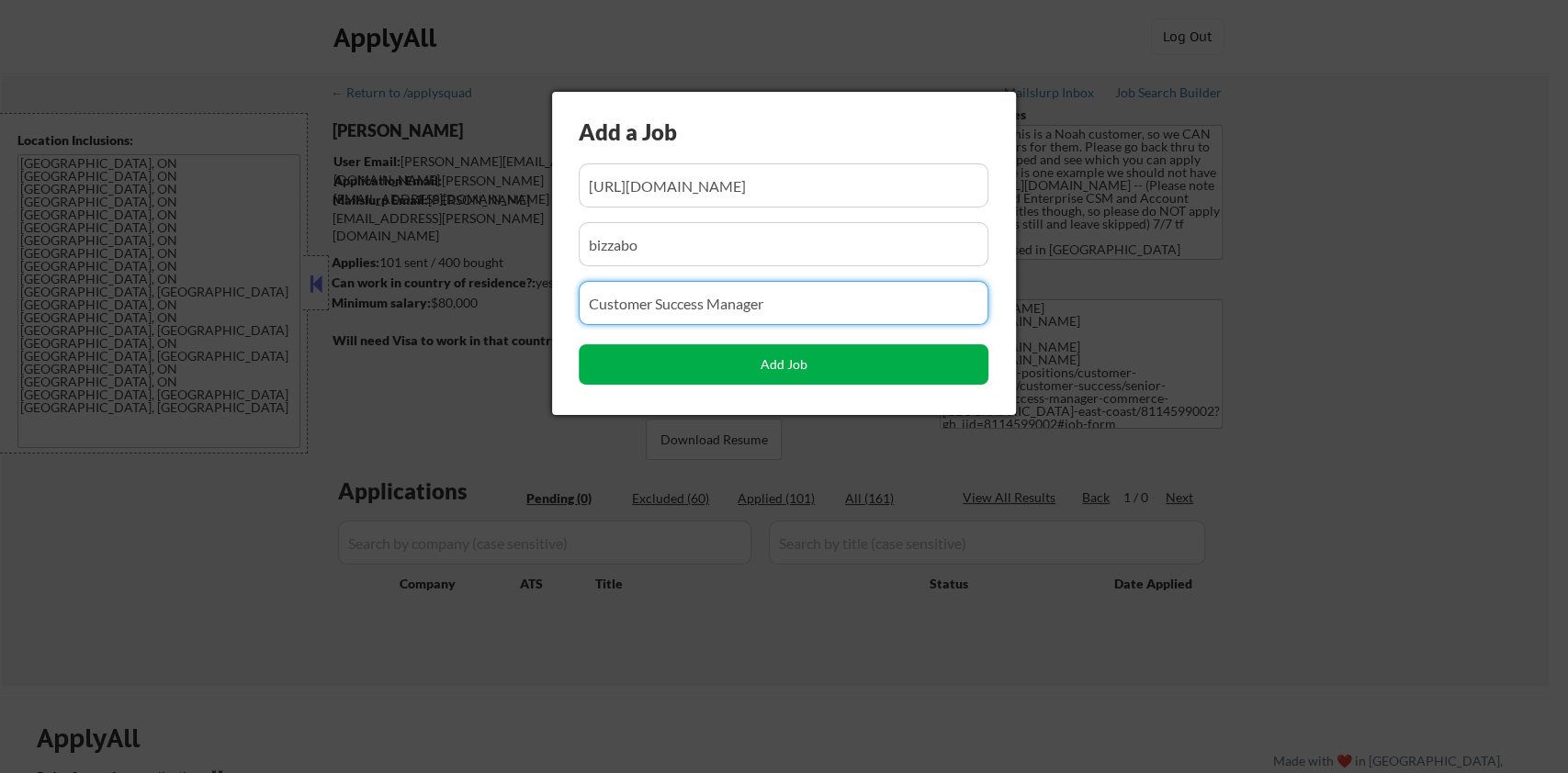
type input "Customer Success Manager"
click at [764, 370] on button "Add Job" at bounding box center [784, 364] width 410 height 41
select select ""pending""
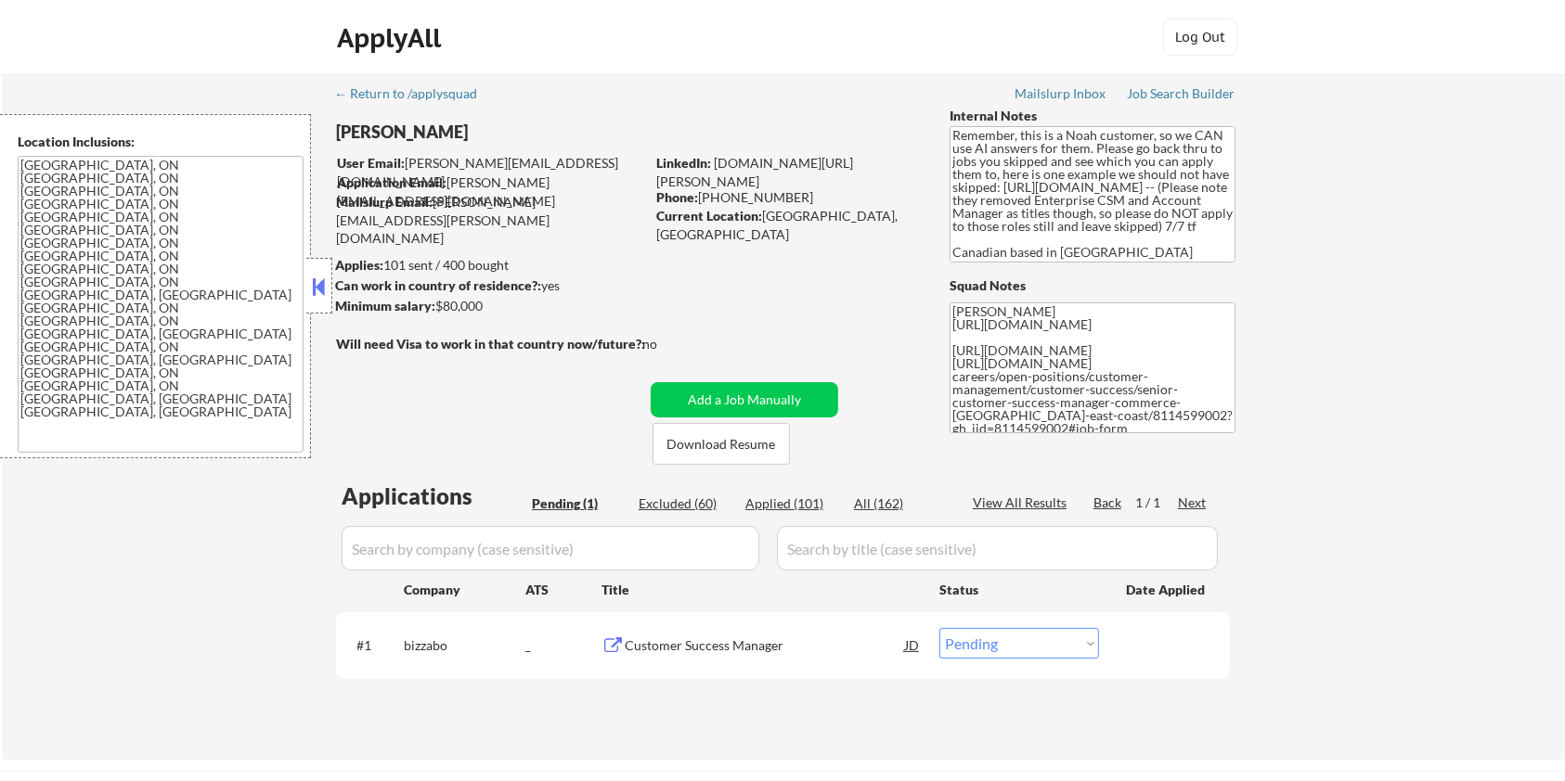
click at [705, 650] on div "Customer Success Manager" at bounding box center [765, 646] width 280 height 19
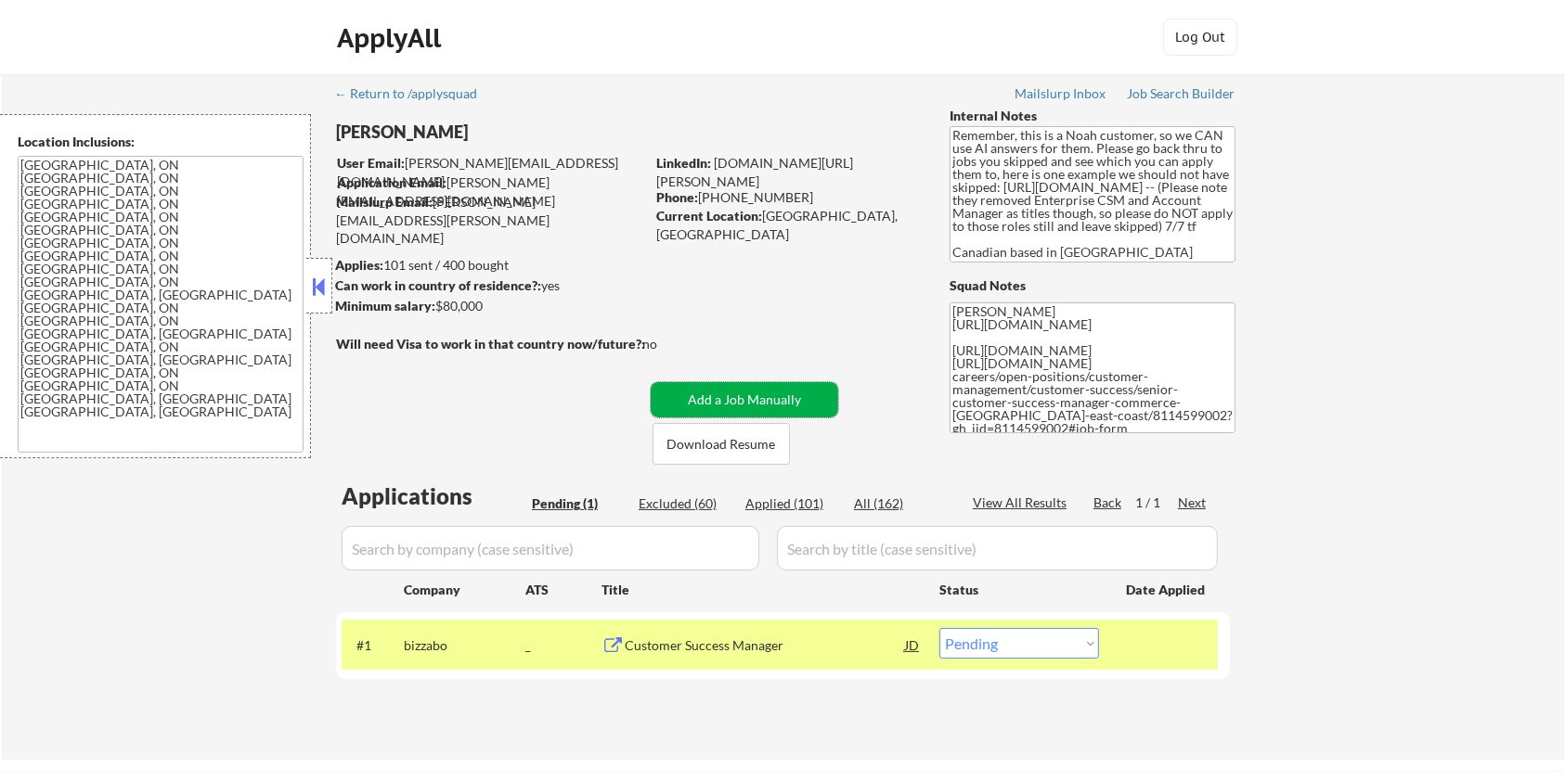
click at [691, 391] on button "Add a Job Manually" at bounding box center [744, 399] width 187 height 35
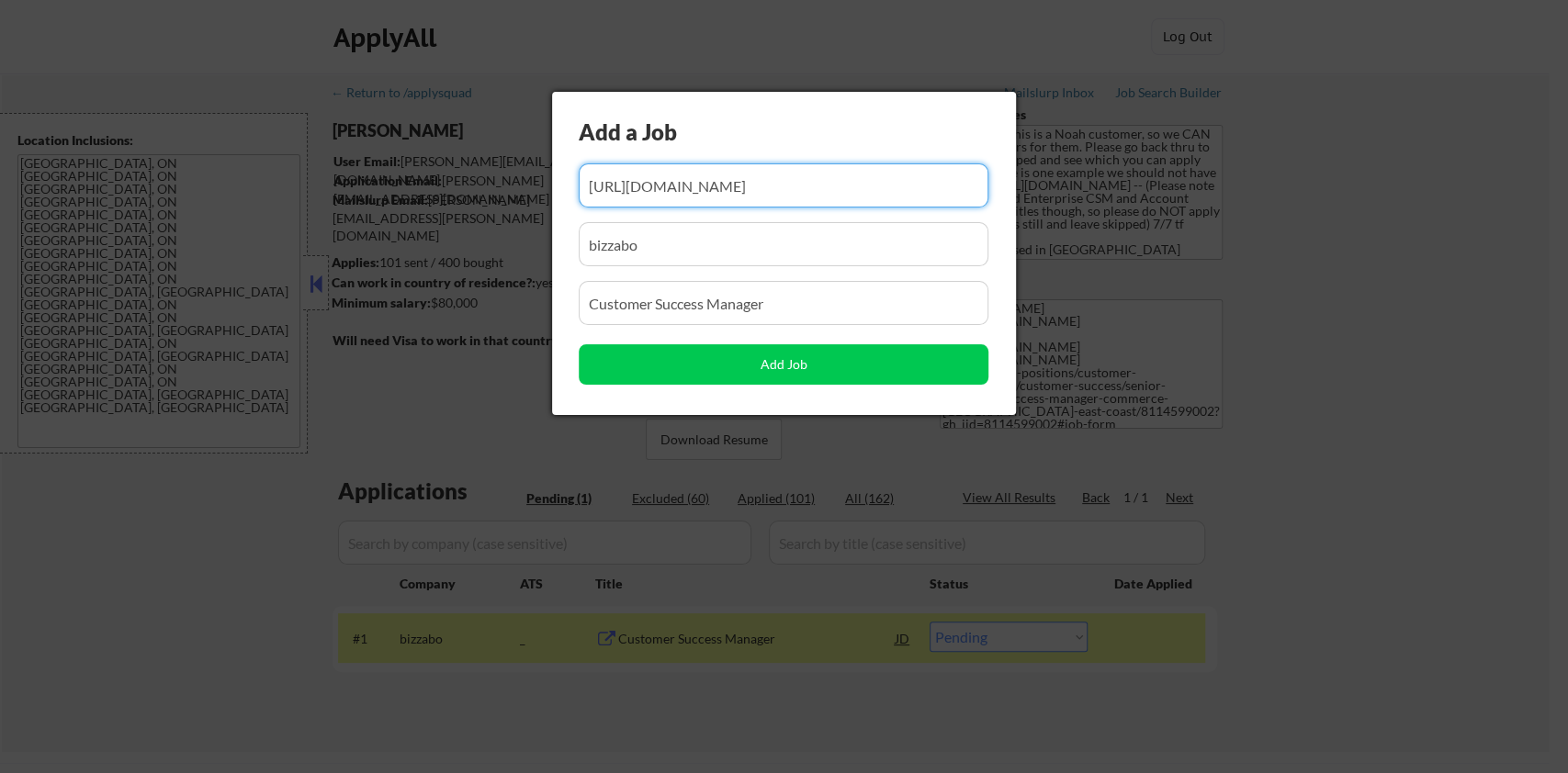
drag, startPoint x: 760, startPoint y: 187, endPoint x: 529, endPoint y: 189, distance: 231.0
click at [529, 189] on body "← Return to /applysquad Mailslurp Inbox Job Search Builder [PERSON_NAME] User E…" at bounding box center [784, 386] width 1568 height 773
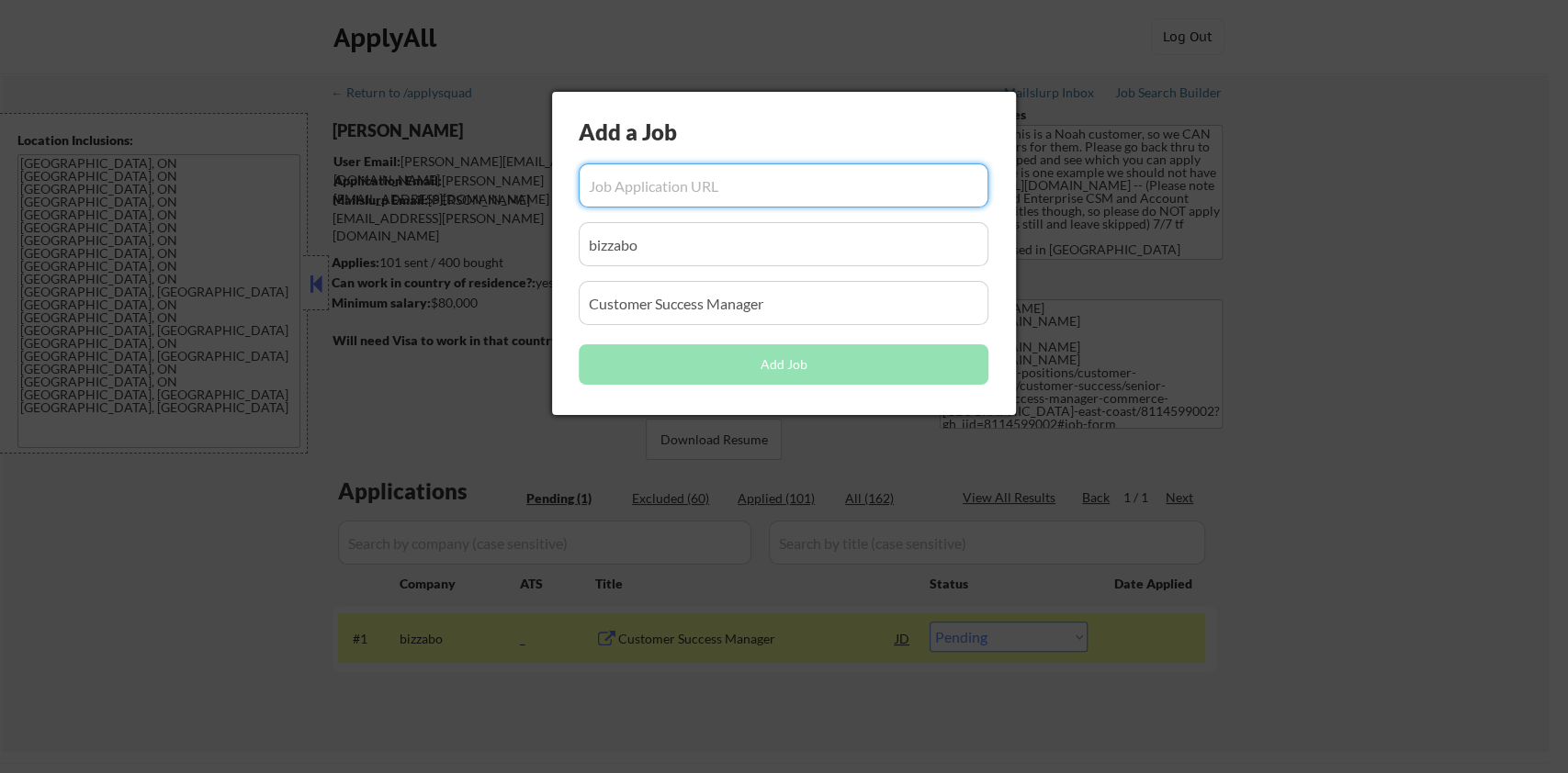
click at [597, 185] on input "input" at bounding box center [784, 185] width 410 height 45
paste input "[URL][DOMAIN_NAME]"
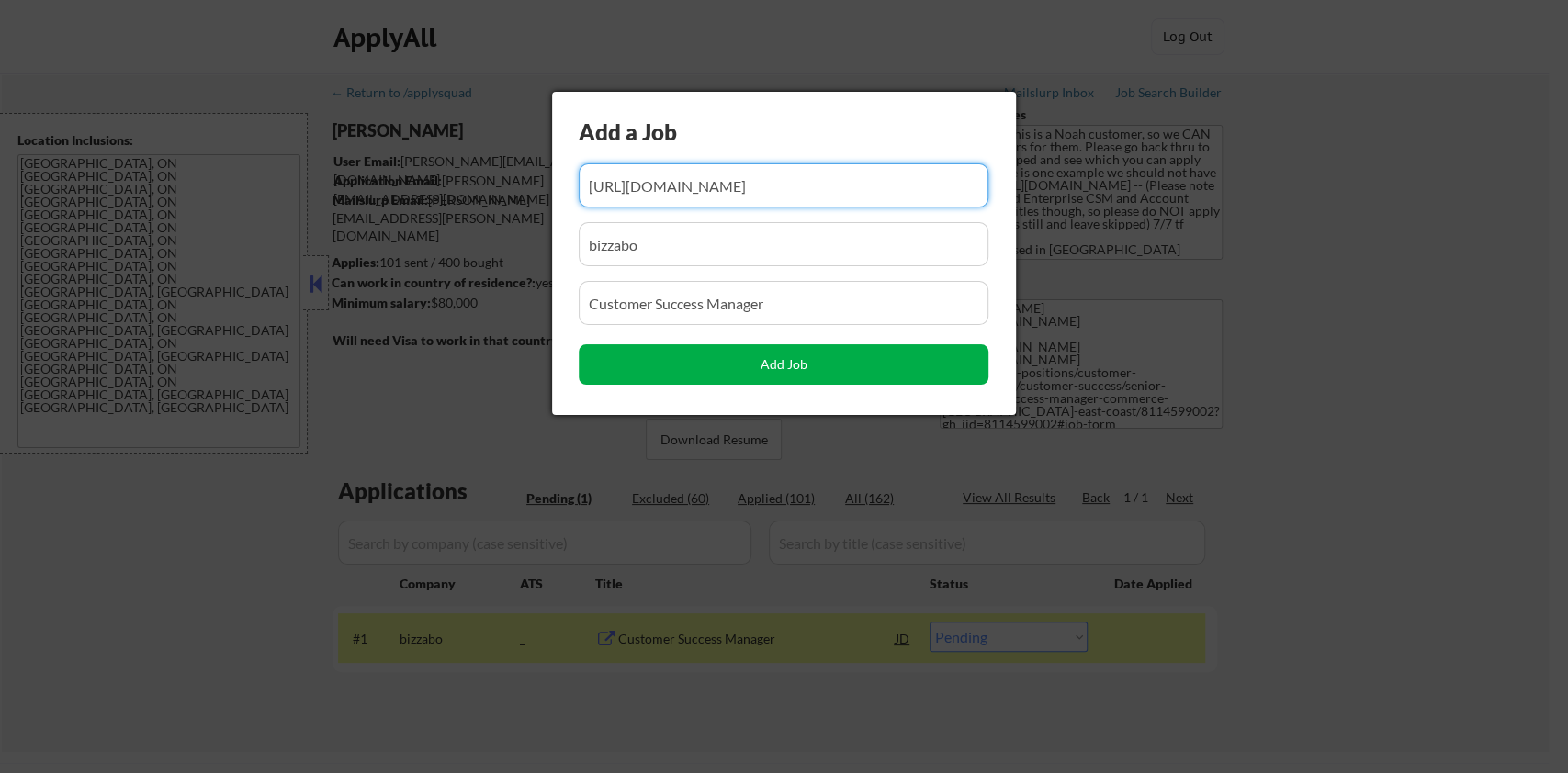
type input "[URL][DOMAIN_NAME]"
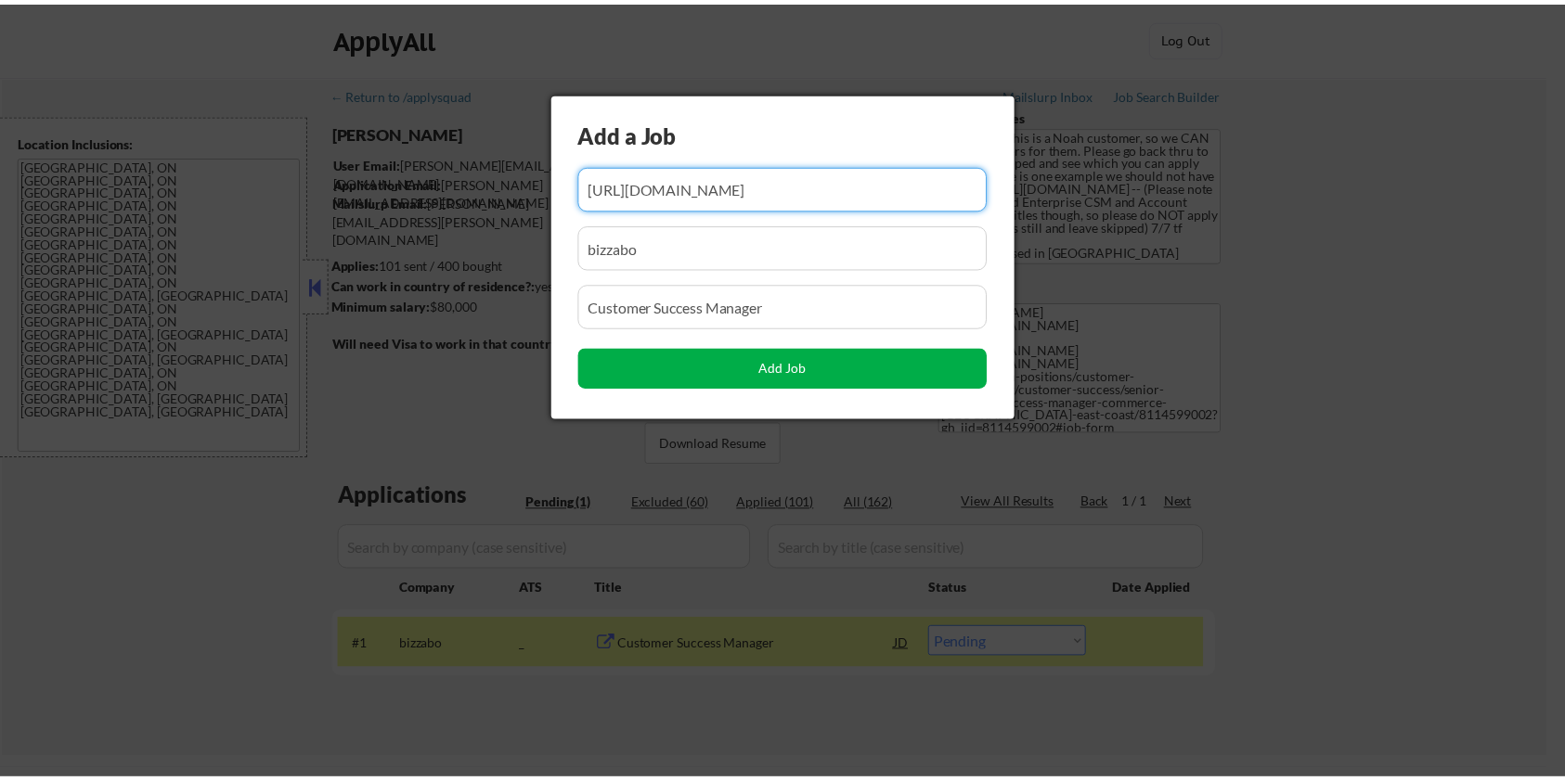
scroll to position [0, 0]
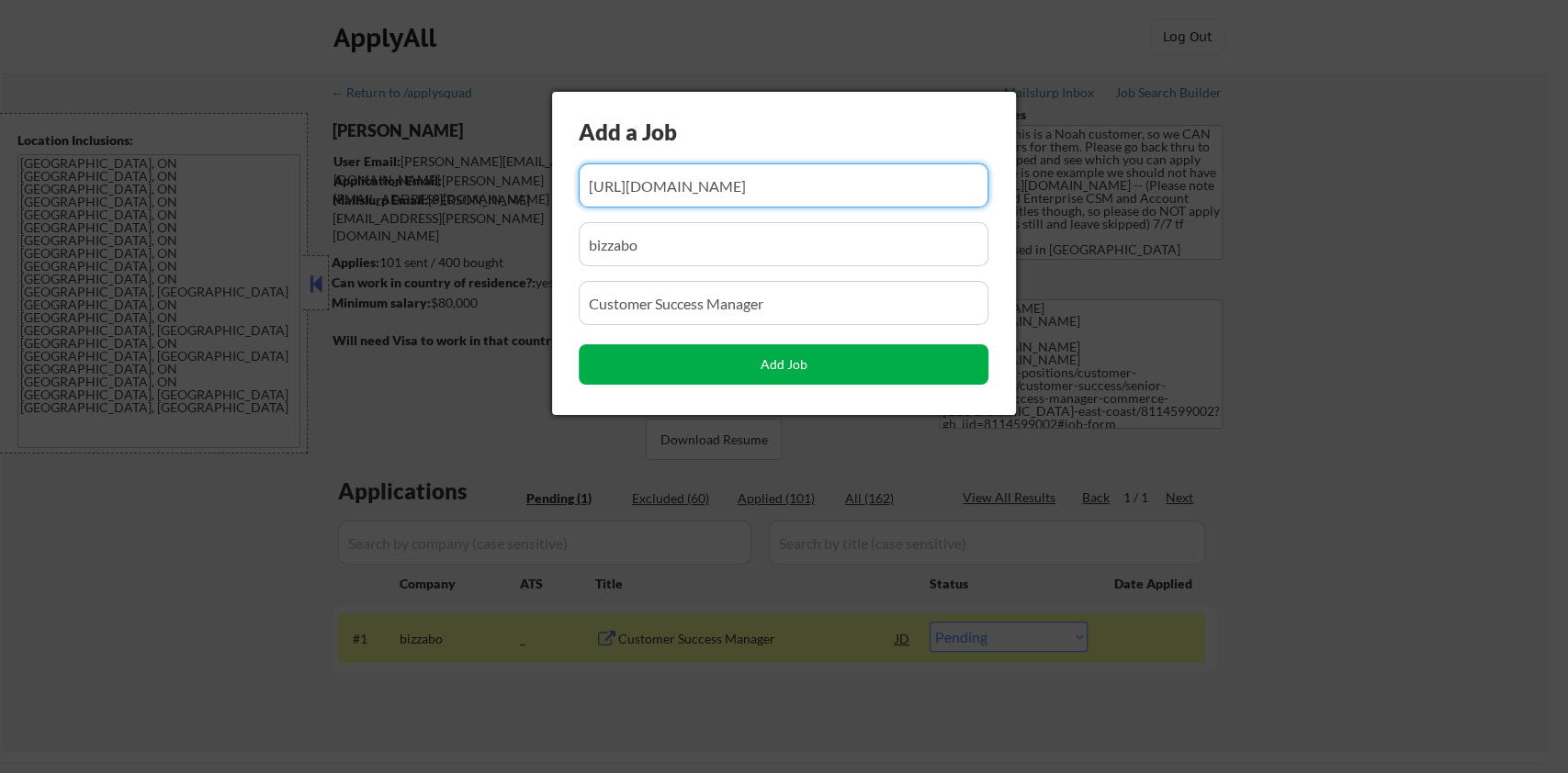
click at [738, 362] on button "Add Job" at bounding box center [784, 364] width 410 height 41
select select ""pending""
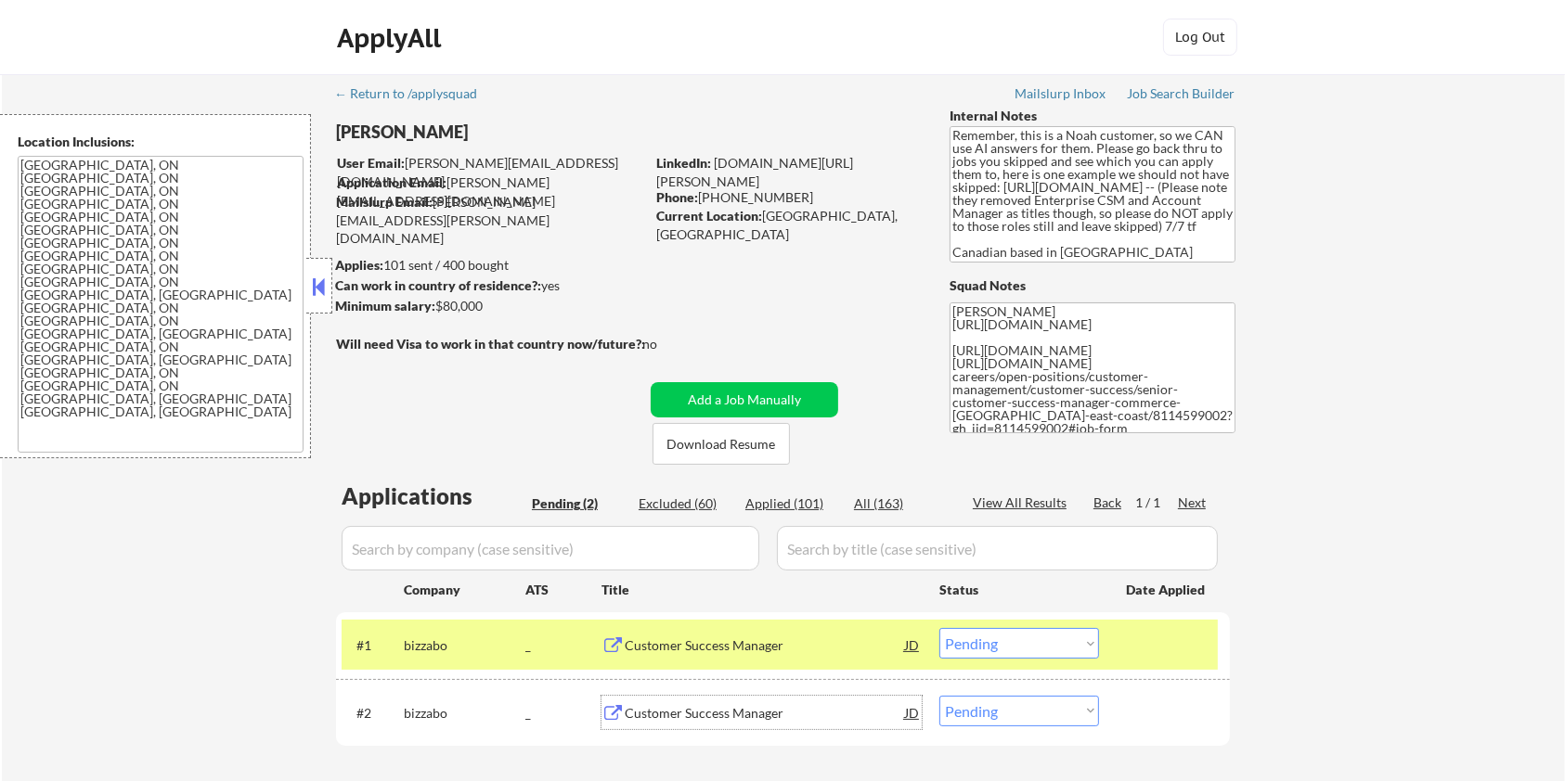
click at [690, 716] on div "Customer Success Manager" at bounding box center [765, 713] width 280 height 19
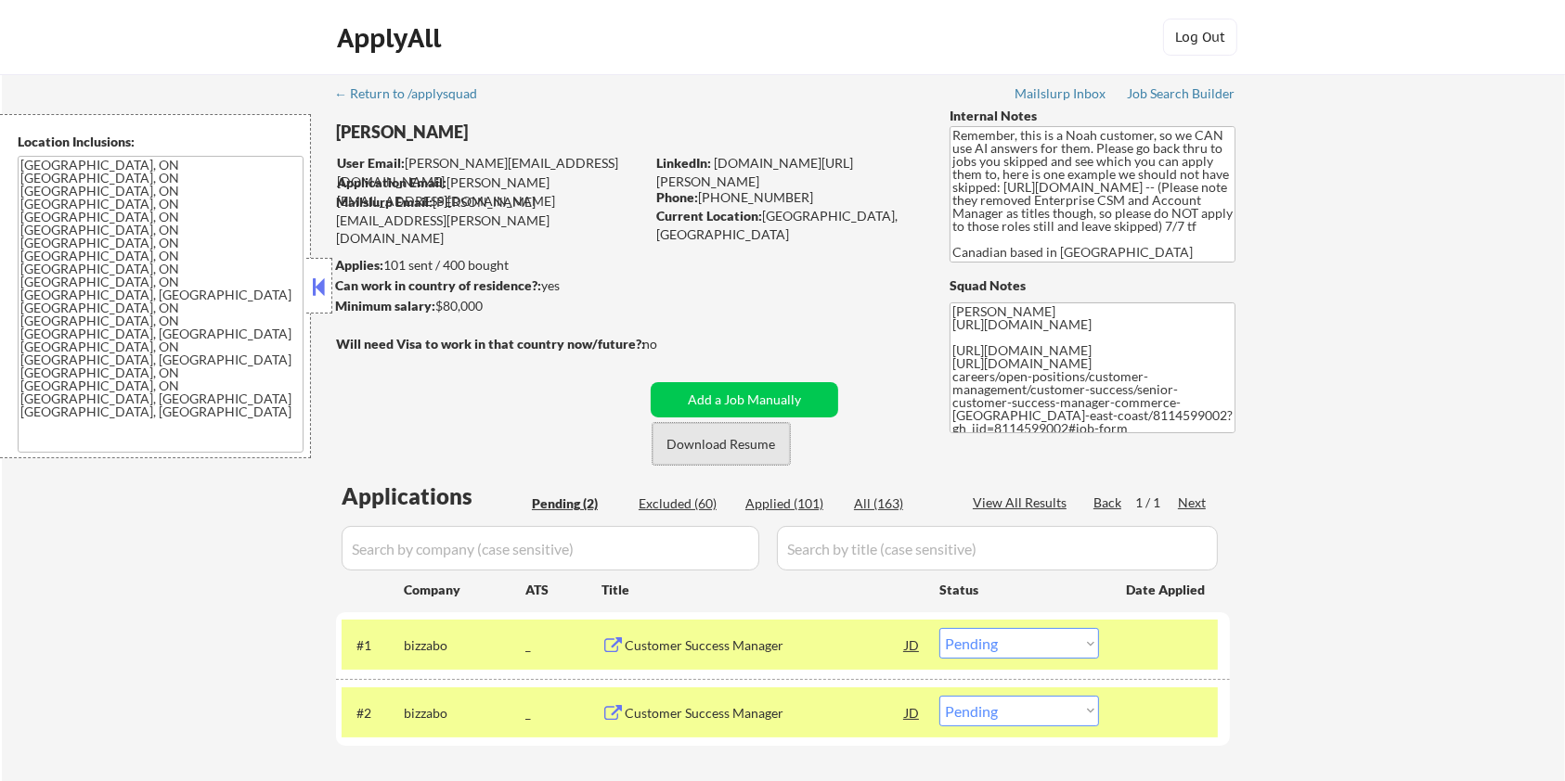
click at [712, 442] on button "Download Resume" at bounding box center [720, 444] width 137 height 42
click at [1069, 648] on select "Choose an option... Pending Applied Excluded (Questions) Excluded (Expired) Exc…" at bounding box center [1019, 643] width 160 height 31
click at [939, 628] on select "Choose an option... Pending Applied Excluded (Questions) Excluded (Expired) Exc…" at bounding box center [1019, 643] width 160 height 31
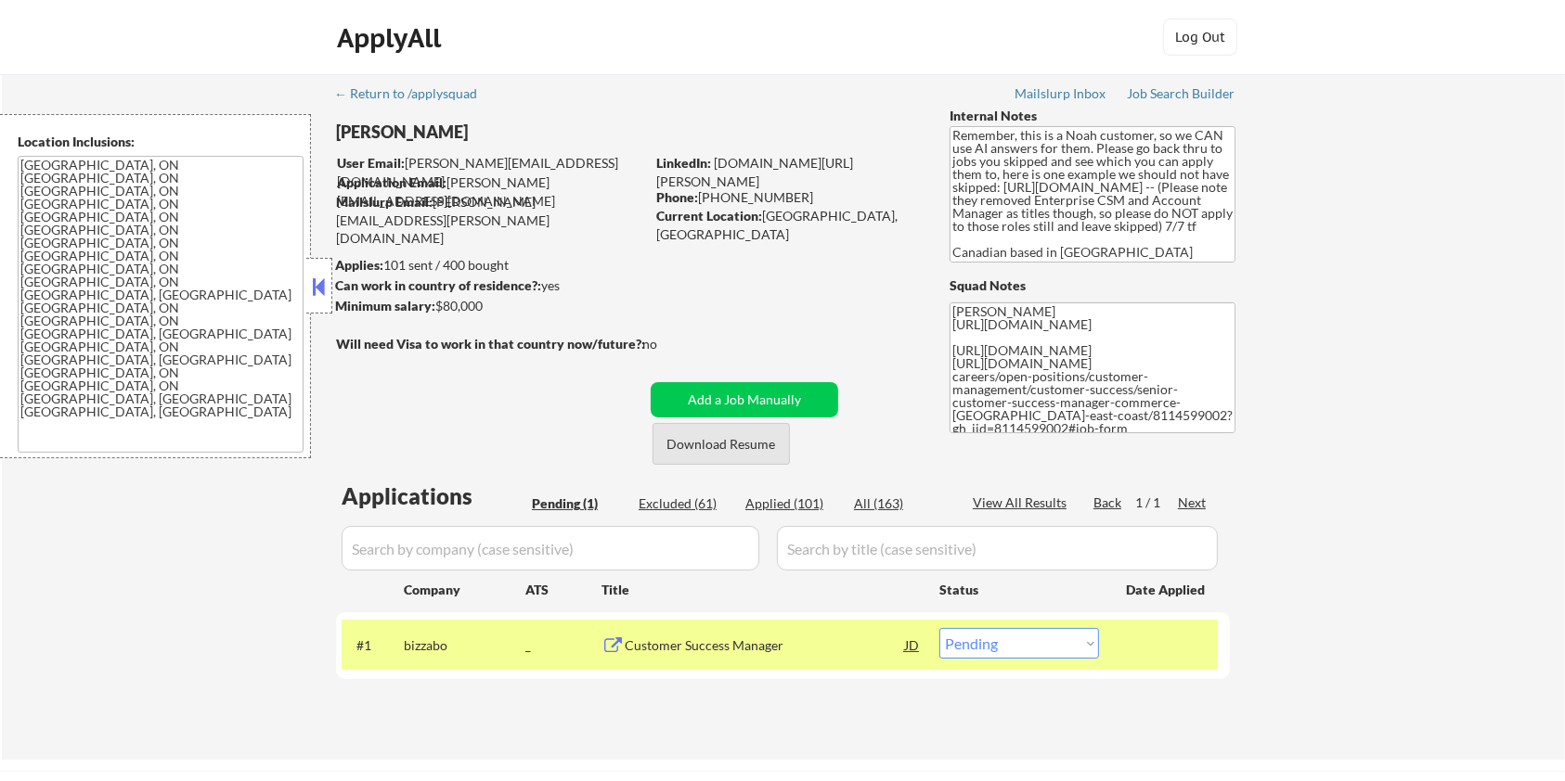
click at [677, 432] on button "Download Resume" at bounding box center [720, 444] width 137 height 42
click at [1007, 648] on select "Choose an option... Pending Applied Excluded (Questions) Excluded (Expired) Exc…" at bounding box center [1019, 643] width 160 height 31
select select ""applied""
click at [939, 628] on select "Choose an option... Pending Applied Excluded (Questions) Excluded (Expired) Exc…" at bounding box center [1019, 643] width 160 height 31
